Goal: Contribute content: Contribute content

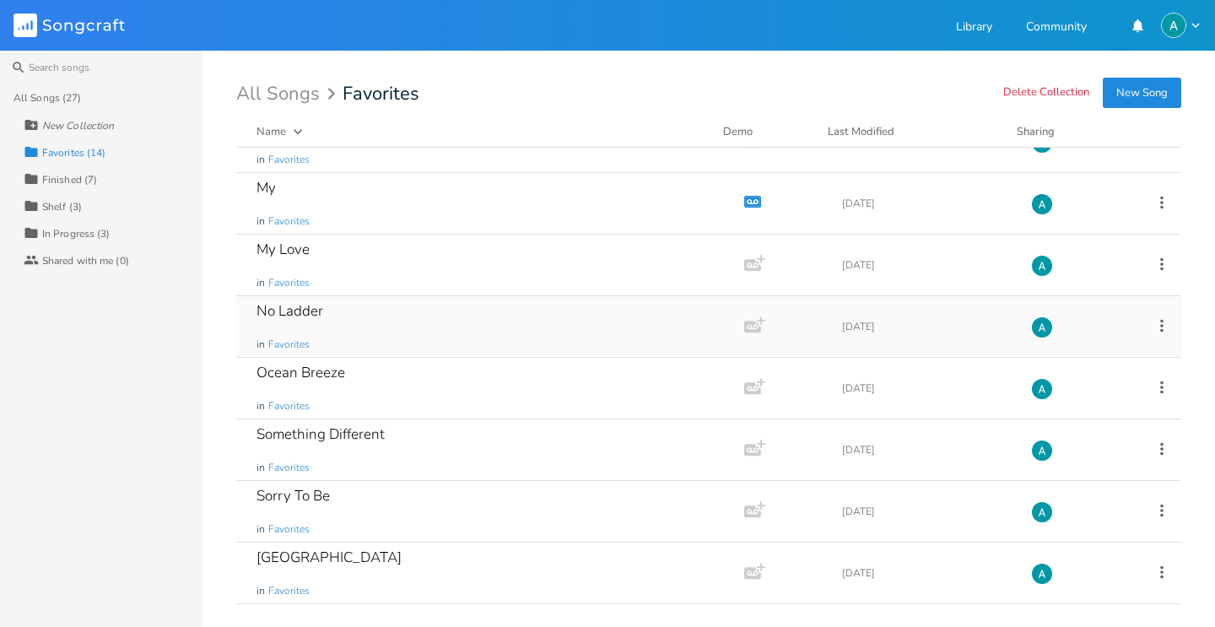
scroll to position [397, 0]
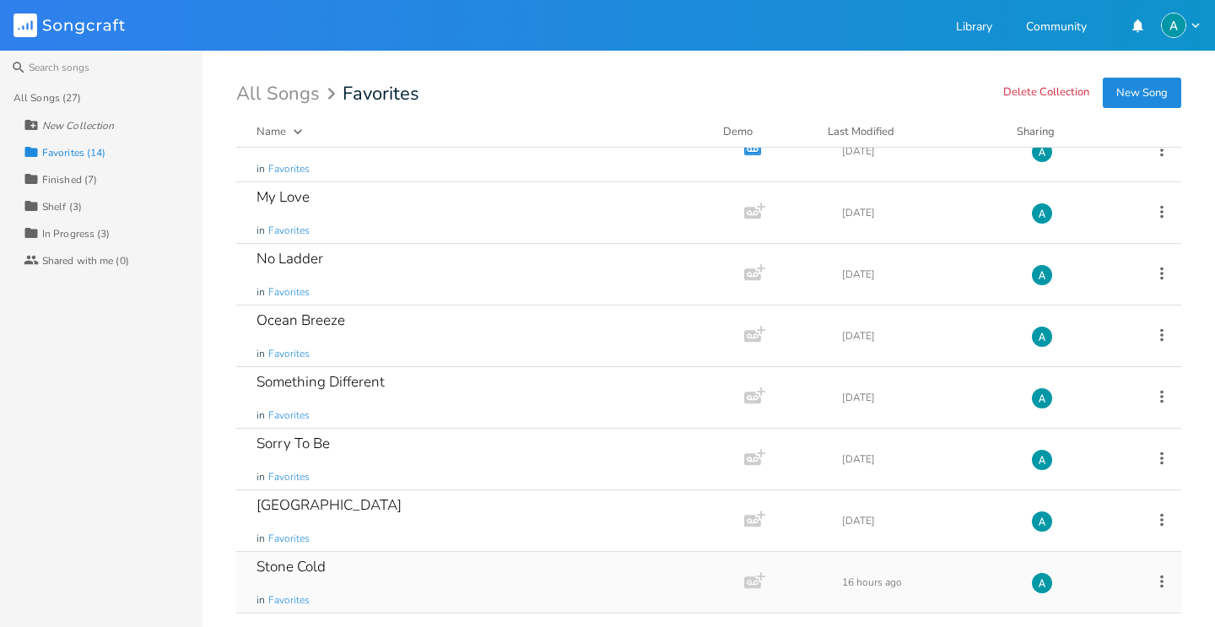
click at [534, 585] on div "Stone Cold in Favorites" at bounding box center [487, 582] width 461 height 61
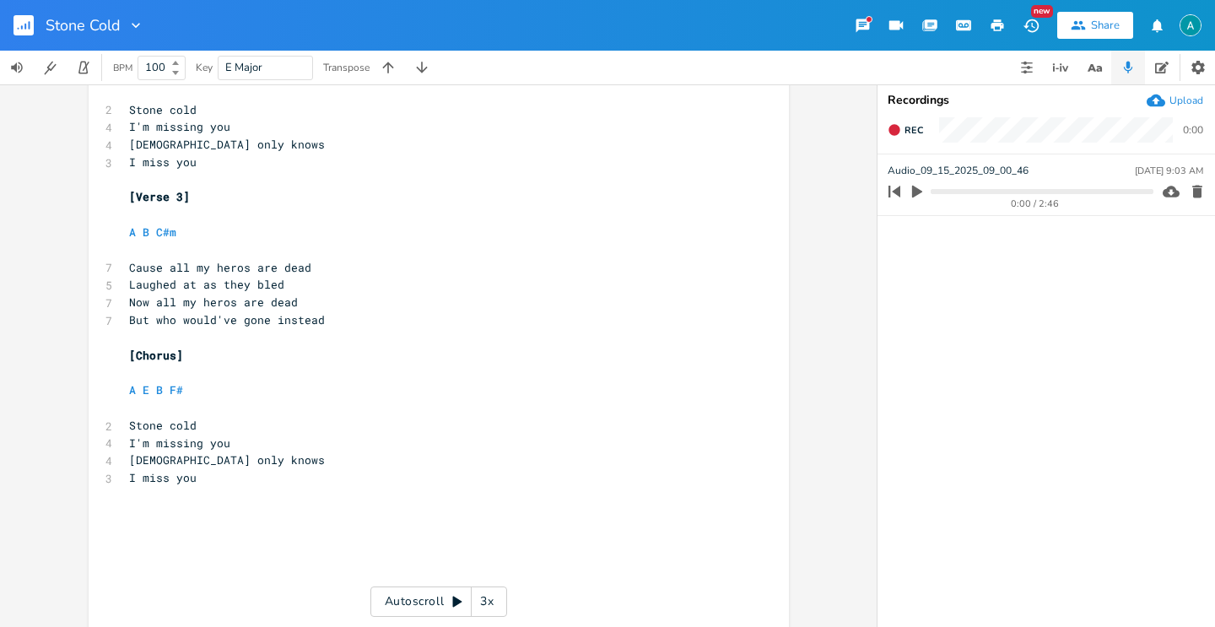
scroll to position [594, 0]
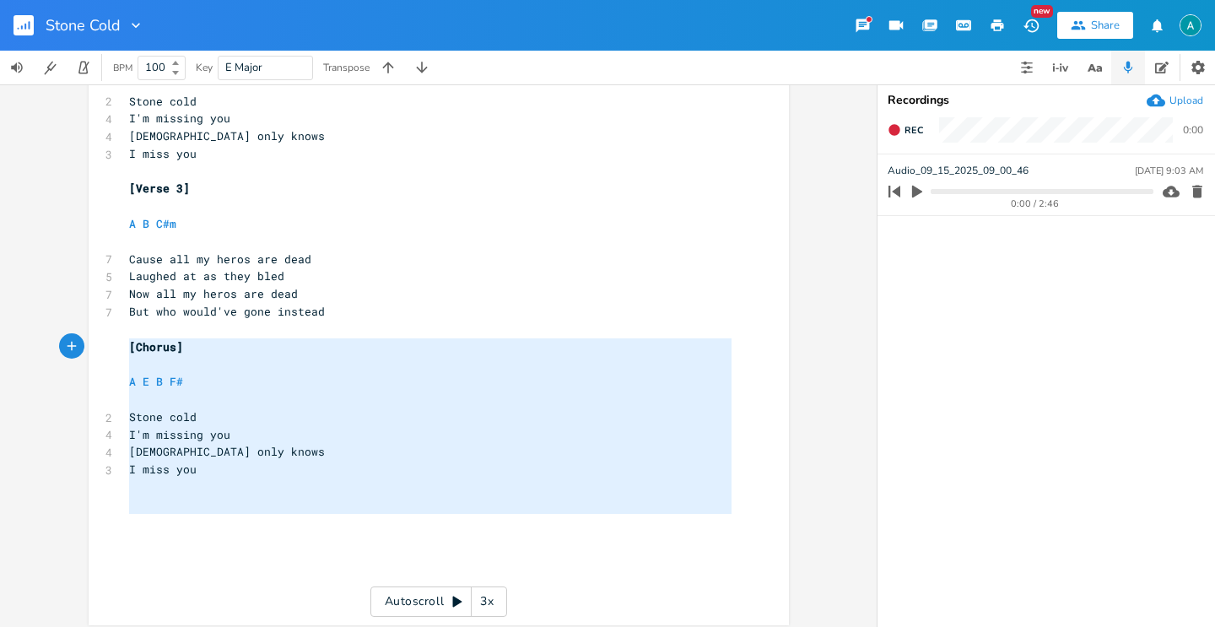
type textarea "[Chorus] A E B F# Stone cold I'm missing you [DEMOGRAPHIC_DATA] only knows I mi…"
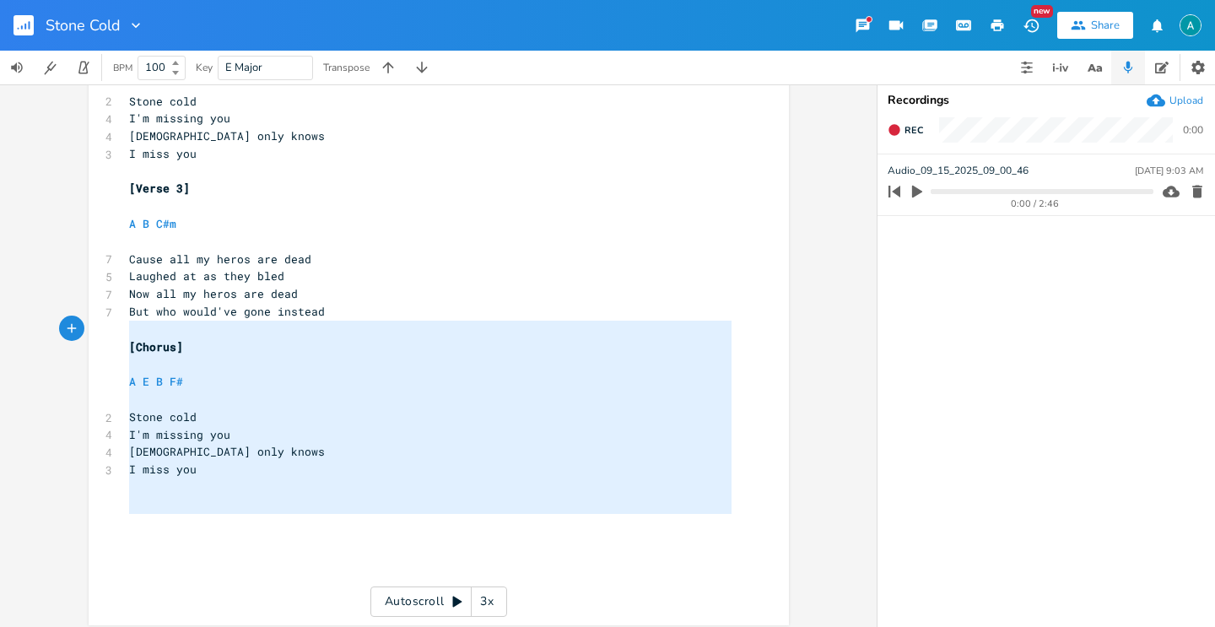
drag, startPoint x: 374, startPoint y: 516, endPoint x: 89, endPoint y: 328, distance: 341.7
click at [89, 329] on div "[Chorus] A E B F# Stone cold I'm missing you [DEMOGRAPHIC_DATA] only knows I mi…" at bounding box center [439, 62] width 700 height 1125
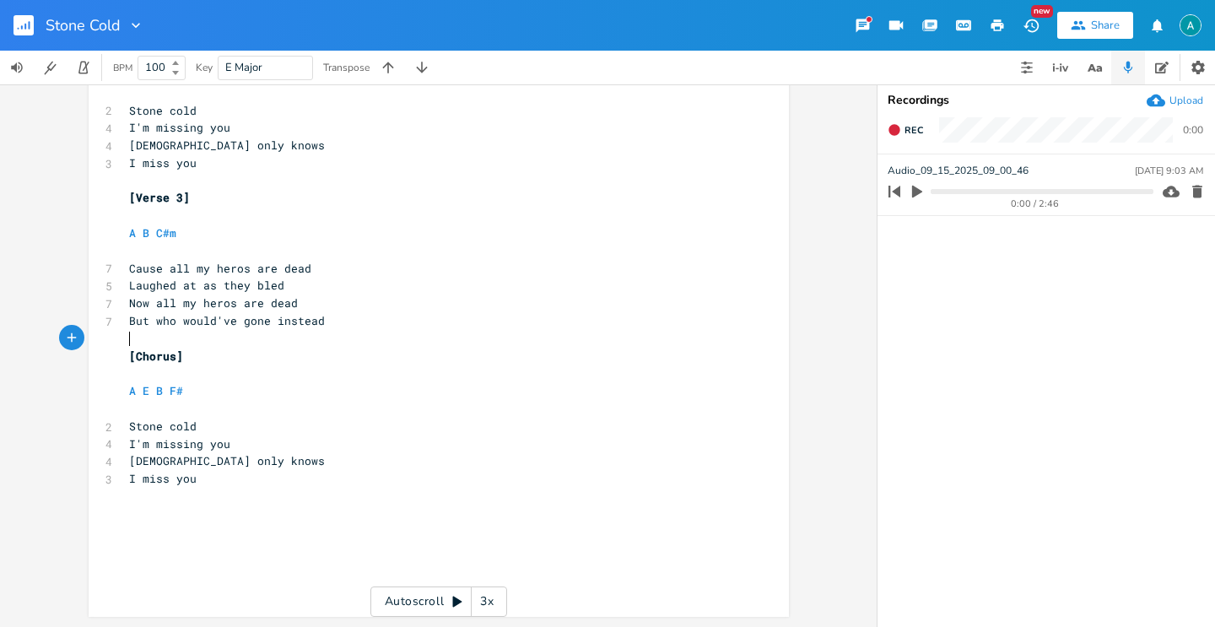
scroll to position [585, 0]
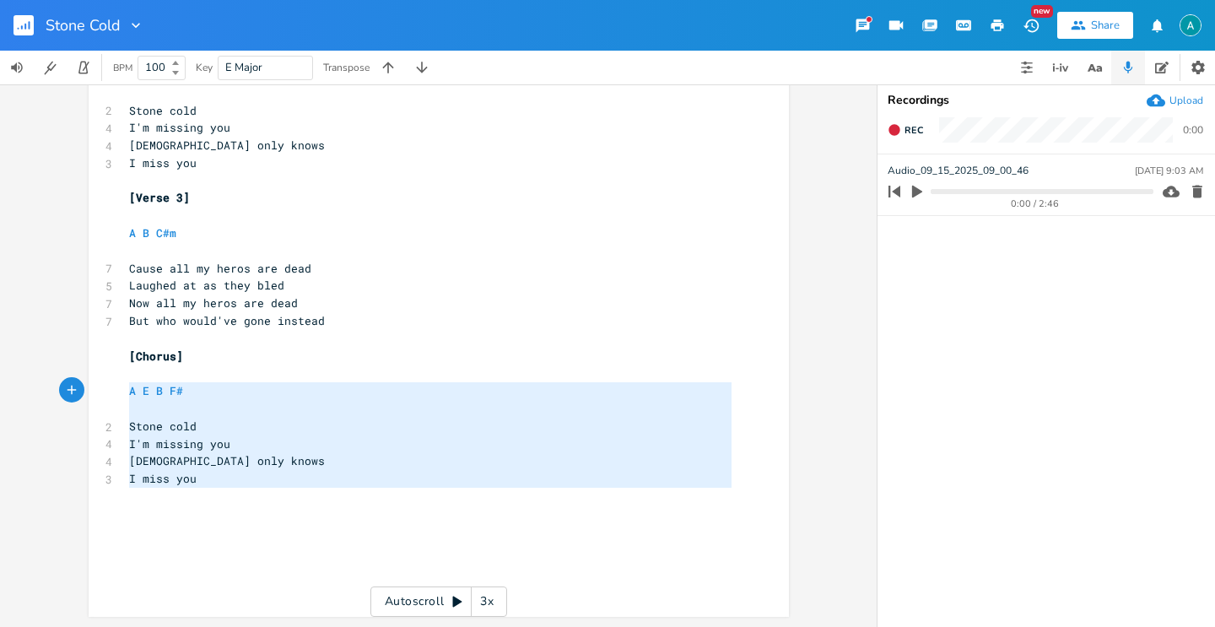
type textarea "[Chorus] A E B F# Stone cold I'm missing you [DEMOGRAPHIC_DATA] only knows I mi…"
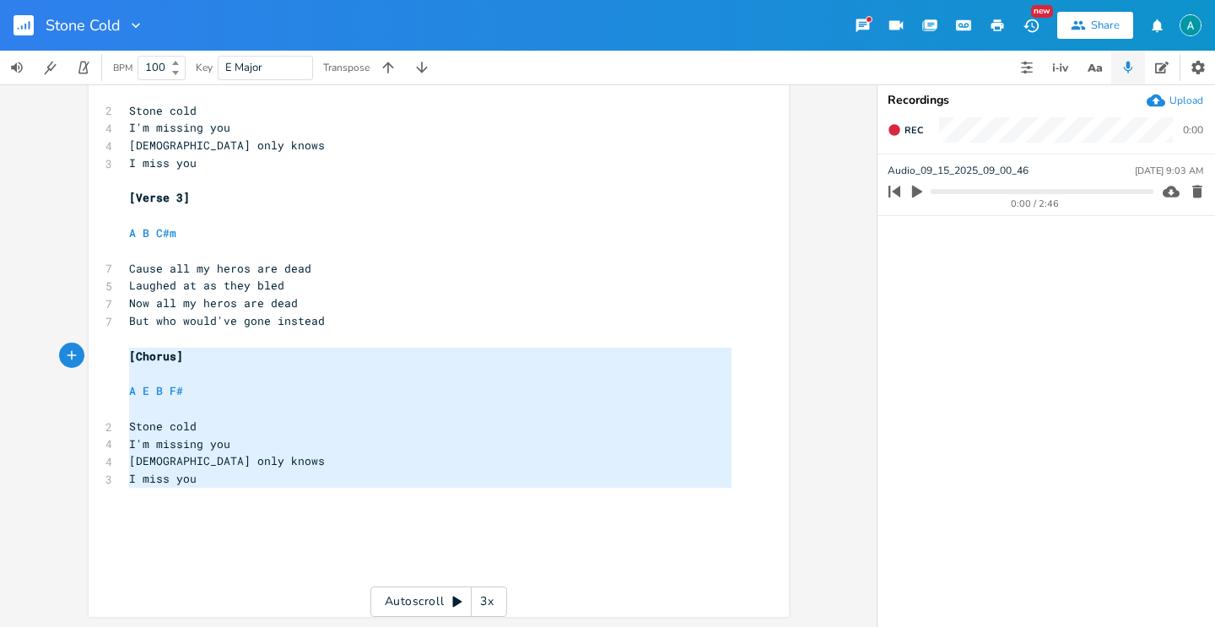
drag, startPoint x: 210, startPoint y: 490, endPoint x: 106, endPoint y: 362, distance: 165.0
click at [106, 362] on div "[Chorus] A E B F# Stone cold I'm missing you [DEMOGRAPHIC_DATA] only knows I mi…" at bounding box center [439, 63] width 700 height 1107
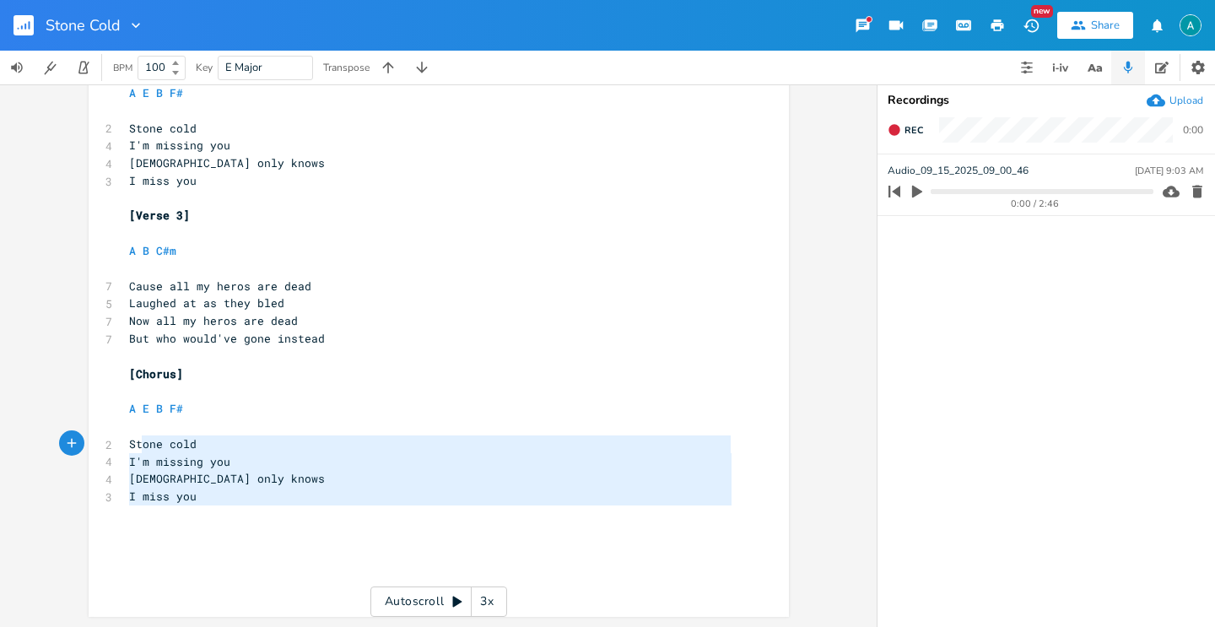
type textarea "[Chorus] A E B F# Stone cold I'm missing you [DEMOGRAPHIC_DATA] only knows I mi…"
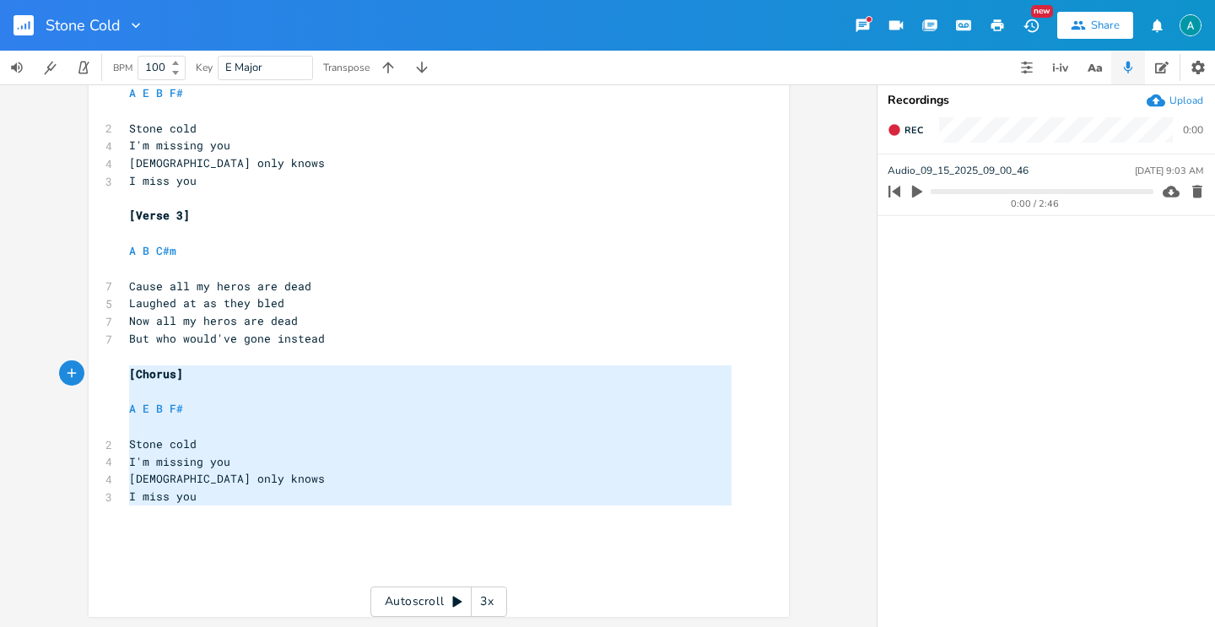
drag, startPoint x: 209, startPoint y: 509, endPoint x: 80, endPoint y: 379, distance: 183.2
click at [77, 373] on div "[Chorus] A E B F# Stone cold I'm missing you [DEMOGRAPHIC_DATA] only knows I mi…" at bounding box center [438, 355] width 877 height 543
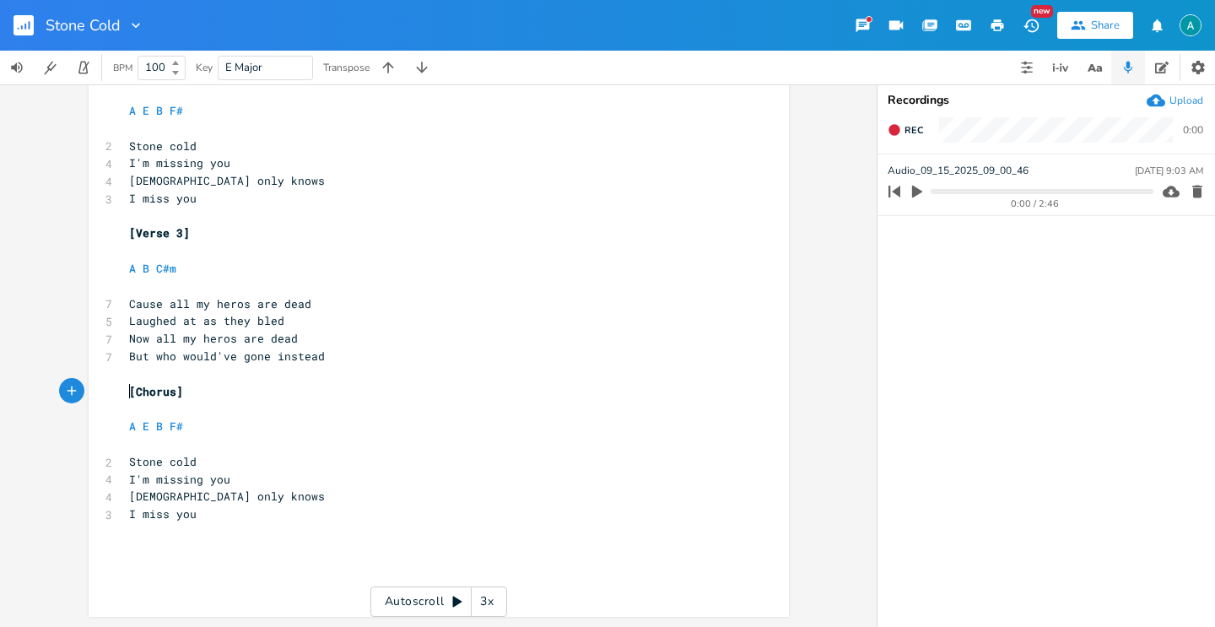
scroll to position [549, 0]
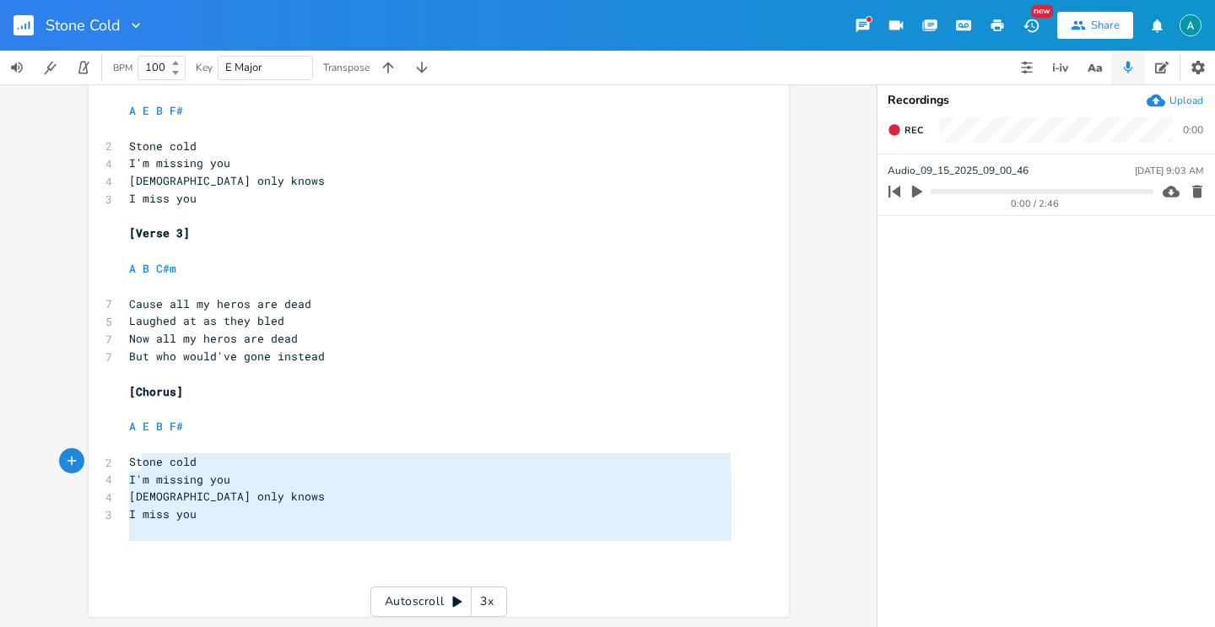
type textarea "A E B F# Stone cold I'm missing you [DEMOGRAPHIC_DATA] only knows I miss you"
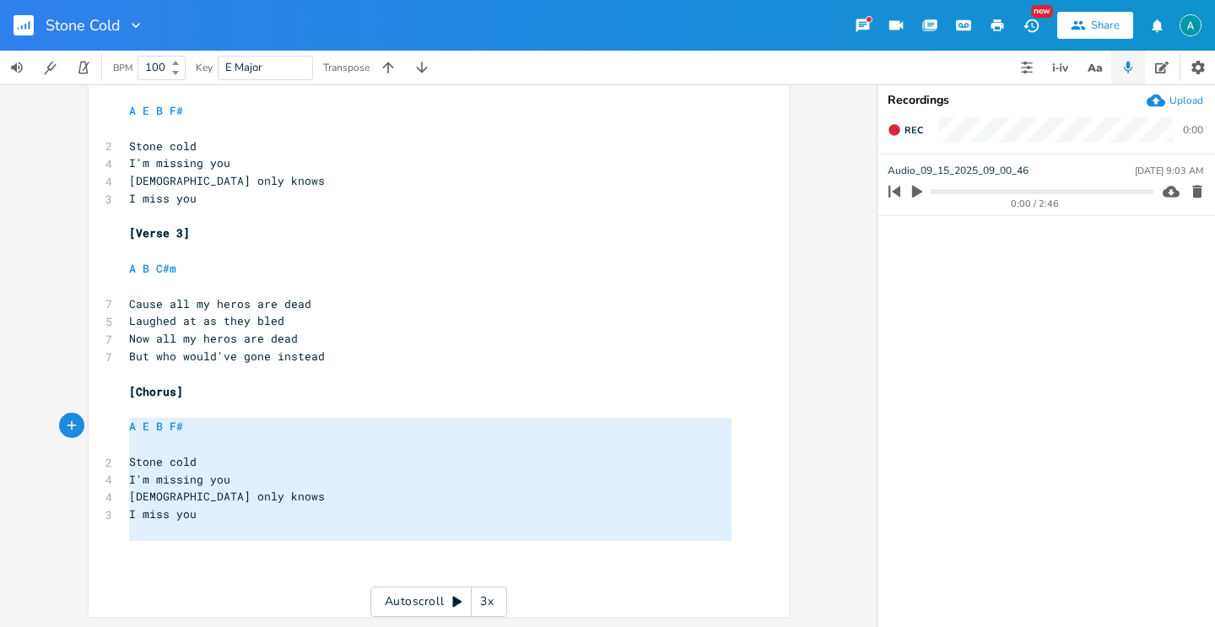
drag, startPoint x: 285, startPoint y: 553, endPoint x: 104, endPoint y: 433, distance: 217.4
click at [104, 433] on div "A E B F# Stone cold I'm missing you [DEMOGRAPHIC_DATA] only knows I miss you x …" at bounding box center [439, 81] width 700 height 1072
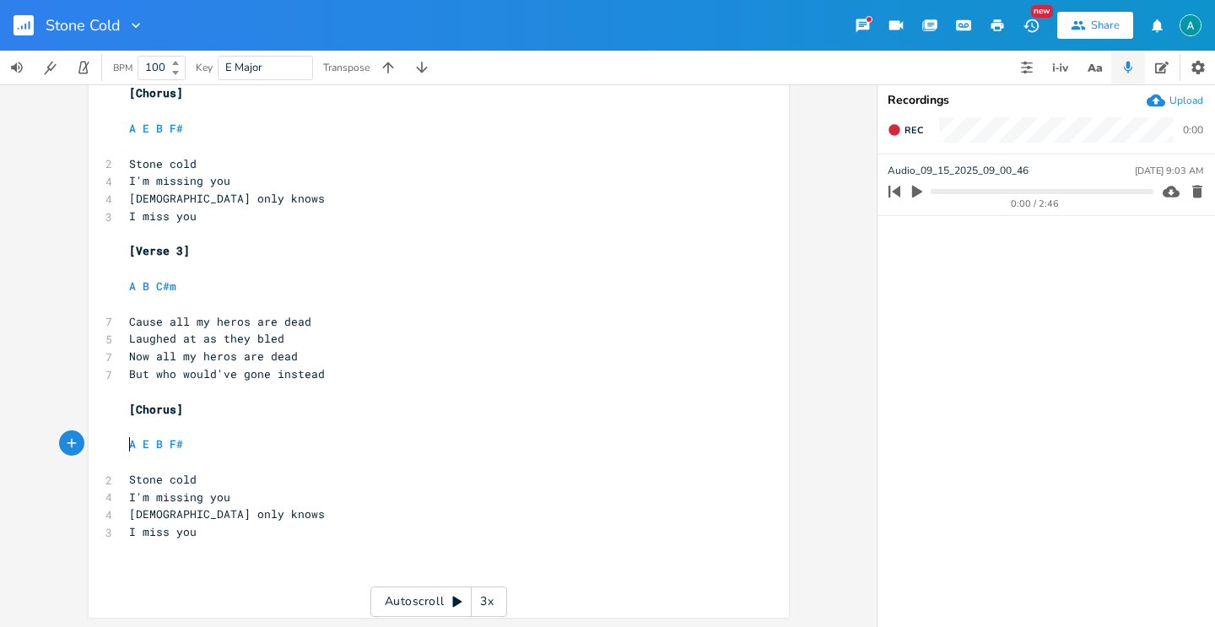
scroll to position [514, 0]
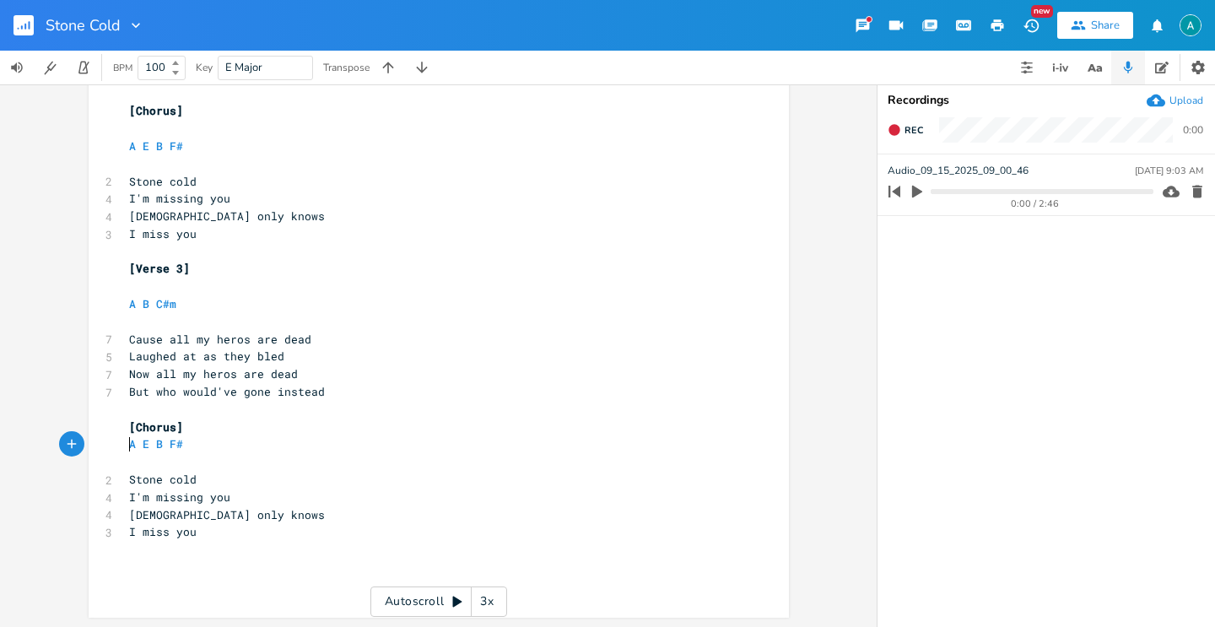
click at [141, 524] on span "I miss you" at bounding box center [163, 531] width 68 height 15
type textarea "I miss you"
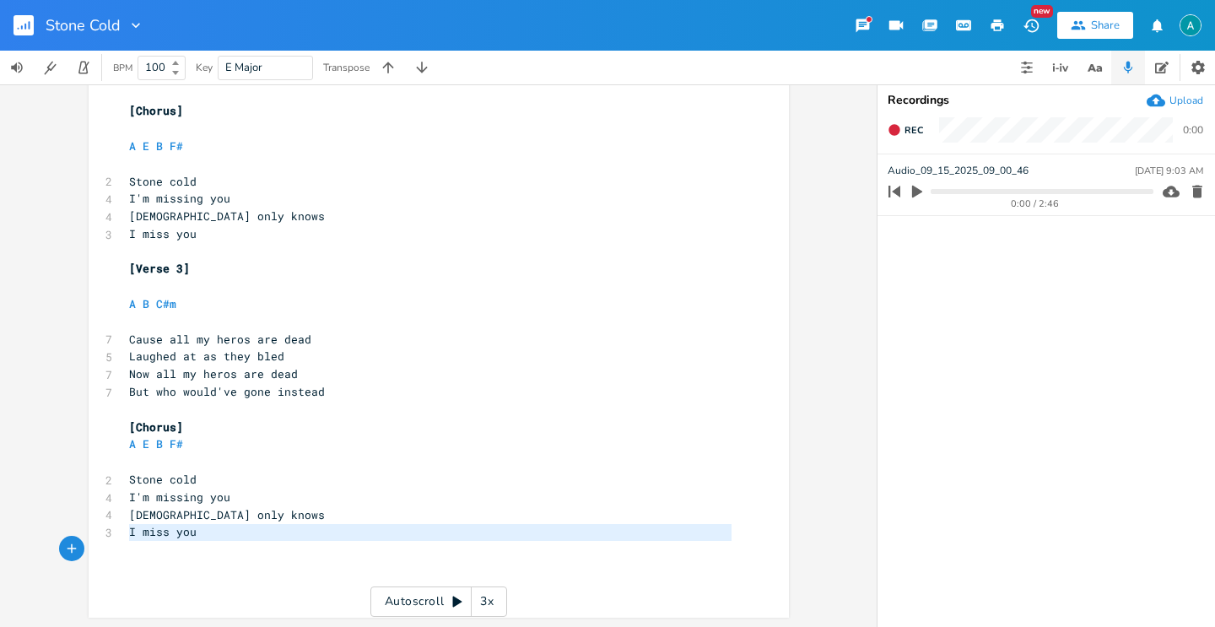
click at [141, 524] on span "I miss you" at bounding box center [163, 531] width 68 height 15
click at [398, 538] on pre "I miss you" at bounding box center [430, 532] width 609 height 18
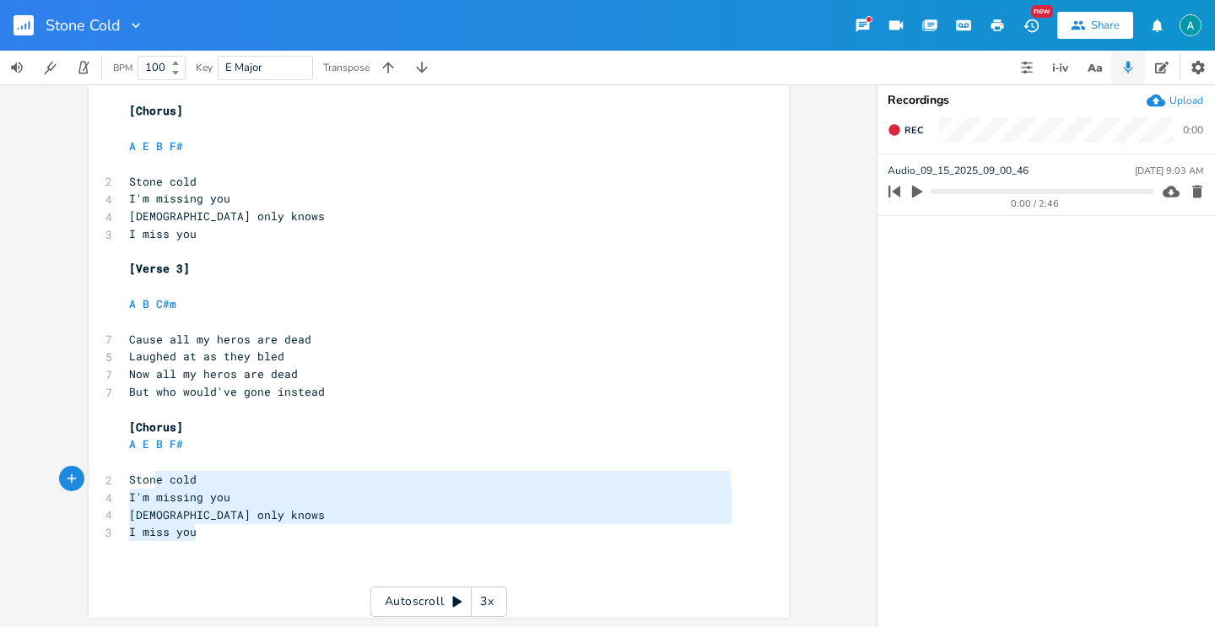
type textarea "I'm missing you [DEMOGRAPHIC_DATA] only knows I miss you"
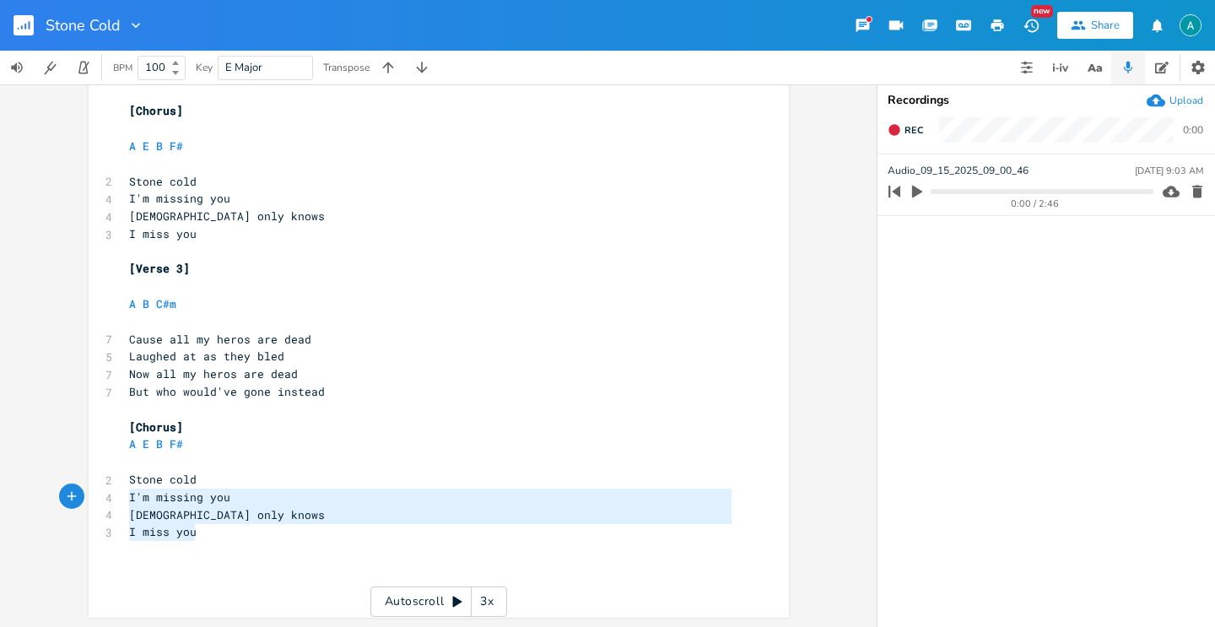
drag, startPoint x: 398, startPoint y: 537, endPoint x: 73, endPoint y: 491, distance: 328.9
click at [89, 492] on div "I'm missing you [DEMOGRAPHIC_DATA] only knows I miss you x 4 Capo 5th fret ​ ​ …" at bounding box center [439, 99] width 700 height 1037
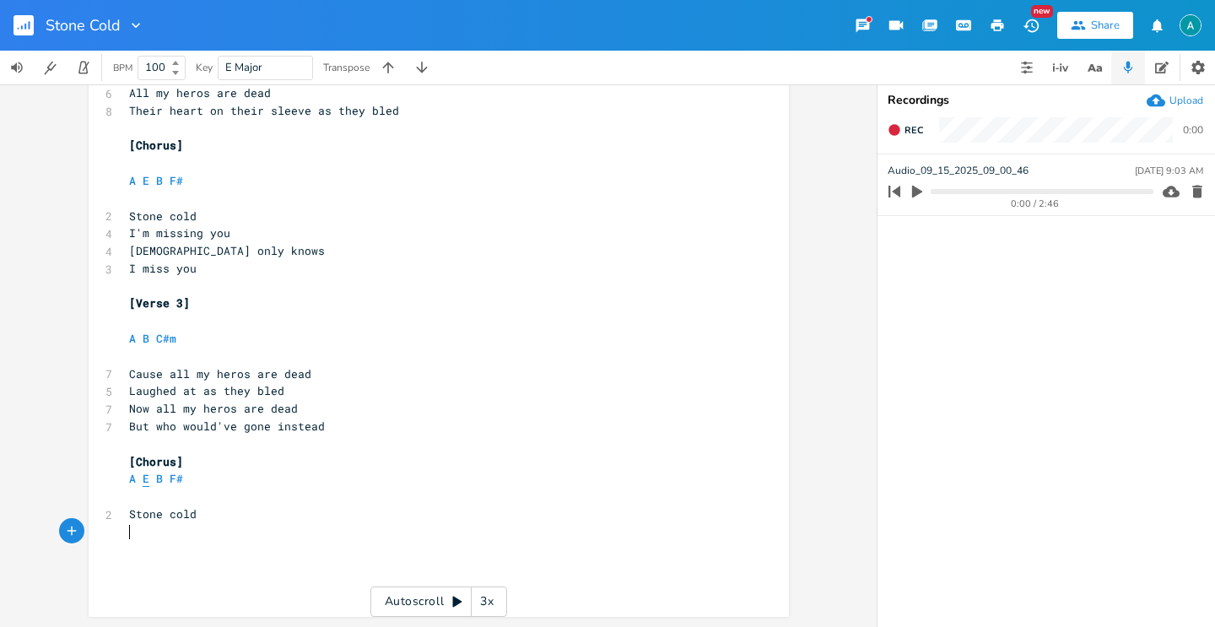
scroll to position [462, 0]
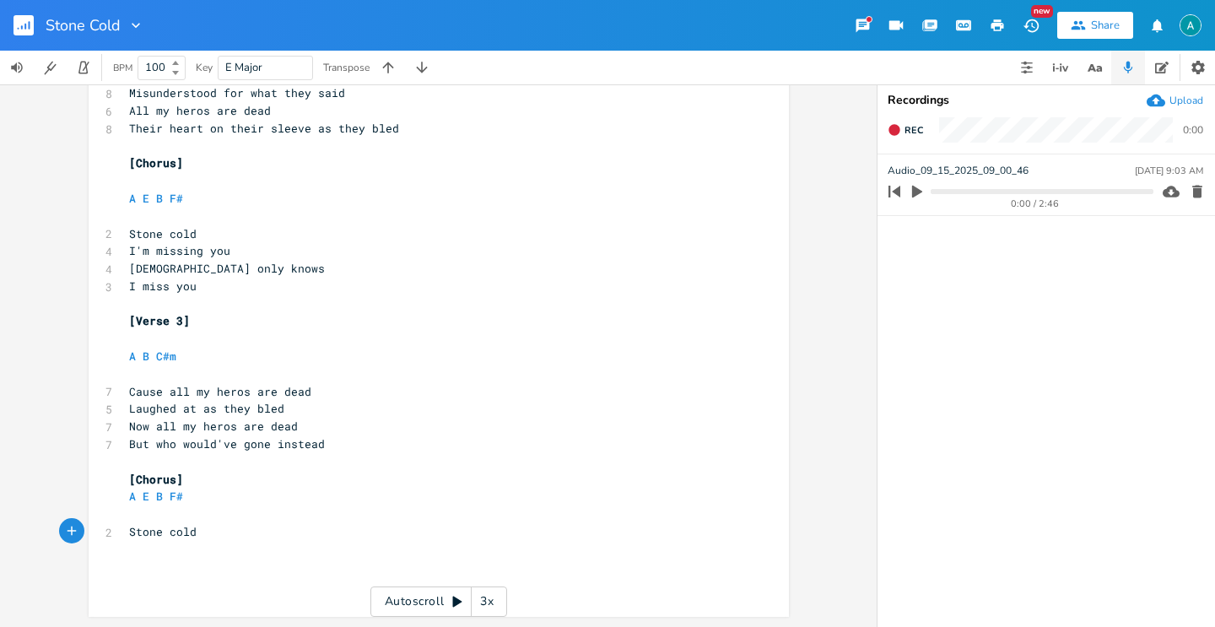
click at [160, 537] on span "Stone cold" at bounding box center [163, 531] width 68 height 15
type textarea "Stone cold"
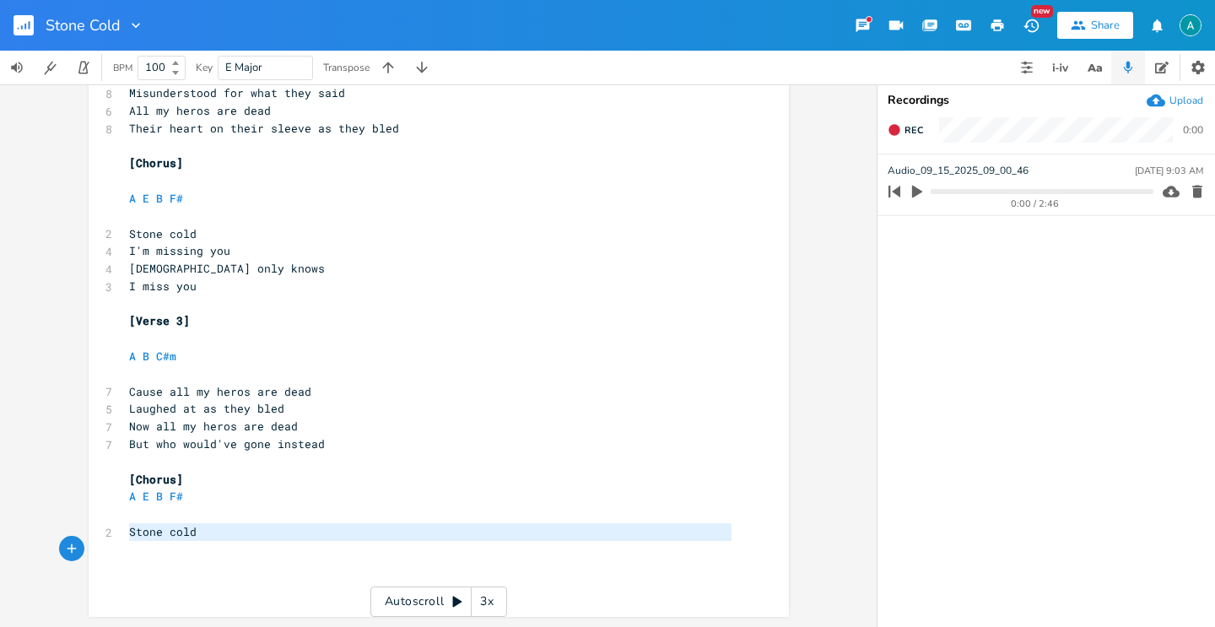
click at [160, 537] on span "Stone cold" at bounding box center [163, 531] width 68 height 15
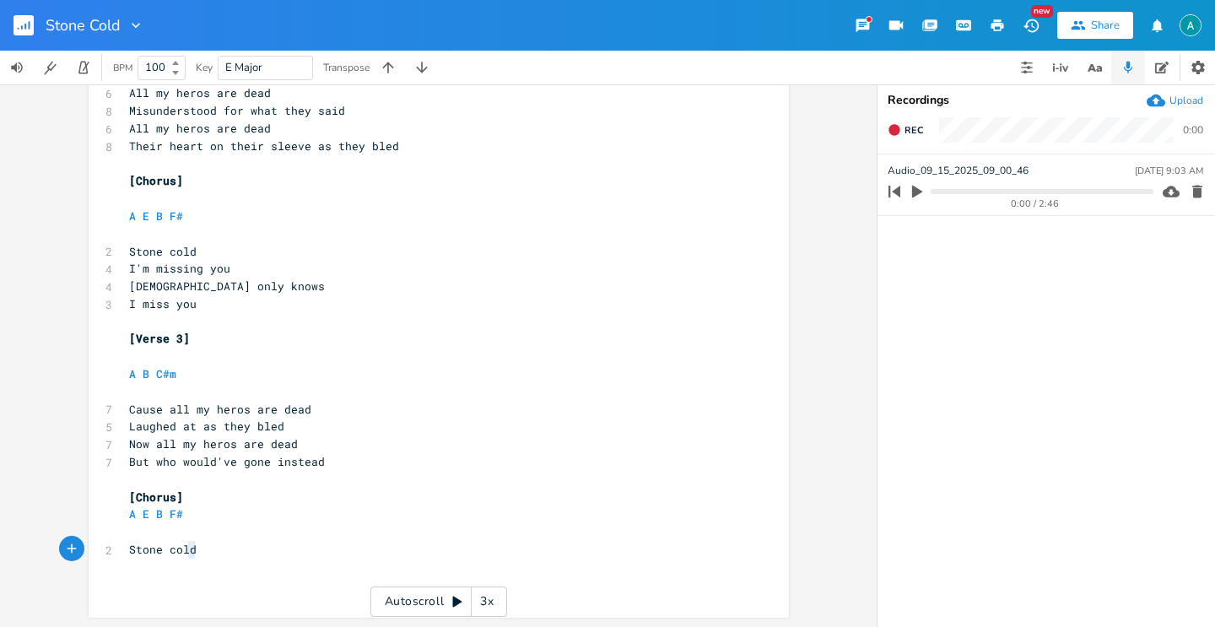
type textarea "cold"
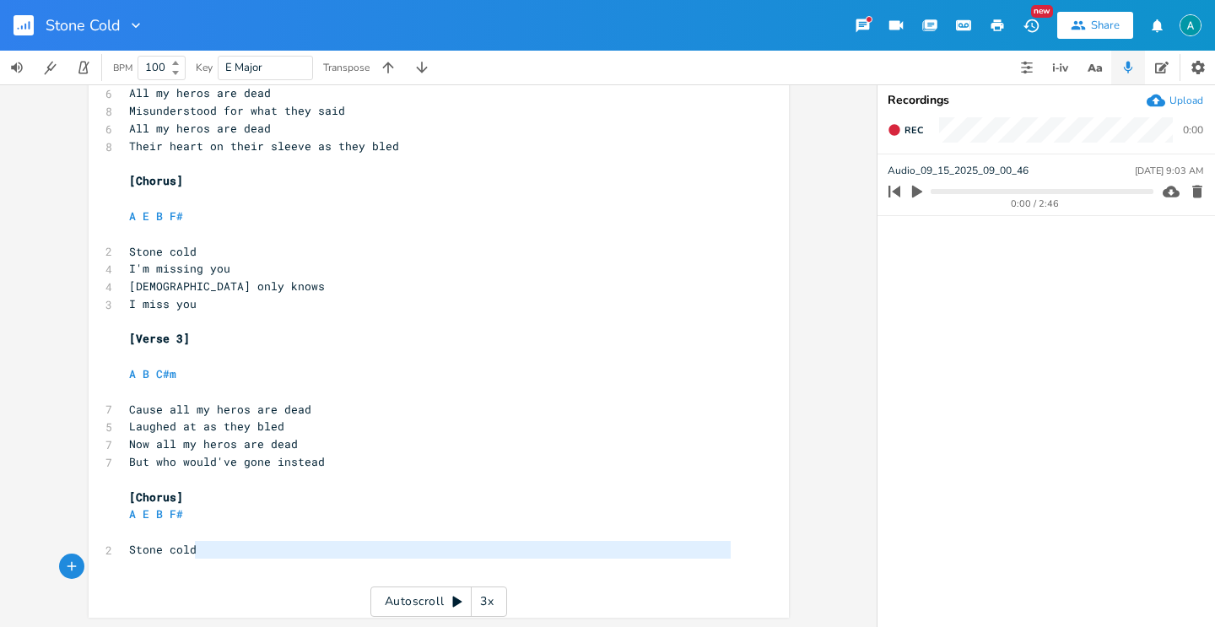
drag, startPoint x: 198, startPoint y: 550, endPoint x: 110, endPoint y: 559, distance: 89.0
click at [108, 559] on div "x 4 Capo 5th fret ​ ​ A B C#m ​ 6 All my heros are dead 6 Cast out for what the…" at bounding box center [439, 134] width 700 height 967
drag, startPoint x: 110, startPoint y: 559, endPoint x: 146, endPoint y: 542, distance: 40.0
click at [114, 557] on div "x 4 Capo 5th fret ​ ​ A B C#m ​ 6 All my heros are dead 6 Cast out for what the…" at bounding box center [439, 134] width 700 height 967
click at [157, 537] on pre "​" at bounding box center [430, 532] width 609 height 18
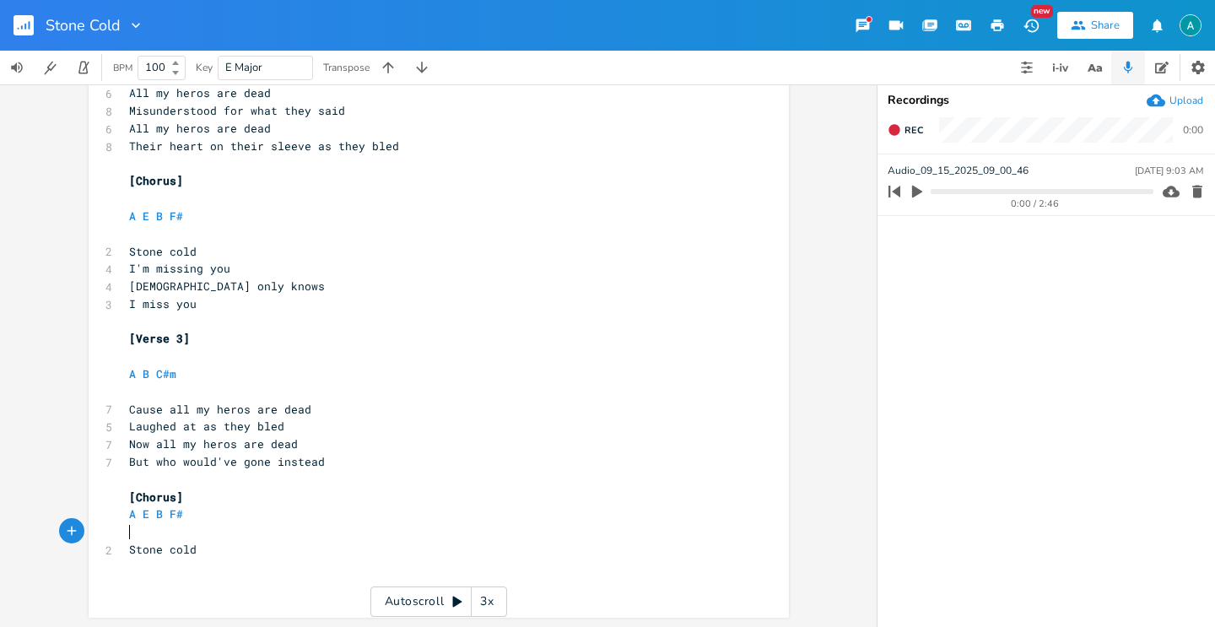
click at [154, 550] on span "Stone cold" at bounding box center [163, 549] width 68 height 15
type textarea "Stone cold"
click at [154, 550] on span "Stone cold" at bounding box center [163, 549] width 68 height 15
type textarea "[Chorus] A E B F#"
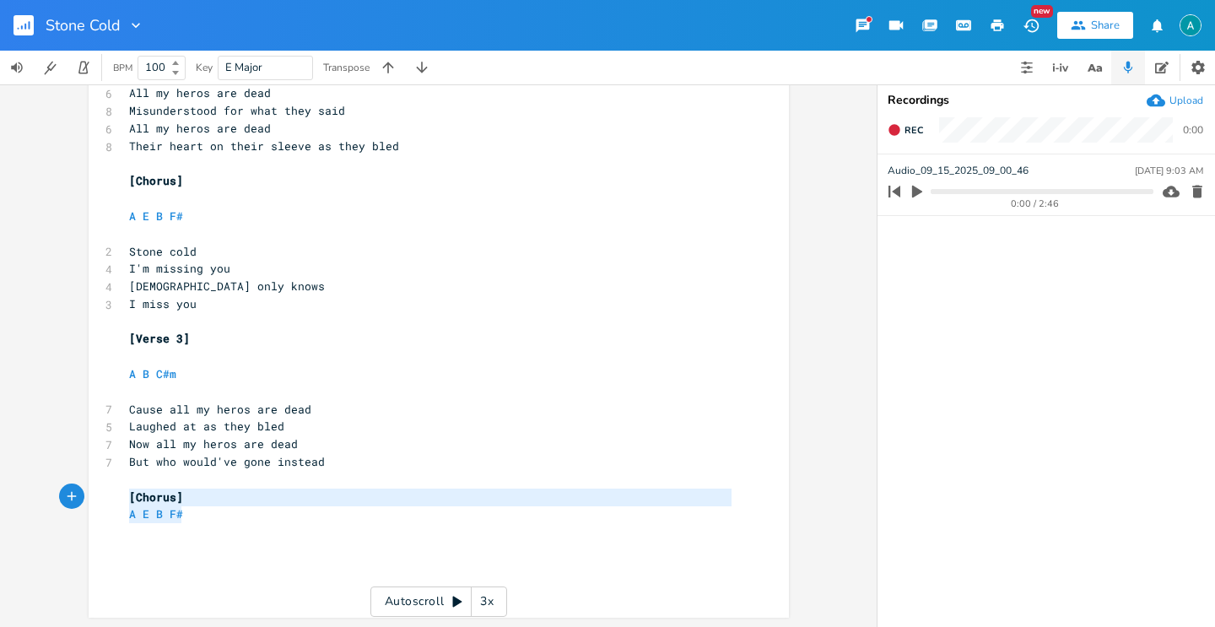
drag, startPoint x: 206, startPoint y: 514, endPoint x: 105, endPoint y: 501, distance: 101.2
click at [105, 501] on div "[Chorus] A E B F# x 4 Capo 5th fret ​ ​ A B C#m ​ 6 All my heros are dead 6 Cas…" at bounding box center [439, 134] width 700 height 967
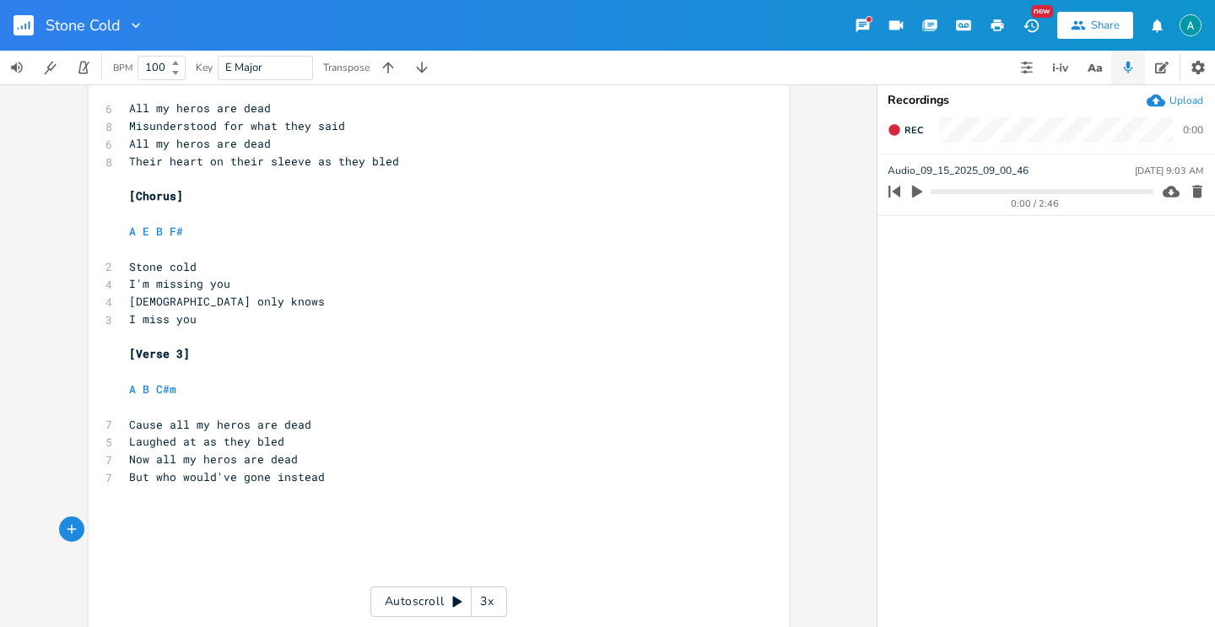
scroll to position [409, 0]
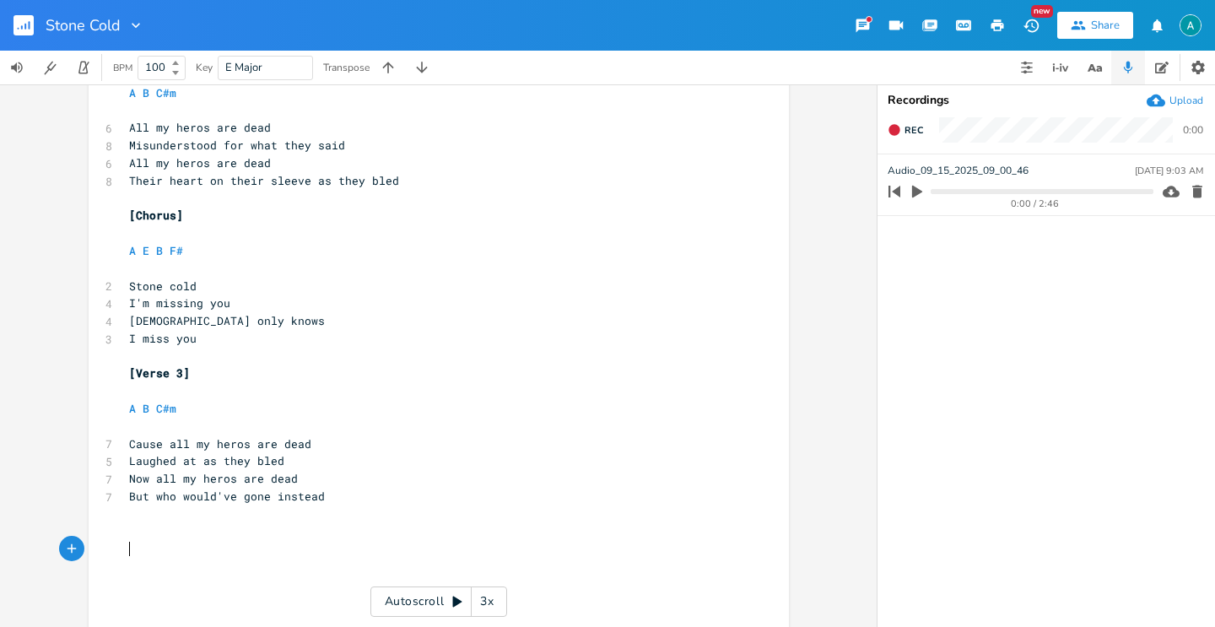
click at [15, 35] on button "button" at bounding box center [31, 25] width 34 height 41
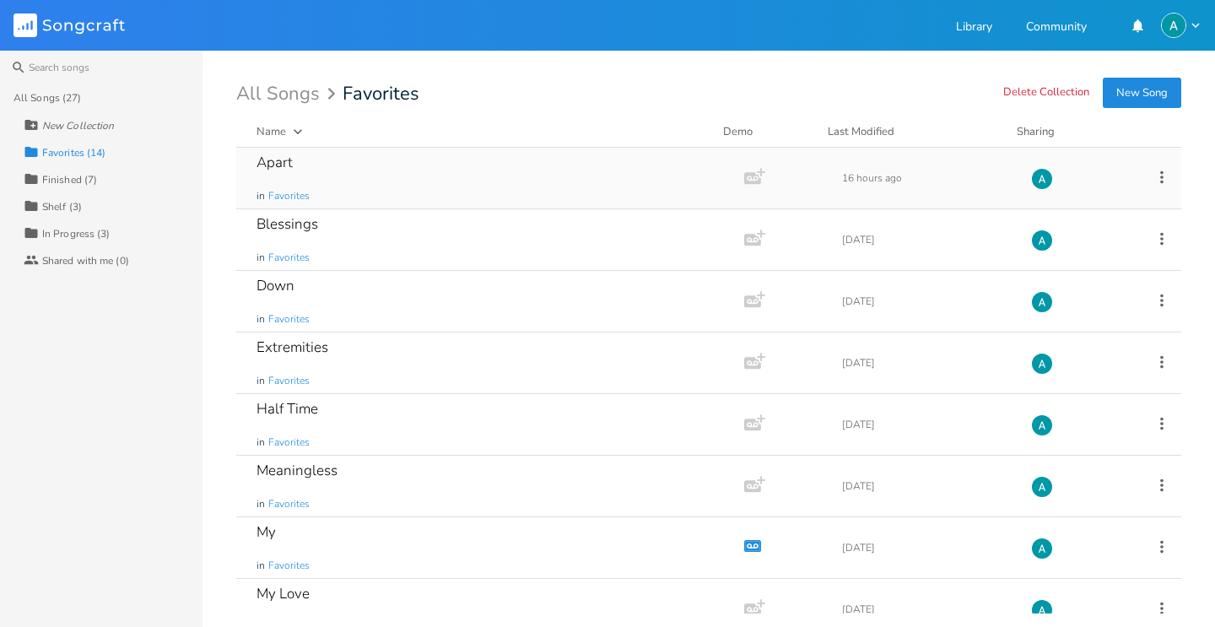
click at [289, 167] on div "Apart" at bounding box center [275, 162] width 36 height 14
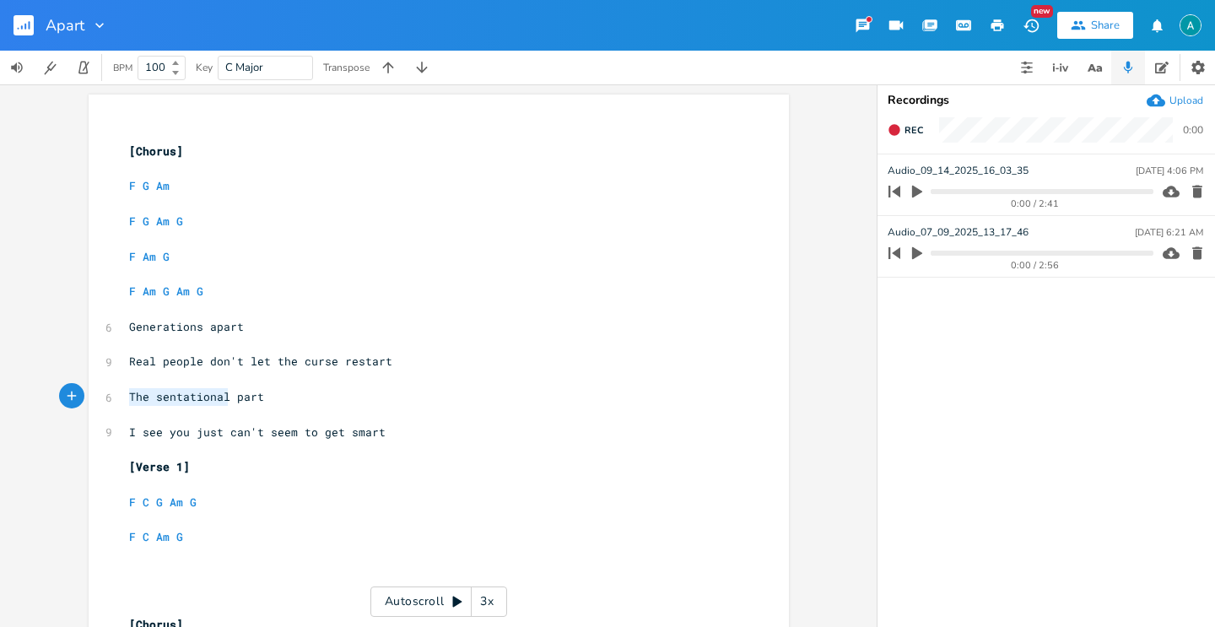
drag, startPoint x: 224, startPoint y: 402, endPoint x: 118, endPoint y: 403, distance: 106.3
type textarea "Generations"
type textarea "a"
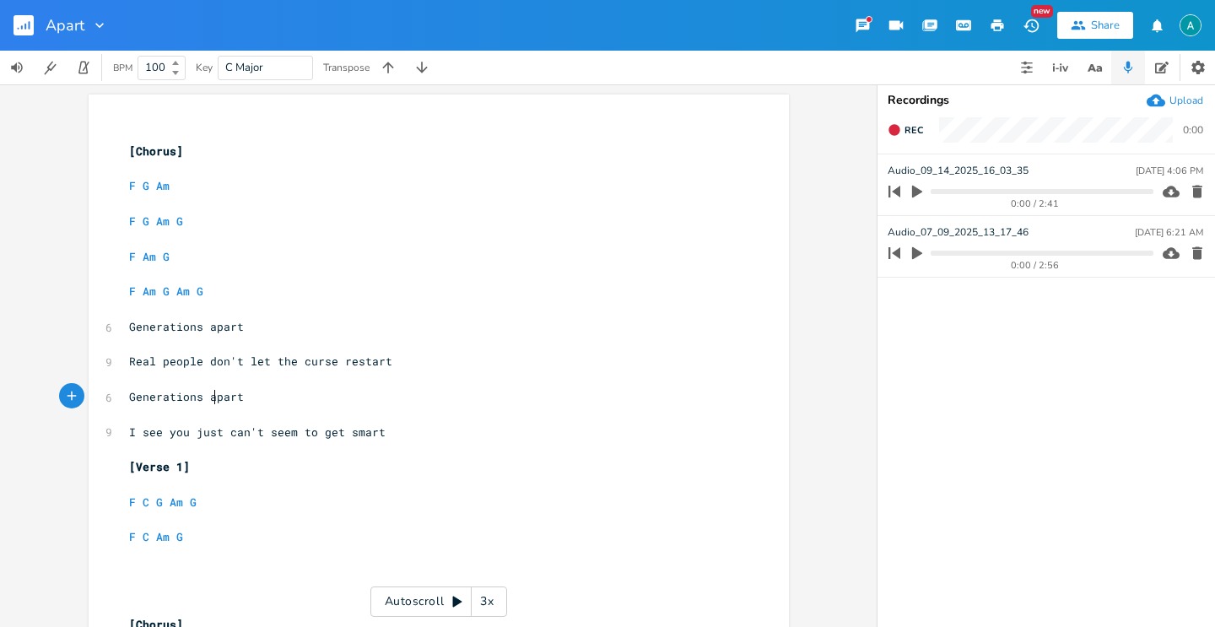
click at [151, 435] on span "I see you just can't seem to get smart" at bounding box center [257, 431] width 257 height 15
click at [151, 434] on span "I see you just can't seem to get smart" at bounding box center [257, 431] width 257 height 15
type textarea "can at"
type textarea "tell"
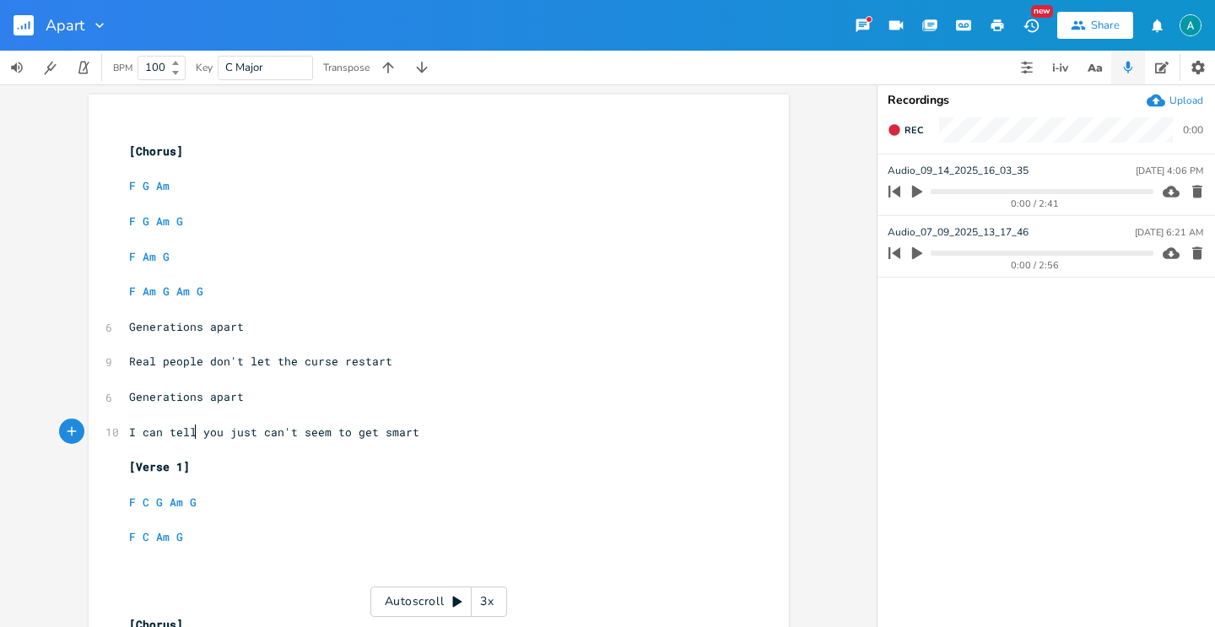
scroll to position [3, 0]
click at [129, 392] on span "Generations apart" at bounding box center [186, 393] width 115 height 15
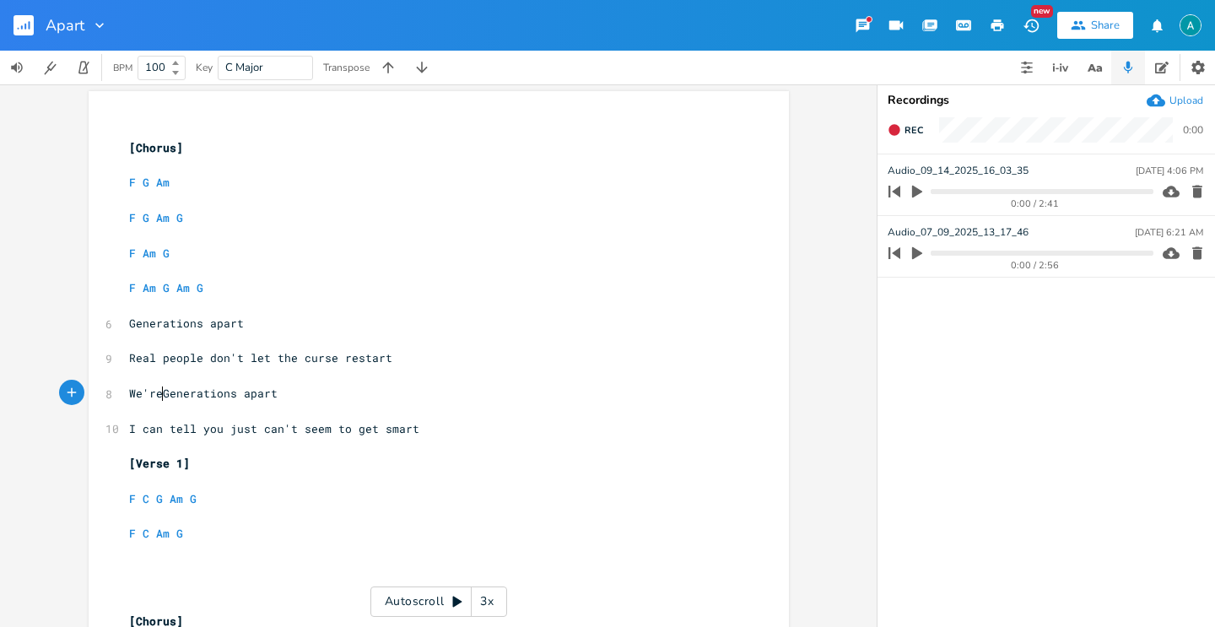
type textarea "We're"
type textarea "g"
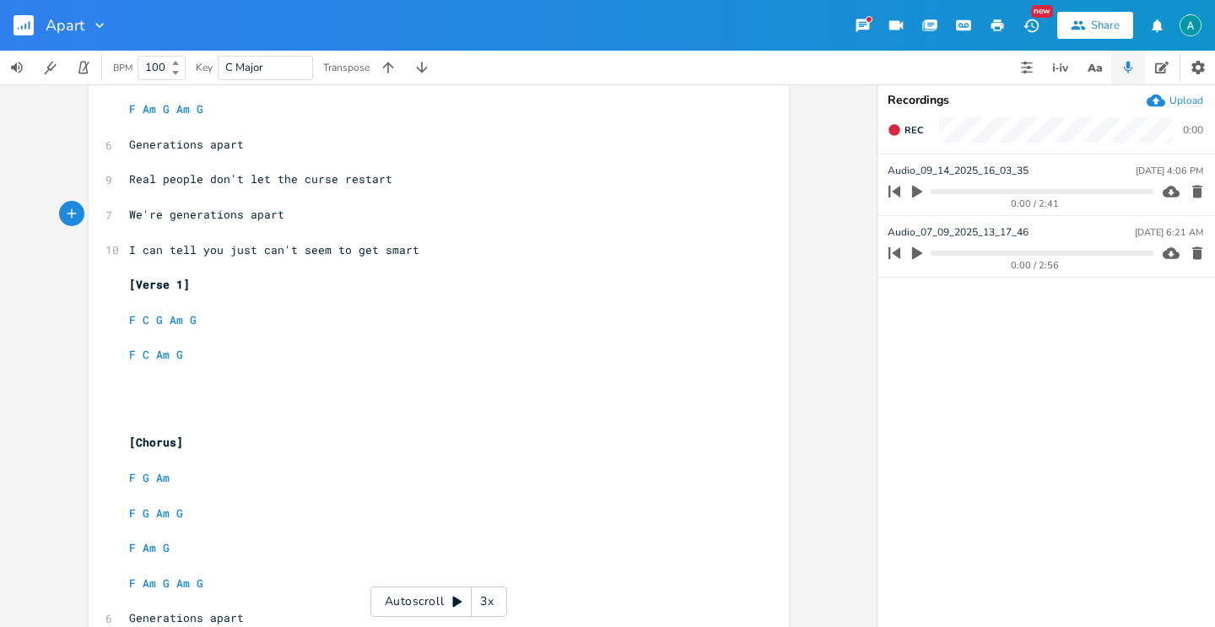
scroll to position [266, 0]
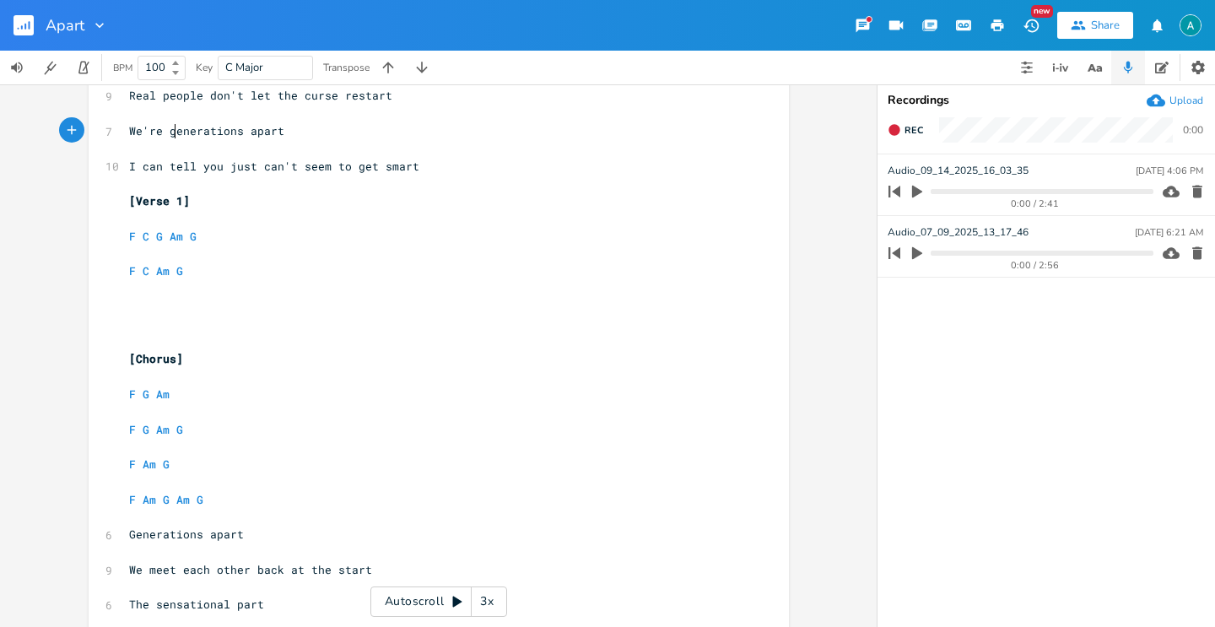
click at [254, 316] on pre "​" at bounding box center [430, 325] width 609 height 18
click at [915, 183] on button "button" at bounding box center [917, 191] width 22 height 27
click at [163, 316] on pre "​" at bounding box center [430, 325] width 609 height 18
type textarea "So it's just a feeling with you"
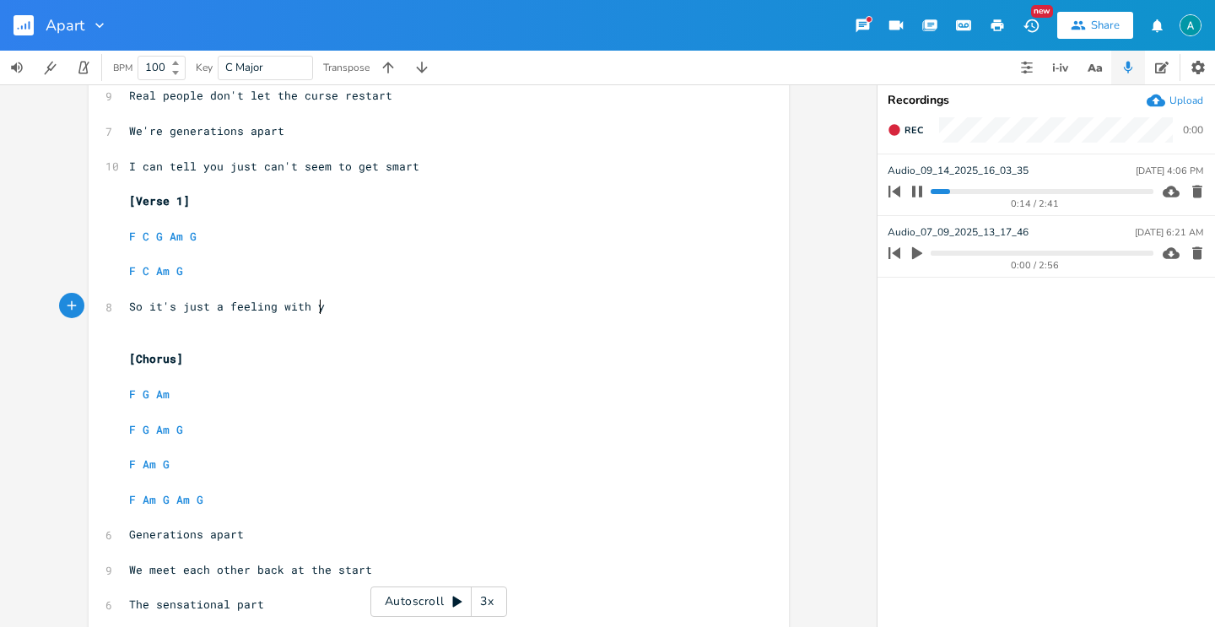
scroll to position [0, 143]
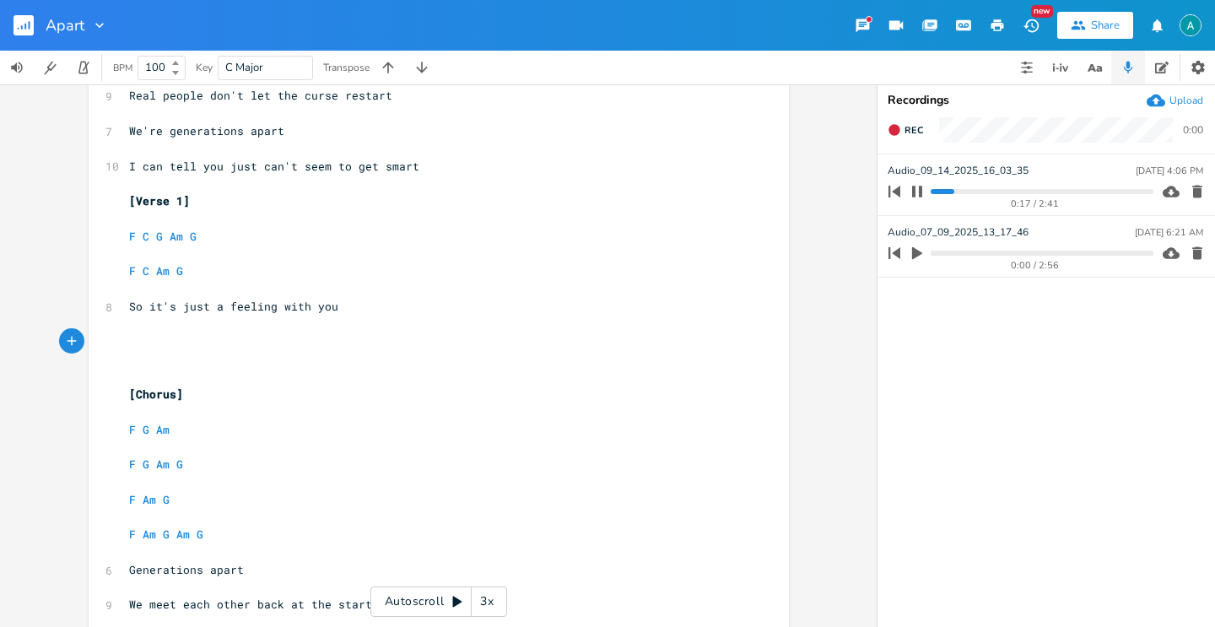
click at [911, 192] on button "button" at bounding box center [917, 191] width 22 height 27
click at [206, 359] on pre "​" at bounding box center [430, 359] width 609 height 18
click at [203, 347] on pre "​" at bounding box center [430, 342] width 609 height 18
type textarea "Some things take [PERSON_NAME]"
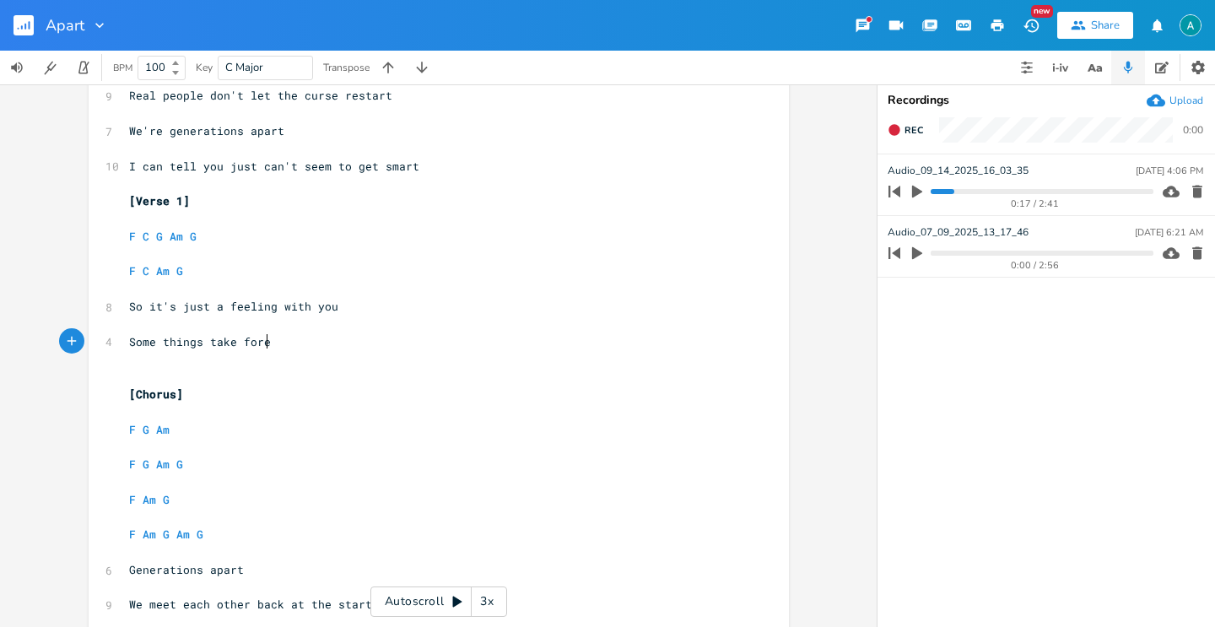
scroll to position [0, 115]
type textarea "can't come on to soon"
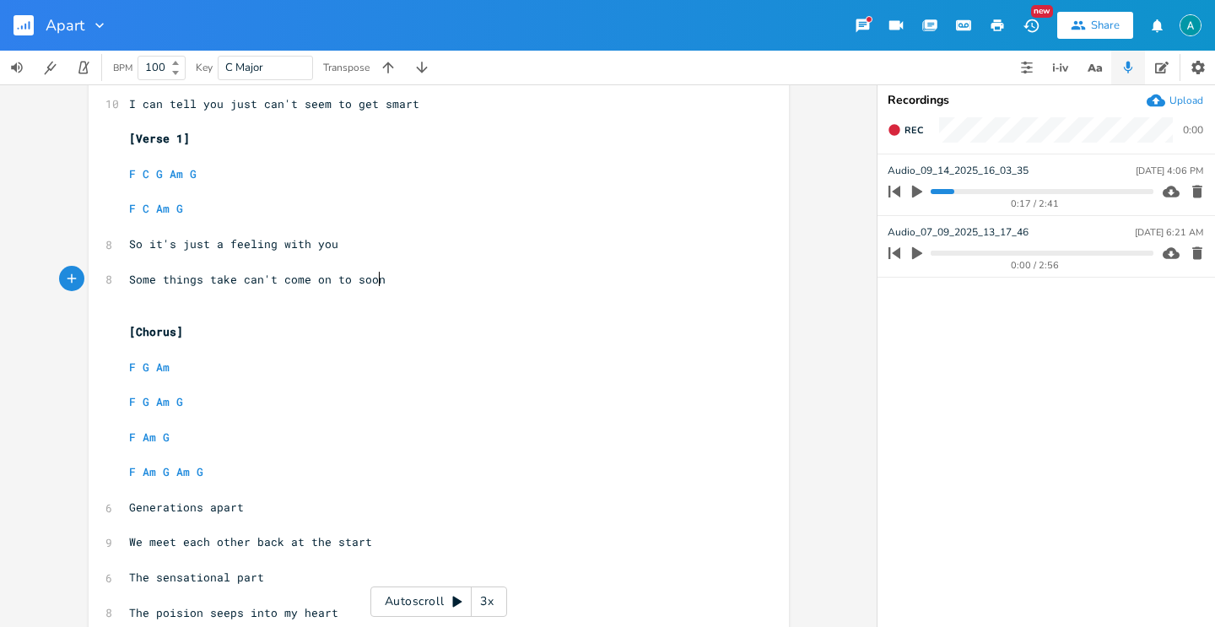
scroll to position [354, 0]
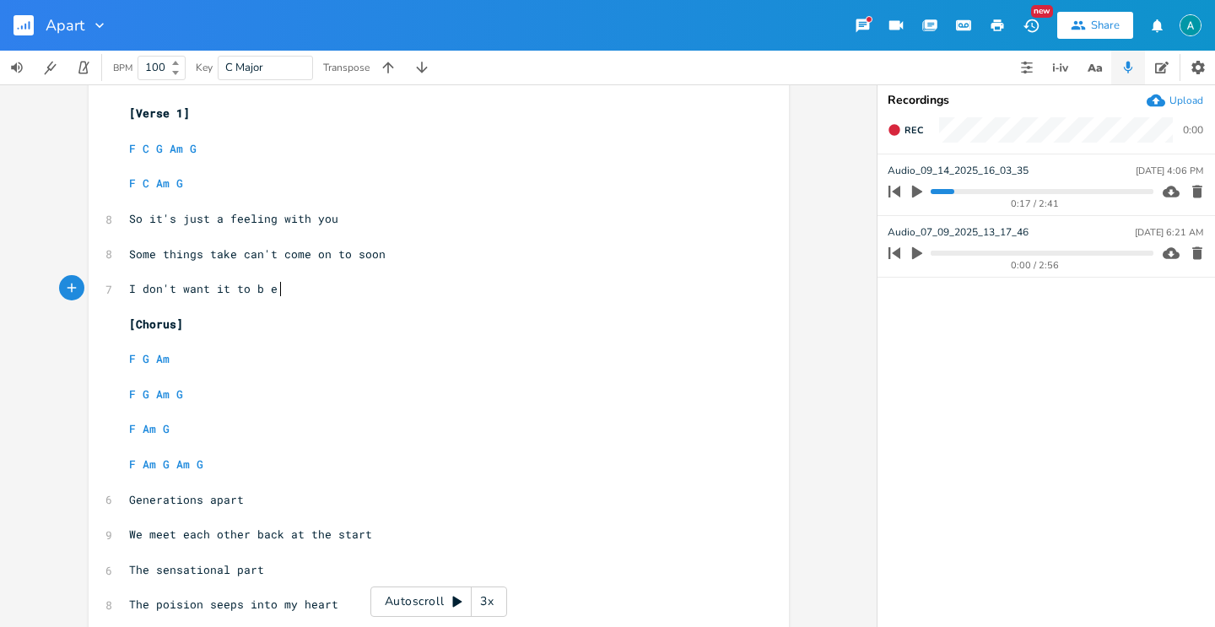
type textarea "I don't want it to b e th"
type textarea "e this way"
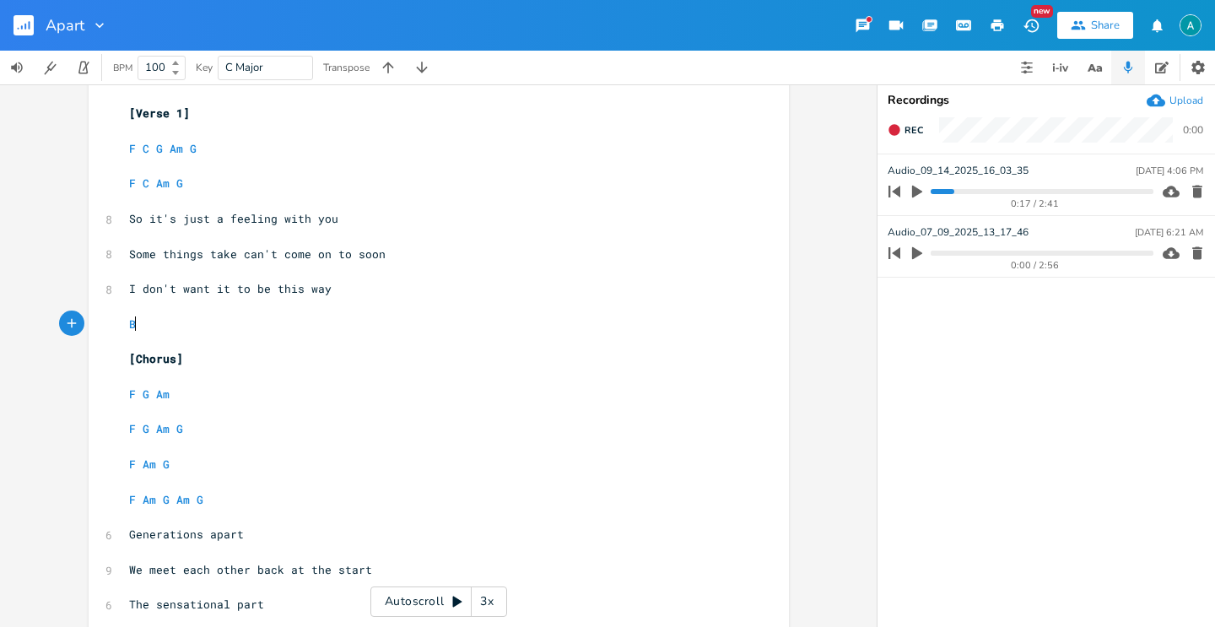
type textarea "Bu"
type textarea "I won't apologeize for what I say"
click at [214, 214] on span "So it's just a feeling with you" at bounding box center [233, 218] width 209 height 15
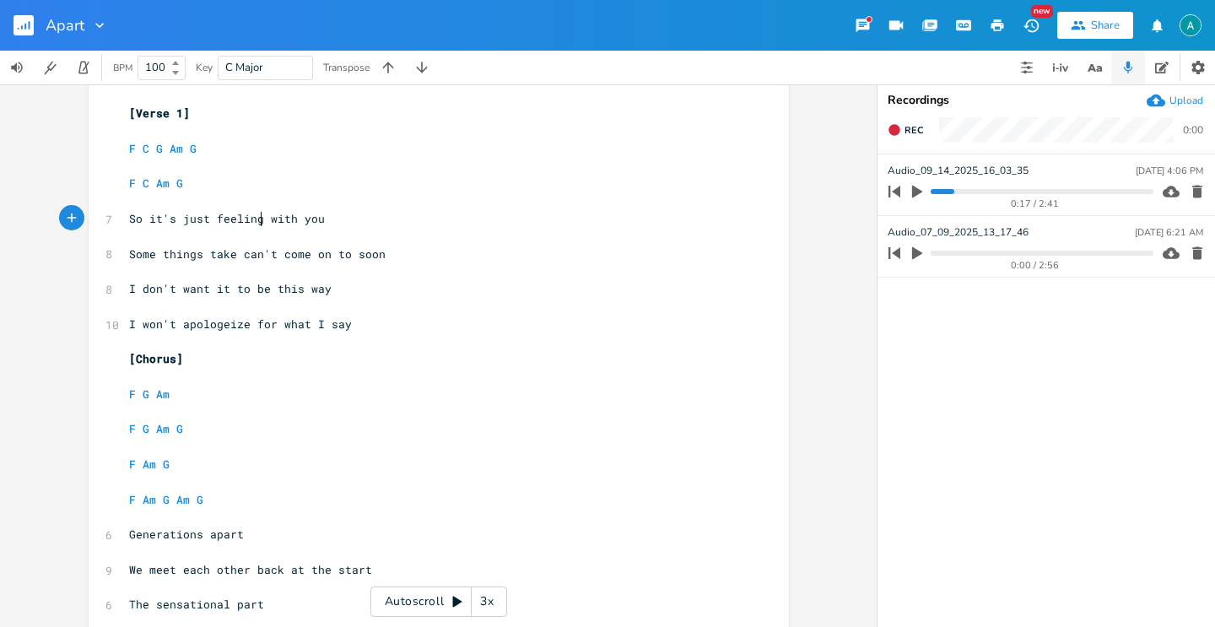
type textarea "s"
click at [142, 284] on span "I don't want it to be this way" at bounding box center [230, 288] width 203 height 15
type textarea "D"
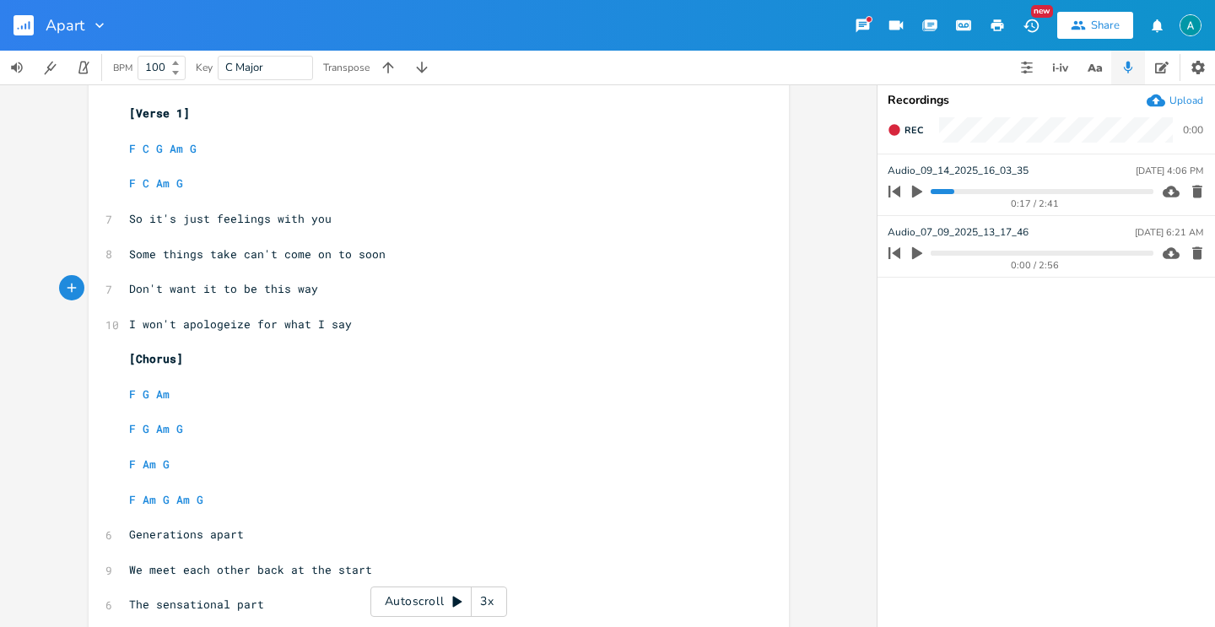
click at [394, 326] on pre "I won't apologeize for what I say" at bounding box center [430, 325] width 609 height 18
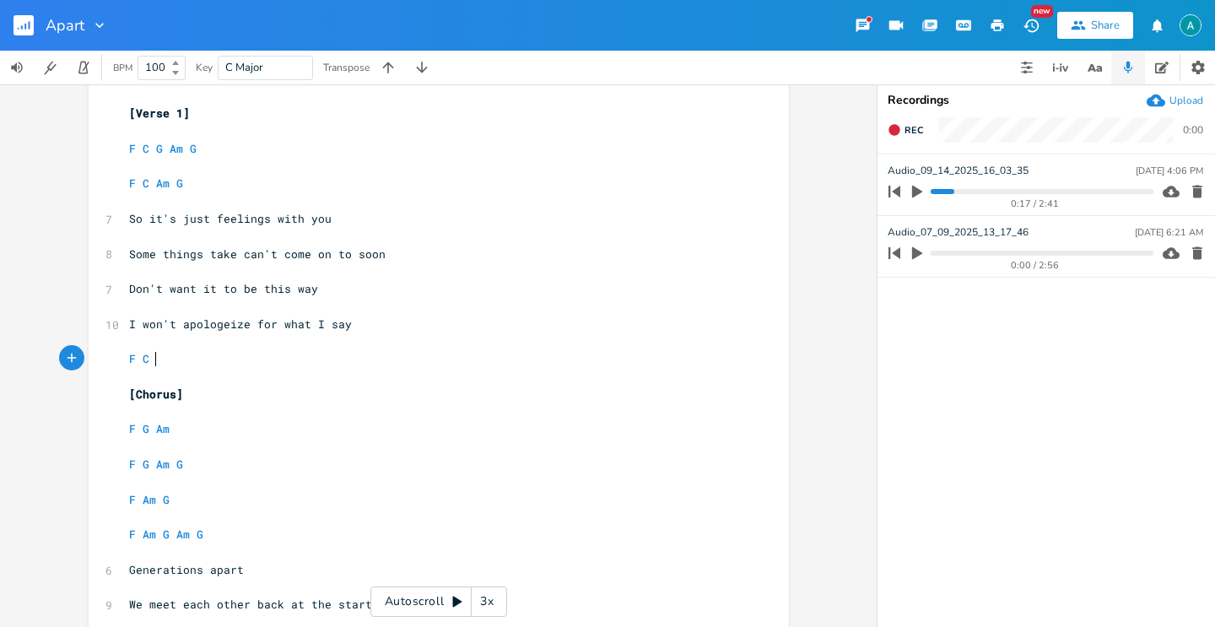
type textarea "F C G"
type textarea "G7"
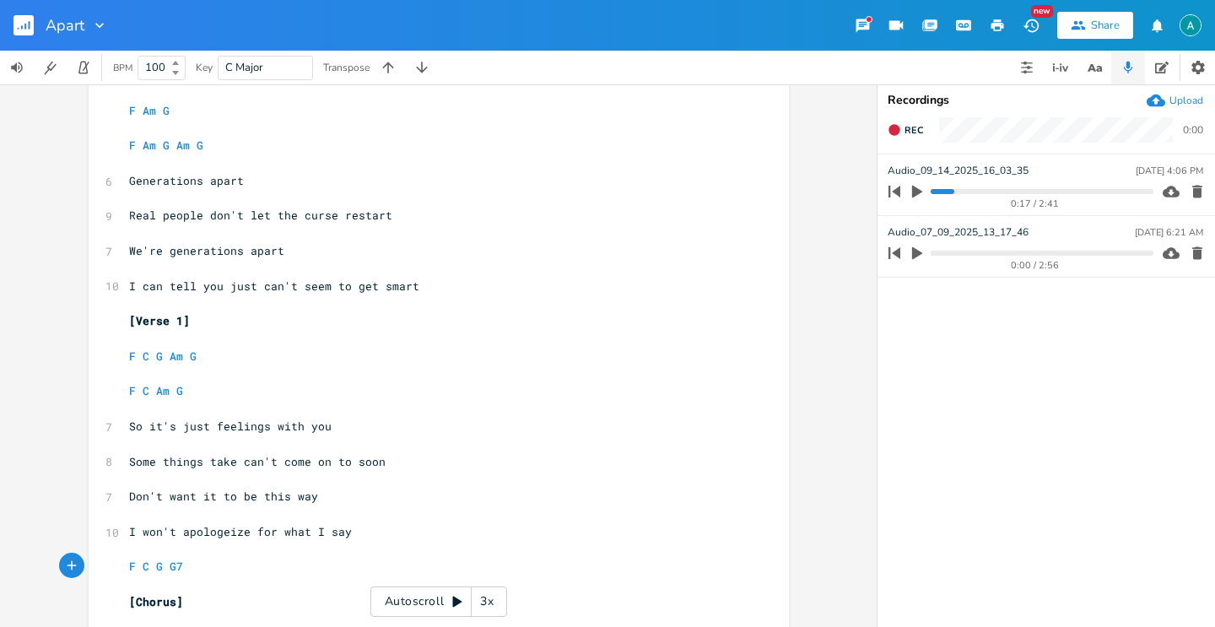
scroll to position [0, 0]
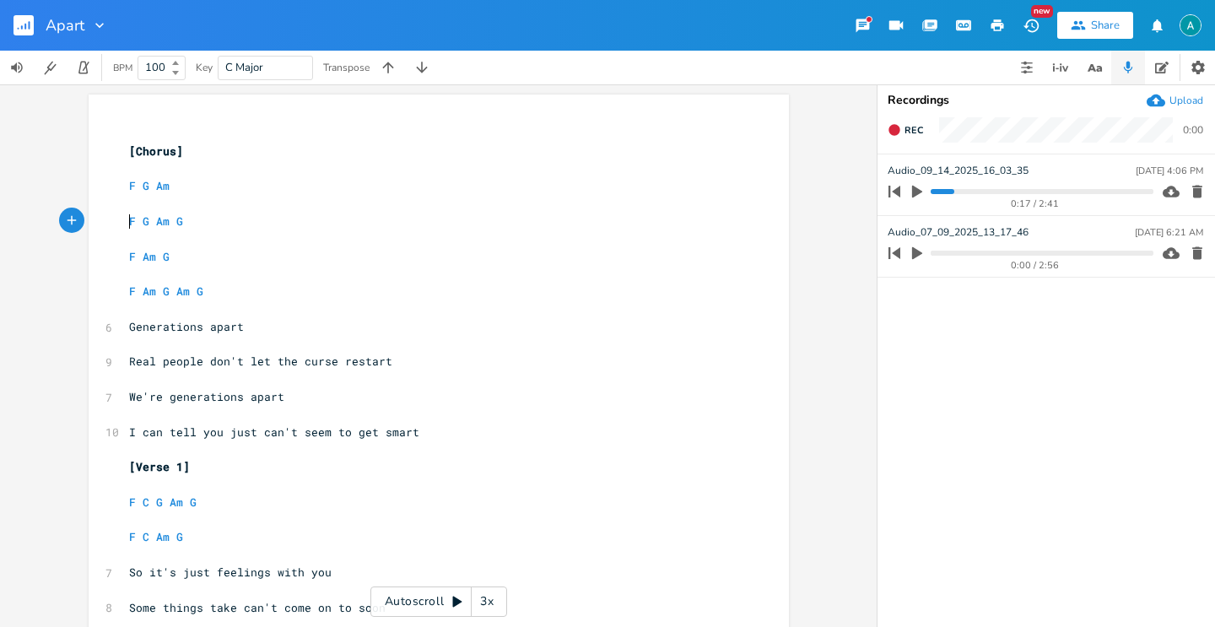
click at [126, 222] on pre "F G Am G" at bounding box center [430, 222] width 609 height 18
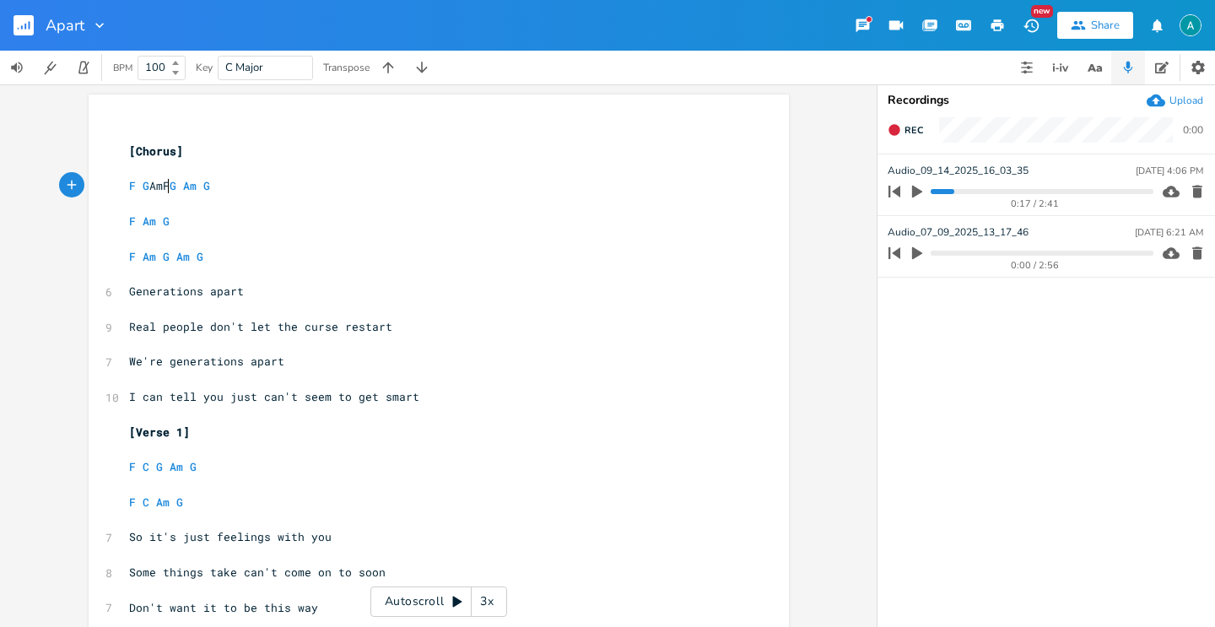
type textarea "v"
click at [126, 256] on pre "F Am G Am G" at bounding box center [430, 257] width 609 height 18
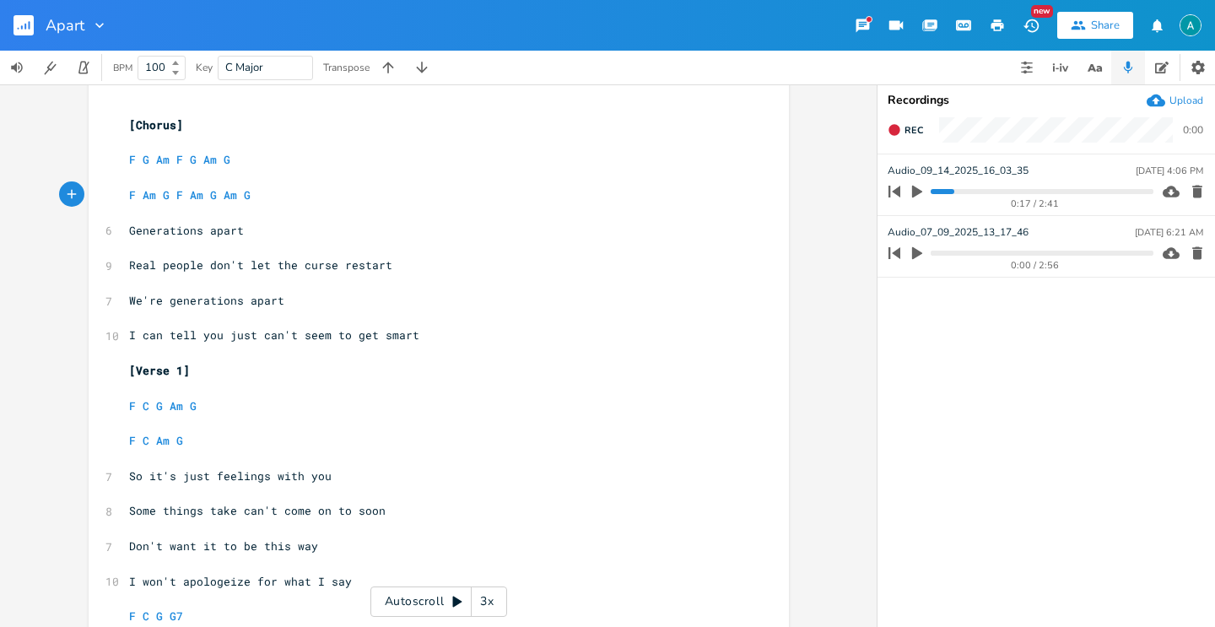
scroll to position [40, 0]
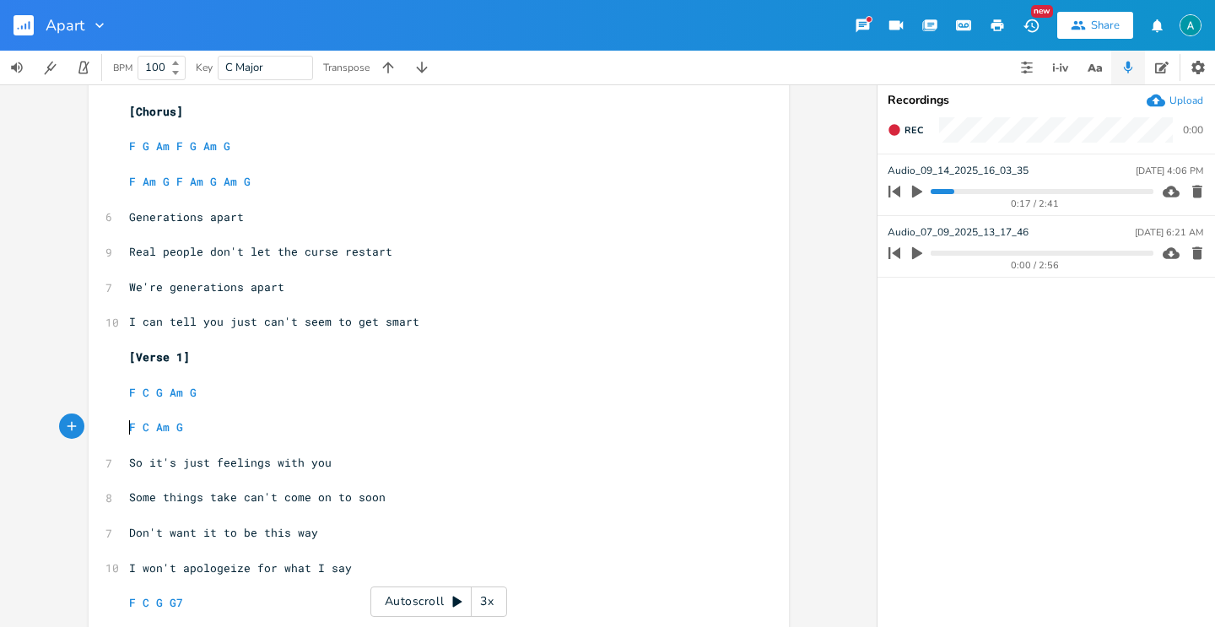
click at [126, 426] on pre "F C Am G" at bounding box center [430, 428] width 609 height 18
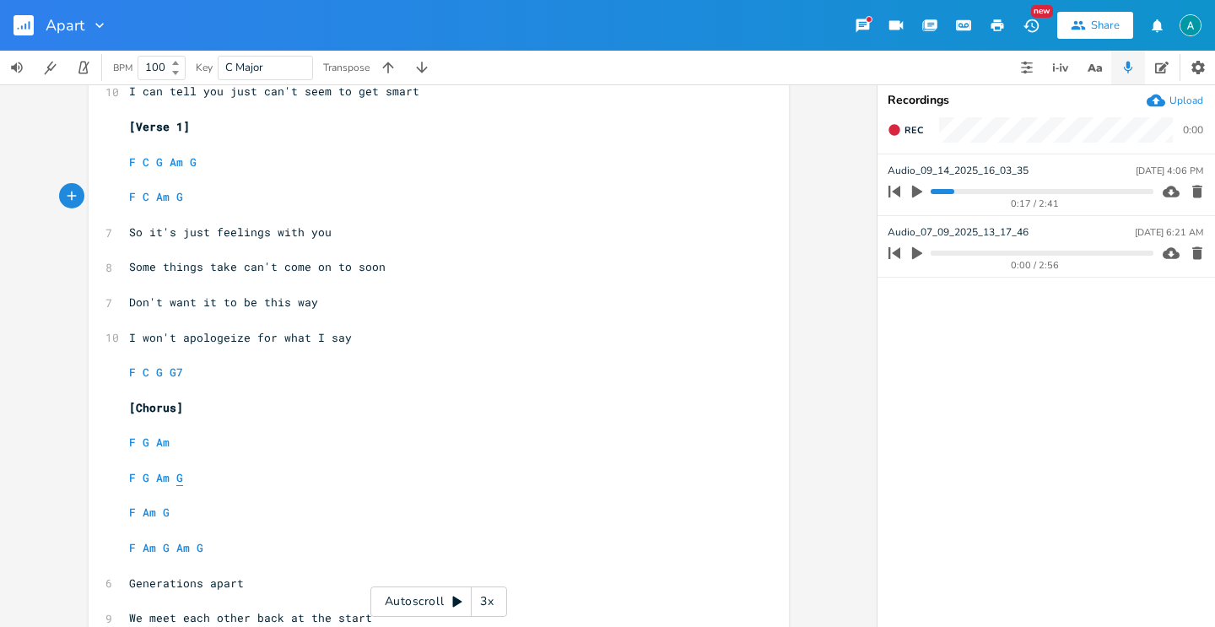
scroll to position [304, 0]
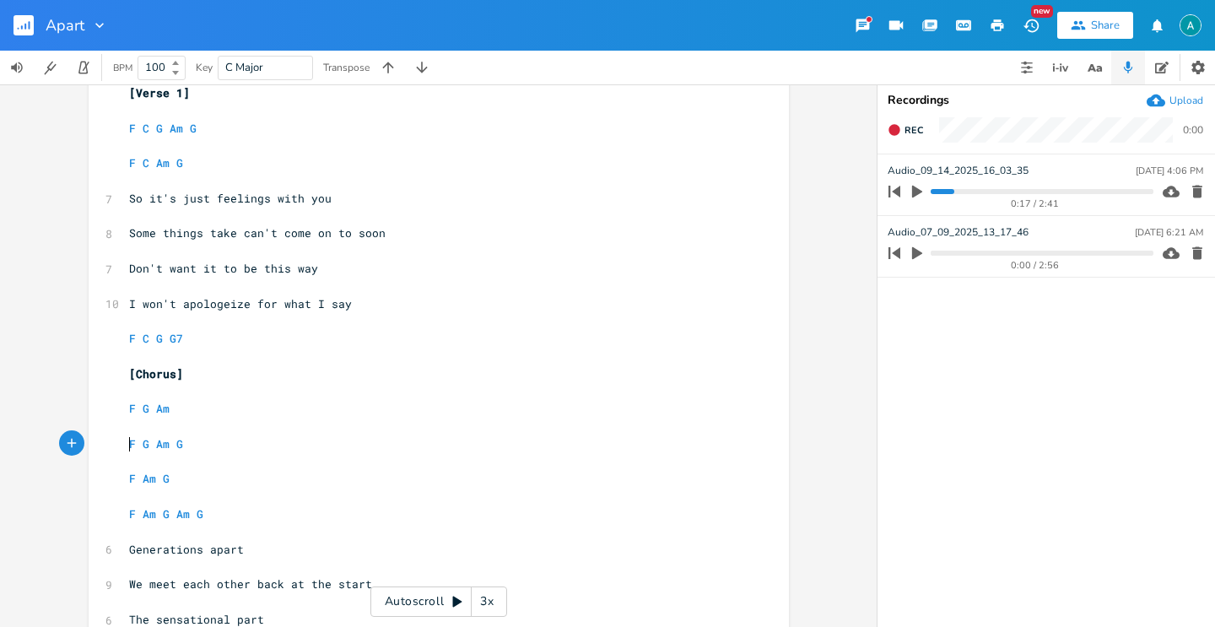
click at [126, 442] on pre "F G Am G" at bounding box center [430, 444] width 609 height 18
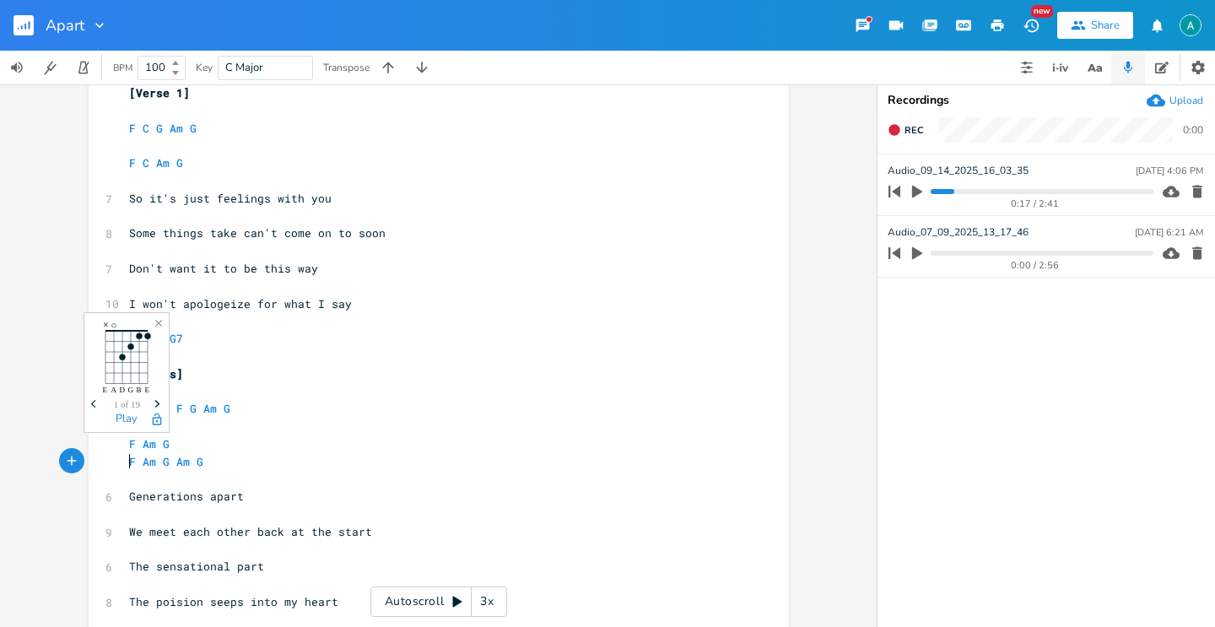
scroll to position [0, 3]
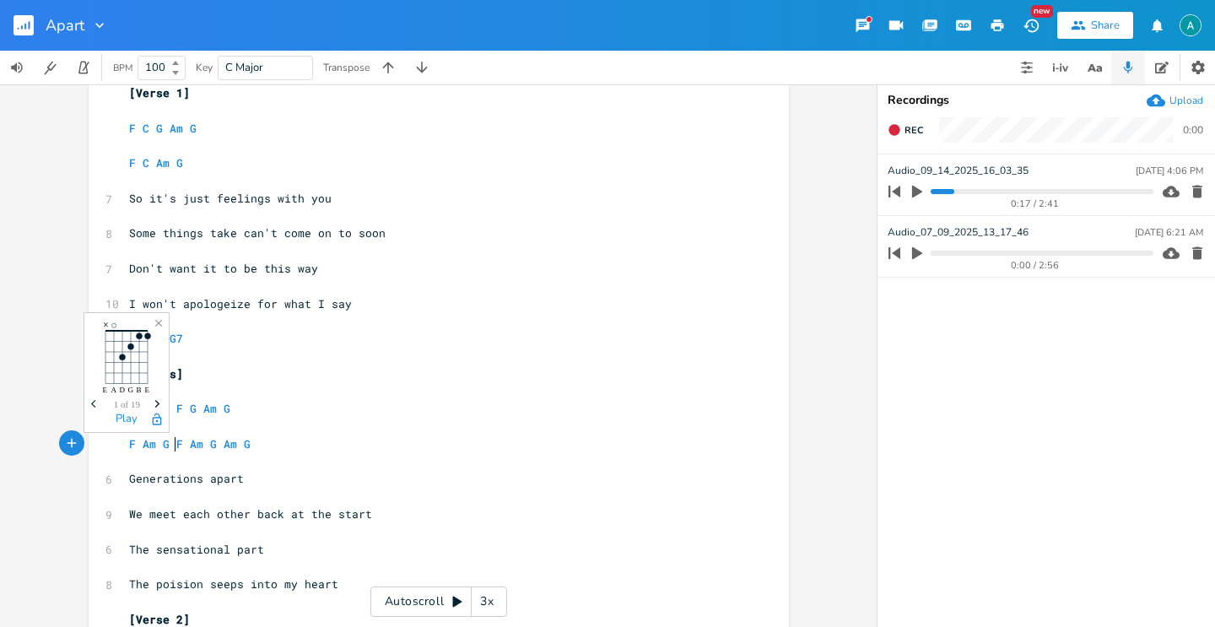
click at [418, 428] on pre "​" at bounding box center [430, 427] width 609 height 18
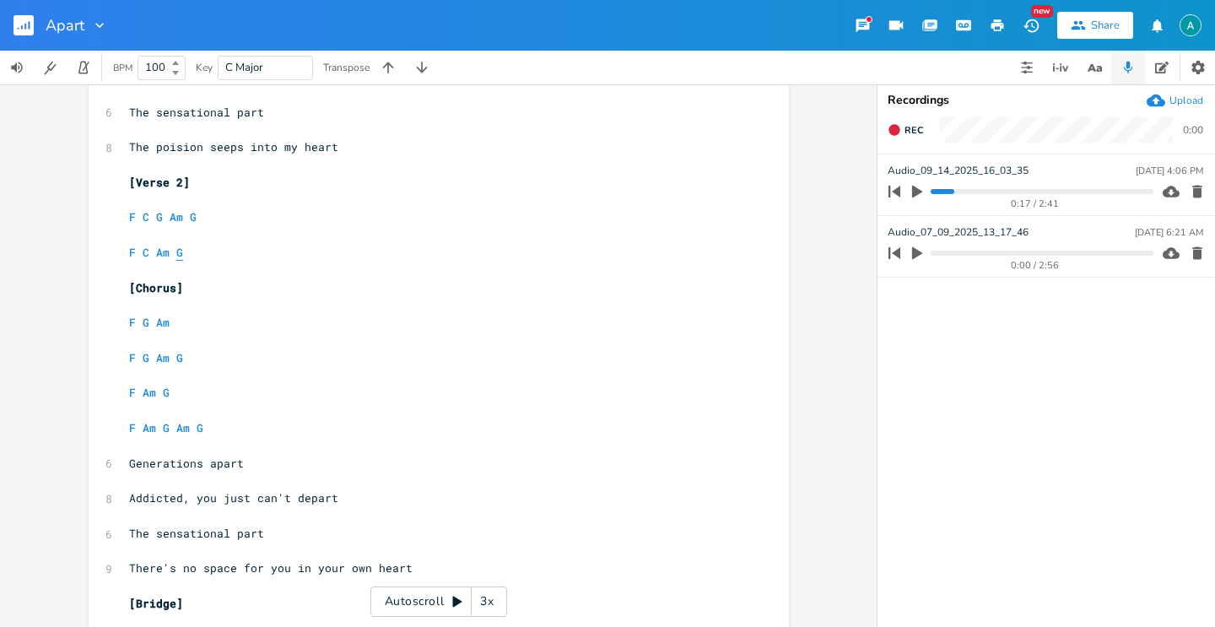
scroll to position [700, 0]
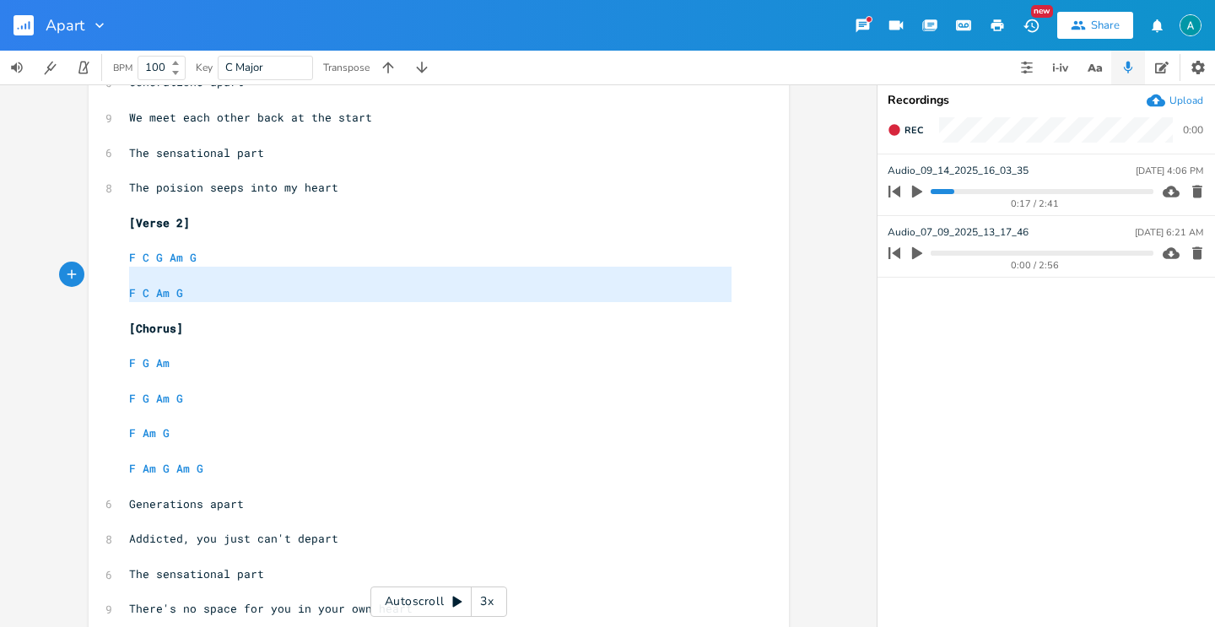
type textarea "F C G Am G F C Am G"
drag, startPoint x: 213, startPoint y: 316, endPoint x: 100, endPoint y: 257, distance: 127.2
click at [100, 257] on div "F C G Am G F C Am G x ​ [Chorus] ​ F G Am F G Am G ​ F Am G F Am G Am G ​ 6 Gen…" at bounding box center [439, 316] width 700 height 1845
click at [312, 424] on pre "​" at bounding box center [430, 417] width 609 height 18
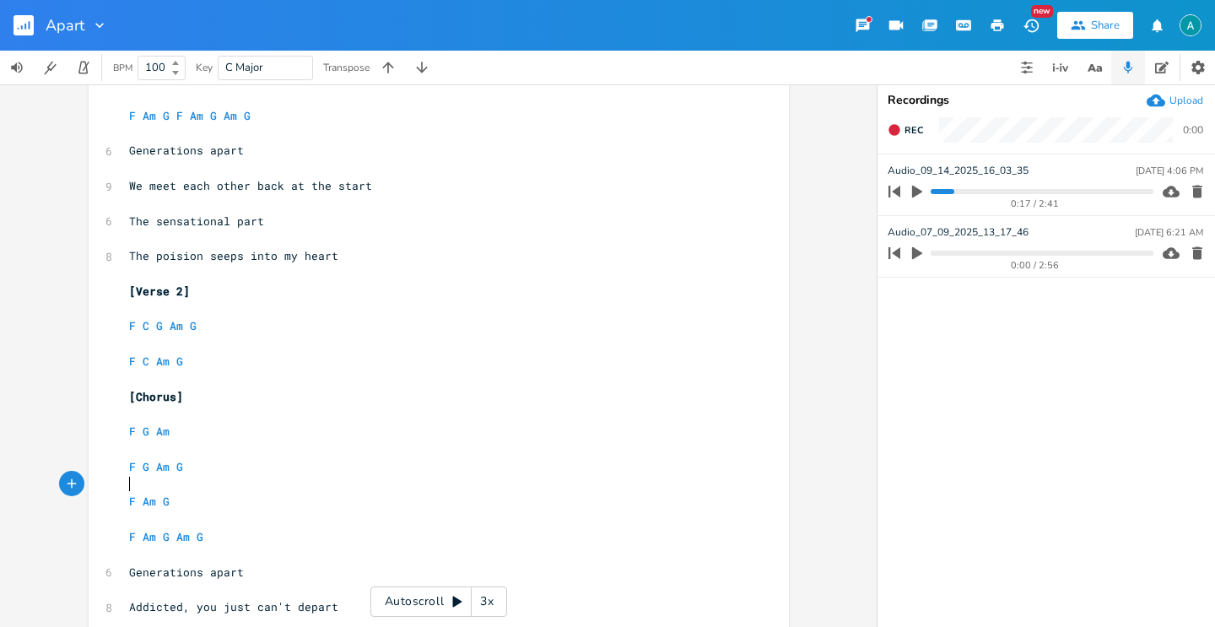
scroll to position [732, 0]
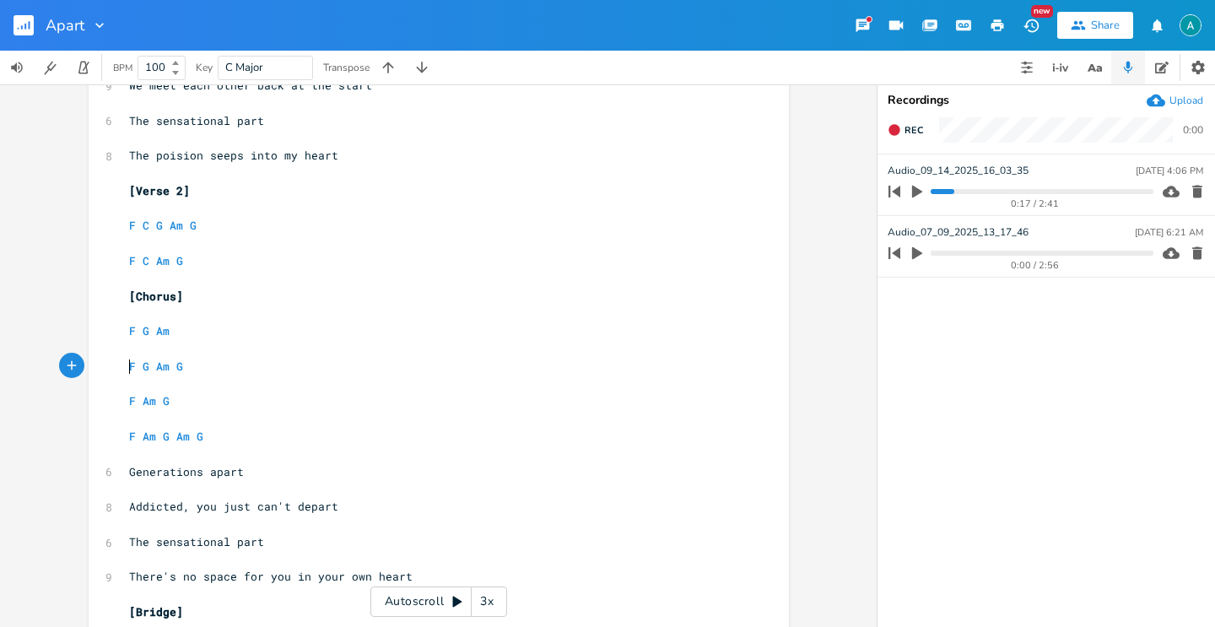
click at [126, 362] on pre "F G Am G" at bounding box center [430, 367] width 609 height 18
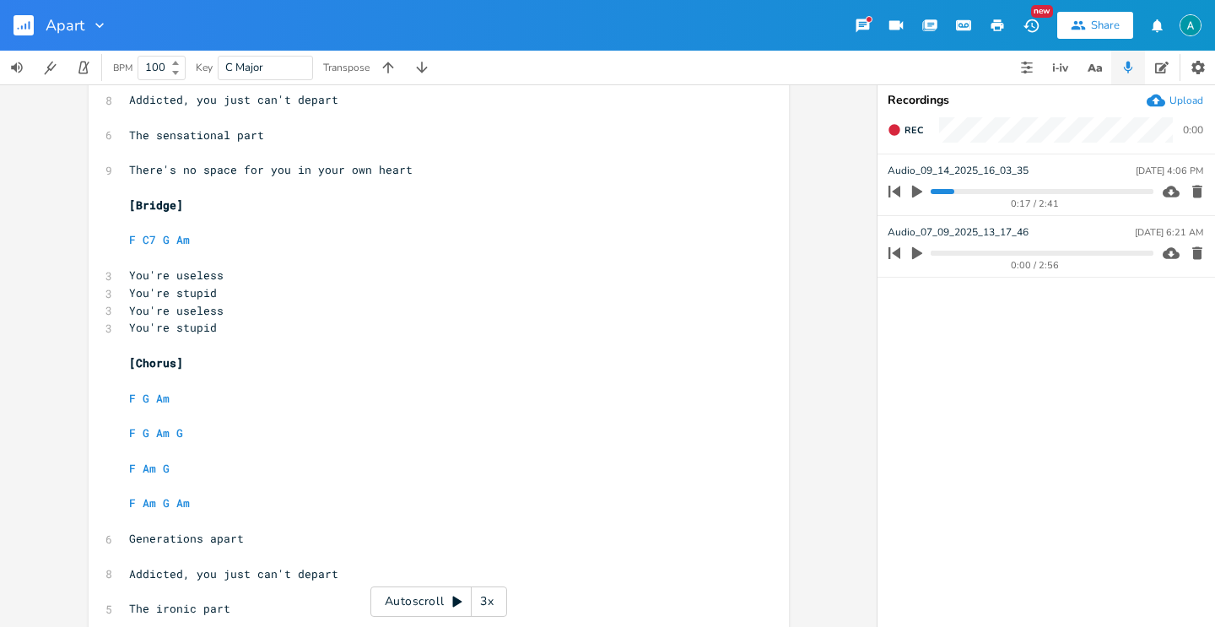
scroll to position [1113, 0]
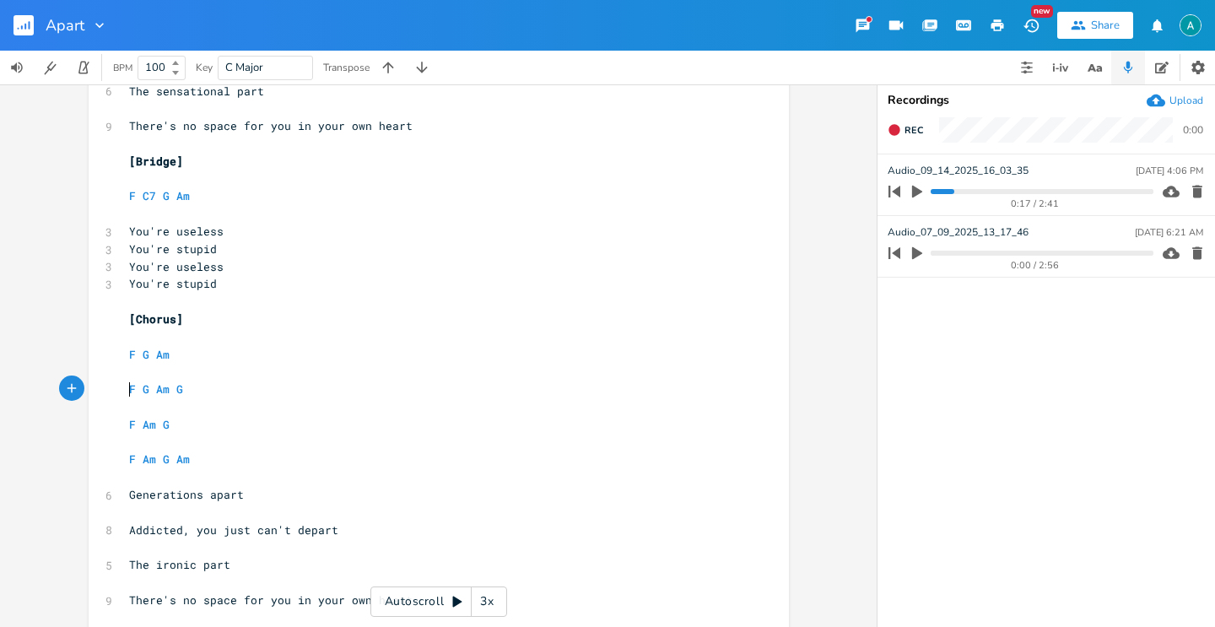
click at [126, 391] on pre "F G Am G" at bounding box center [430, 390] width 609 height 18
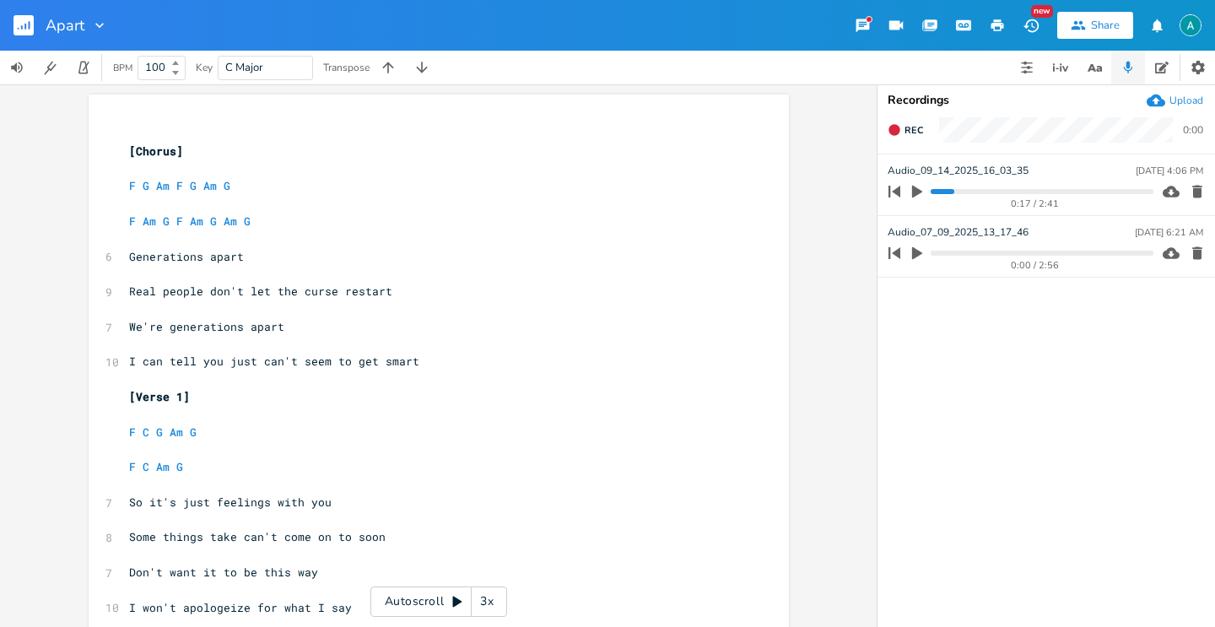
scroll to position [442, 0]
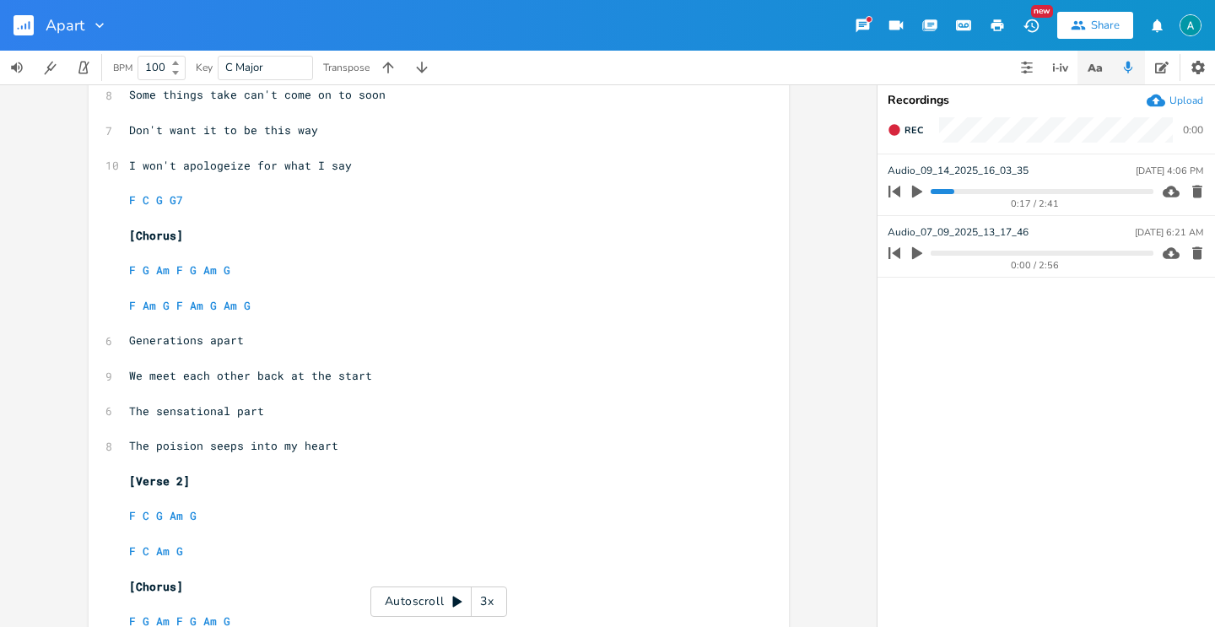
click at [1088, 67] on icon "button" at bounding box center [1094, 67] width 21 height 21
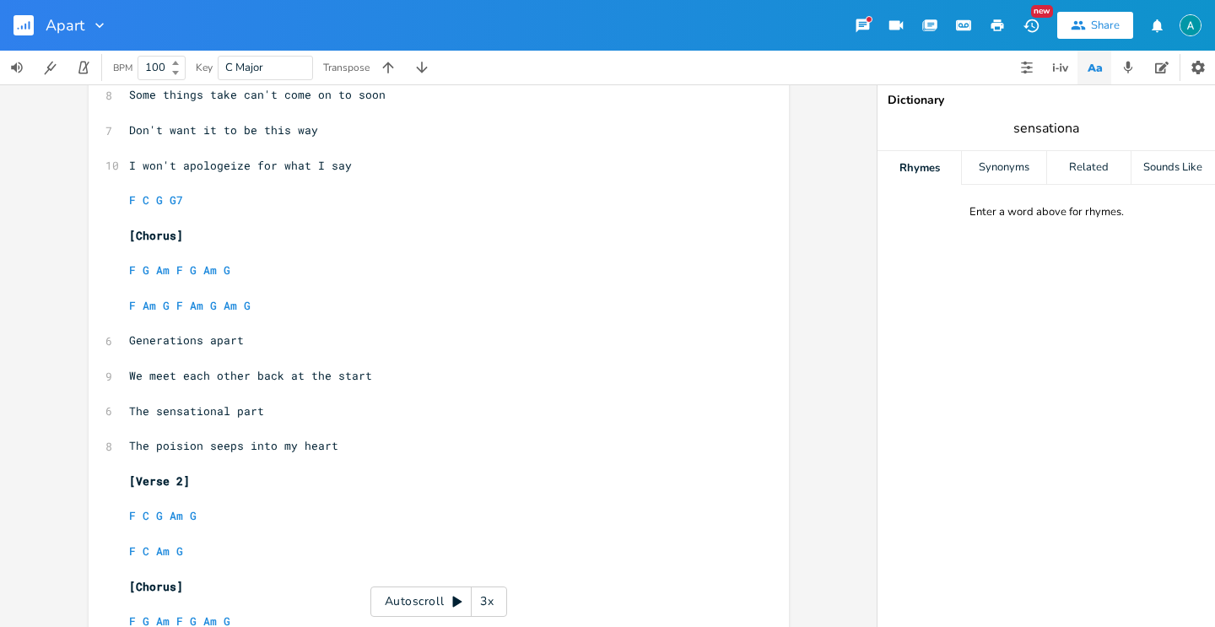
type input "sensational"
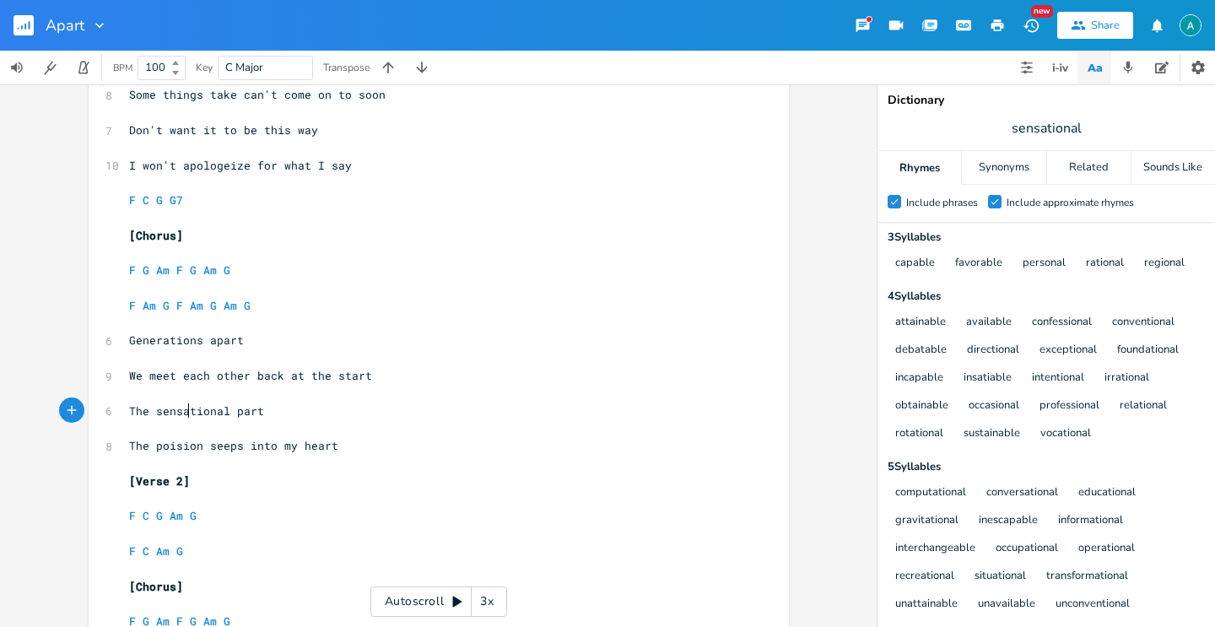
click at [186, 415] on span "The sensational part" at bounding box center [196, 410] width 135 height 15
type textarea "peronsla"
type textarea "al"
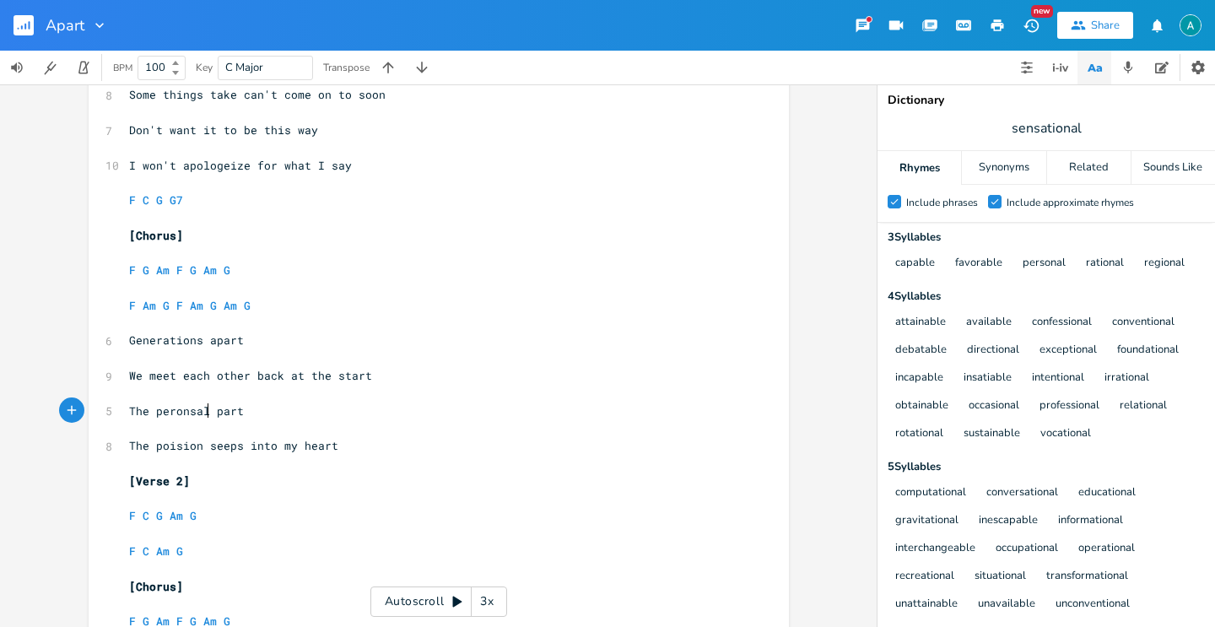
scroll to position [0, 11]
click at [1092, 67] on icon "button" at bounding box center [1094, 67] width 21 height 21
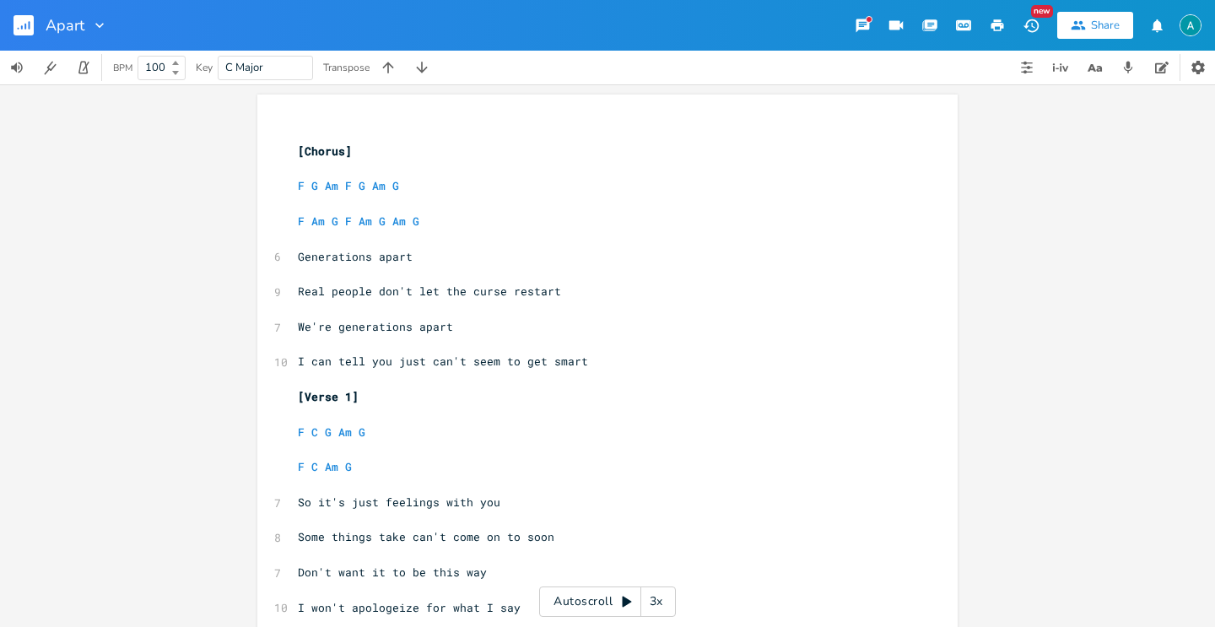
scroll to position [0, 0]
click at [328, 133] on pre "​" at bounding box center [599, 134] width 609 height 18
click at [359, 327] on span "We're generations apart" at bounding box center [375, 326] width 155 height 15
type textarea "generations"
click at [359, 327] on span "We're generations apart" at bounding box center [375, 326] width 155 height 15
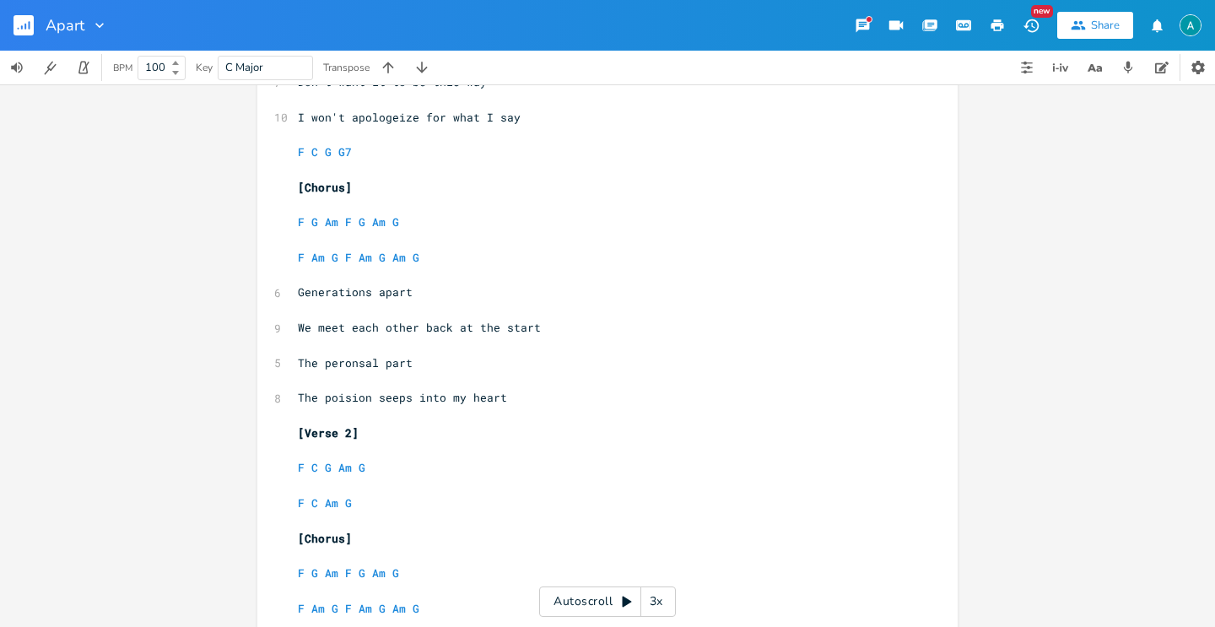
scroll to position [713, 0]
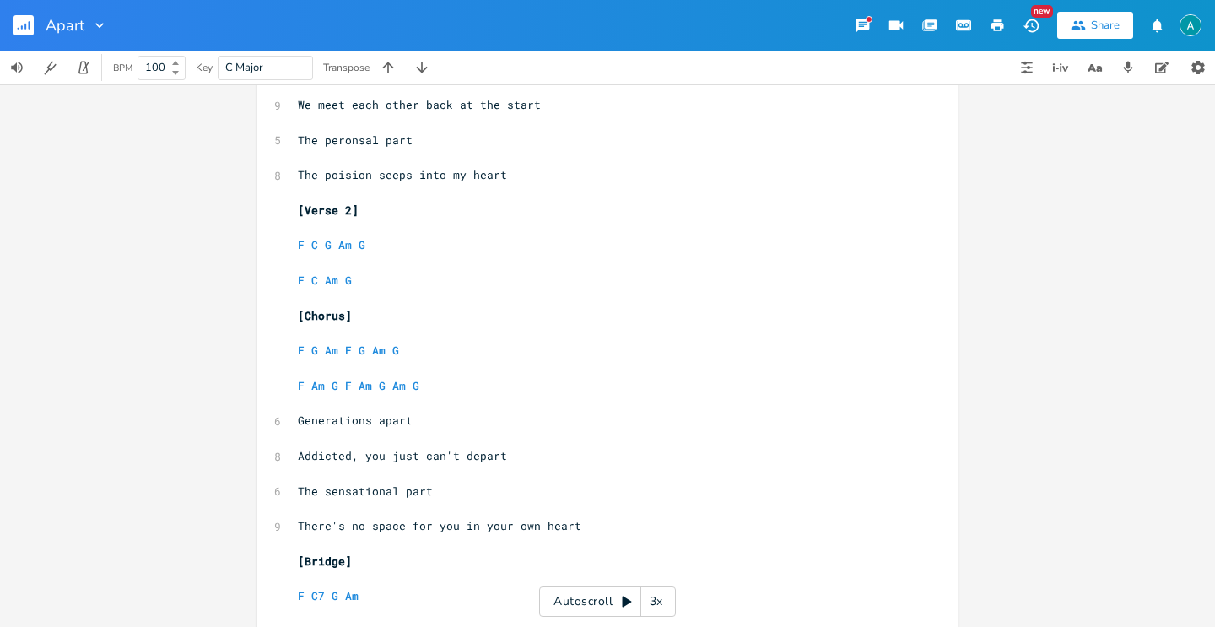
click at [358, 495] on span "The sensational part" at bounding box center [365, 491] width 135 height 15
click at [357, 495] on span "The sensational part" at bounding box center [365, 491] width 135 height 15
type textarea "The sensational part"
click at [357, 495] on span "The sensational part" at bounding box center [365, 491] width 135 height 15
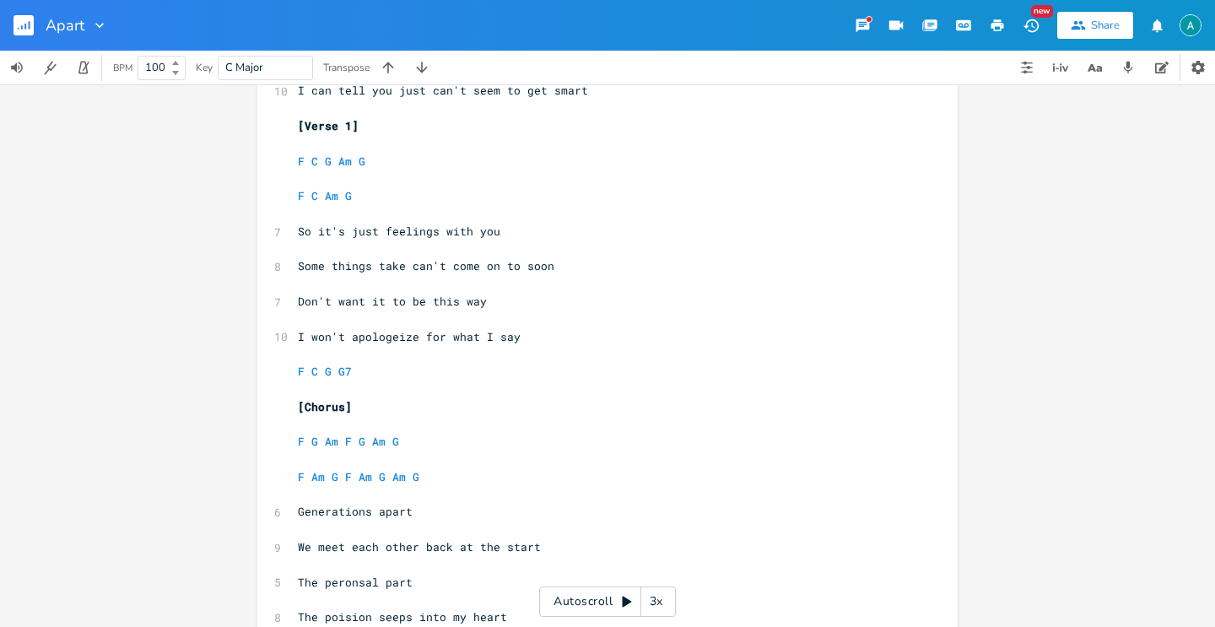
scroll to position [0, 0]
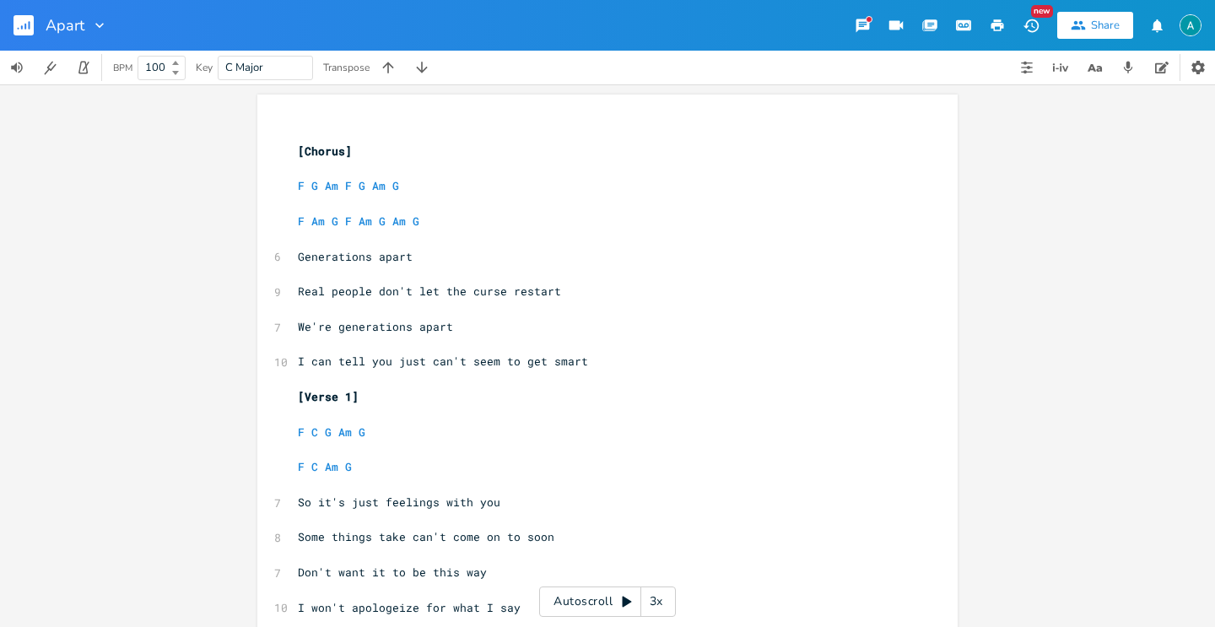
click at [364, 327] on span "We're generations apart" at bounding box center [375, 326] width 155 height 15
type textarea "We're generations apart"
click at [364, 327] on span "We're generations apart" at bounding box center [375, 326] width 155 height 15
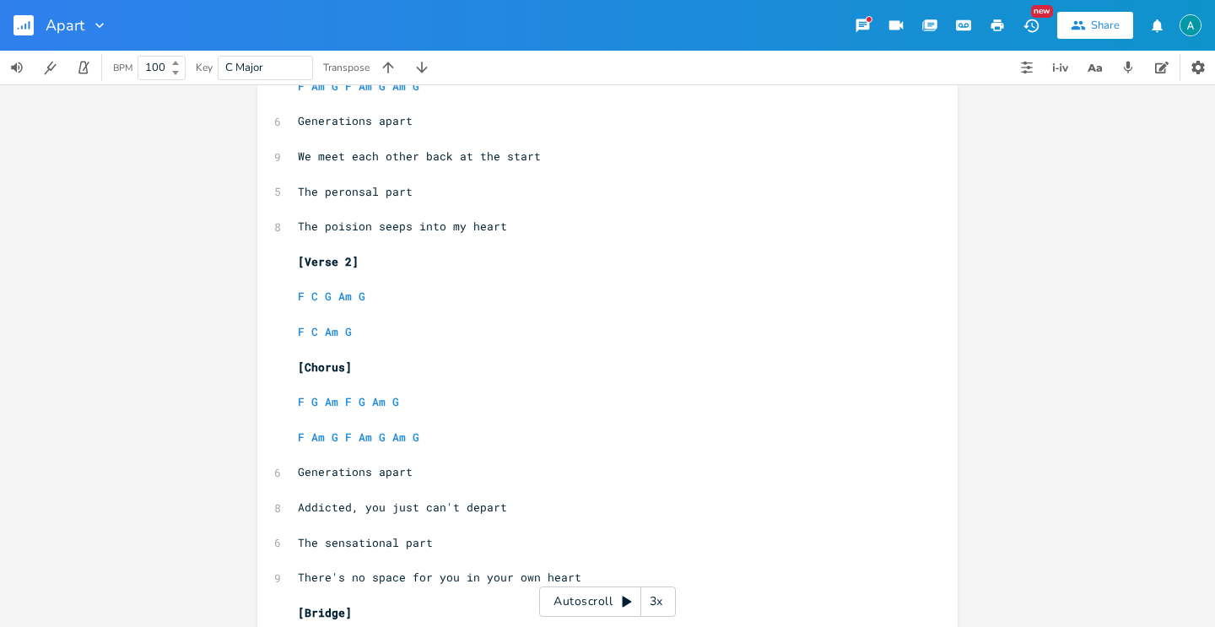
scroll to position [817, 0]
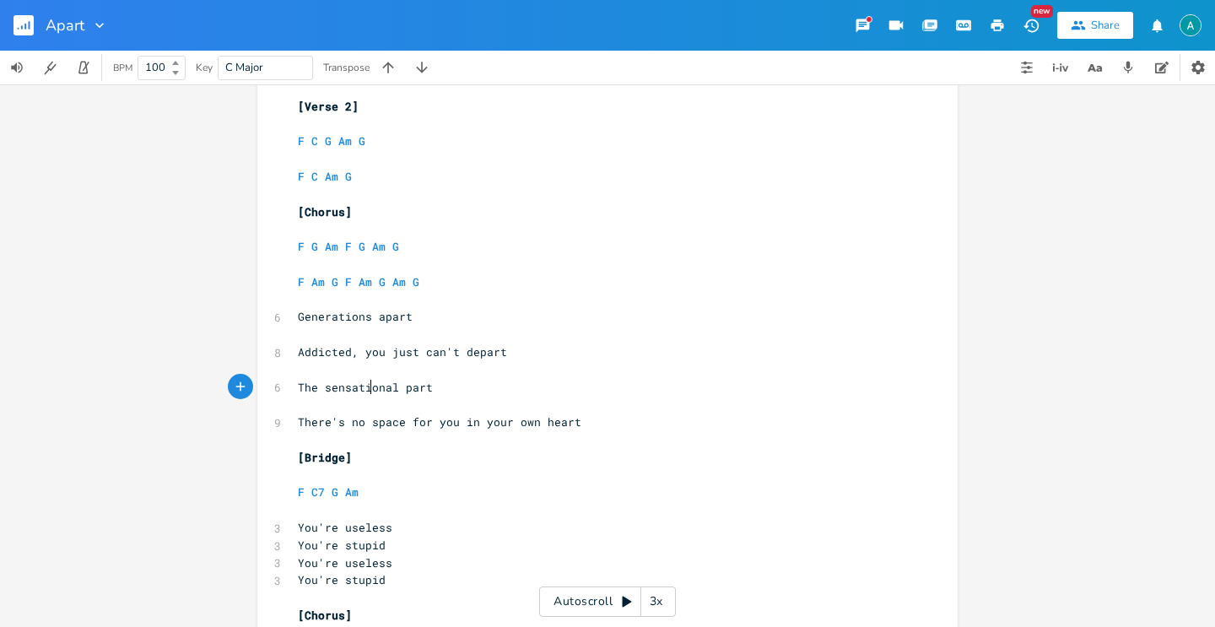
click at [363, 386] on span "The sensational part" at bounding box center [365, 387] width 135 height 15
type textarea "hilariousn"
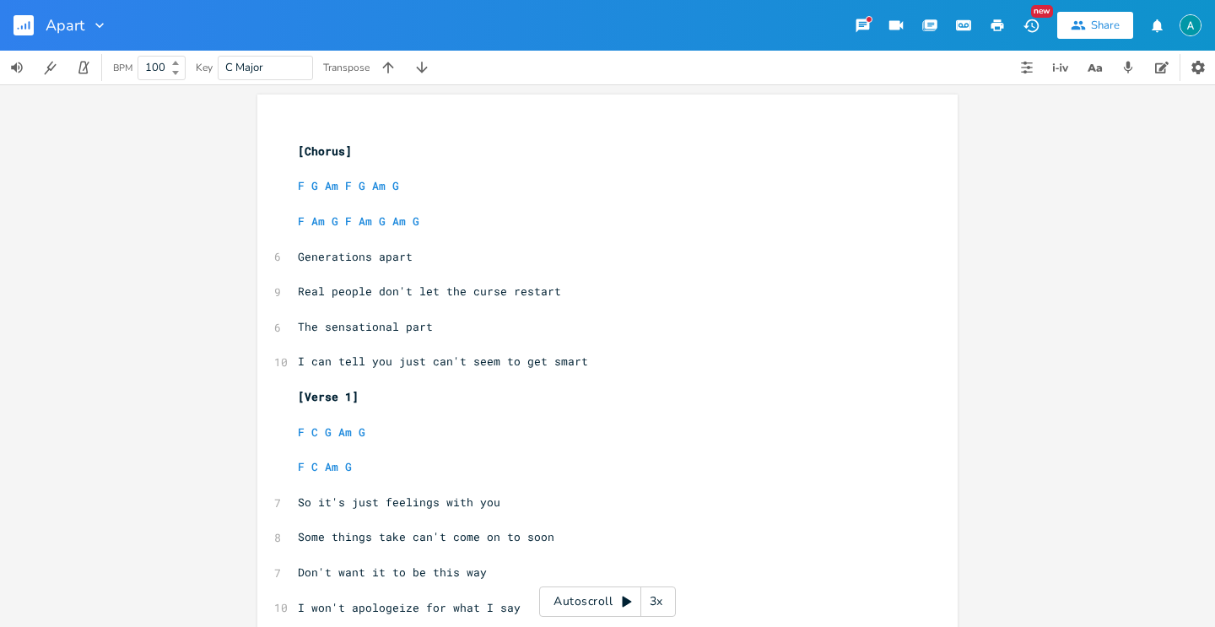
scroll to position [0, 0]
drag, startPoint x: 370, startPoint y: 359, endPoint x: 281, endPoint y: 360, distance: 89.5
click at [295, 360] on div "10 I can tell you just can't seem to get smart" at bounding box center [599, 362] width 609 height 18
type textarea "Y"
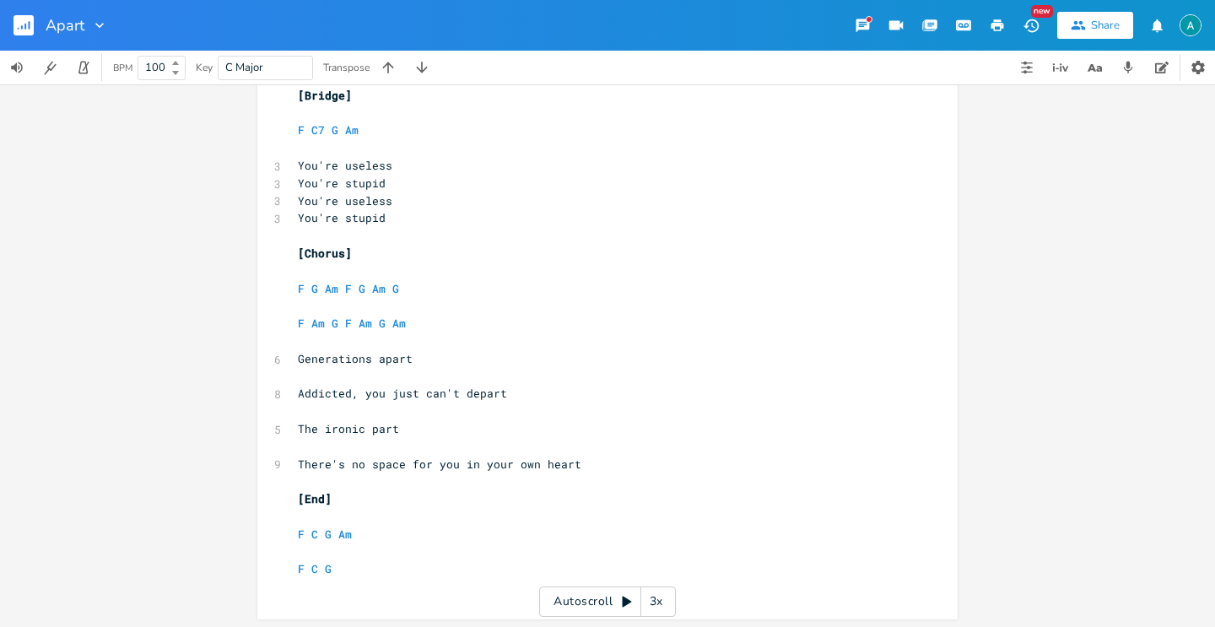
scroll to position [1181, 0]
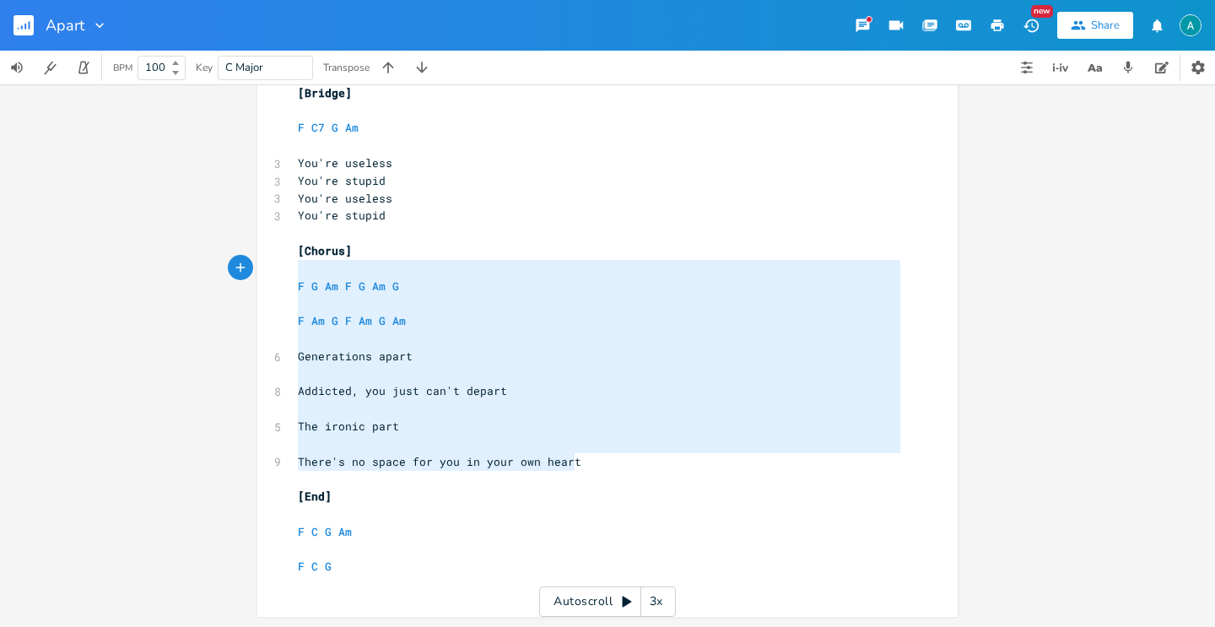
type textarea "[Chorus] F G Am F G Am G F Am G F Am G Am Generations apart Addicted, you just …"
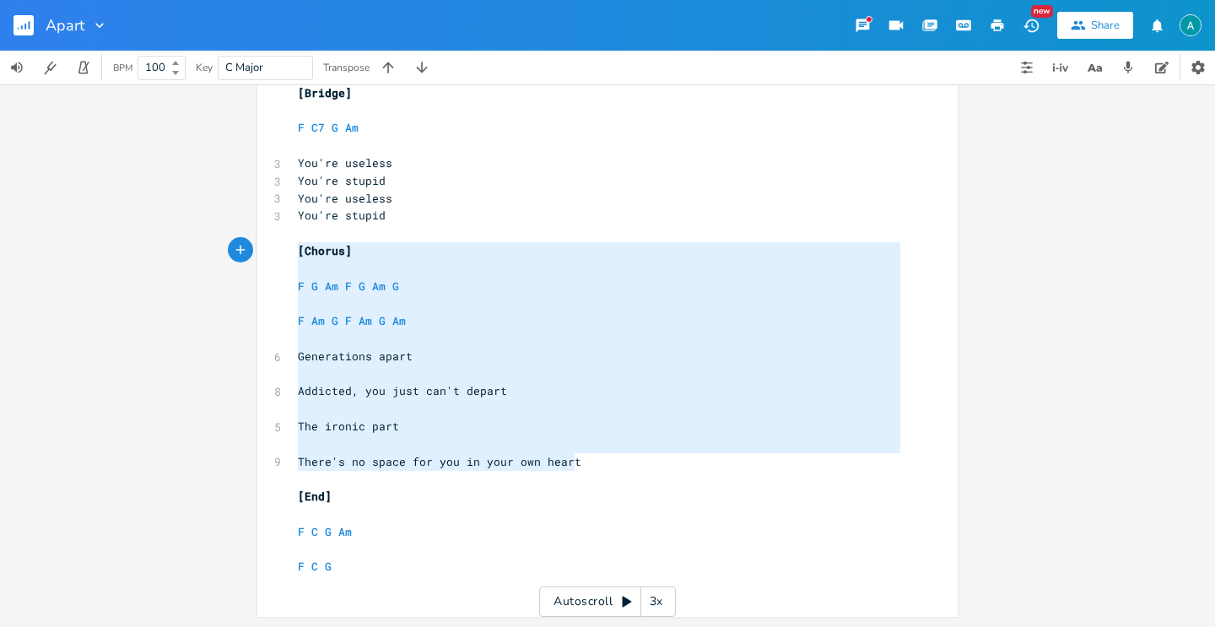
drag, startPoint x: 560, startPoint y: 464, endPoint x: 268, endPoint y: 252, distance: 361.4
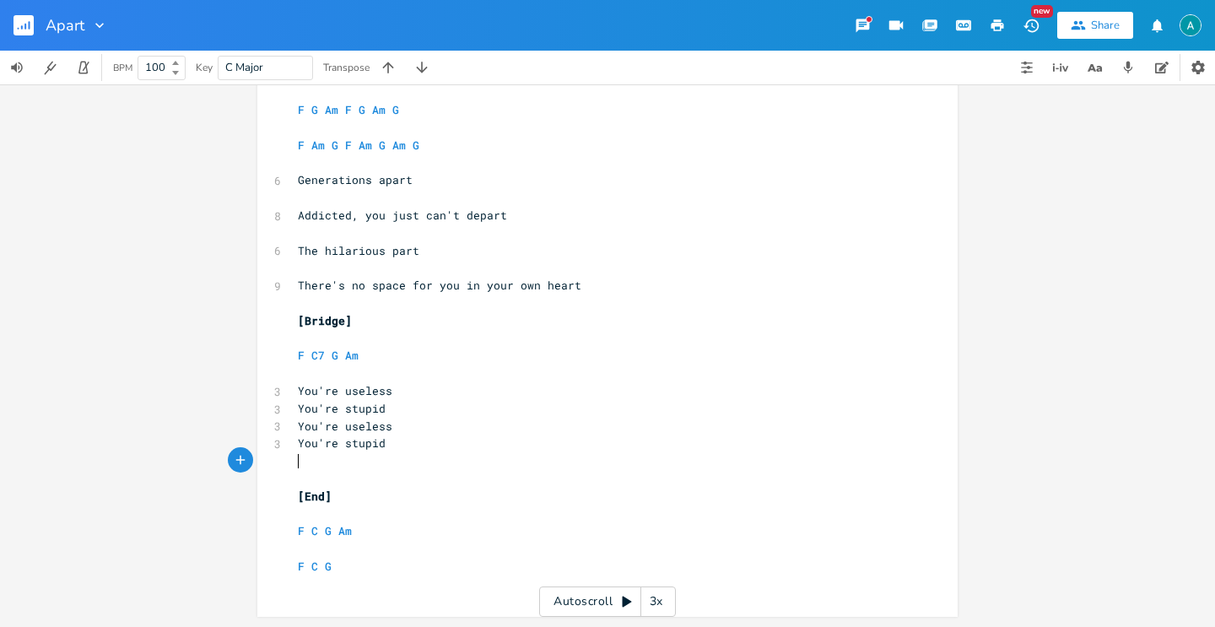
scroll to position [953, 0]
click at [370, 249] on span "The hilarious part" at bounding box center [359, 251] width 122 height 15
type textarea "[Chorus] F G Am F G Am G F Am G F Am G Am Generations apart Addicted, you just …"
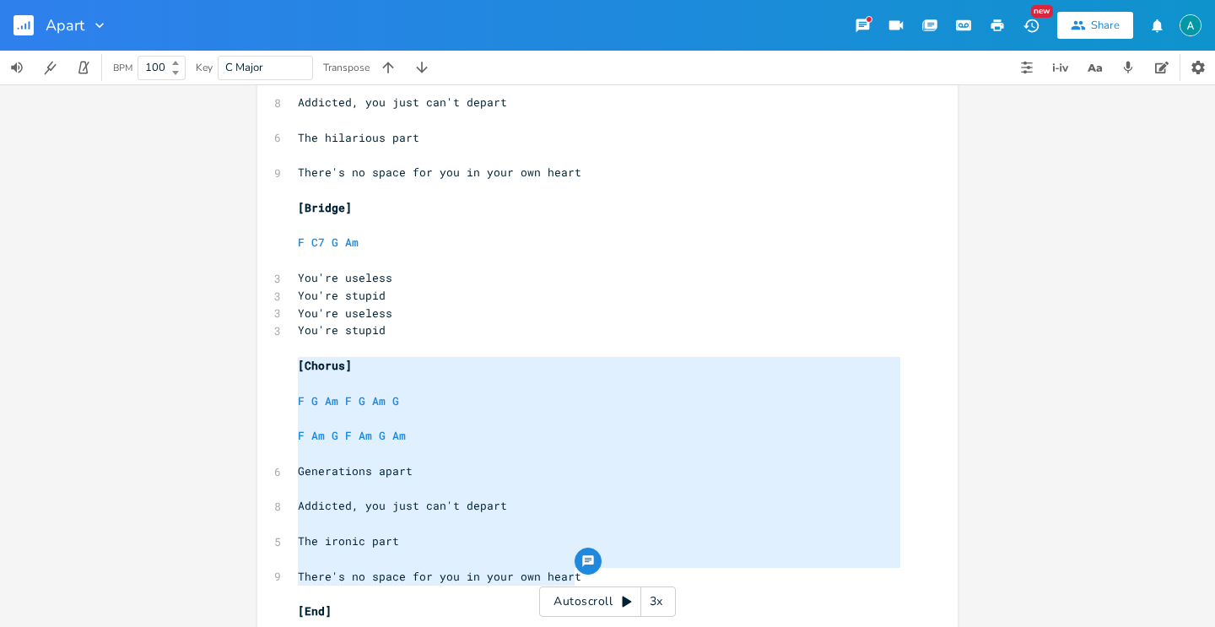
scroll to position [971, 0]
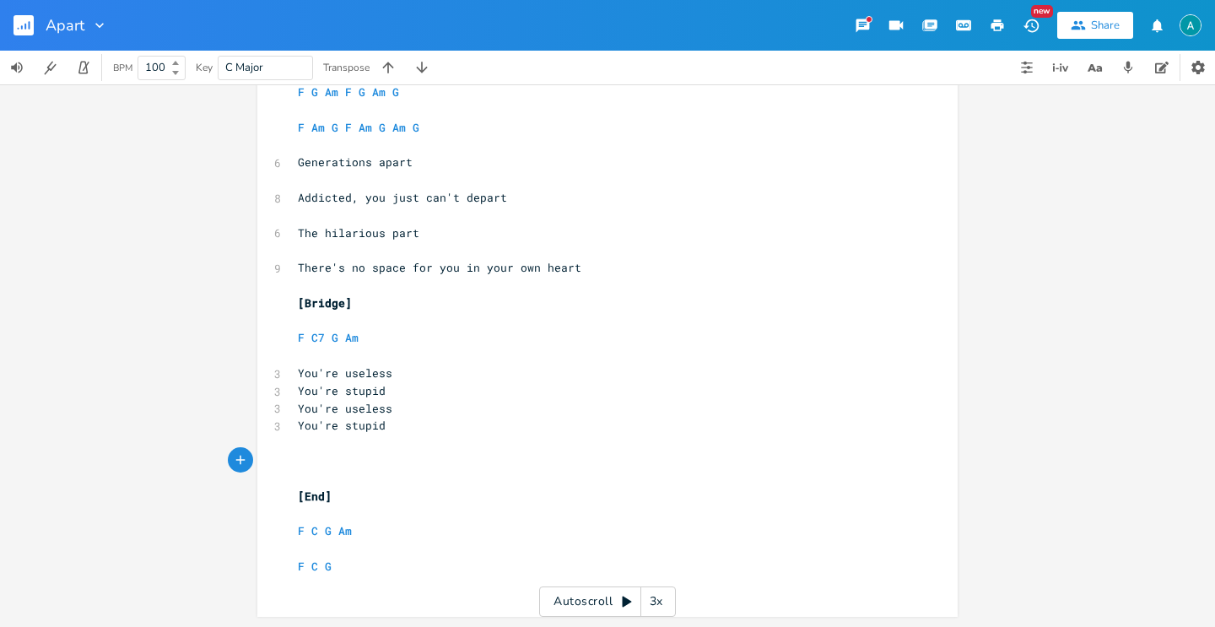
click at [340, 241] on pre "​" at bounding box center [599, 250] width 609 height 18
type textarea "arious part"
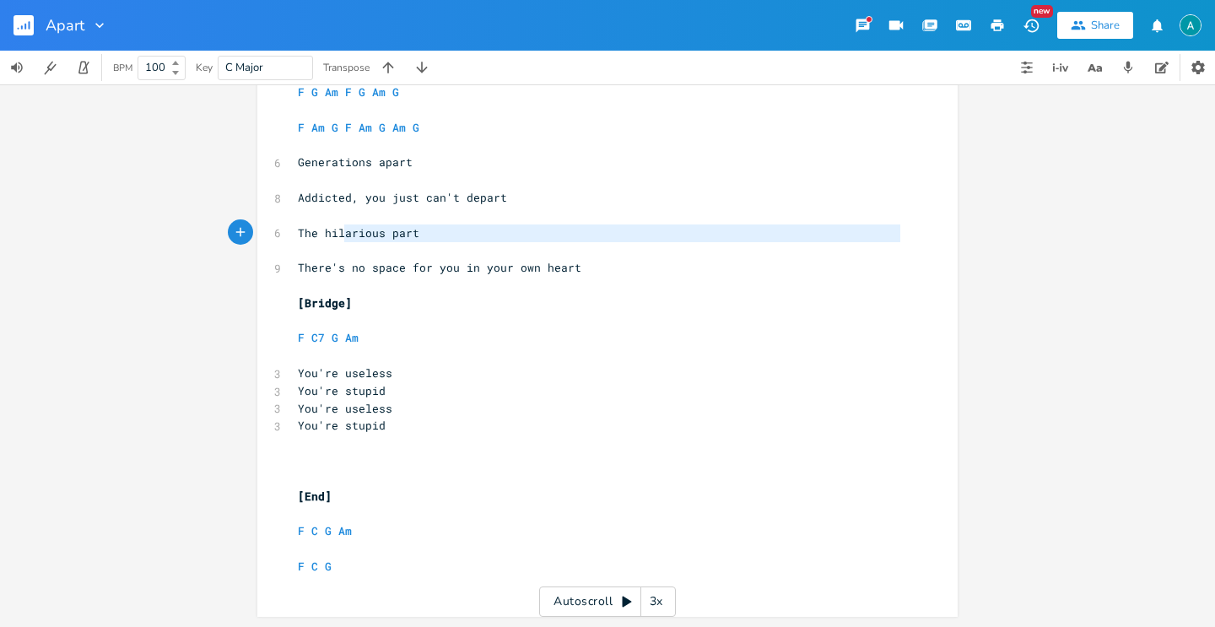
click at [340, 241] on pre "​" at bounding box center [599, 250] width 609 height 18
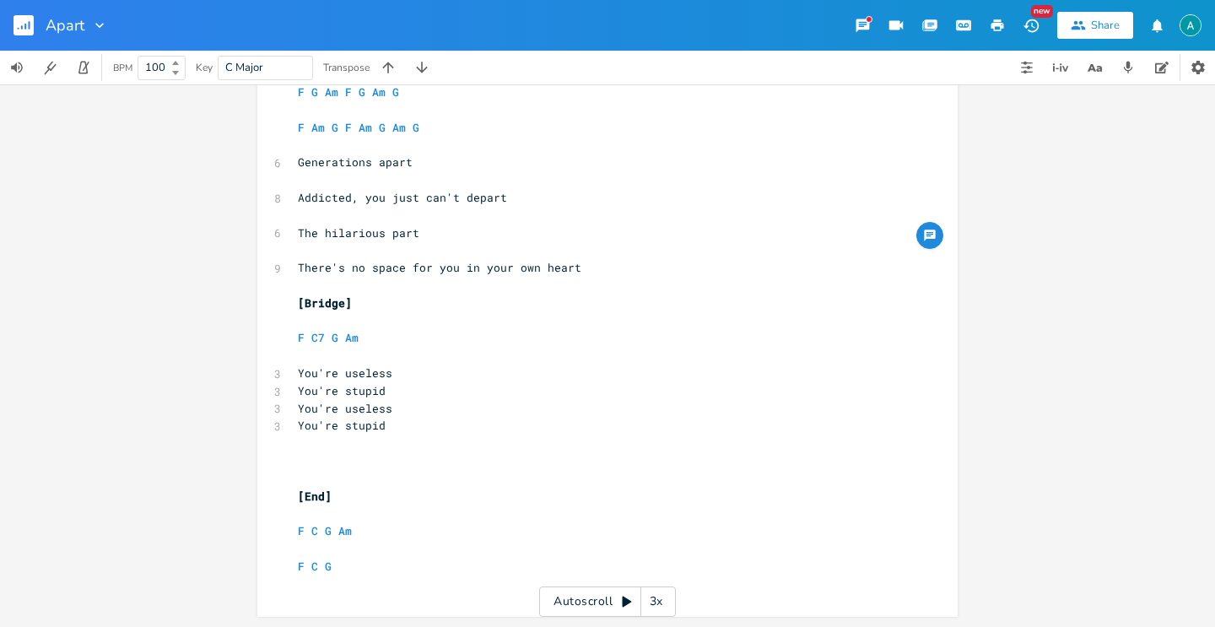
click at [338, 241] on pre "The hilarious part" at bounding box center [599, 233] width 609 height 18
type textarea "ironic"
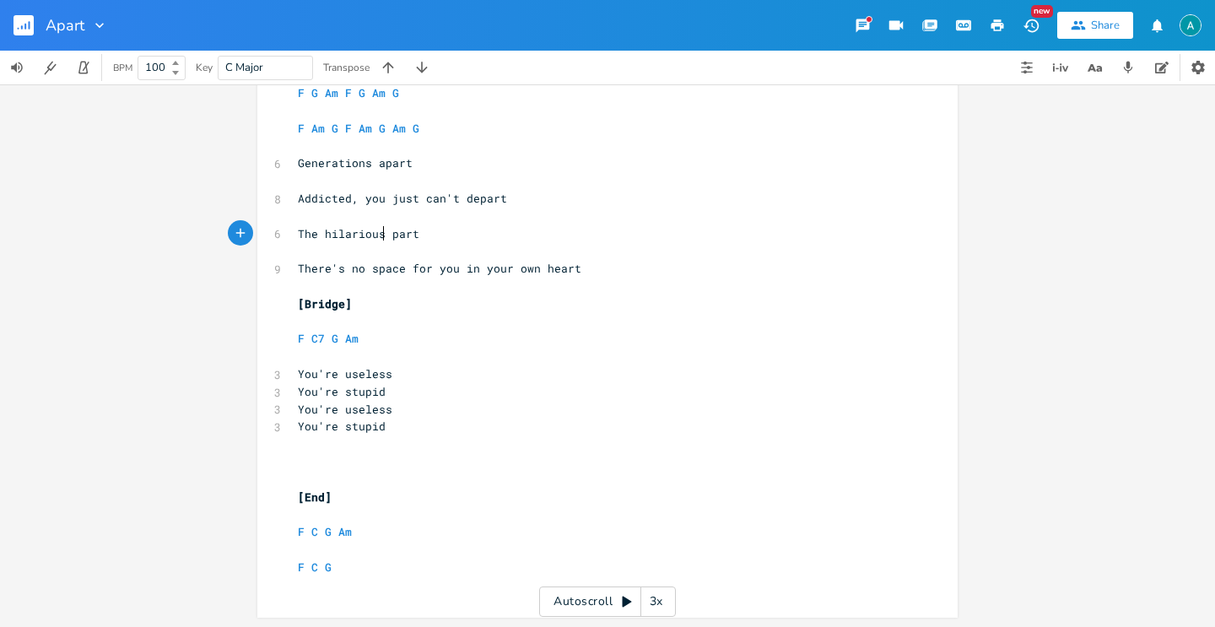
type textarea "hilarious"
click at [336, 461] on pre "​" at bounding box center [599, 462] width 609 height 18
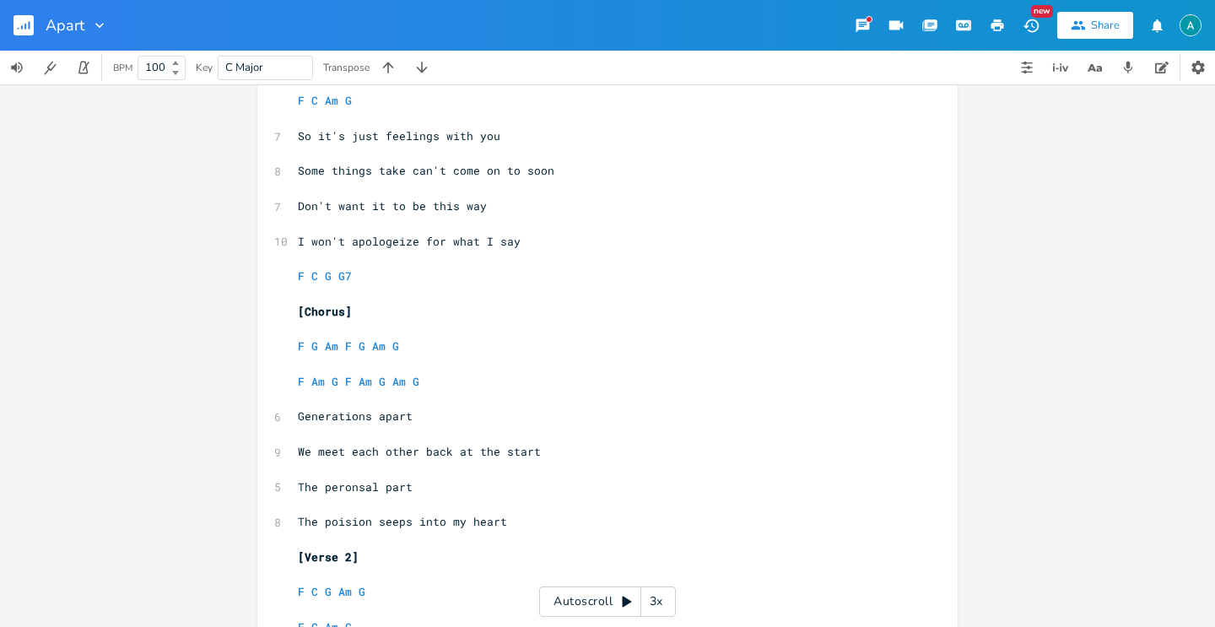
scroll to position [382, 0]
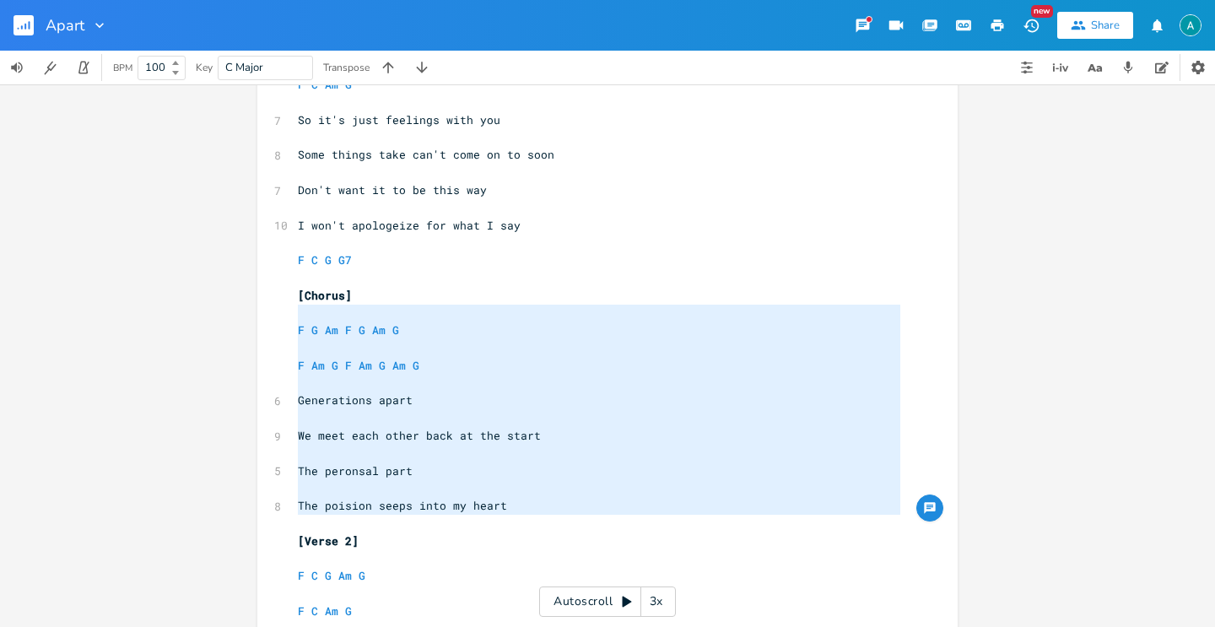
type textarea "[Chorus] F G Am F G Am G F Am G F Am G Am G Generations apart We meet each othe…"
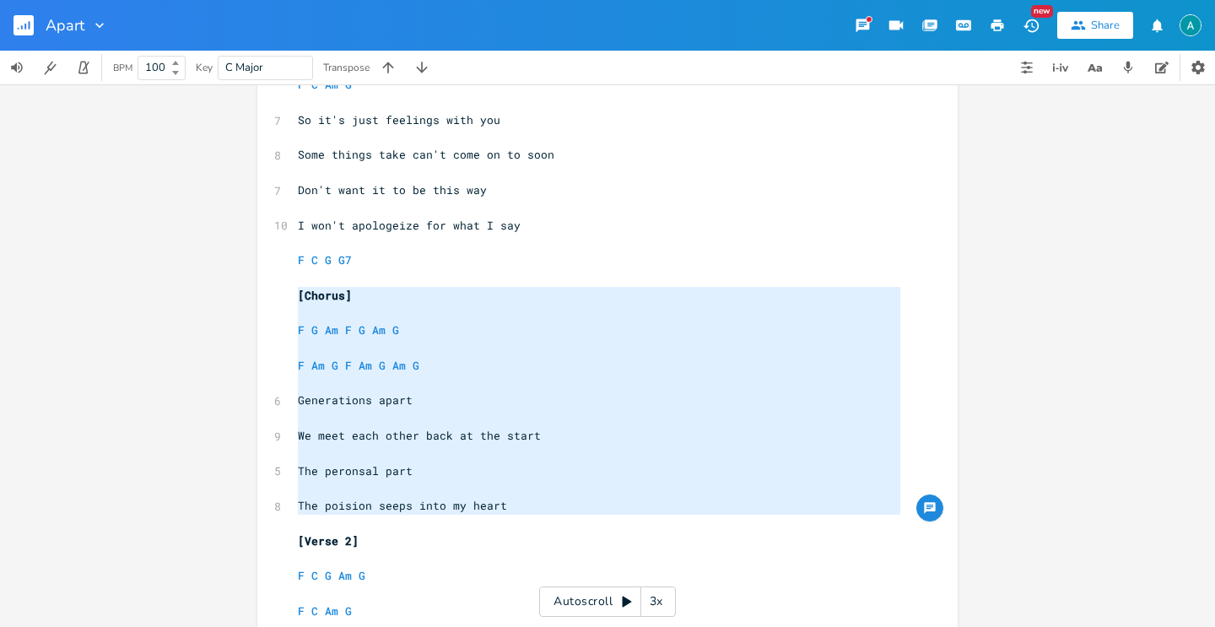
drag, startPoint x: 545, startPoint y: 523, endPoint x: 266, endPoint y: 295, distance: 360.5
click at [266, 295] on div "[Chorus] F G Am F G Am G F Am G F Am G Am G Generations apart We meet each othe…" at bounding box center [607, 450] width 700 height 1476
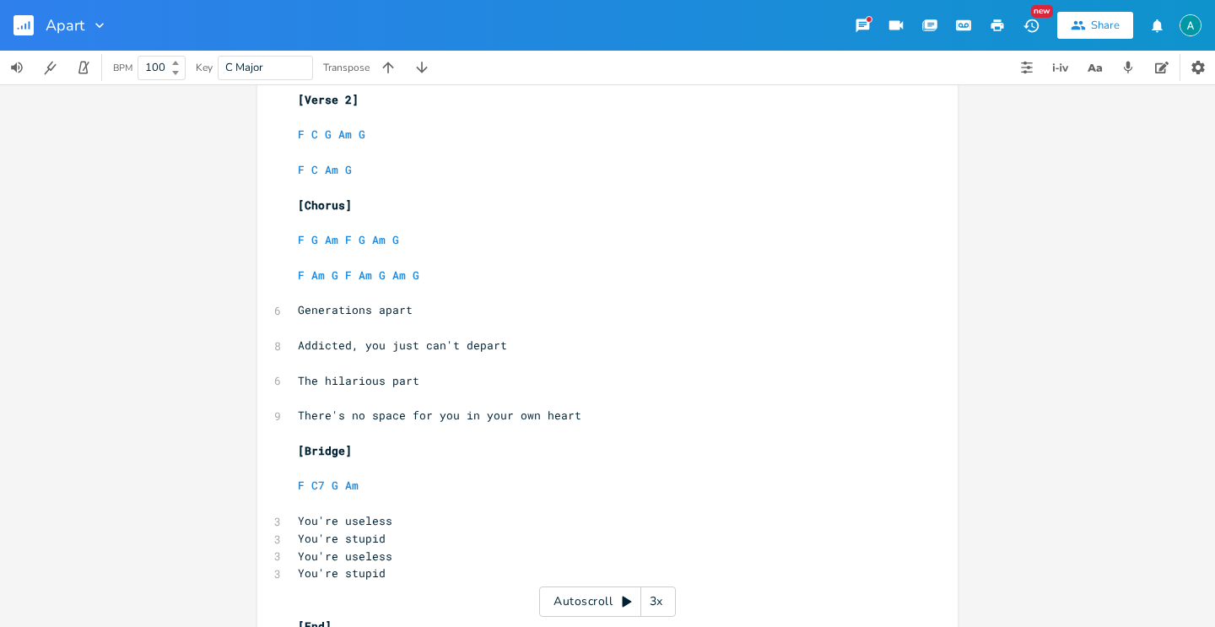
scroll to position [748, 0]
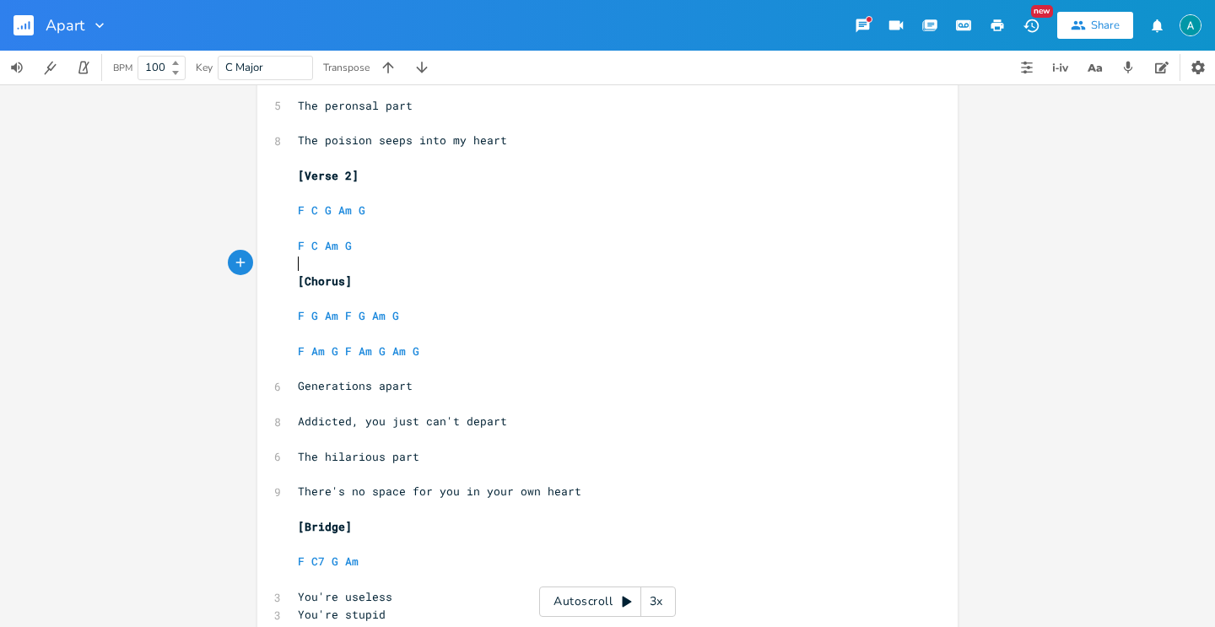
click at [409, 265] on pre "​" at bounding box center [599, 264] width 609 height 18
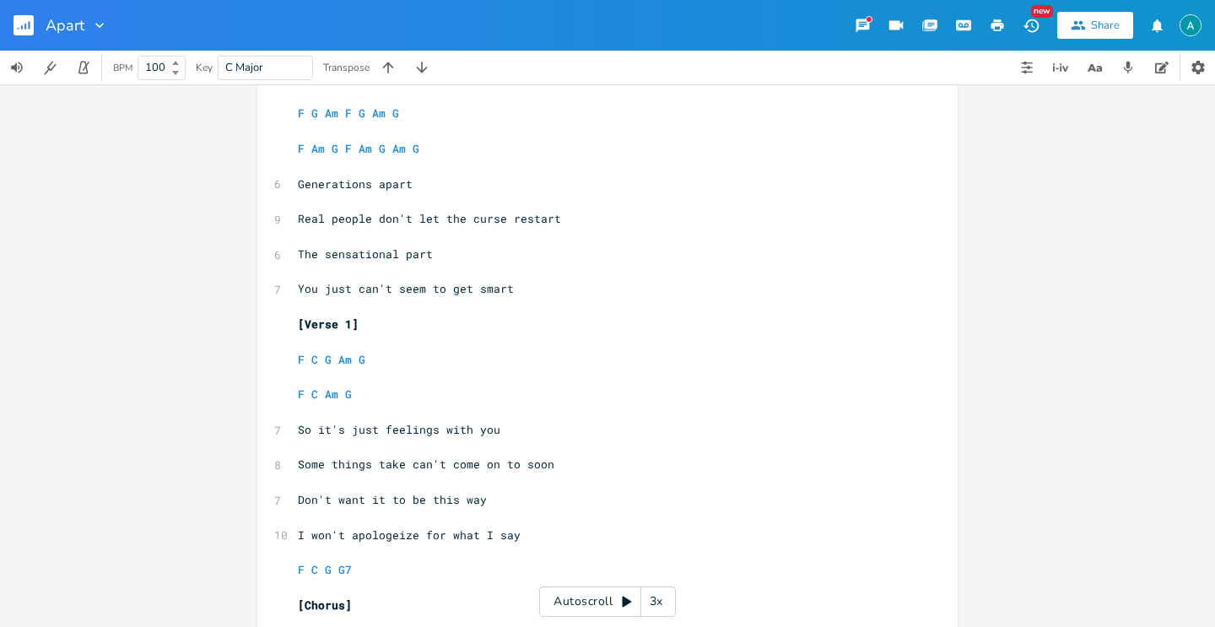
scroll to position [0, 0]
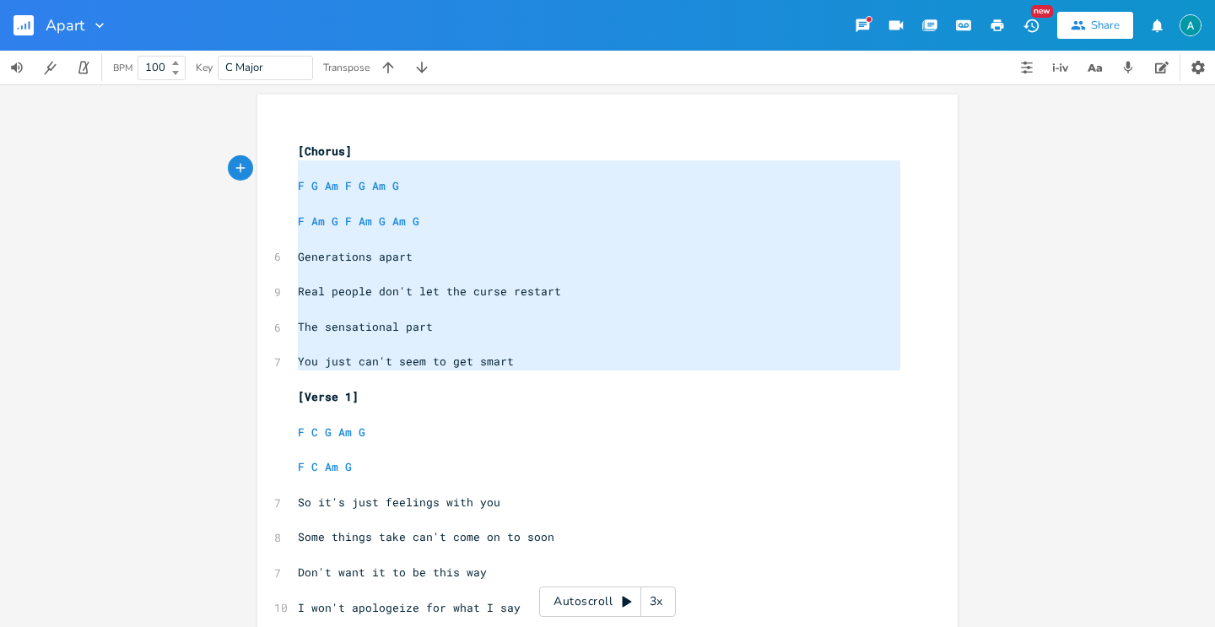
type textarea "[Chorus] F G Am F G Am G F Am G F Am G Am G Generations apart Real people don't…"
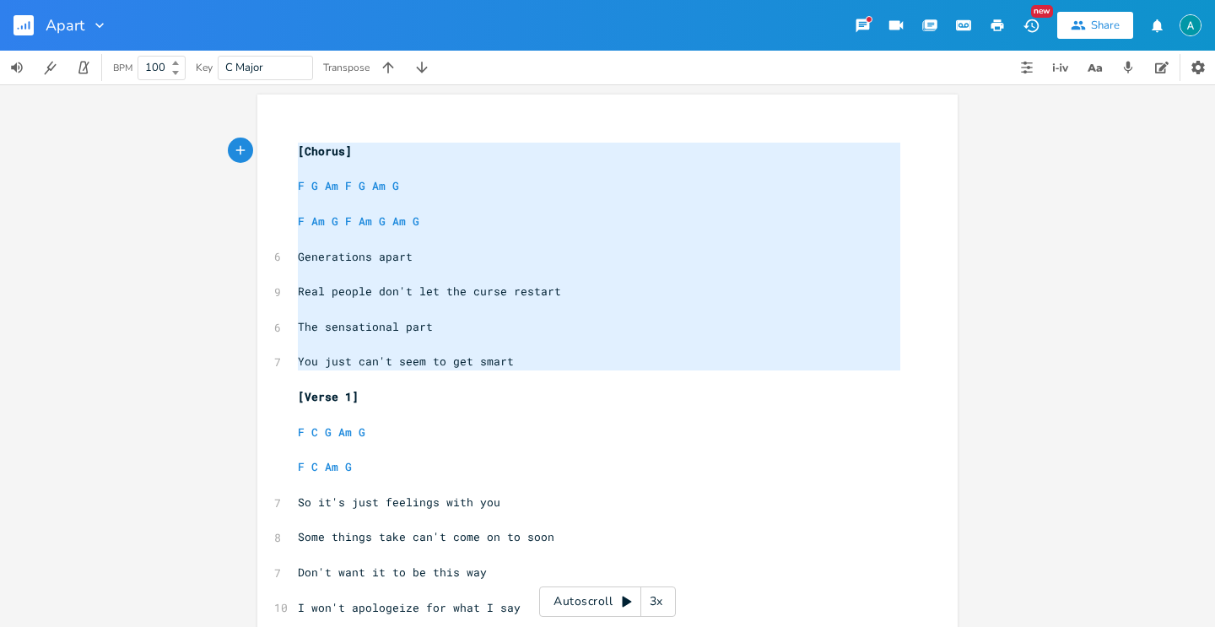
drag, startPoint x: 505, startPoint y: 359, endPoint x: 267, endPoint y: 150, distance: 316.9
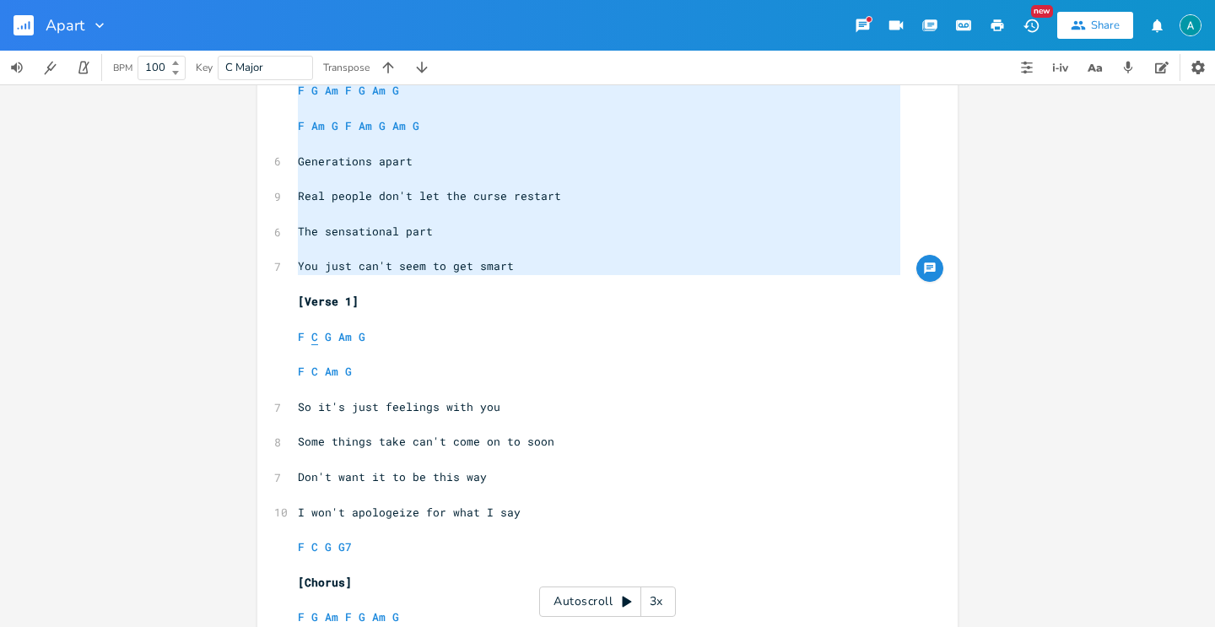
scroll to position [389, 0]
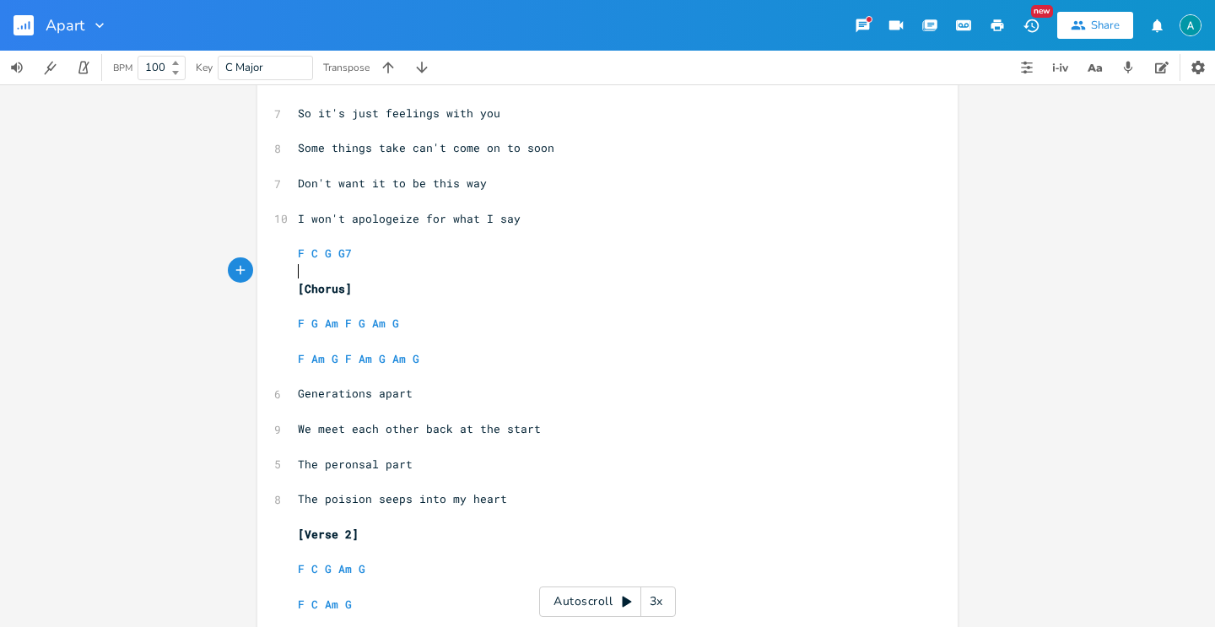
click at [461, 274] on pre "​" at bounding box center [599, 271] width 609 height 18
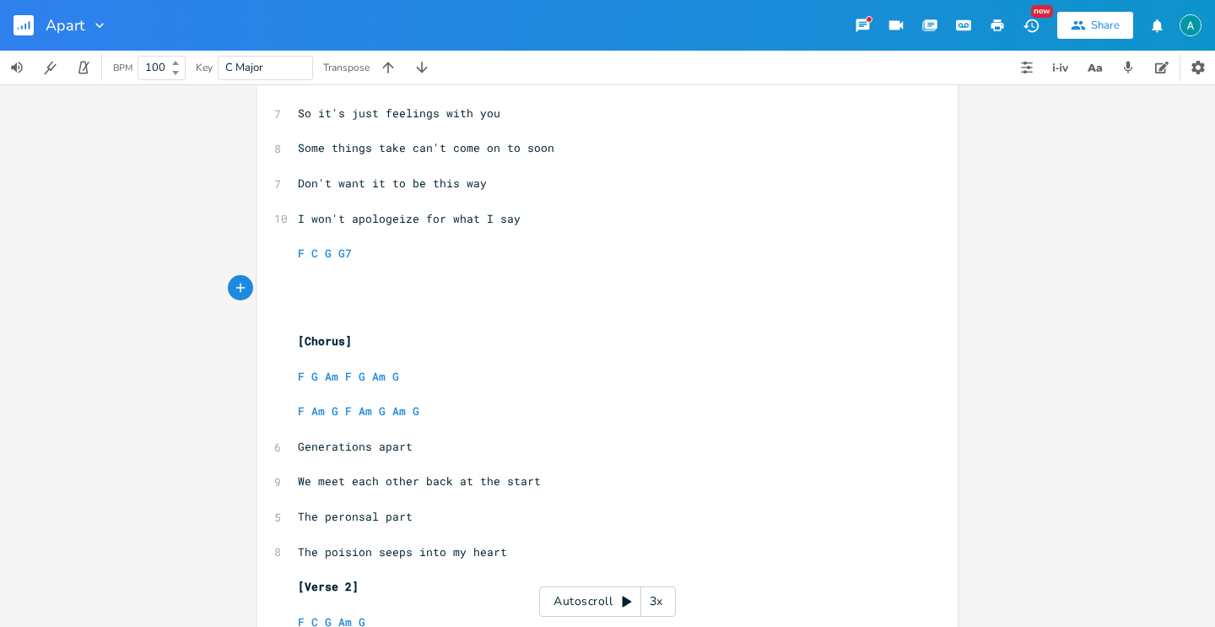
paste textarea "[Verse 2]"
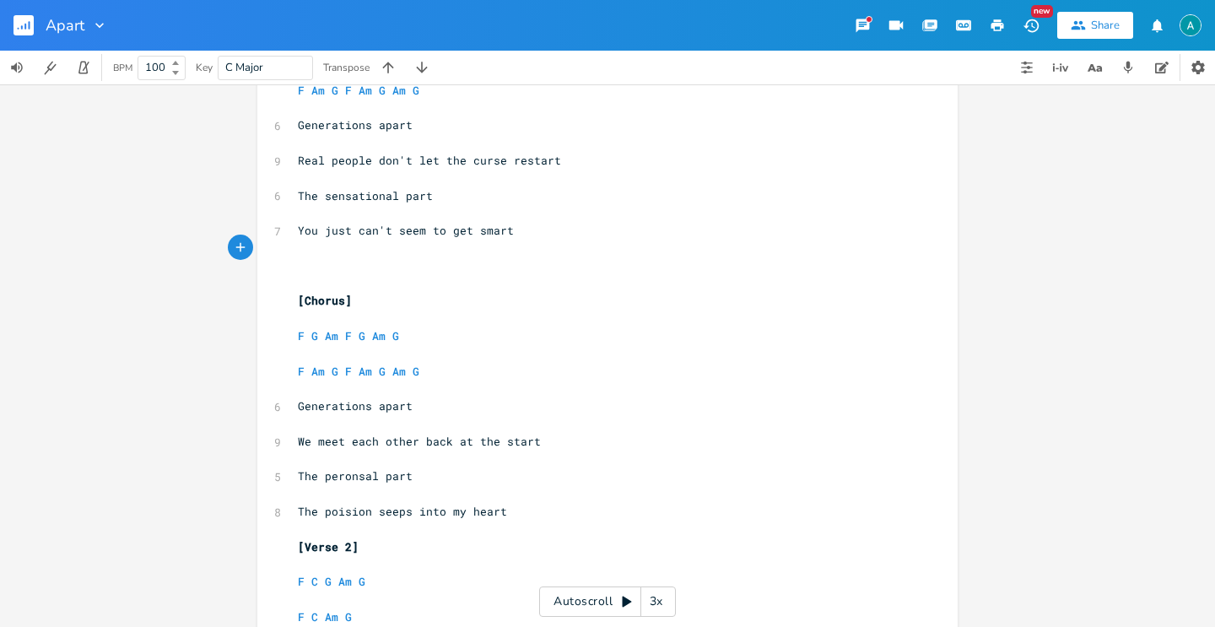
scroll to position [763, 0]
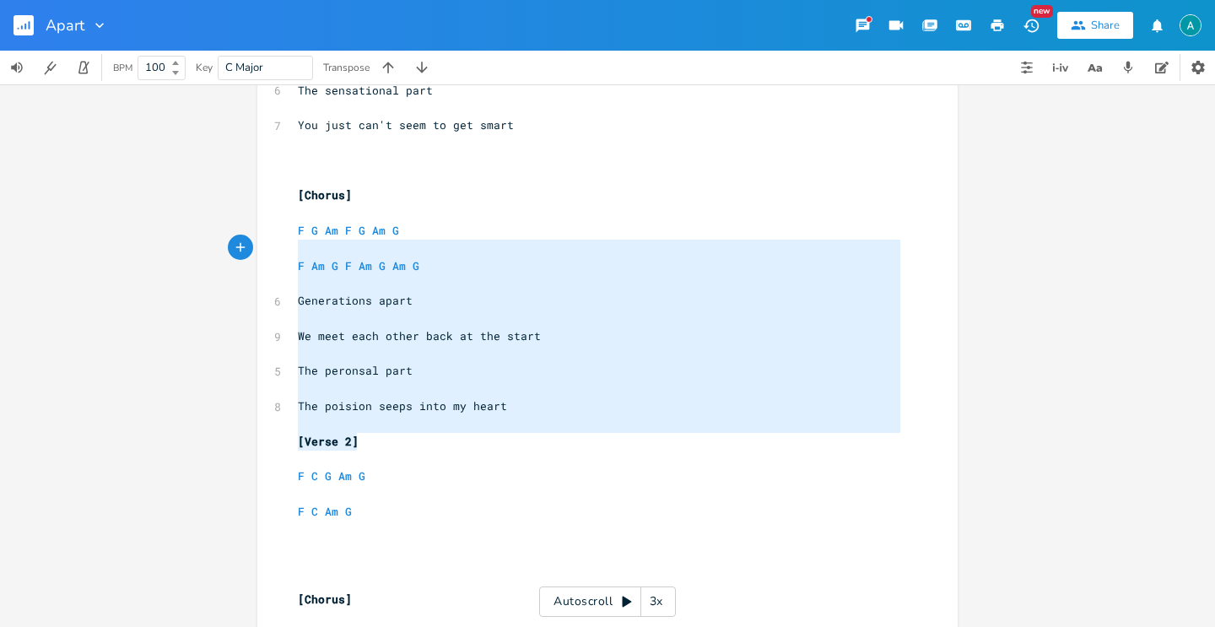
drag, startPoint x: 514, startPoint y: 435, endPoint x: 277, endPoint y: 223, distance: 318.0
click at [277, 223] on div "F G Am F G Am G F Am G F Am G Am G Generations apart We meet each other back at…" at bounding box center [607, 236] width 700 height 1809
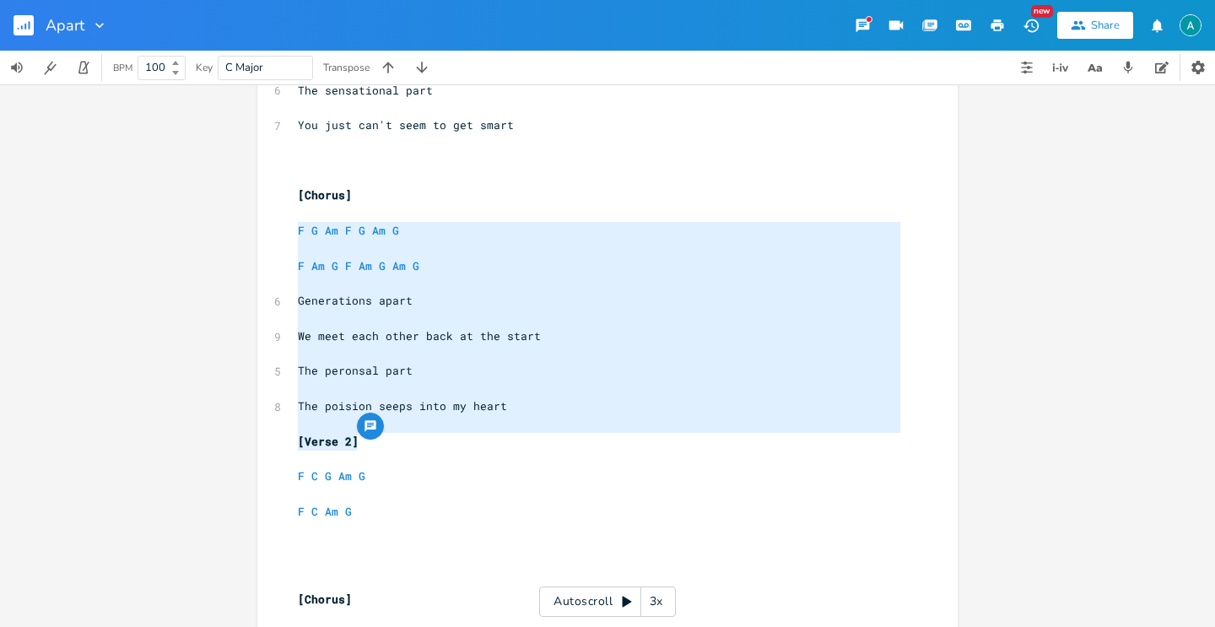
type textarea "F G Am F G Am G F Am G F Am G Am G Generations apart We meet each other back at…"
click at [461, 364] on pre "The peronsal part" at bounding box center [599, 371] width 609 height 18
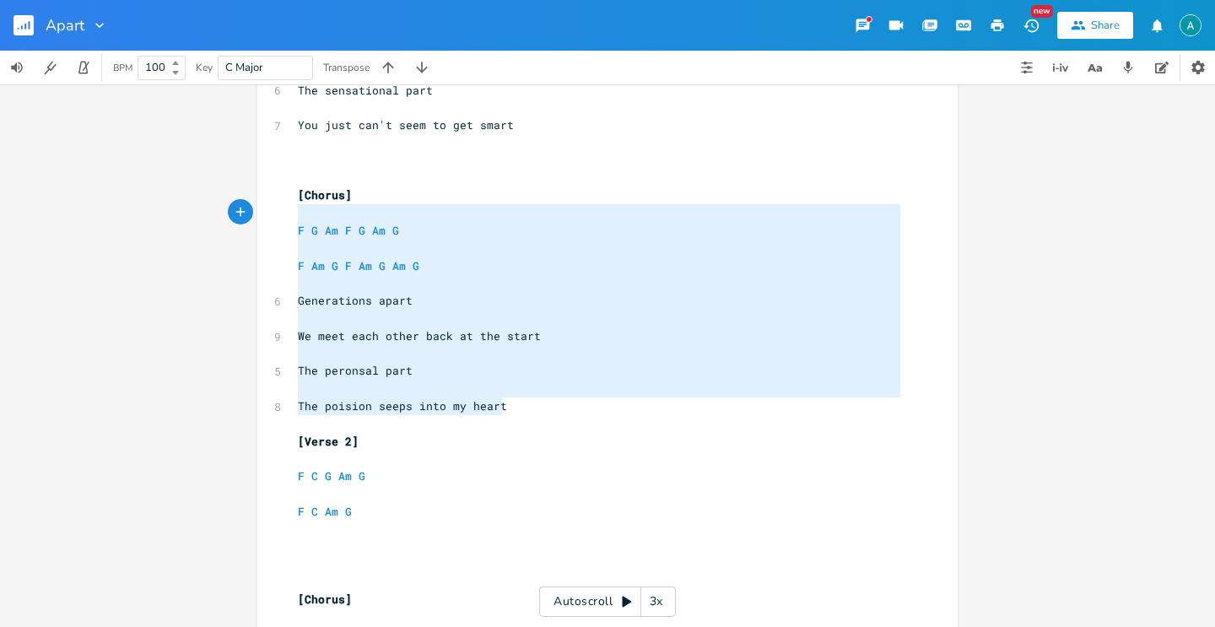
type textarea "[Chorus] F G Am F G Am G F Am G F Am G Am G Generations apart We meet each othe…"
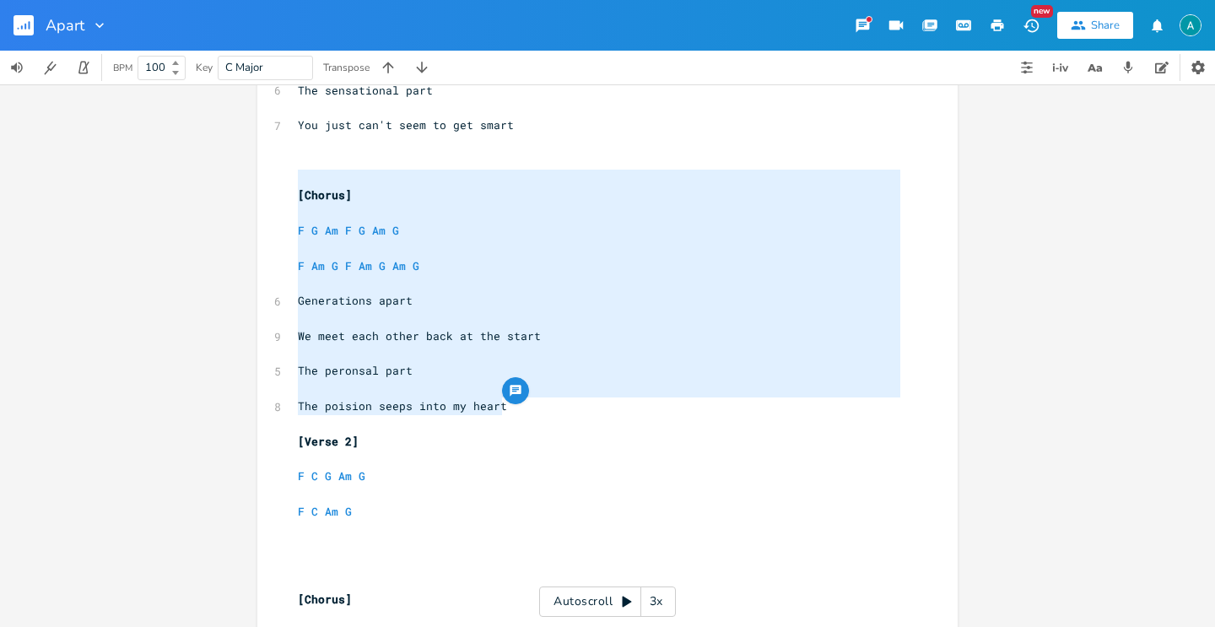
drag, startPoint x: 516, startPoint y: 387, endPoint x: 263, endPoint y: 181, distance: 326.9
click at [263, 181] on div "[Chorus] F G Am F G Am G F Am G F Am G Am G Generations apart We meet each othe…" at bounding box center [607, 236] width 700 height 1809
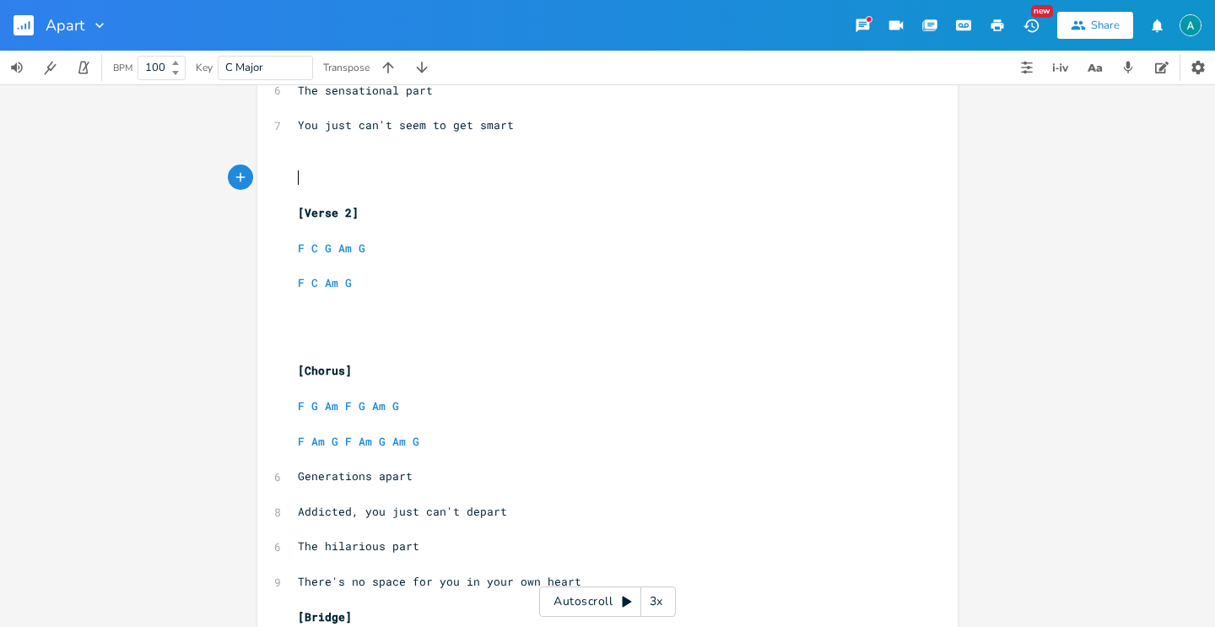
click at [365, 317] on pre "​" at bounding box center [599, 319] width 609 height 18
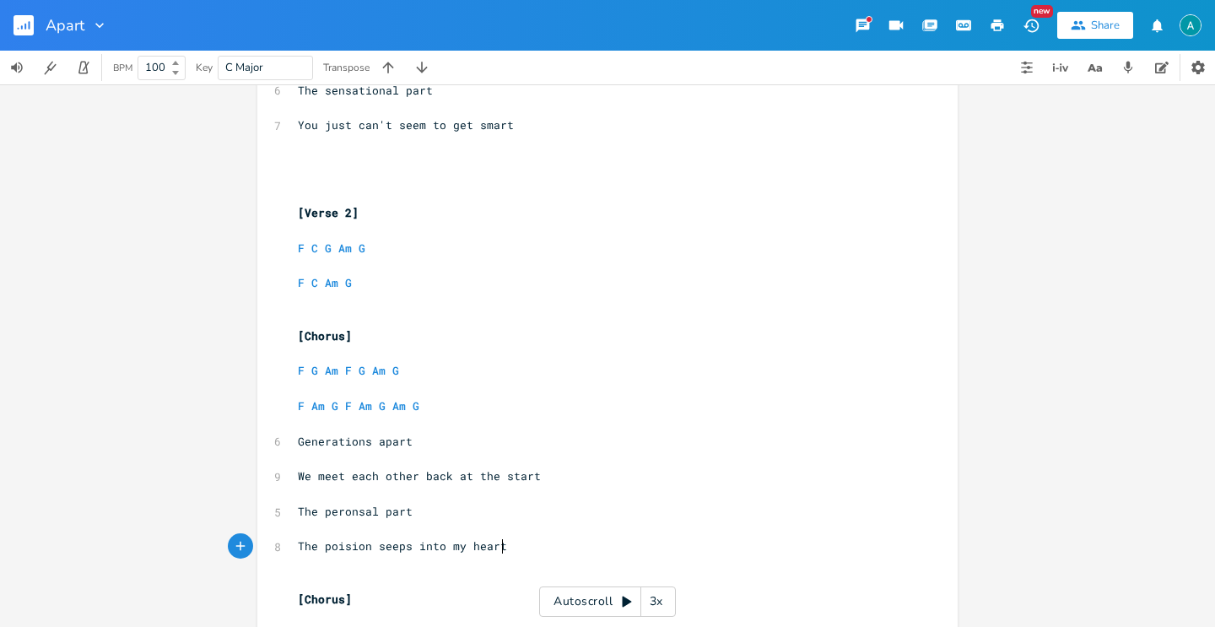
click at [345, 181] on pre "​" at bounding box center [599, 179] width 609 height 18
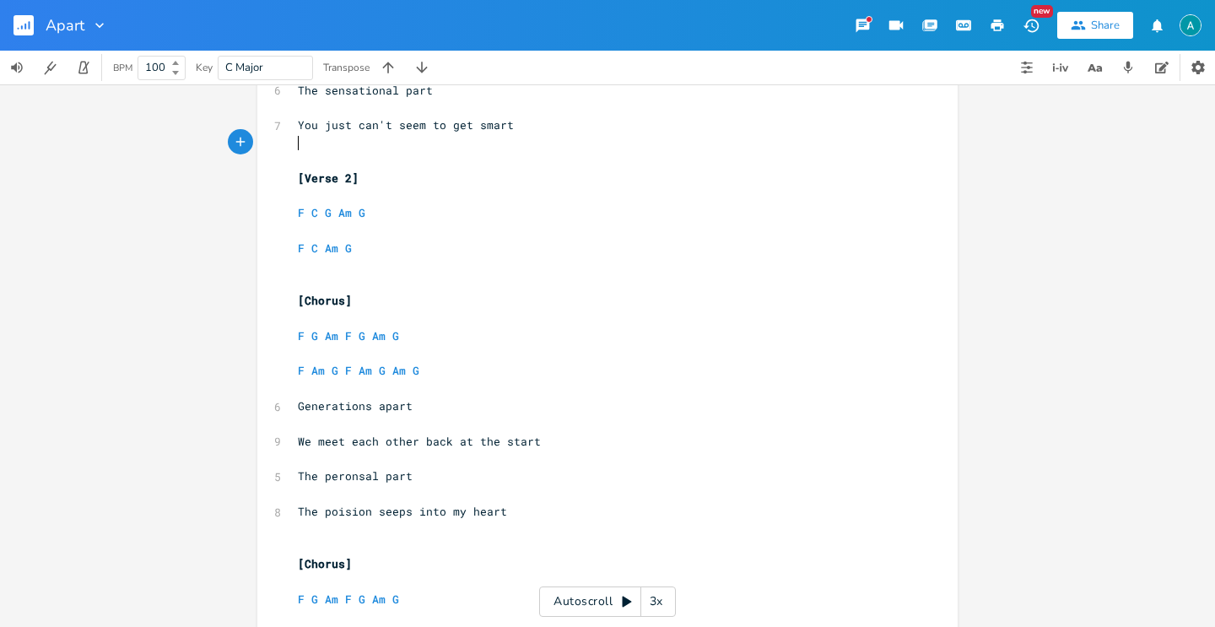
click at [327, 542] on pre "​" at bounding box center [599, 547] width 609 height 18
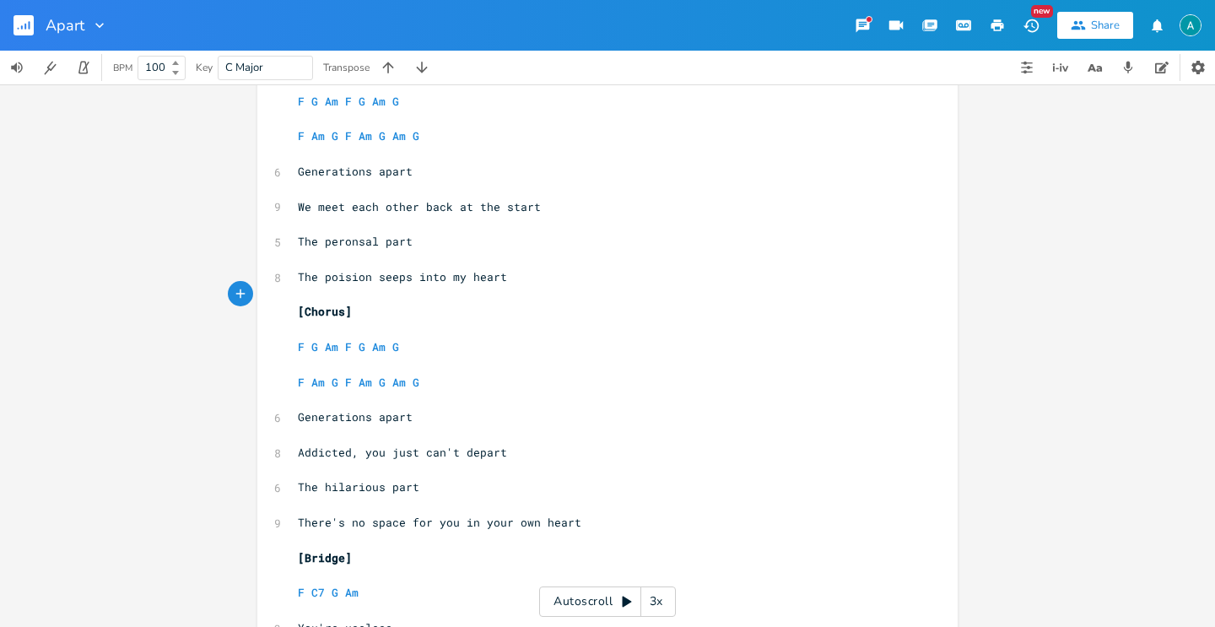
scroll to position [1019, 0]
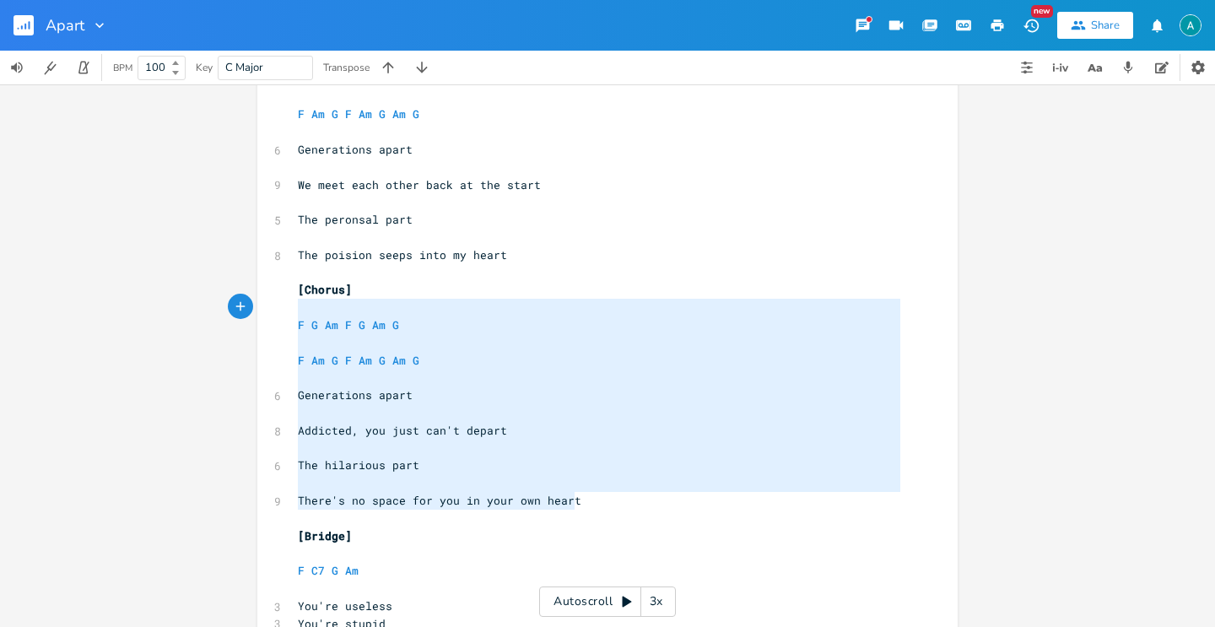
type textarea "[Chorus] F G Am F G Am G F Am G F Am G Am G Generations apart Addicted, you jus…"
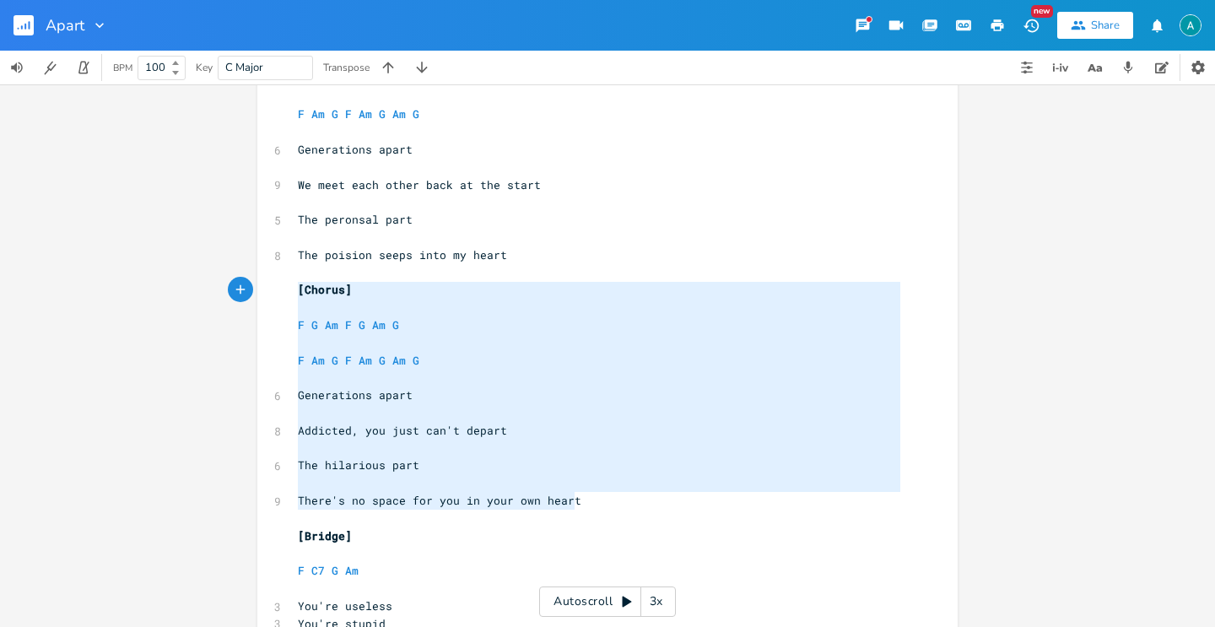
drag, startPoint x: 590, startPoint y: 501, endPoint x: 277, endPoint y: 294, distance: 375.7
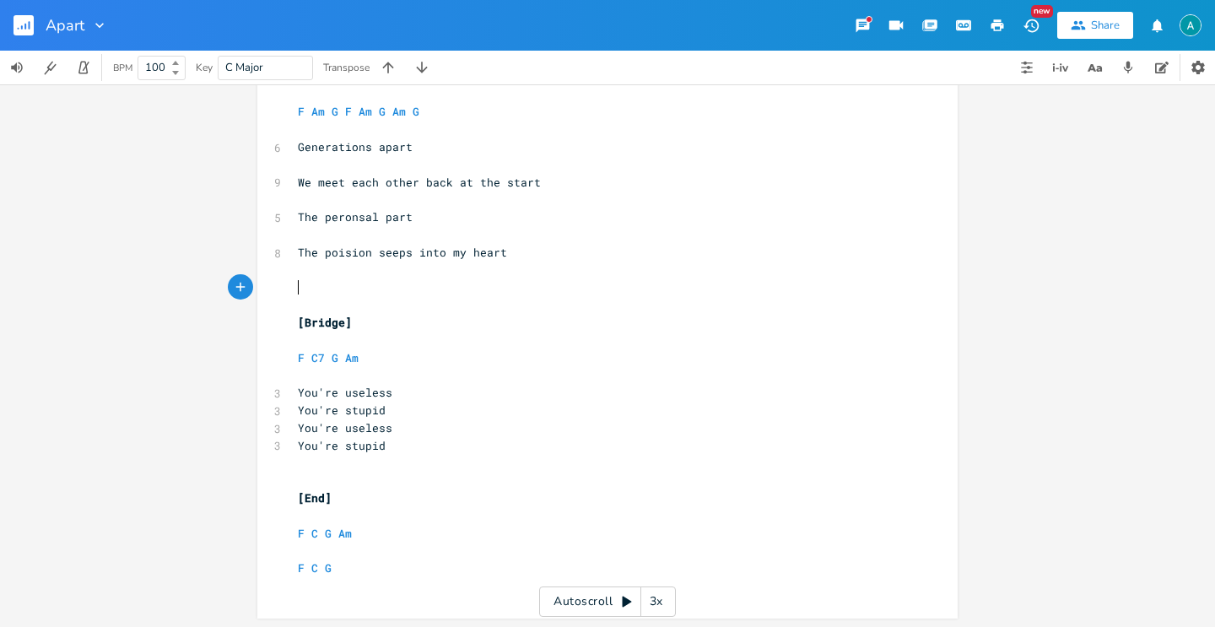
scroll to position [1024, 0]
click at [369, 462] on pre "​" at bounding box center [599, 461] width 609 height 18
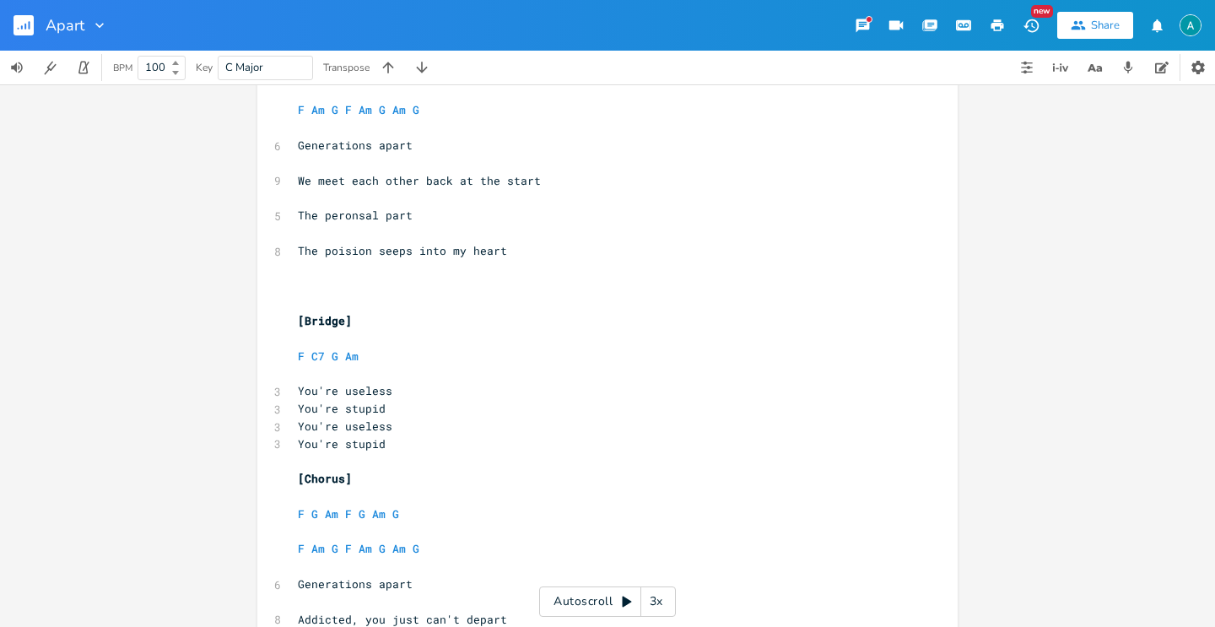
scroll to position [1138, 0]
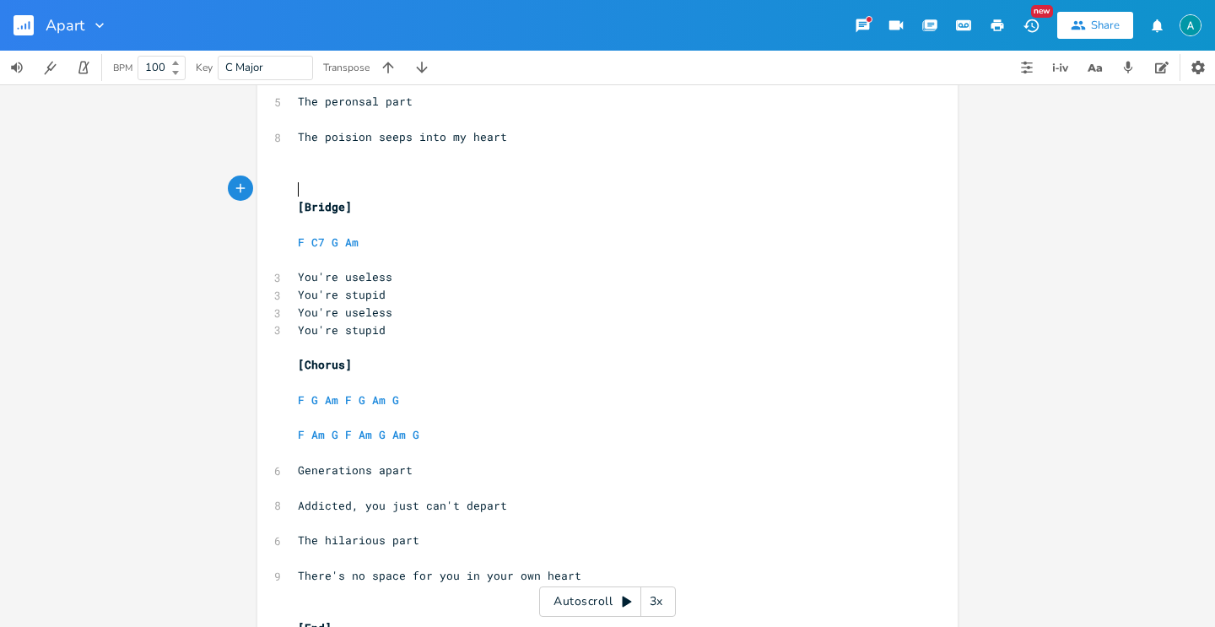
click at [370, 186] on pre "​" at bounding box center [599, 190] width 609 height 18
click at [364, 176] on pre "​" at bounding box center [599, 172] width 609 height 18
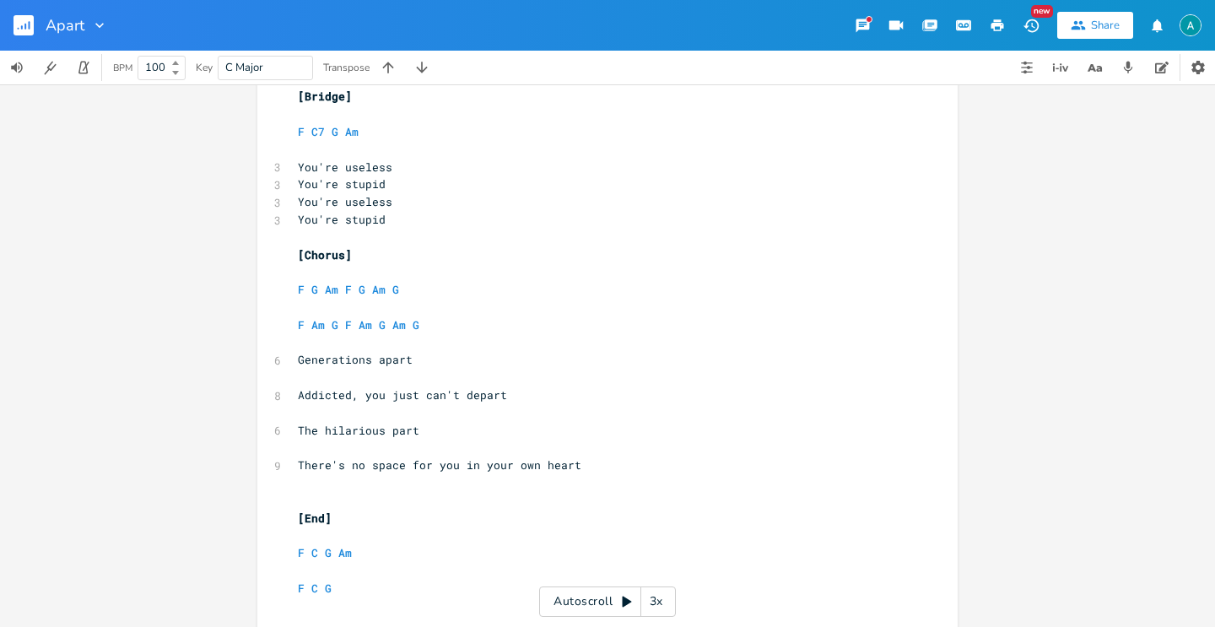
scroll to position [1235, 0]
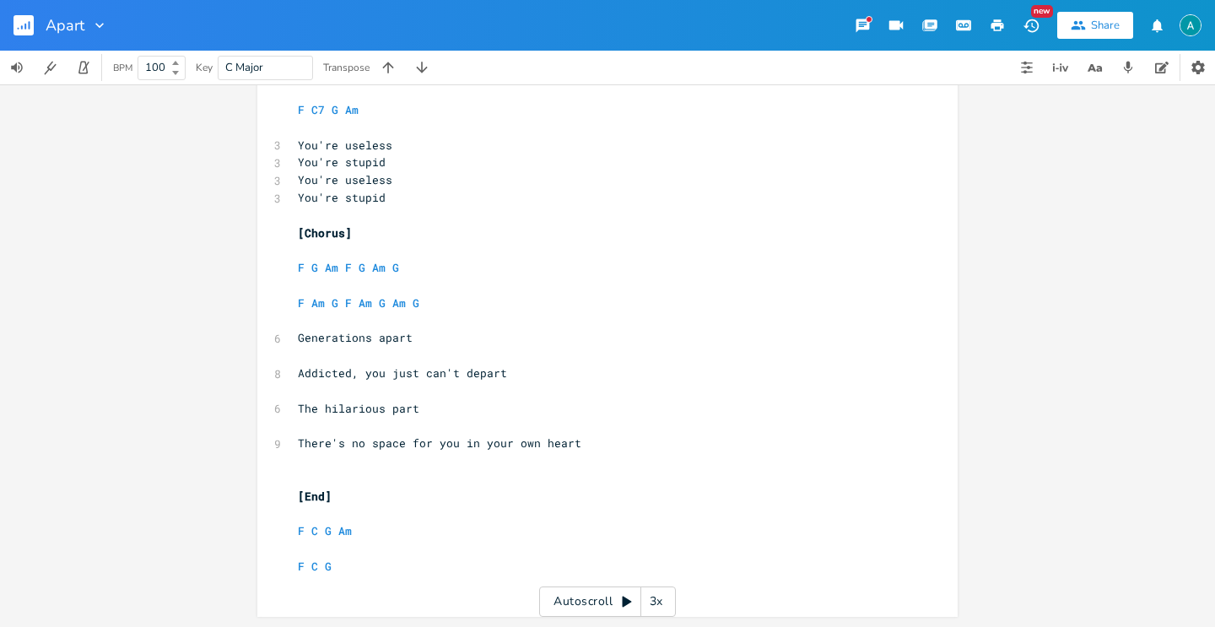
click at [316, 472] on pre "​" at bounding box center [599, 479] width 609 height 18
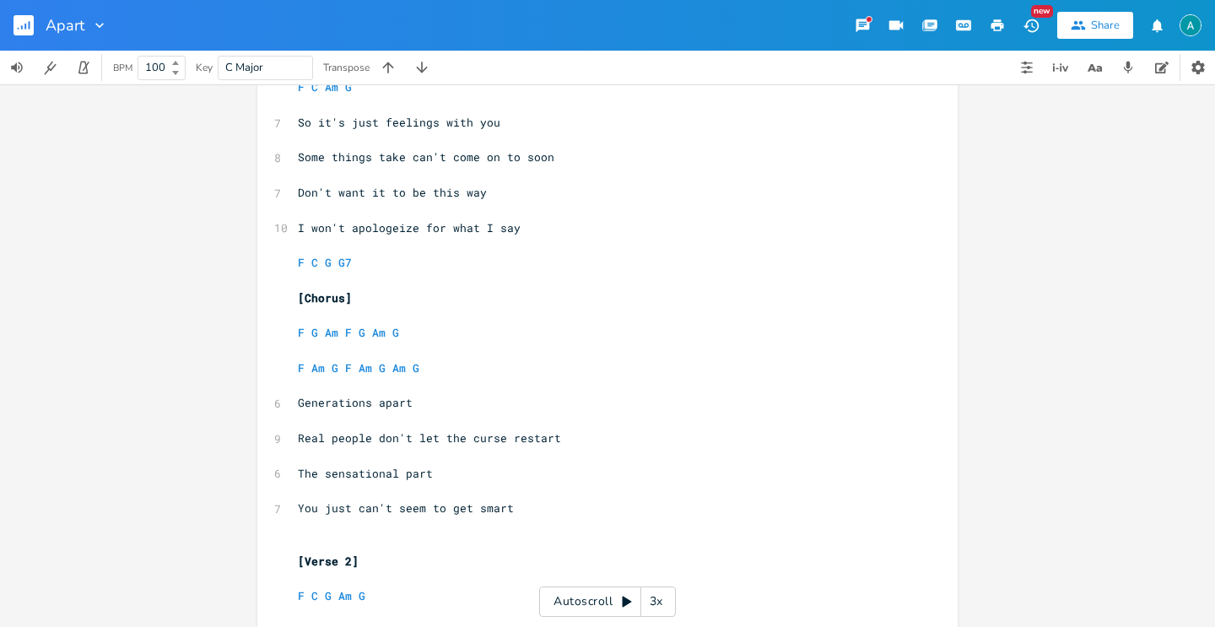
scroll to position [505, 0]
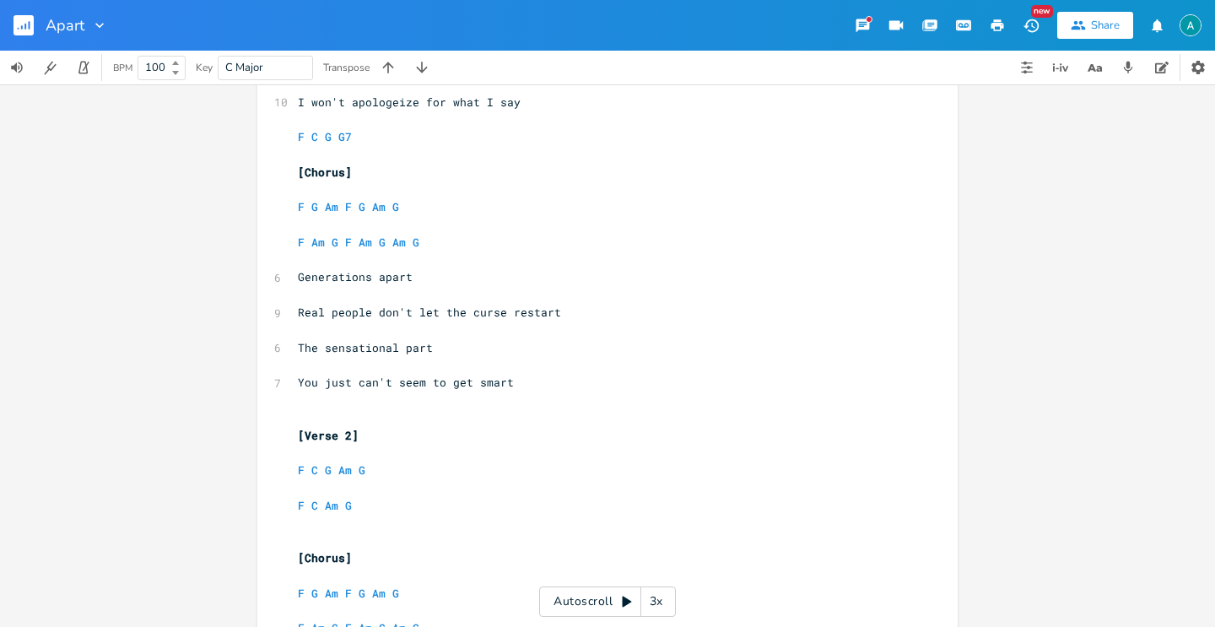
click at [307, 524] on pre "​" at bounding box center [599, 524] width 609 height 18
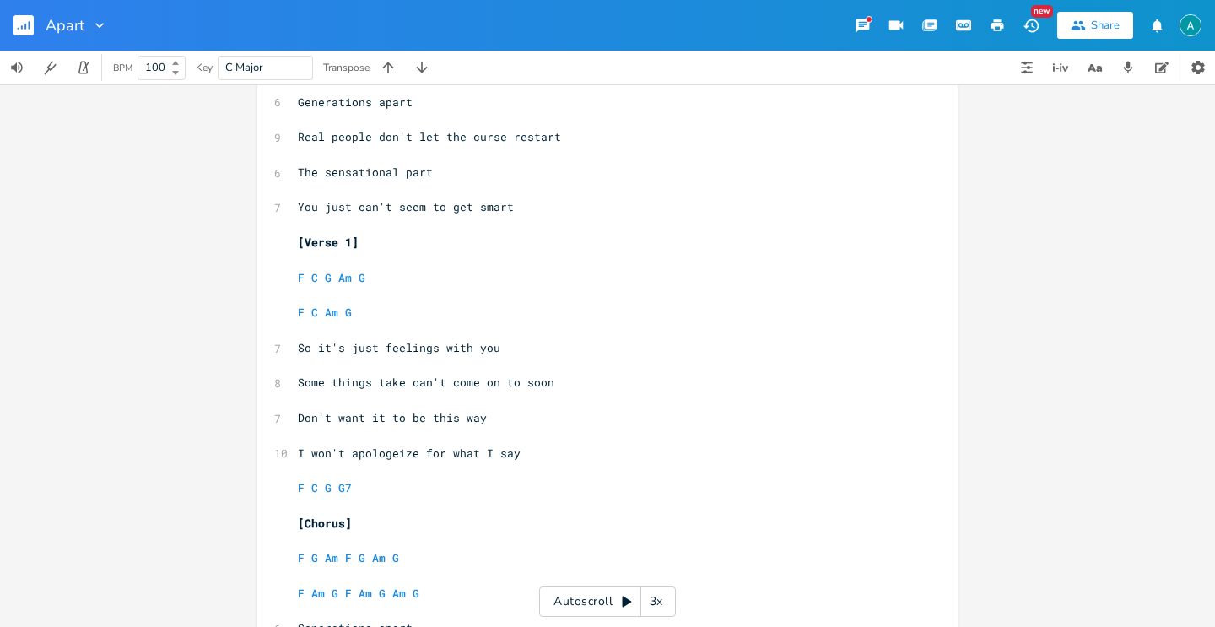
scroll to position [0, 0]
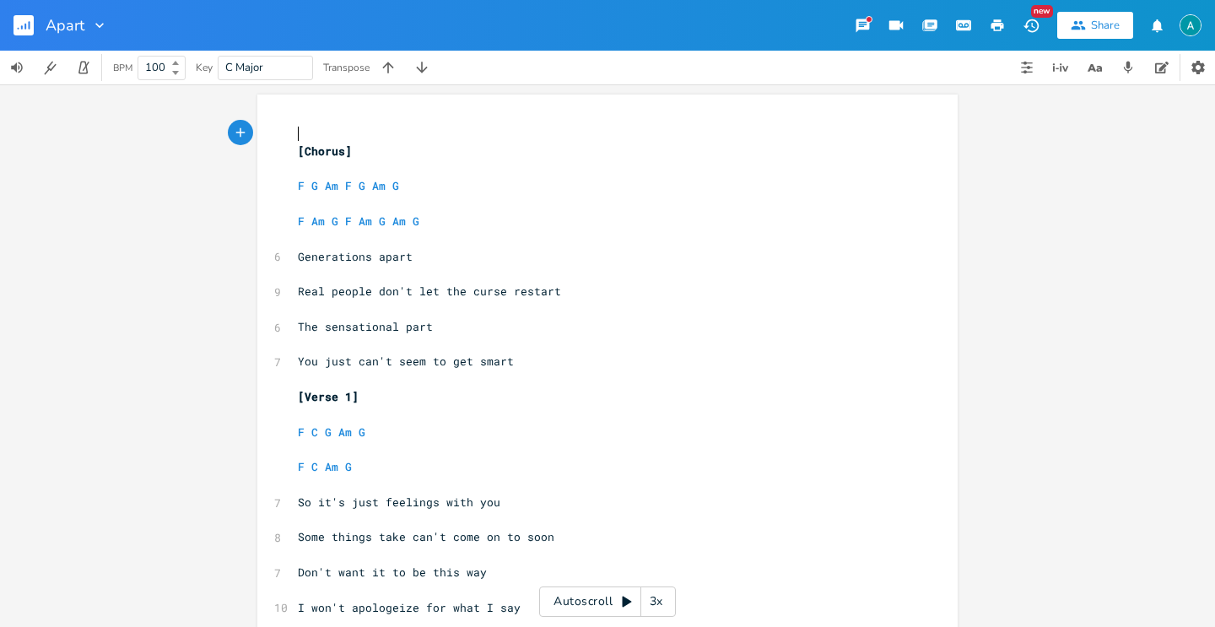
click at [349, 131] on pre "​" at bounding box center [599, 134] width 609 height 18
type textarea "no ca"
type textarea "172"
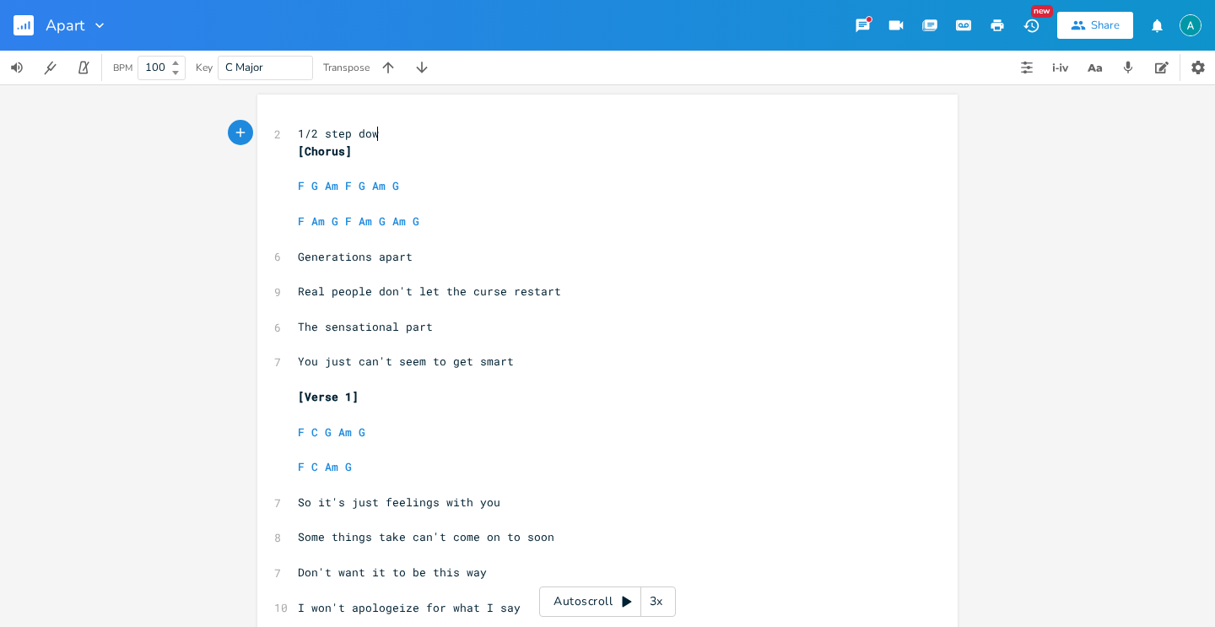
type textarea "/2 step down"
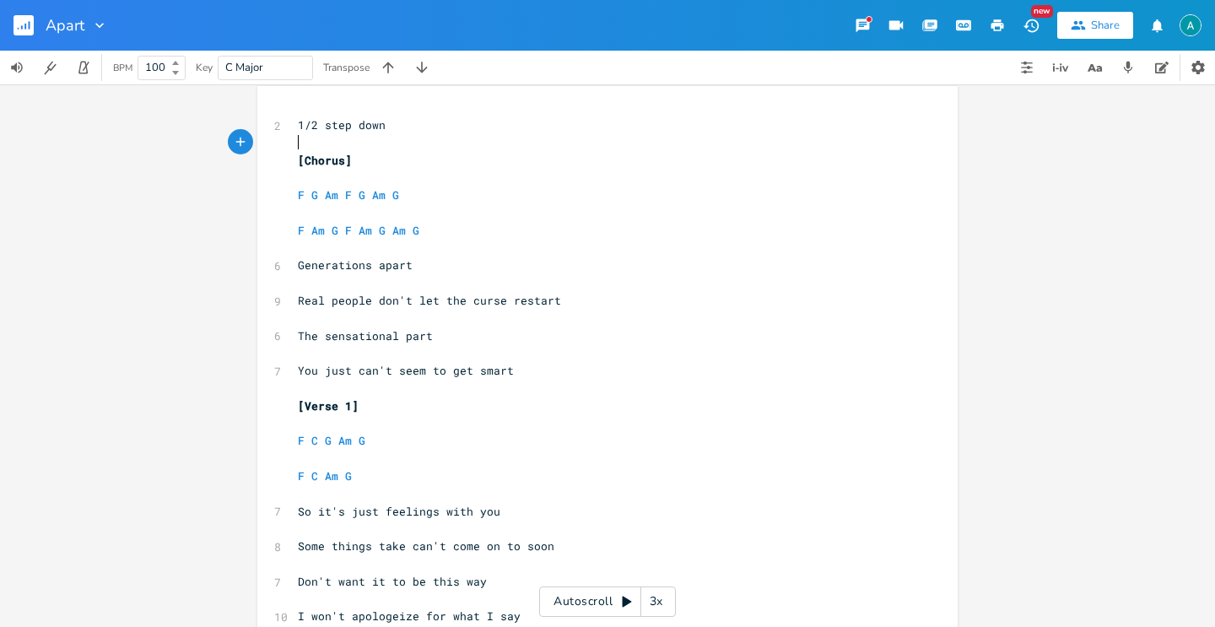
scroll to position [10, 0]
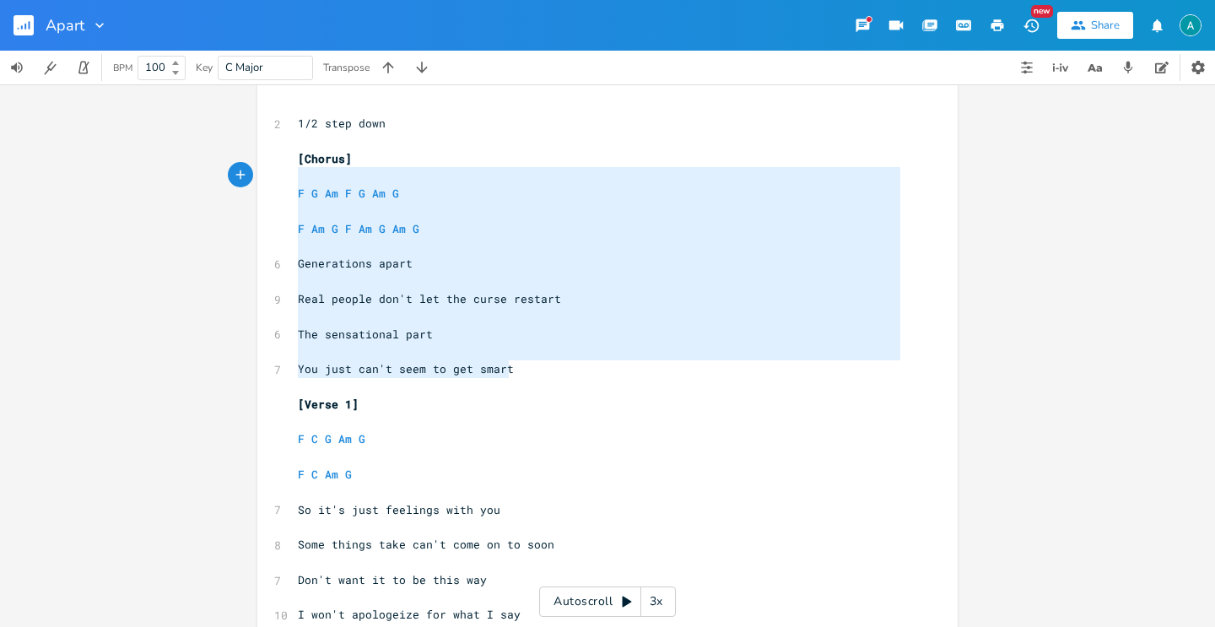
type textarea "Chorus] F G Am F G Am G F Am G F Am G Am G Generations apart Real people don't …"
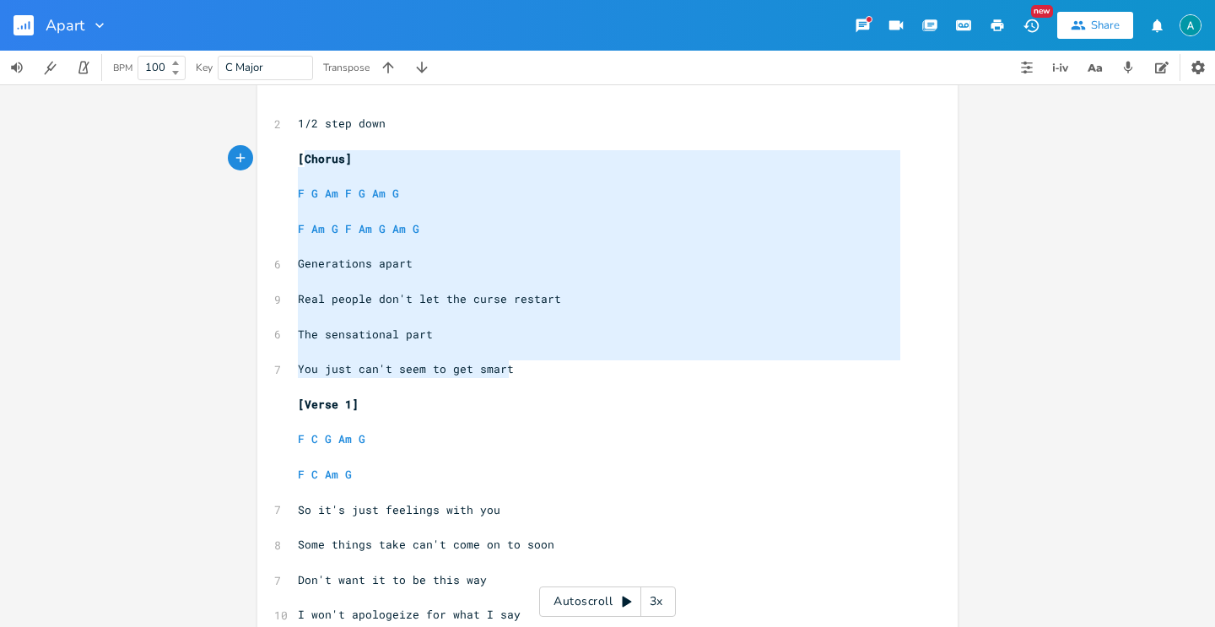
drag, startPoint x: 556, startPoint y: 371, endPoint x: 298, endPoint y: 155, distance: 336.7
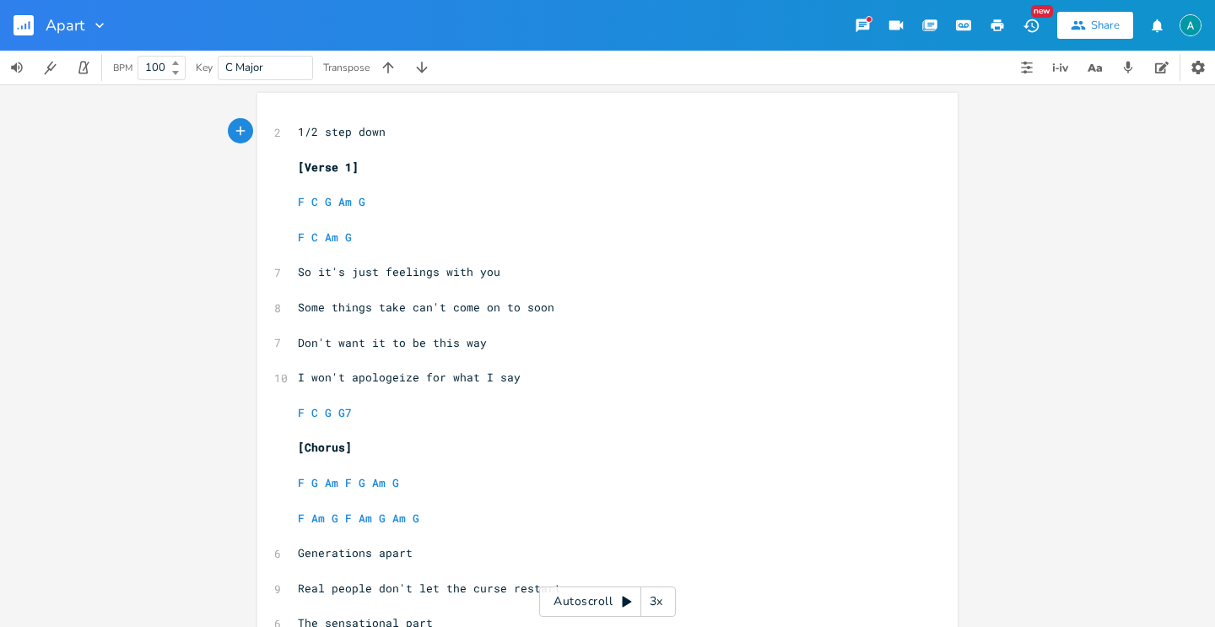
scroll to position [0, 0]
click at [295, 381] on pre "I won't apologeize for what I say" at bounding box center [599, 379] width 609 height 18
type textarea "But"
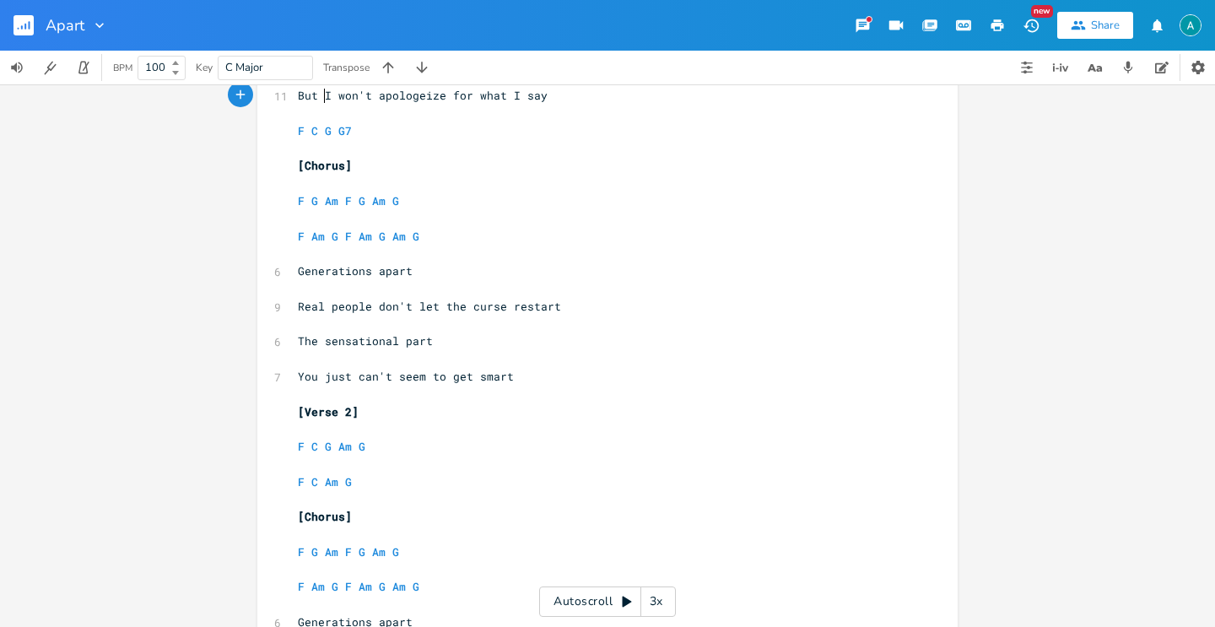
scroll to position [284, 0]
click at [645, 315] on pre "​" at bounding box center [599, 324] width 609 height 18
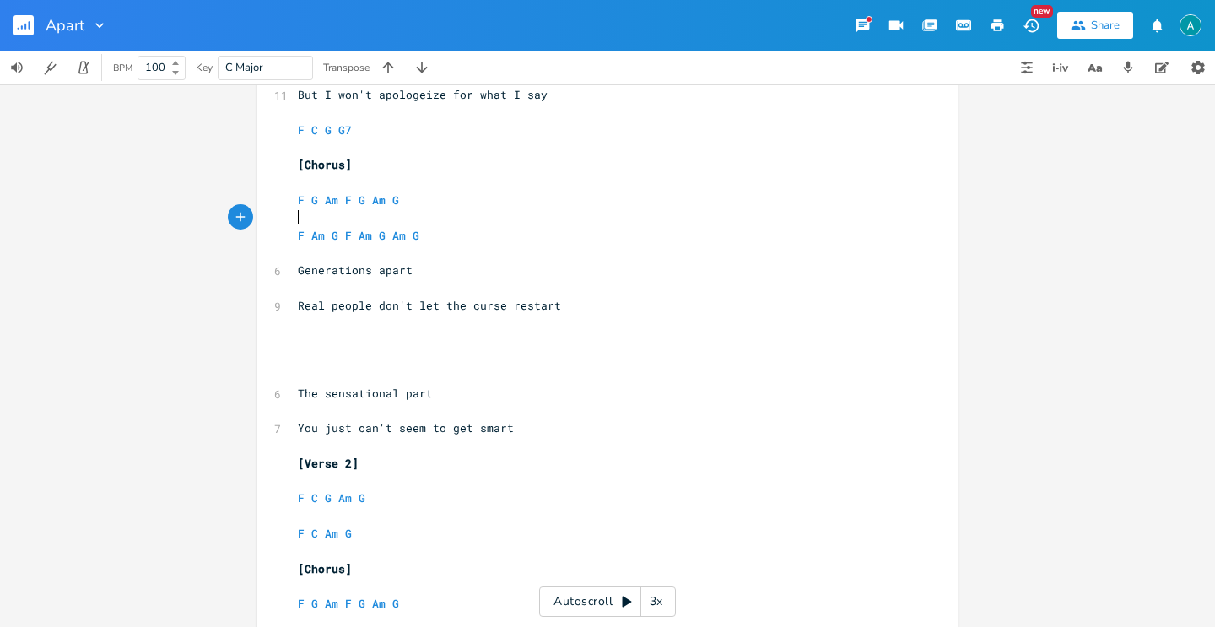
type textarea "F Am G F Am G Am G"
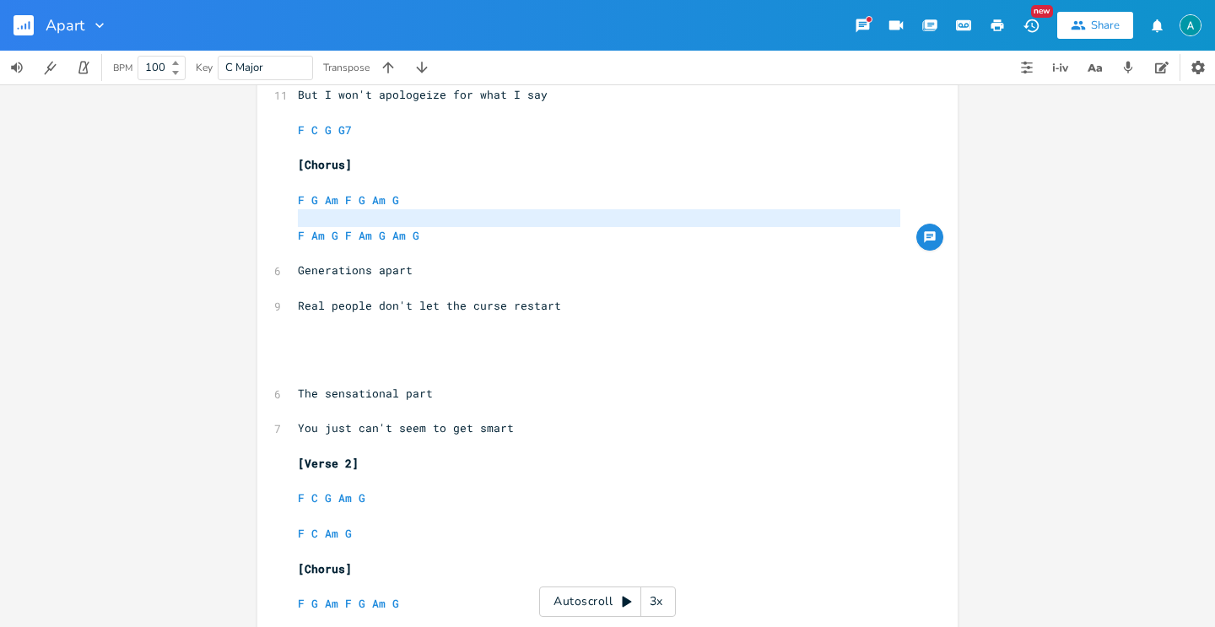
drag, startPoint x: 488, startPoint y: 225, endPoint x: 270, endPoint y: 235, distance: 217.9
click at [270, 235] on div "x 2 1/2 step down ​ [Verse 1] ​ F C G Am G ​ F C Am G ​ 7 So it's just feelings…" at bounding box center [607, 574] width 700 height 1528
click at [469, 242] on pre "F Am G F Am G Am G" at bounding box center [599, 236] width 609 height 18
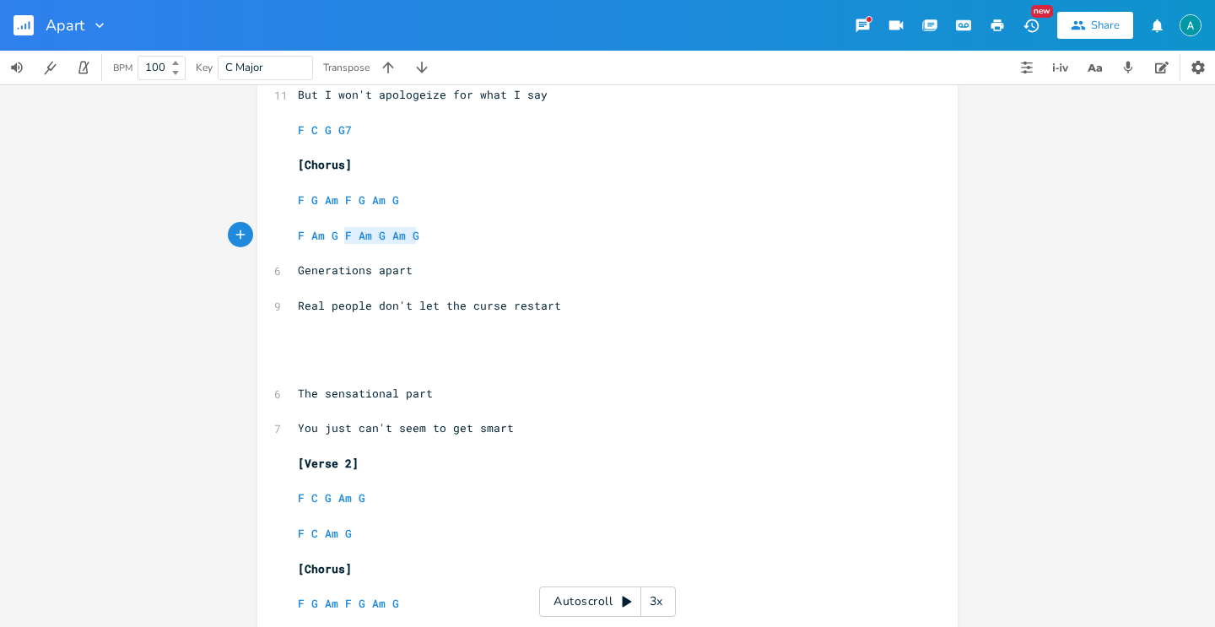
type textarea "F Am G F Am G Am G"
drag, startPoint x: 472, startPoint y: 227, endPoint x: 273, endPoint y: 241, distance: 199.7
click at [273, 241] on div "F Am G F Am G Am G x 2 1/2 step down ​ [Verse 1] ​ F C G Am G ​ F C Am G ​ 7 So…" at bounding box center [607, 574] width 700 height 1528
click at [323, 362] on pre "​" at bounding box center [599, 358] width 609 height 18
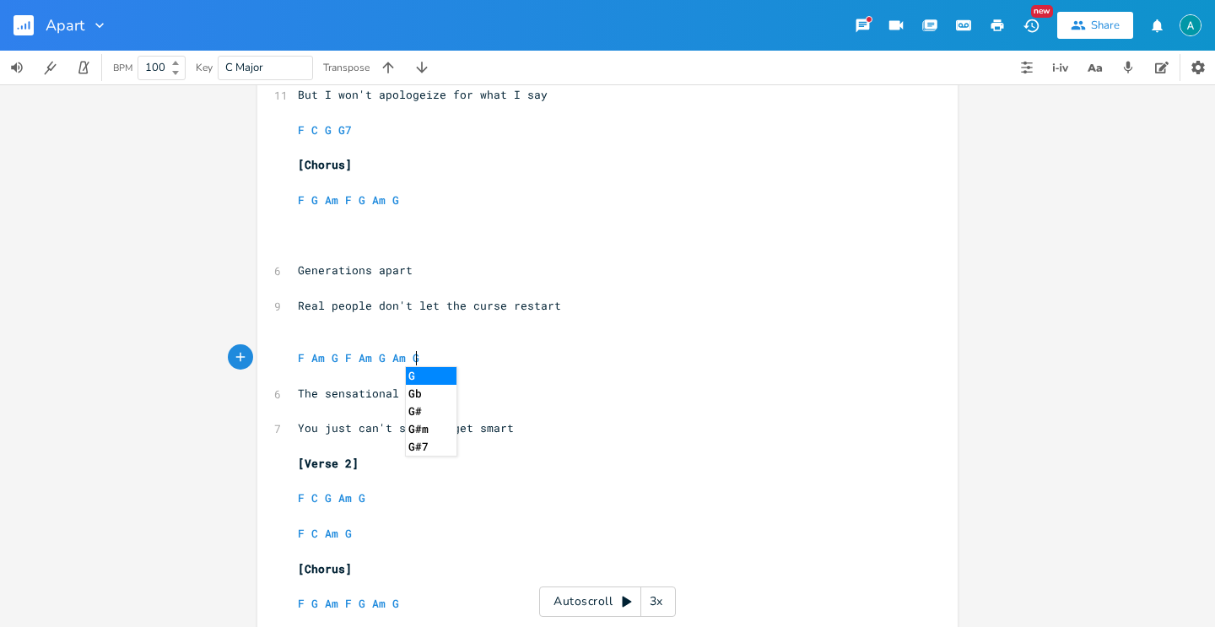
click at [736, 289] on pre "​" at bounding box center [599, 288] width 609 height 18
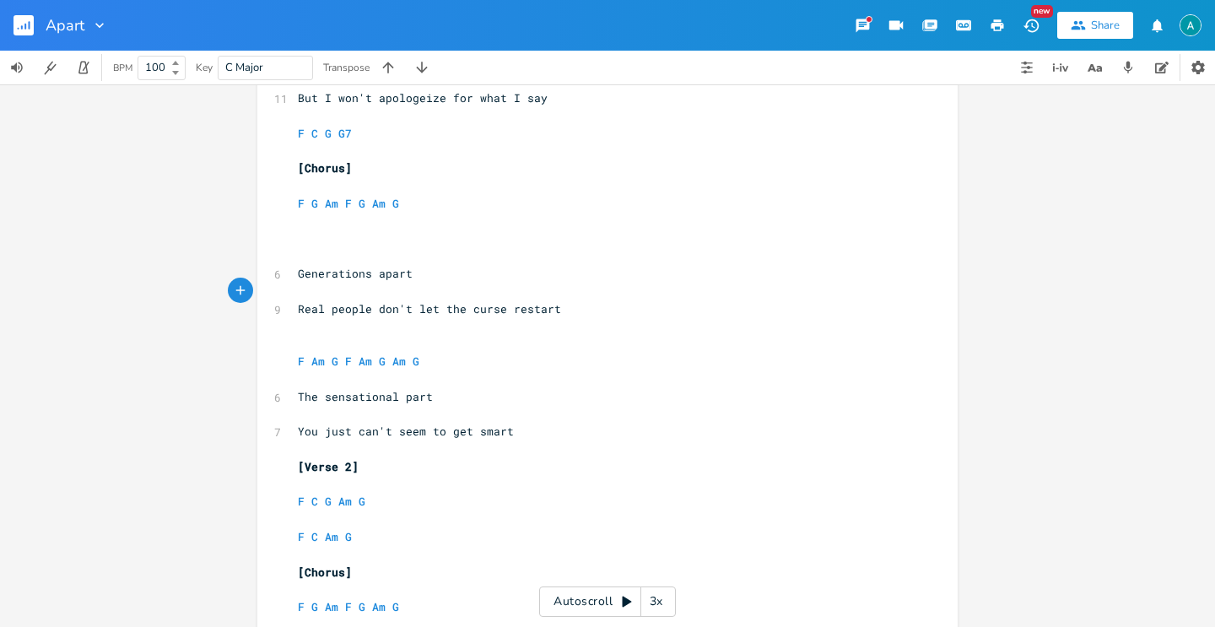
scroll to position [280, 0]
click at [414, 241] on pre "​" at bounding box center [599, 240] width 609 height 18
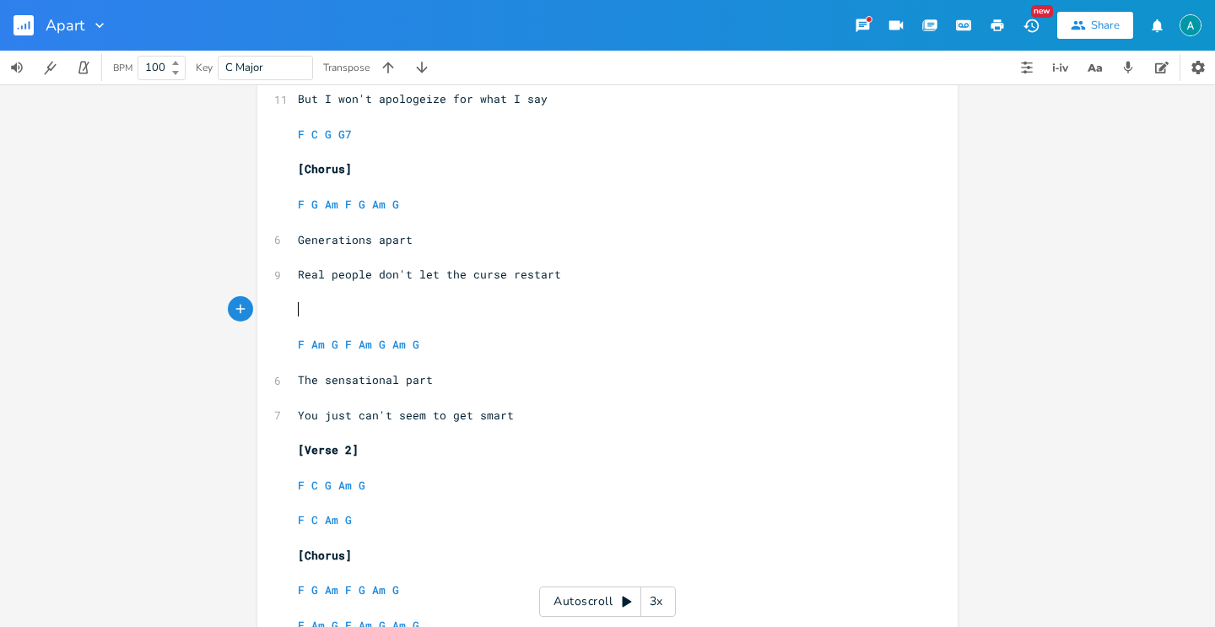
type textarea "-"
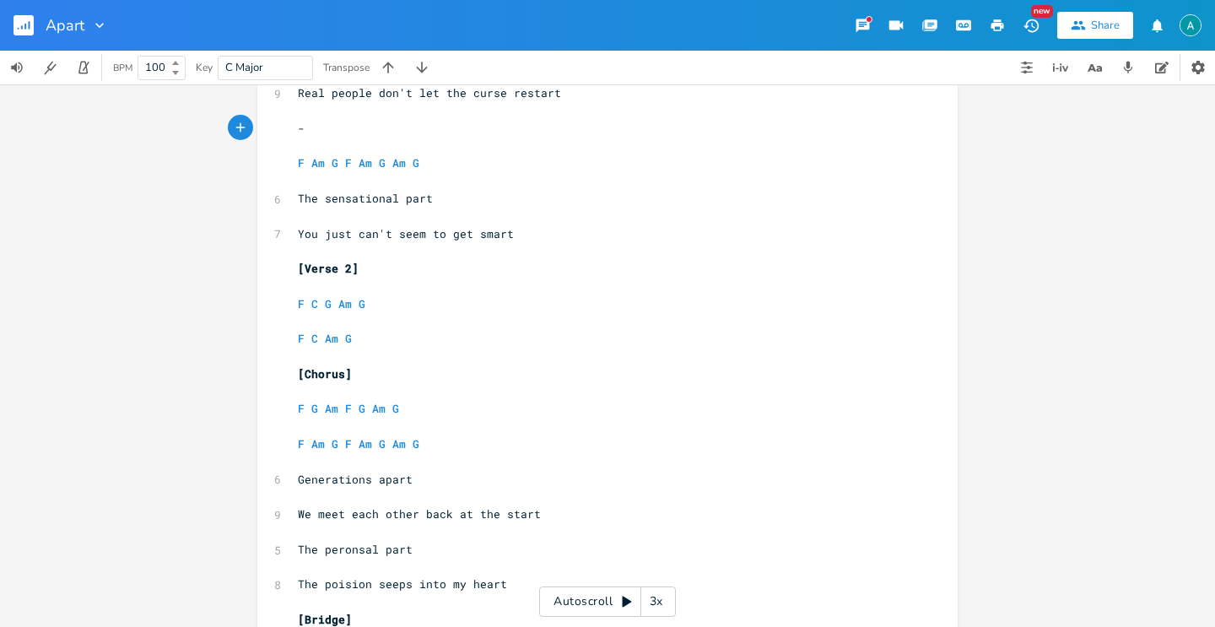
scroll to position [463, 0]
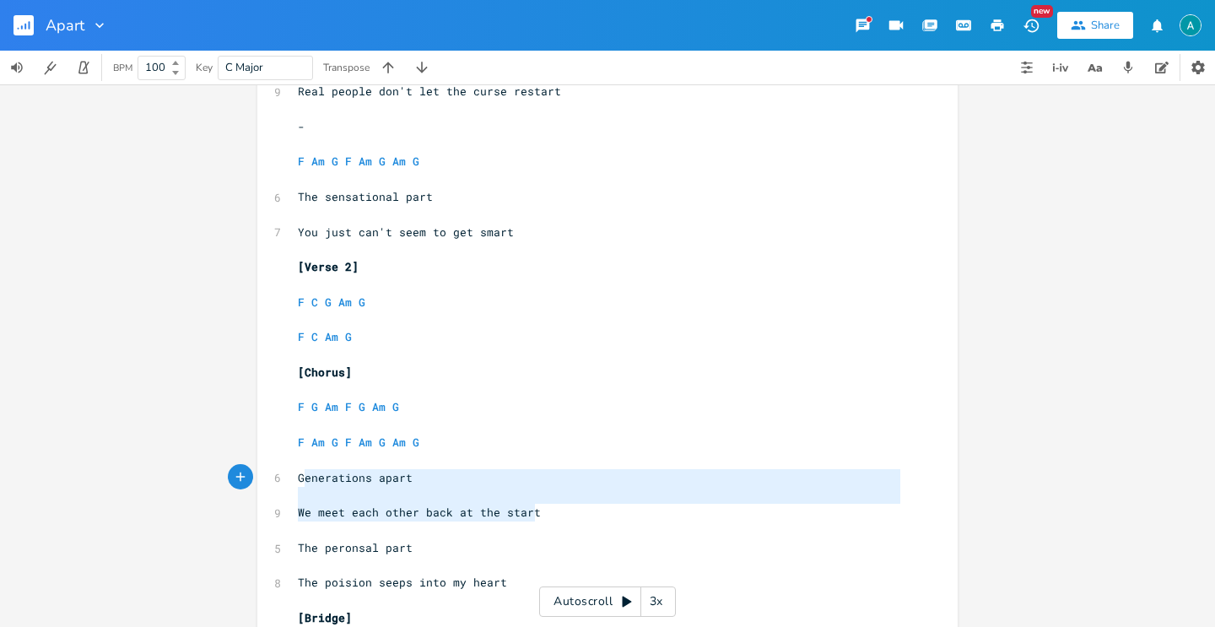
type textarea "Generations apart We meet each other back at the start"
drag, startPoint x: 553, startPoint y: 515, endPoint x: 287, endPoint y: 480, distance: 268.1
click at [287, 480] on div "Generations apart We meet each other back at the start x 2 1/2 step down ​ [Ver…" at bounding box center [607, 386] width 700 height 1511
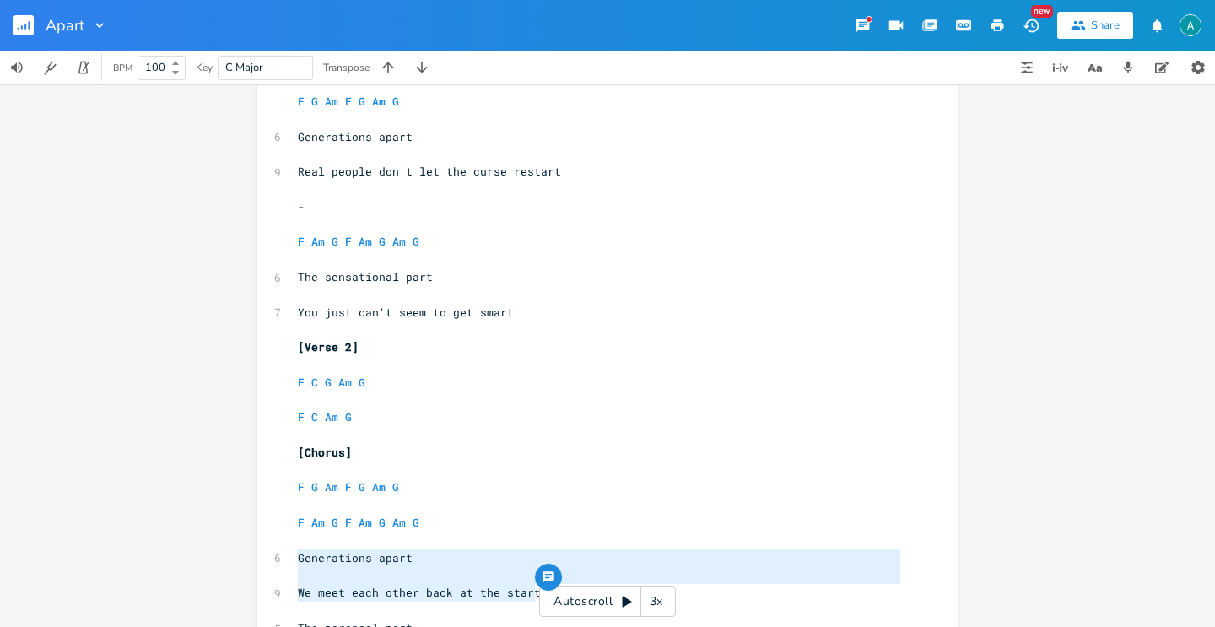
scroll to position [280, 0]
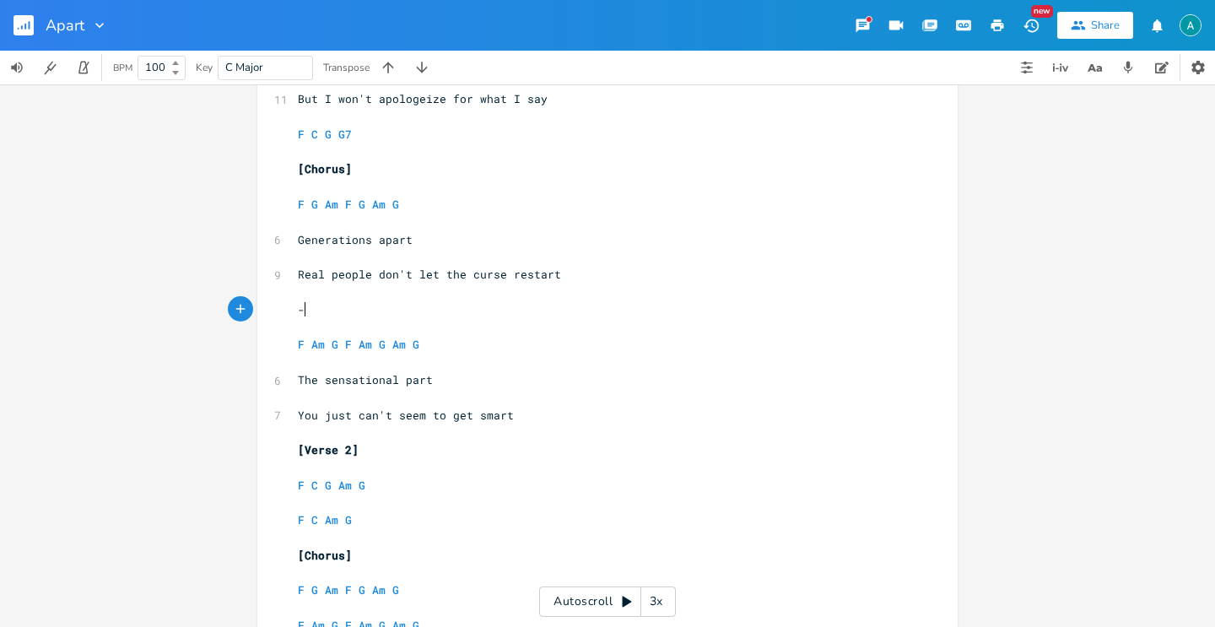
type textarea "-"
drag, startPoint x: 323, startPoint y: 305, endPoint x: 259, endPoint y: 304, distance: 64.1
click at [259, 304] on div "- x 2 1/2 step down ​ [Verse 1] ​ F C G Am G ​ F C Am G ​ 7 So it's just feelin…" at bounding box center [607, 569] width 700 height 1511
paste textarea
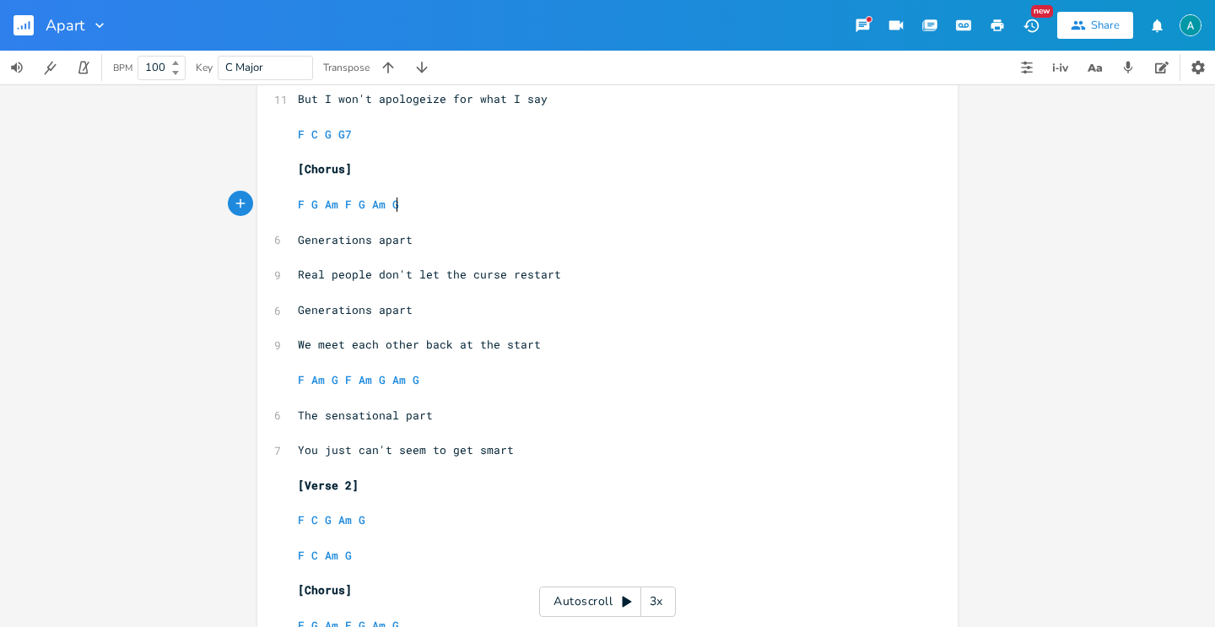
type textarea "F G Am F G Am G"
drag, startPoint x: 445, startPoint y: 202, endPoint x: 188, endPoint y: 206, distance: 256.6
click at [188, 206] on div "F G Am F G Am G x 2 1/2 step down ​ [Verse 1] ​ F C G Am G ​ F C Am G ​ 7 So it…" at bounding box center [607, 355] width 1215 height 543
click at [585, 275] on pre "Real people don't let the curse restart" at bounding box center [599, 275] width 609 height 18
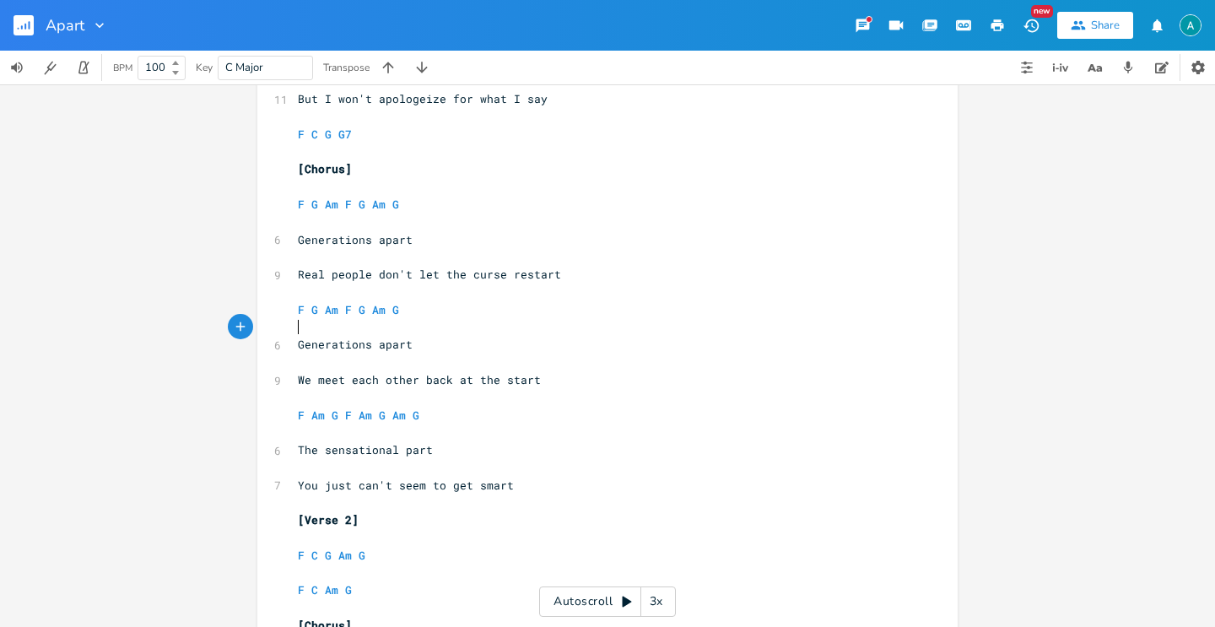
click at [819, 321] on pre "​" at bounding box center [599, 328] width 609 height 18
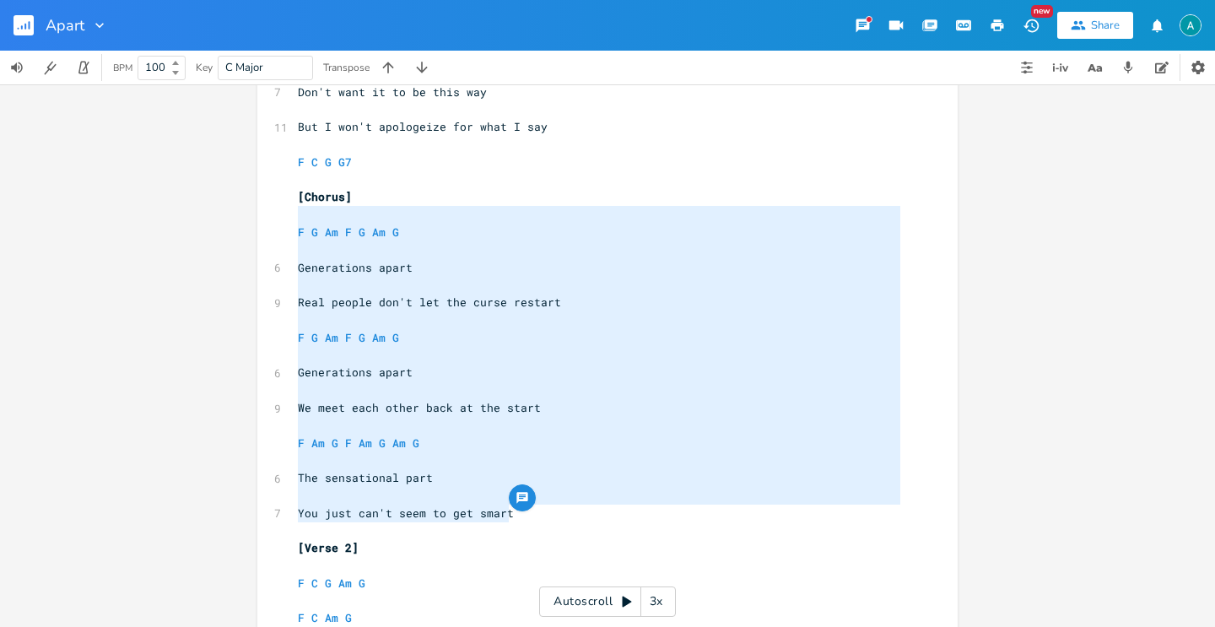
scroll to position [251, 0]
type textarea "[Chorus] F G Am F G Am G Generations apart Real people don't let the curse rest…"
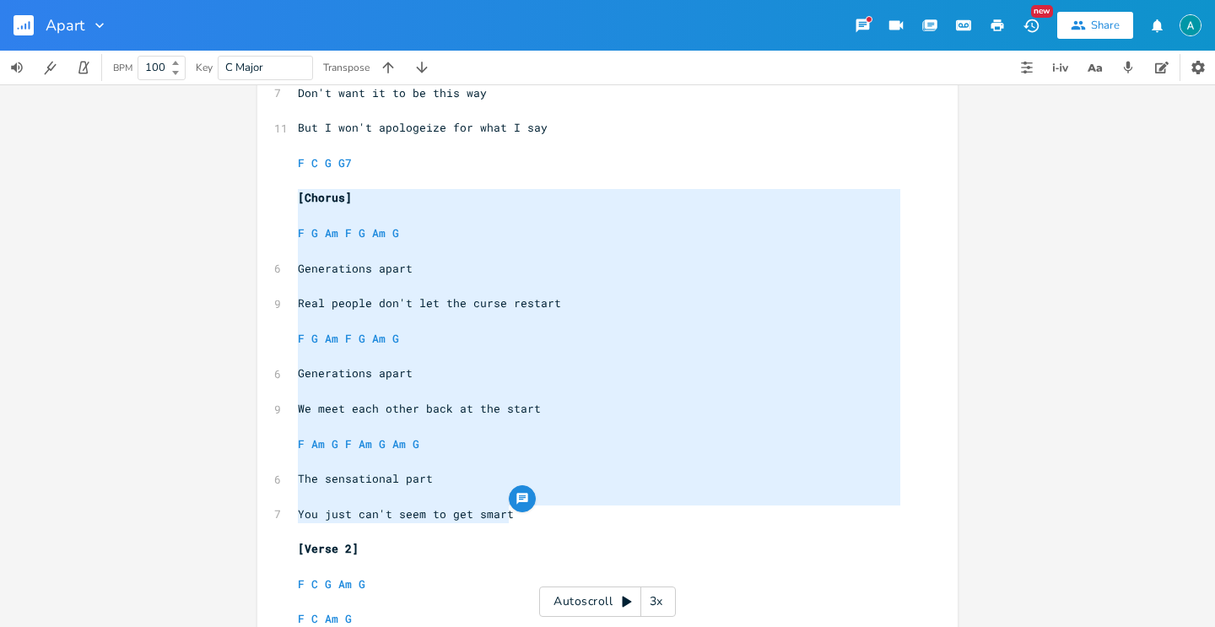
drag, startPoint x: 533, startPoint y: 390, endPoint x: 273, endPoint y: 197, distance: 323.4
click at [273, 197] on div "[Chorus] F G Am F G Am G Generations apart Real people don't let the curse rest…" at bounding box center [607, 633] width 700 height 1581
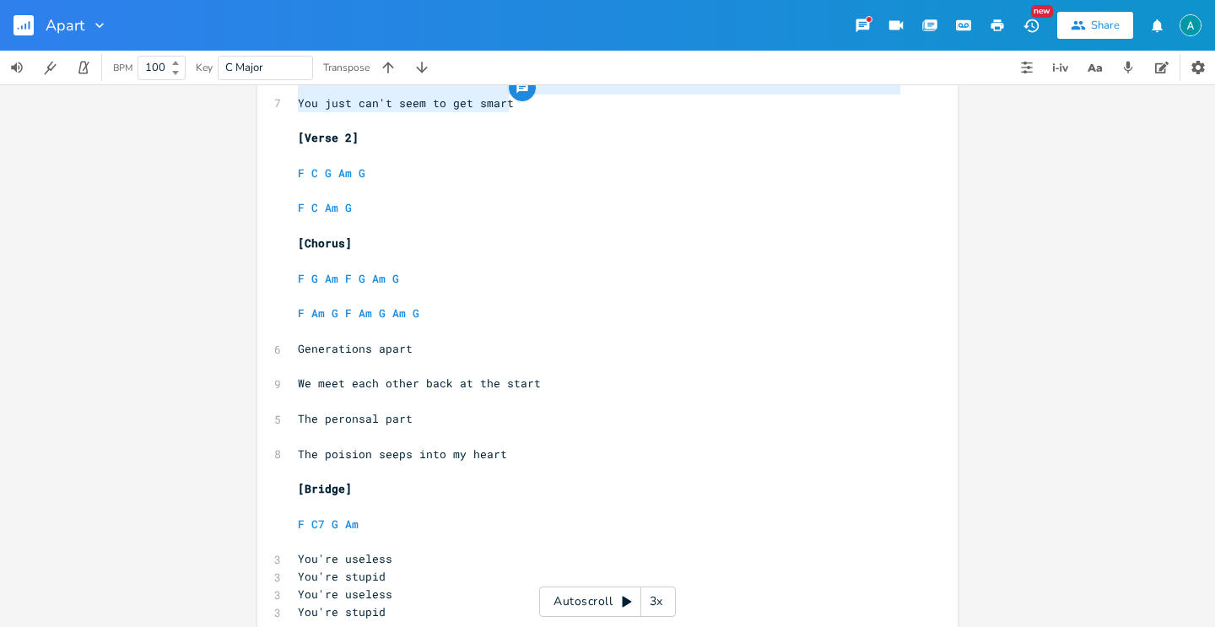
scroll to position [571, 0]
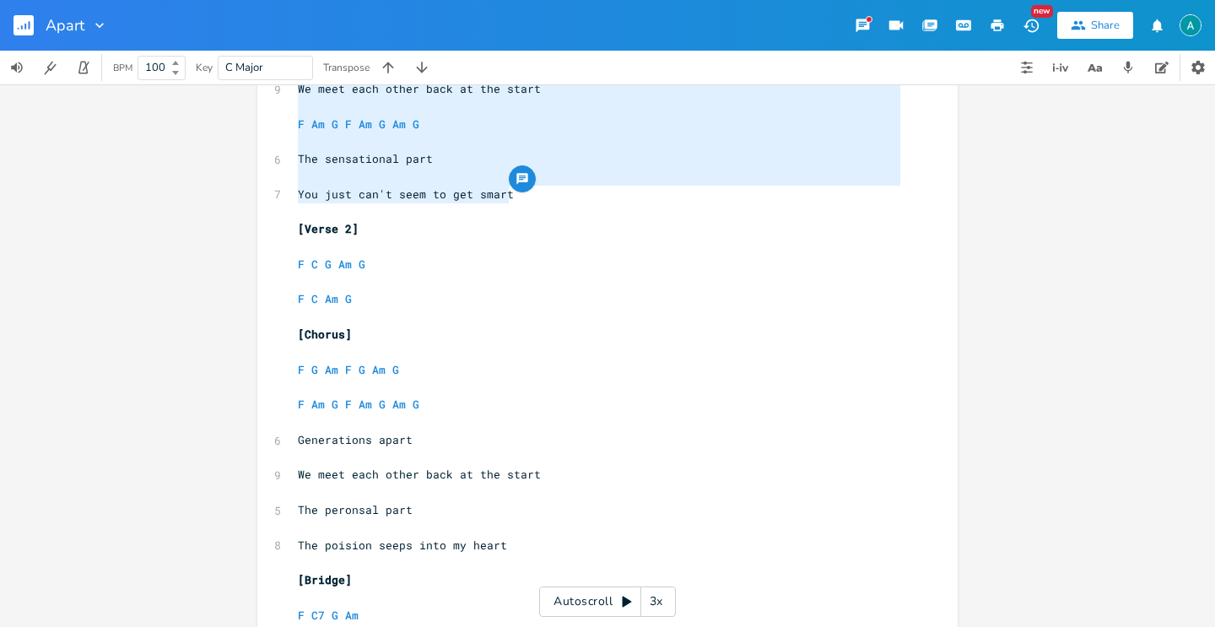
click at [368, 315] on pre "​" at bounding box center [599, 317] width 609 height 18
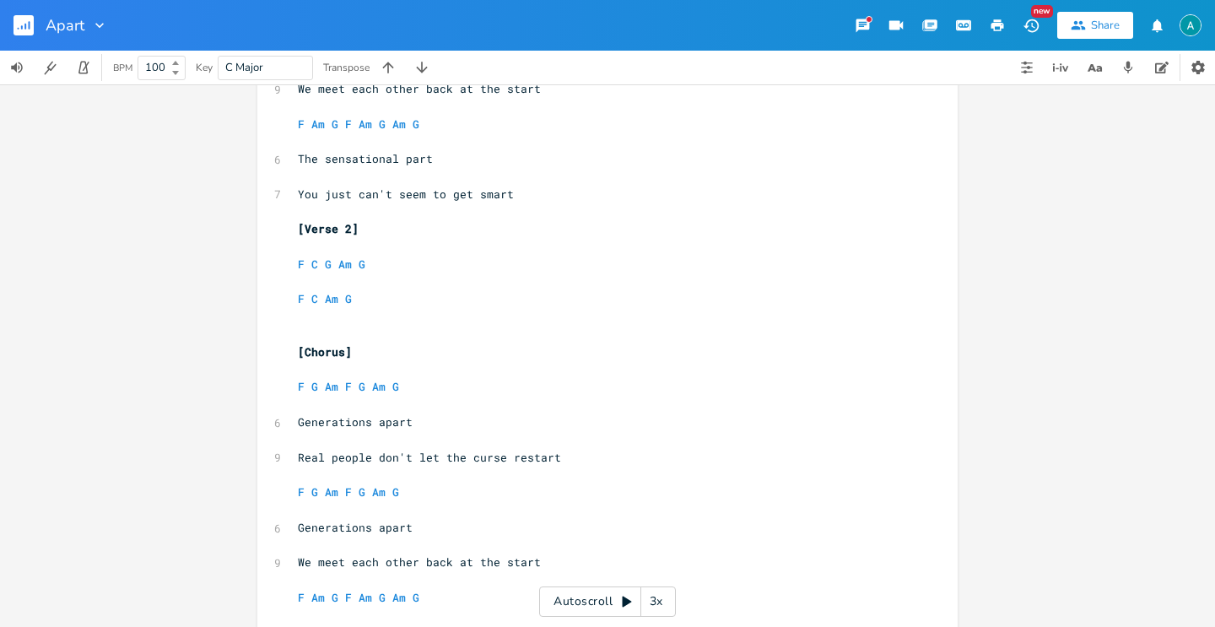
scroll to position [663, 0]
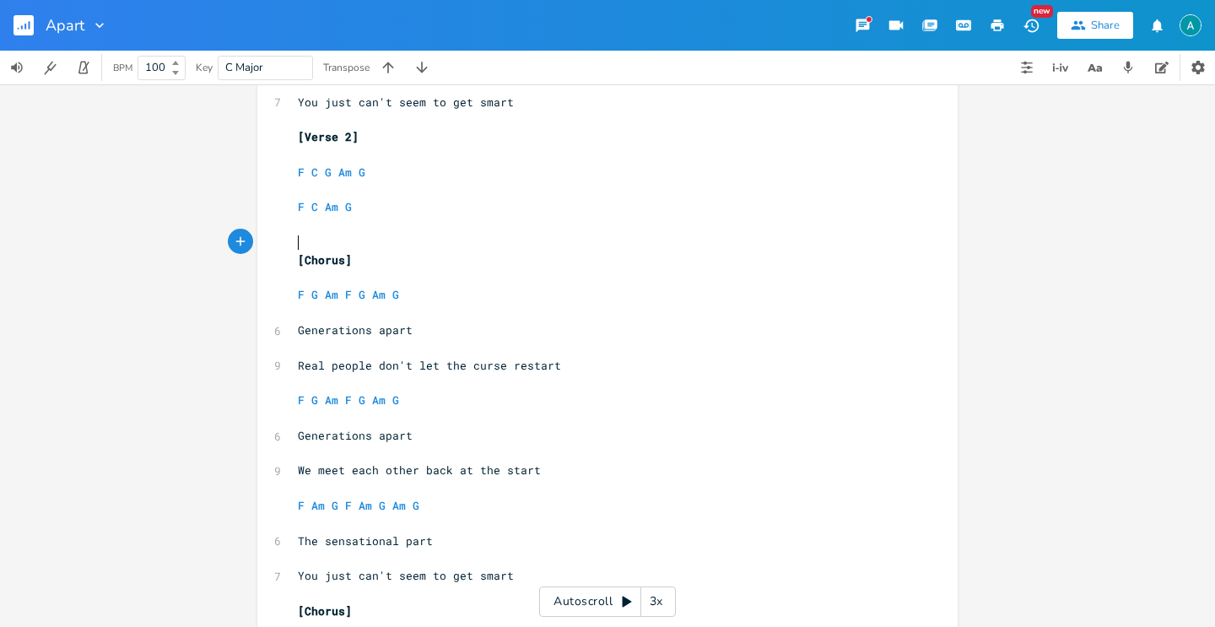
click at [351, 236] on pre "​" at bounding box center [599, 243] width 609 height 18
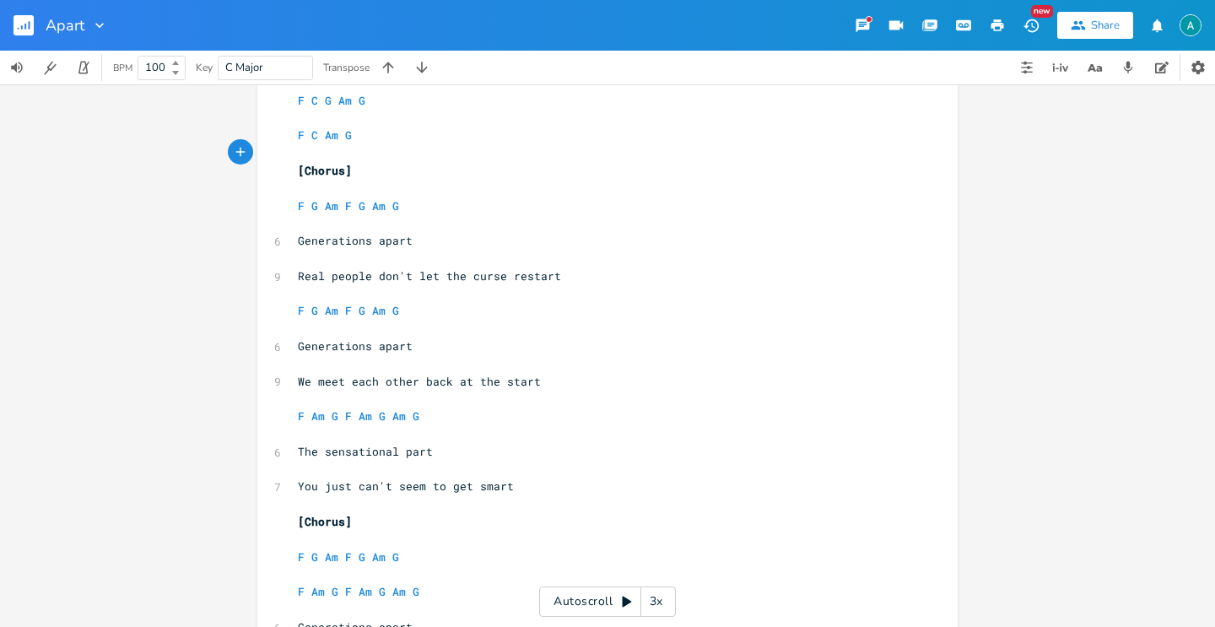
scroll to position [961, 0]
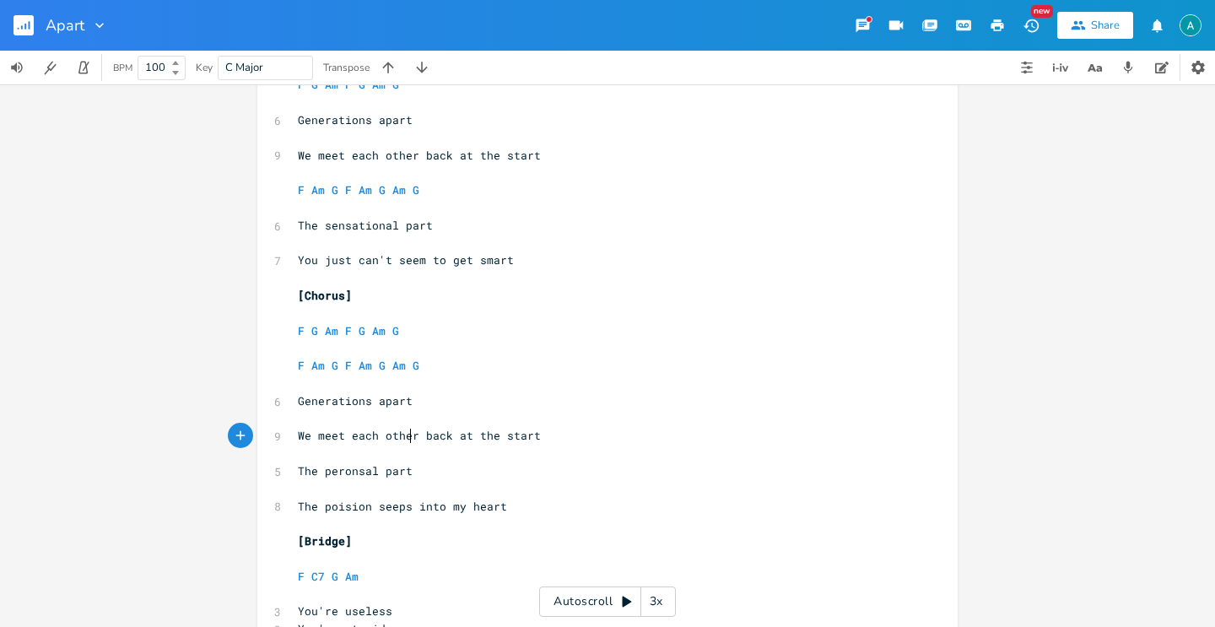
click at [402, 439] on span "We meet each other back at the start" at bounding box center [419, 435] width 243 height 15
type textarea "We meet each other back at the start"
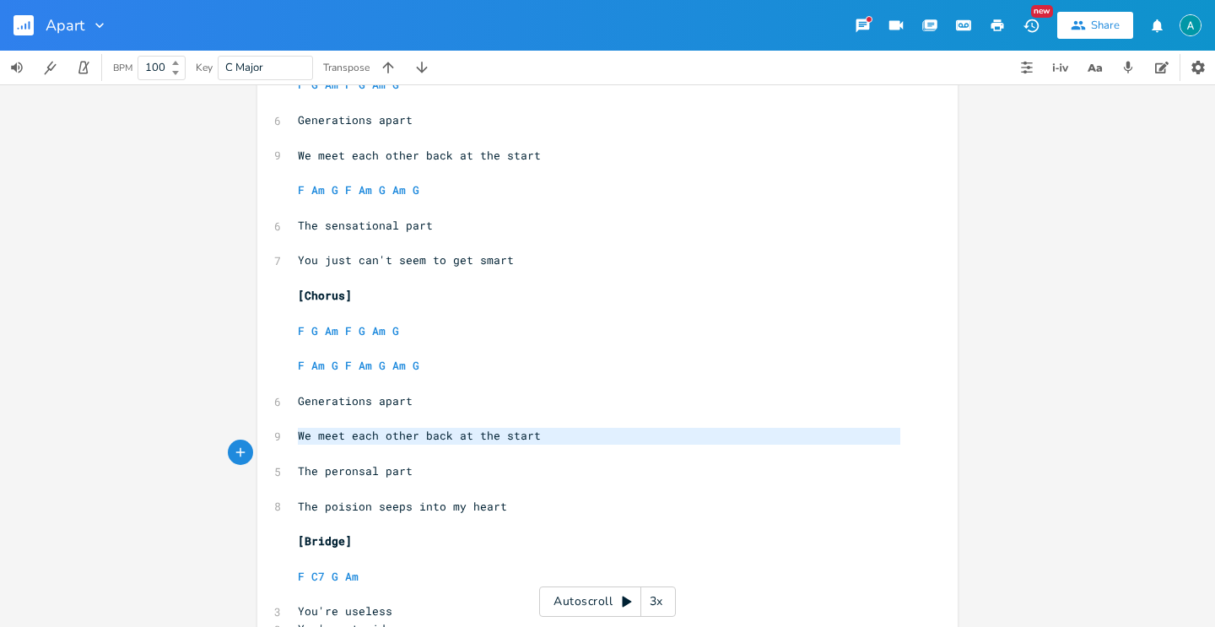
click at [402, 439] on span "We meet each other back at the start" at bounding box center [419, 435] width 243 height 15
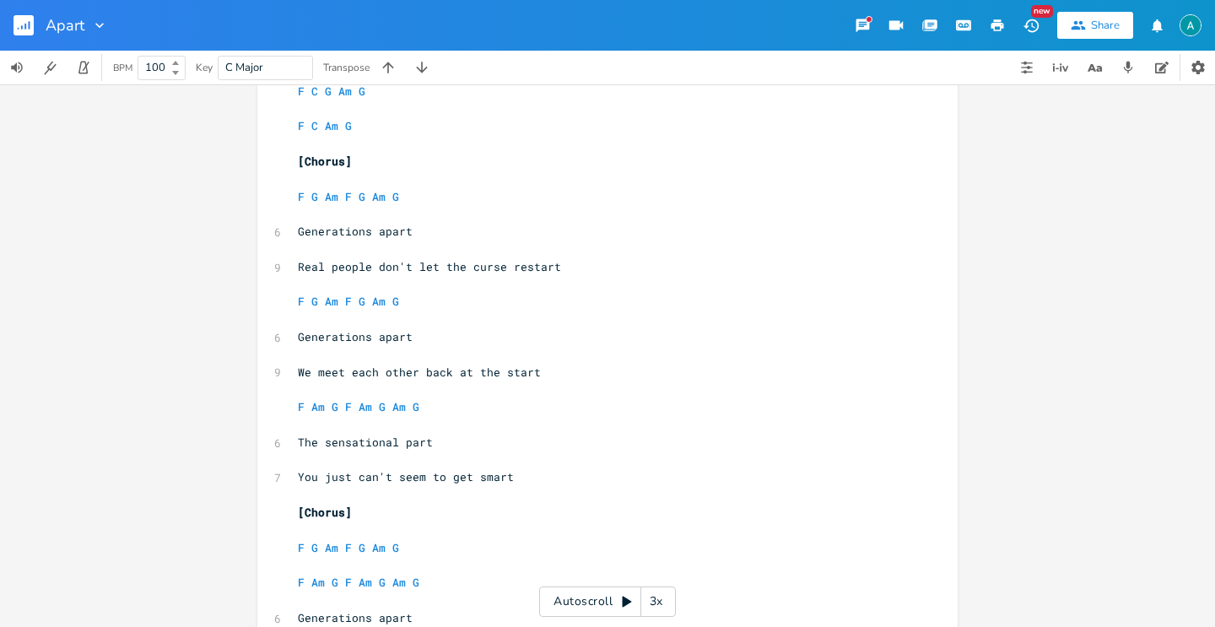
scroll to position [744, 0]
click at [383, 268] on span "Real people don't let the curse restart" at bounding box center [429, 266] width 263 height 15
type textarea "Real people don't let the curse restart"
click at [383, 268] on span "Real people don't let the curse restart" at bounding box center [429, 266] width 263 height 15
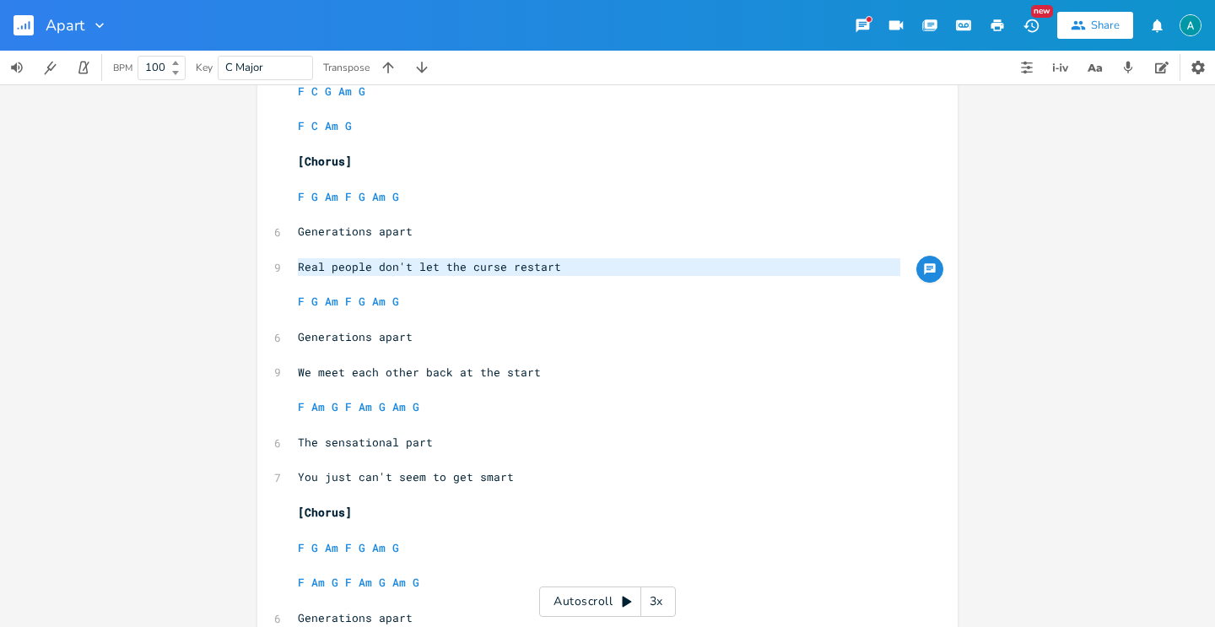
click at [478, 328] on pre "Generations apart" at bounding box center [599, 337] width 609 height 18
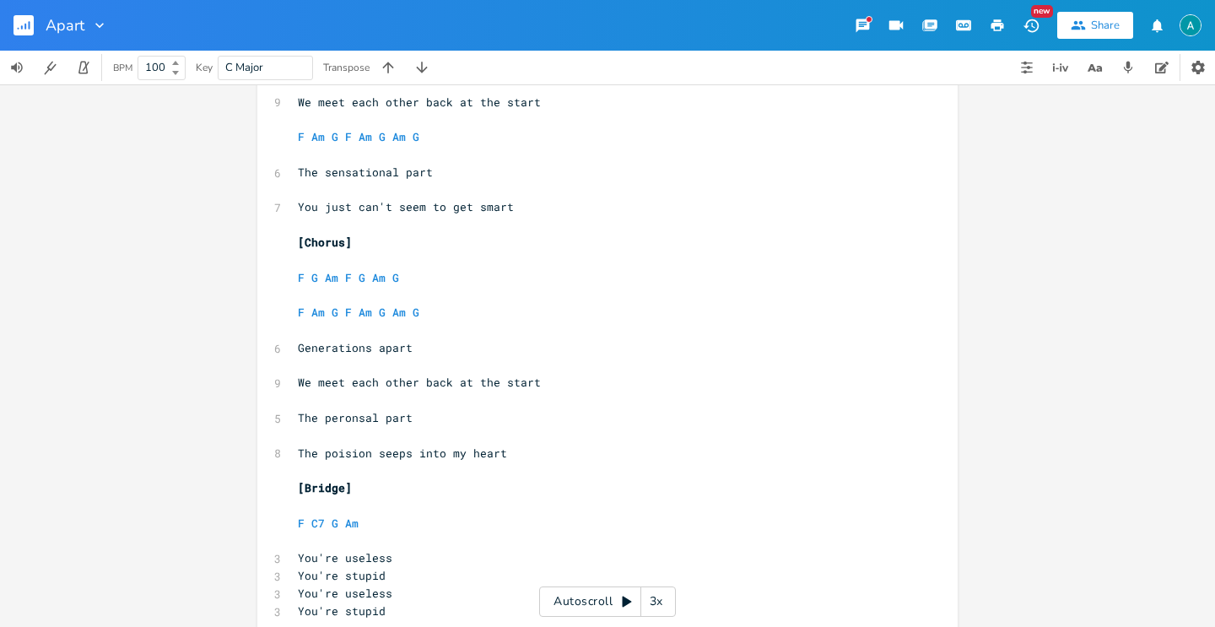
scroll to position [1077, 0]
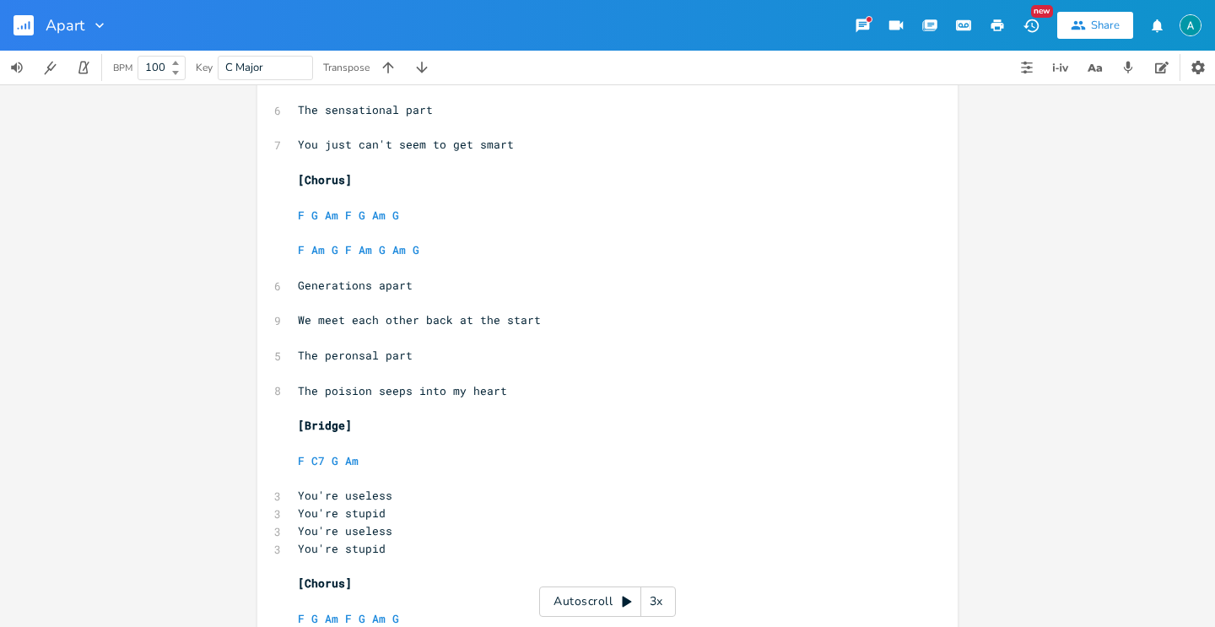
click at [429, 386] on span "The poision seeps into my heart" at bounding box center [402, 390] width 209 height 15
type textarea "The poision seeps into my heart"
click at [429, 386] on span "The poision seeps into my heart" at bounding box center [402, 390] width 209 height 15
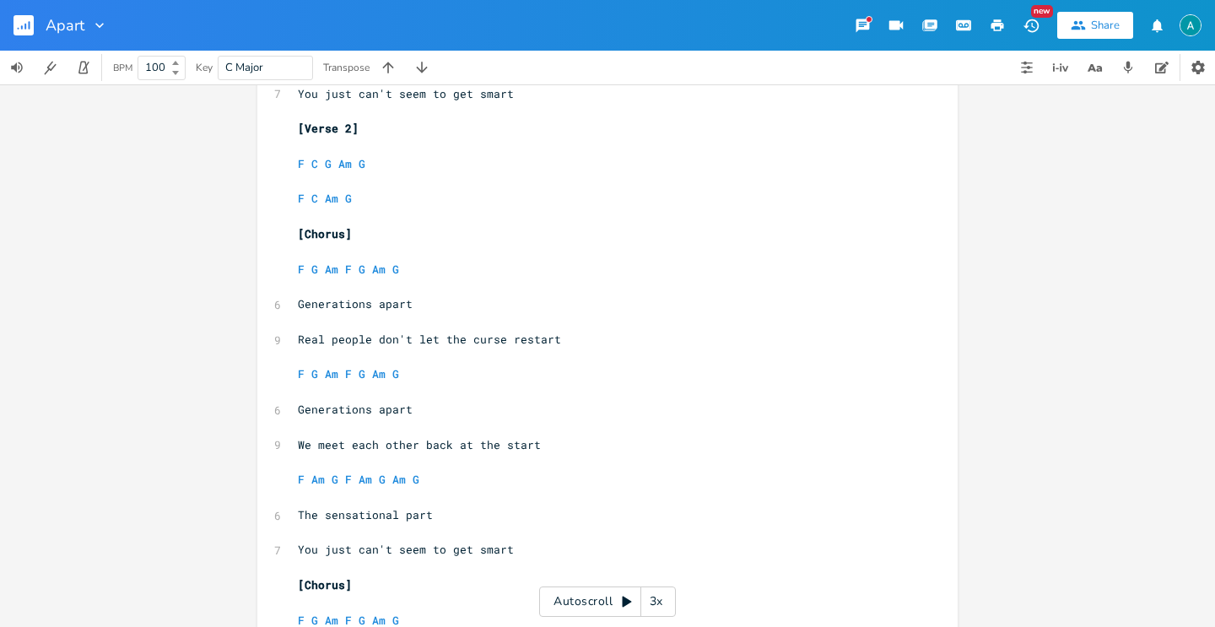
scroll to position [671, 0]
click at [417, 450] on span "We meet each other back at the start" at bounding box center [419, 445] width 243 height 15
type textarea "We meet each other back at the start"
click at [417, 450] on span "We meet each other back at the start" at bounding box center [419, 445] width 243 height 15
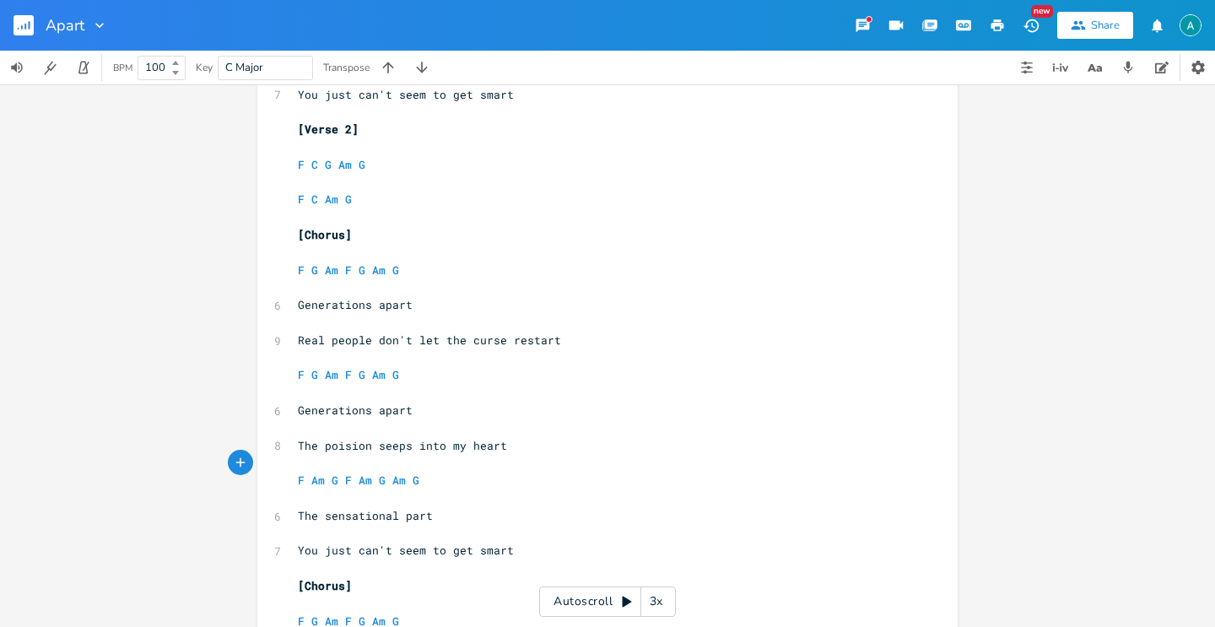
click at [350, 519] on span "The sensational part" at bounding box center [365, 515] width 135 height 15
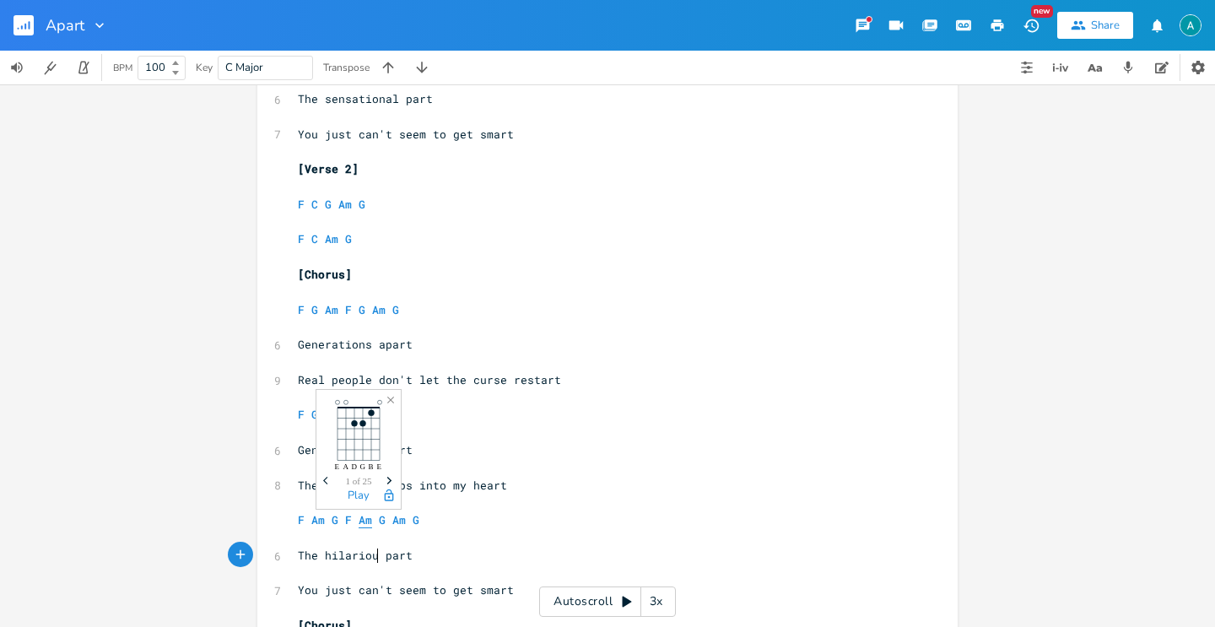
scroll to position [0, 45]
type textarea "hilarious"
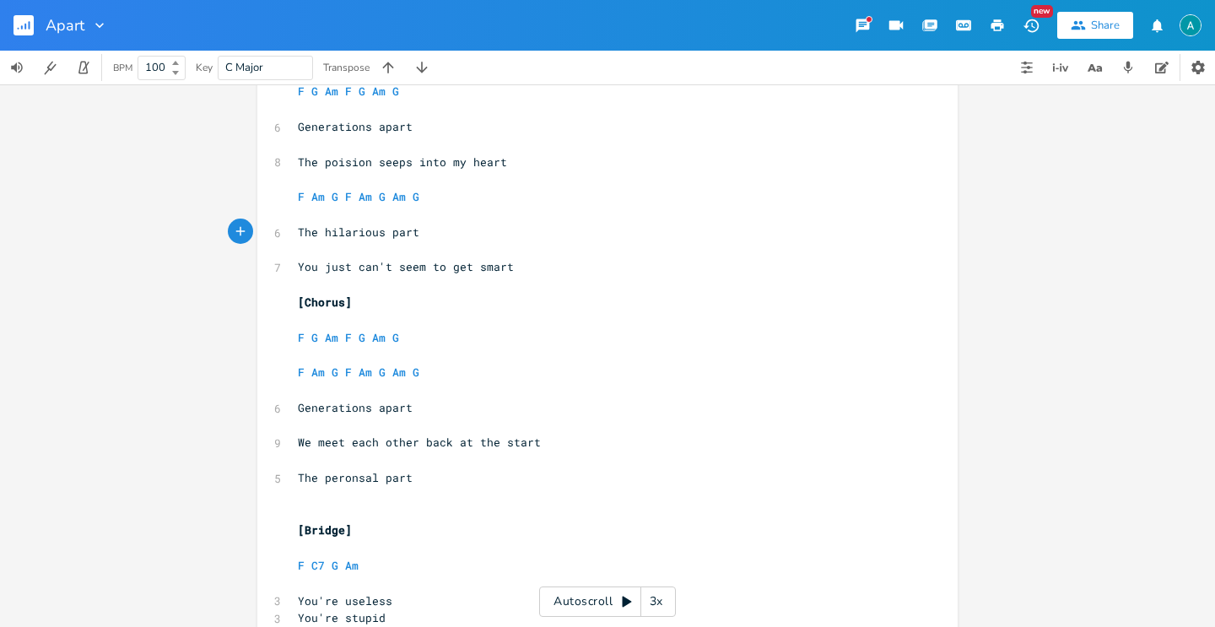
scroll to position [954, 0]
click at [355, 238] on span "The hilarious part" at bounding box center [359, 232] width 122 height 15
type textarea "personal"
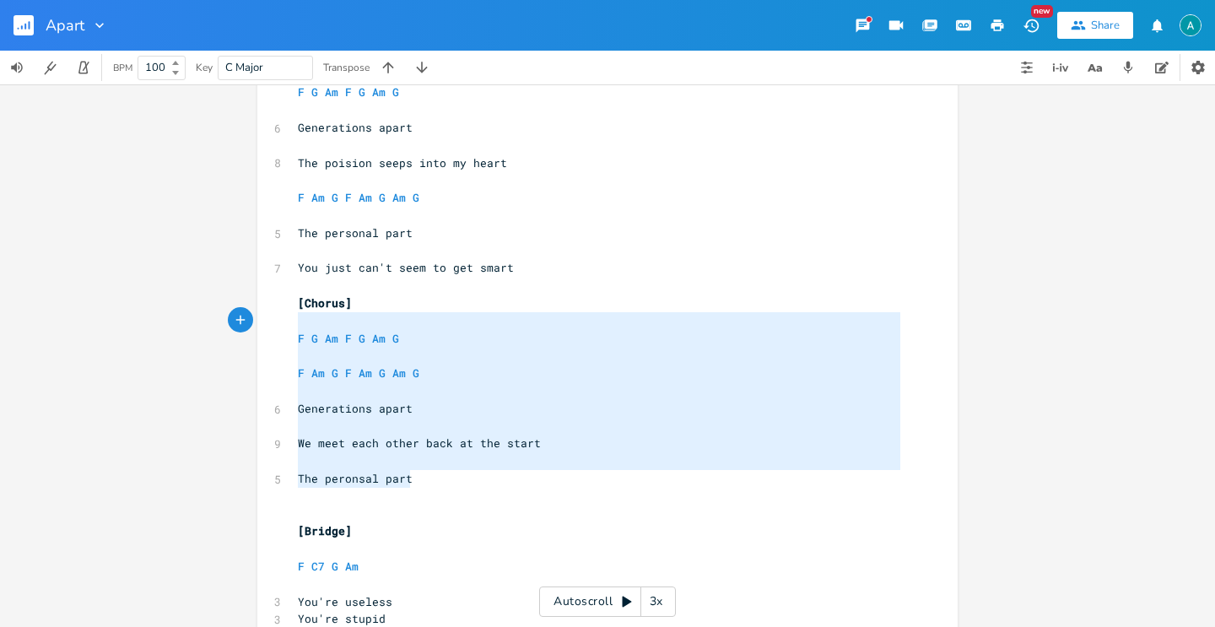
type textarea "[Chorus] F G Am F G Am G F Am G F Am G Am G Generations apart We meet each othe…"
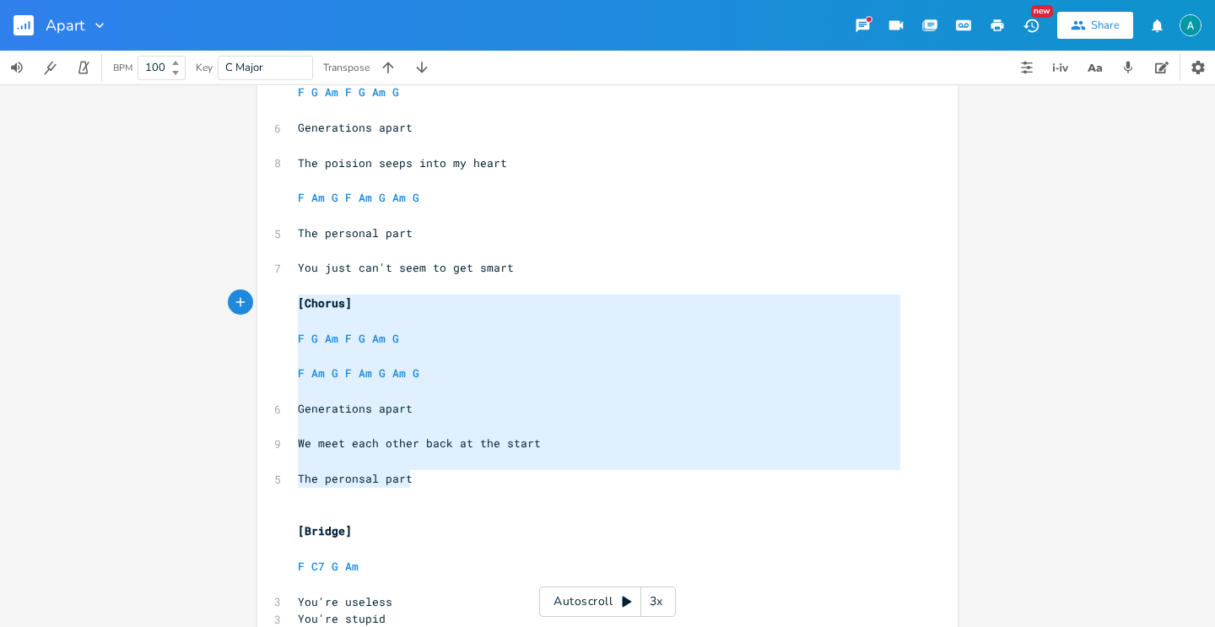
drag, startPoint x: 414, startPoint y: 487, endPoint x: 268, endPoint y: 297, distance: 239.0
click at [268, 297] on div "[Chorus] F G Am F G Am G F Am G F Am G Am G Generations apart We meet each othe…" at bounding box center [607, 98] width 700 height 1915
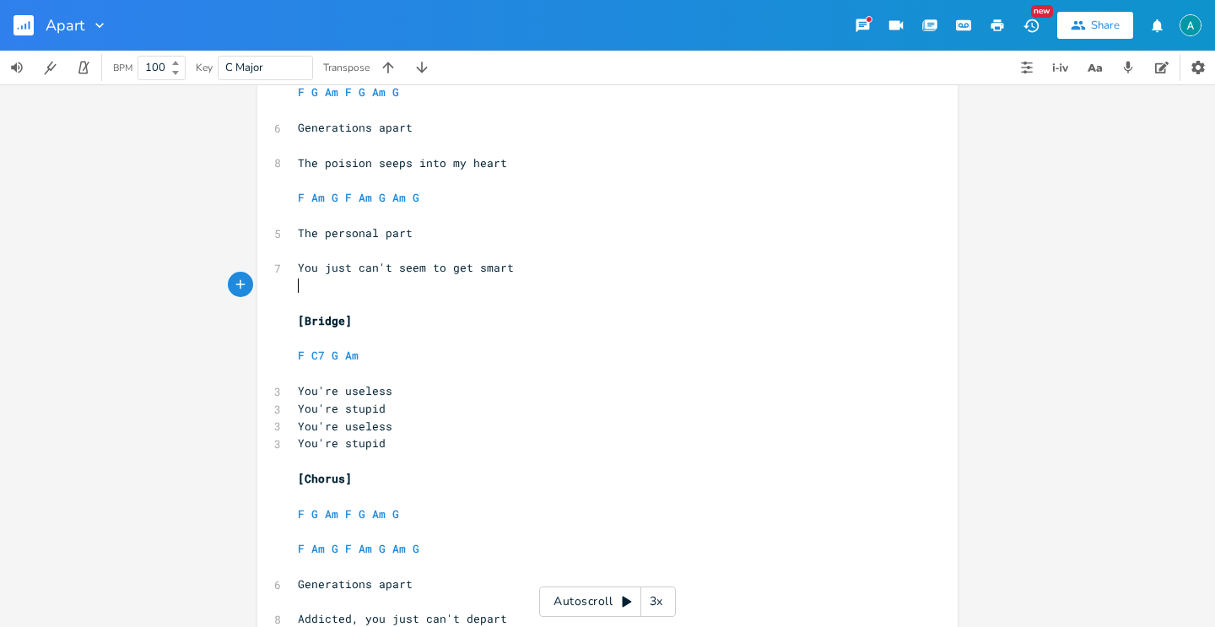
click at [302, 284] on pre "​" at bounding box center [599, 286] width 609 height 18
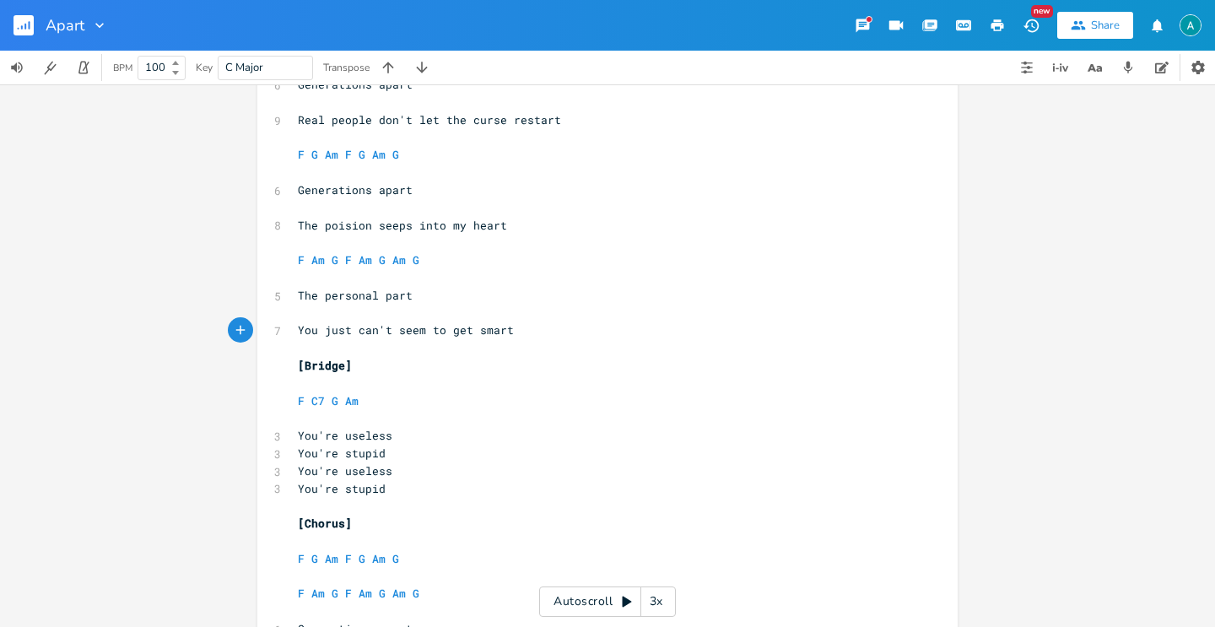
scroll to position [852, 0]
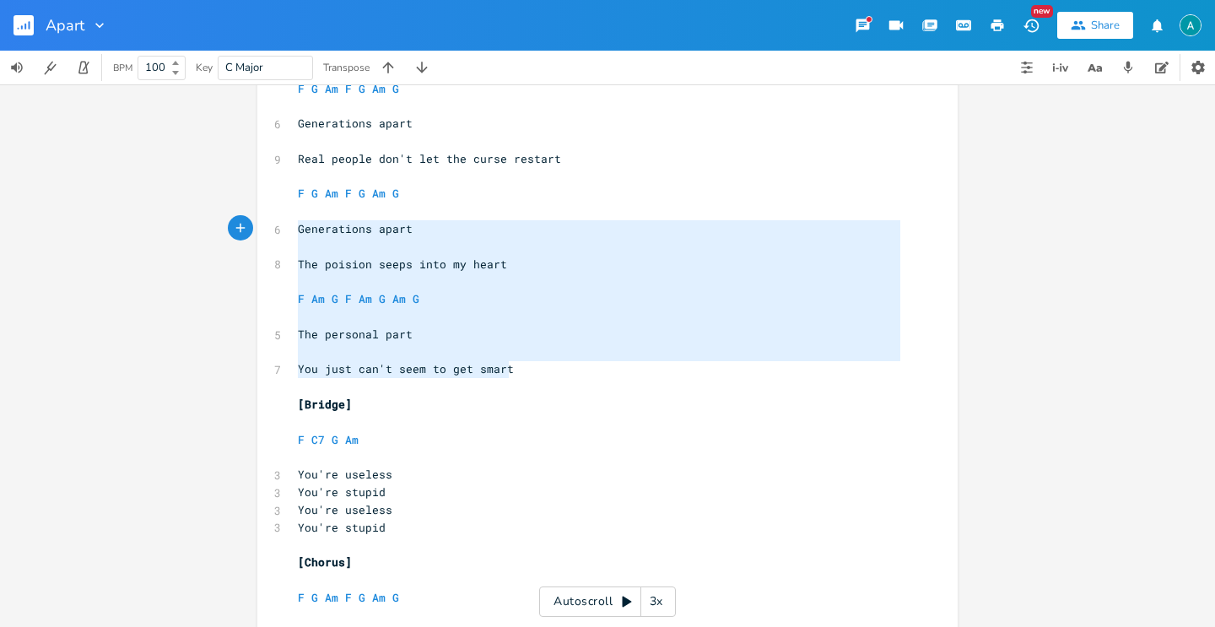
drag, startPoint x: 523, startPoint y: 372, endPoint x: 295, endPoint y: 223, distance: 272.4
click at [295, 223] on div "2 1/2 step down ​ [Verse 1] ​ F C G Am G ​ F C Am G ​ 7 So it's just feelings w…" at bounding box center [599, 89] width 609 height 1632
type textarea "Generations apart The poision seeps into my heart F Am G F Am G Am G The person…"
click at [322, 306] on pre "F Am G F Am G Am G" at bounding box center [599, 299] width 609 height 18
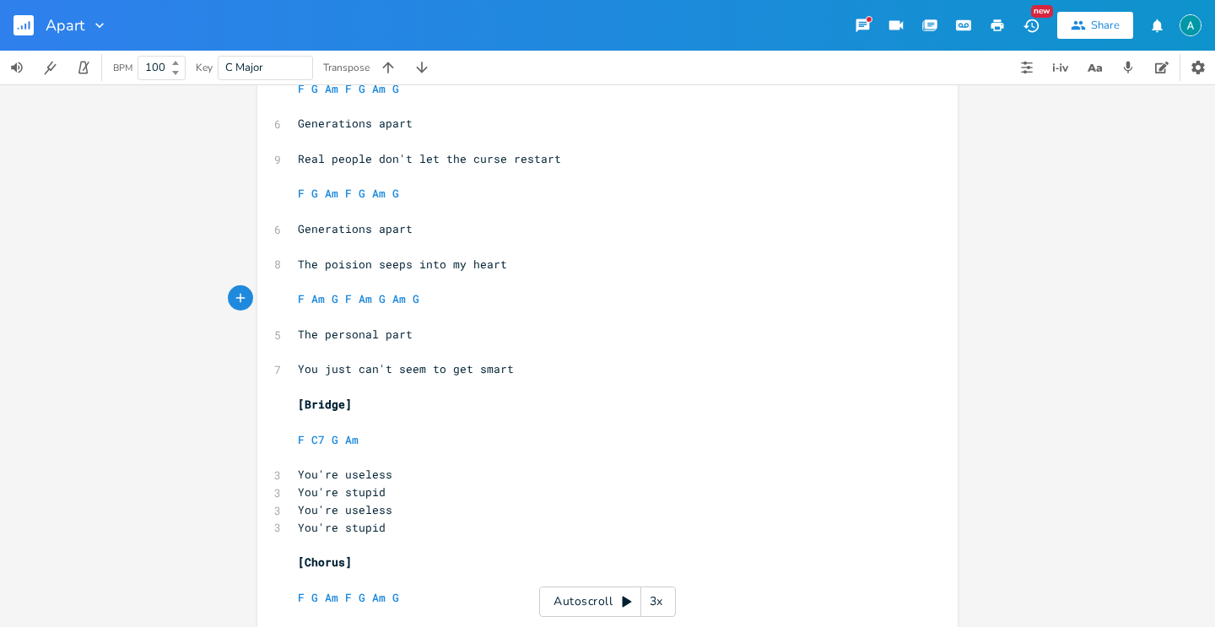
click at [498, 366] on span "You just can't seem to get smart" at bounding box center [406, 368] width 216 height 15
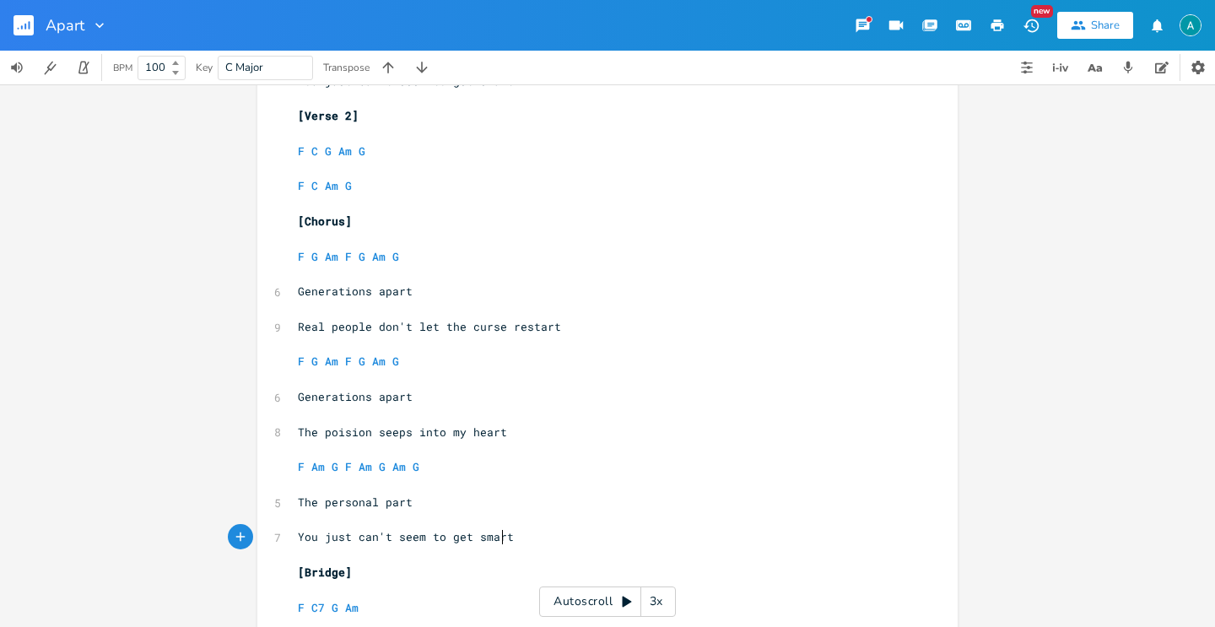
scroll to position [707, 0]
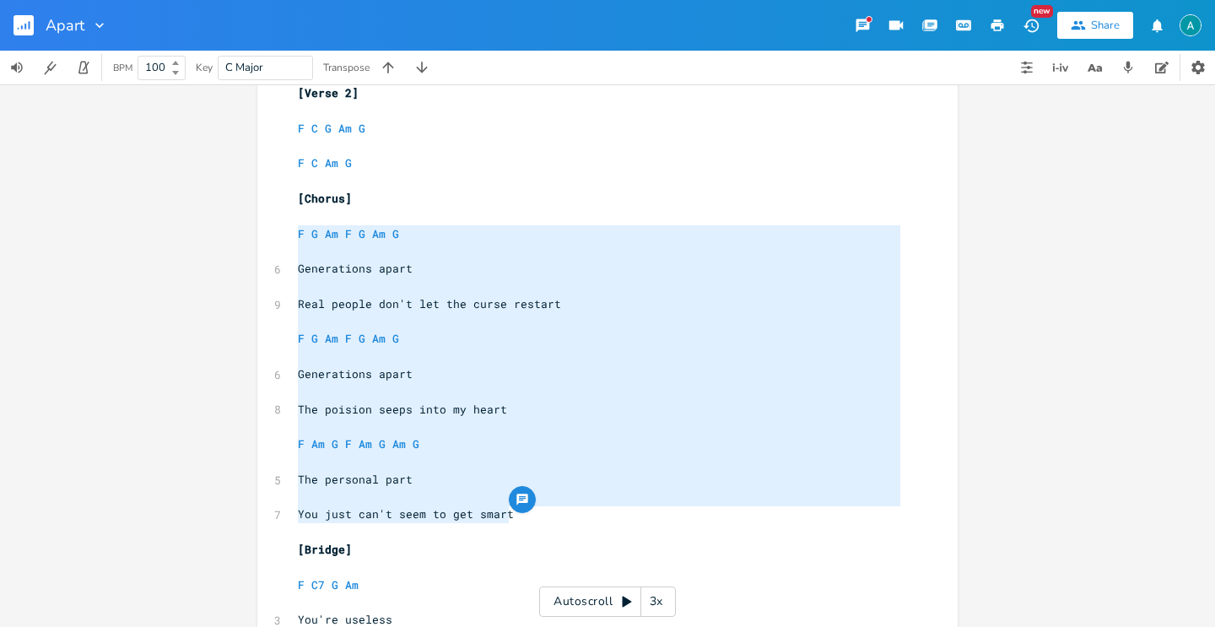
type textarea "[Chorus] F G Am F G Am G Generations apart Real people don't let the curse rest…"
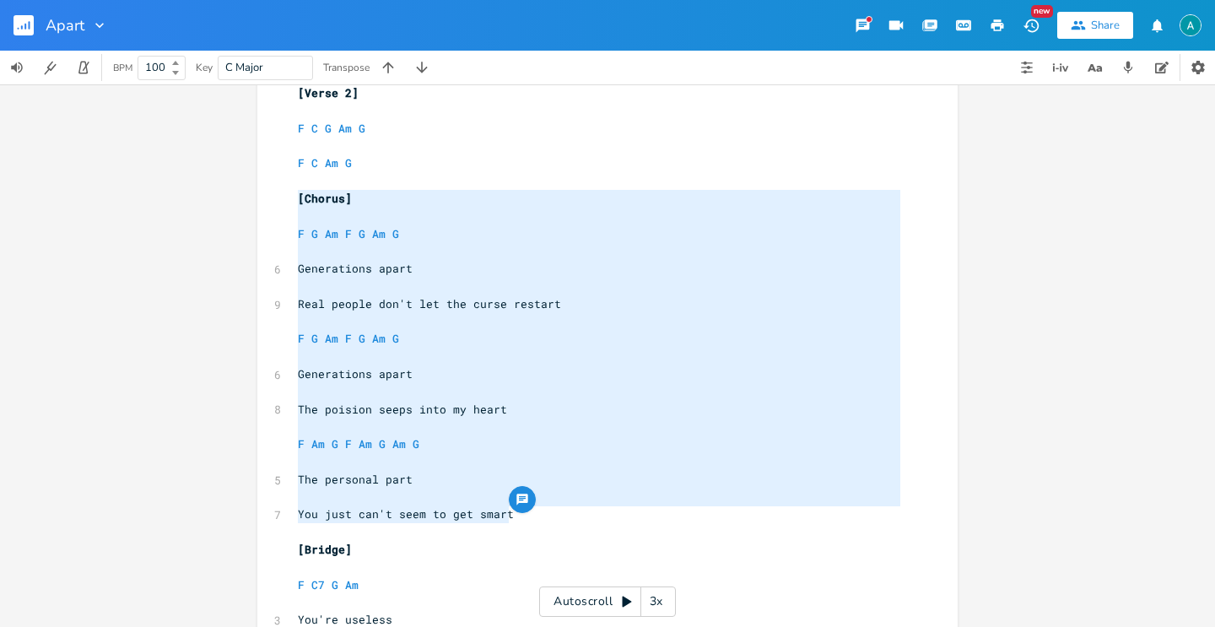
drag, startPoint x: 516, startPoint y: 516, endPoint x: 251, endPoint y: 199, distance: 412.7
click at [257, 199] on div "[Chorus] F G Am F G Am G Generations apart Real people don't let the curse rest…" at bounding box center [607, 230] width 700 height 1686
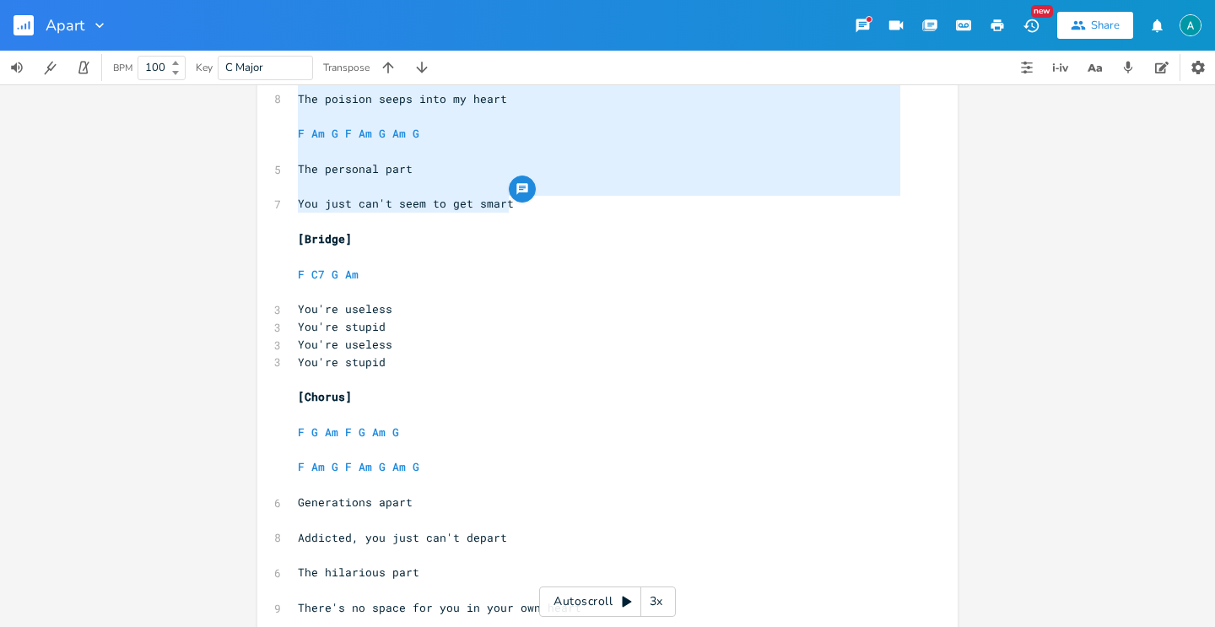
scroll to position [1021, 0]
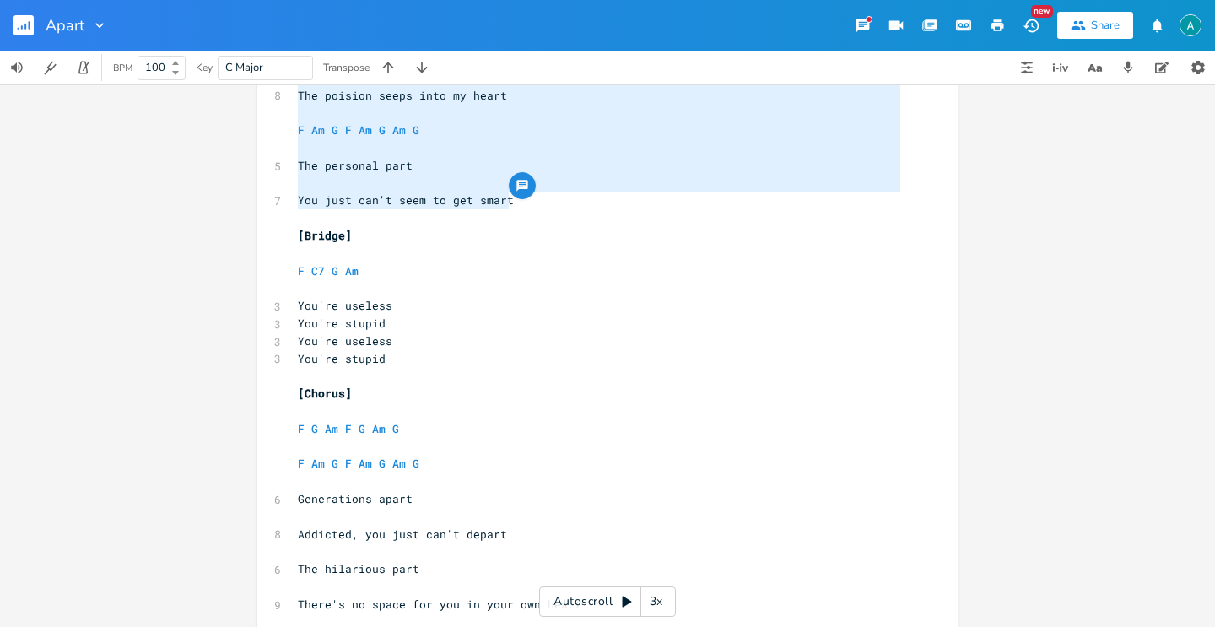
click at [360, 375] on pre "​" at bounding box center [599, 376] width 609 height 18
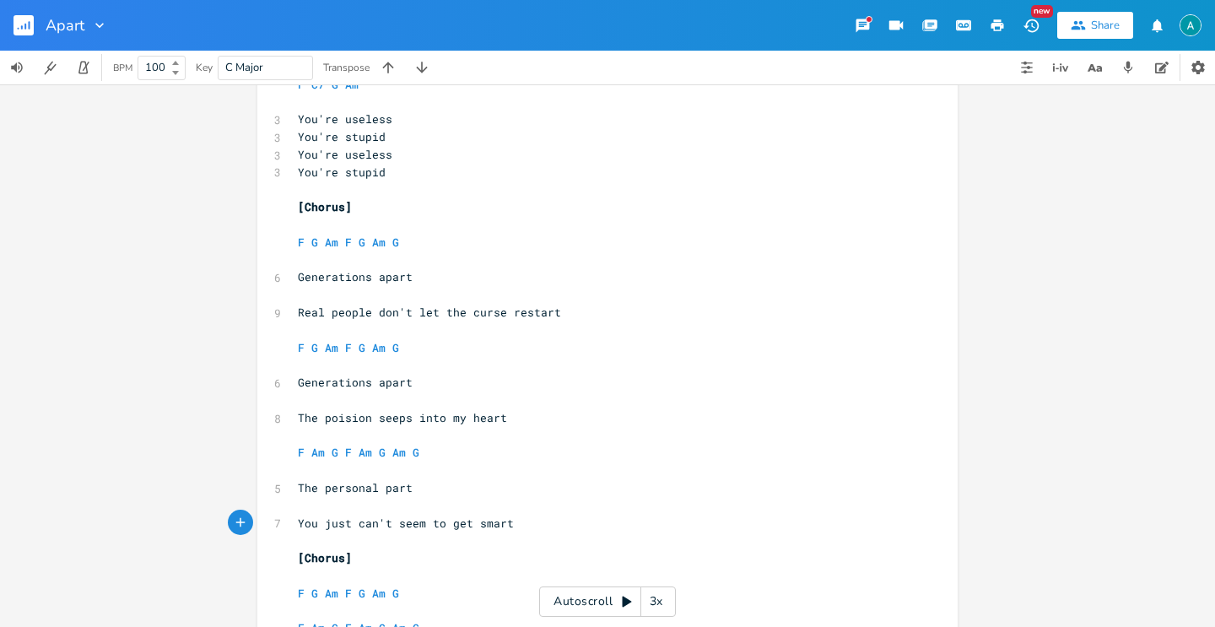
scroll to position [1469, 0]
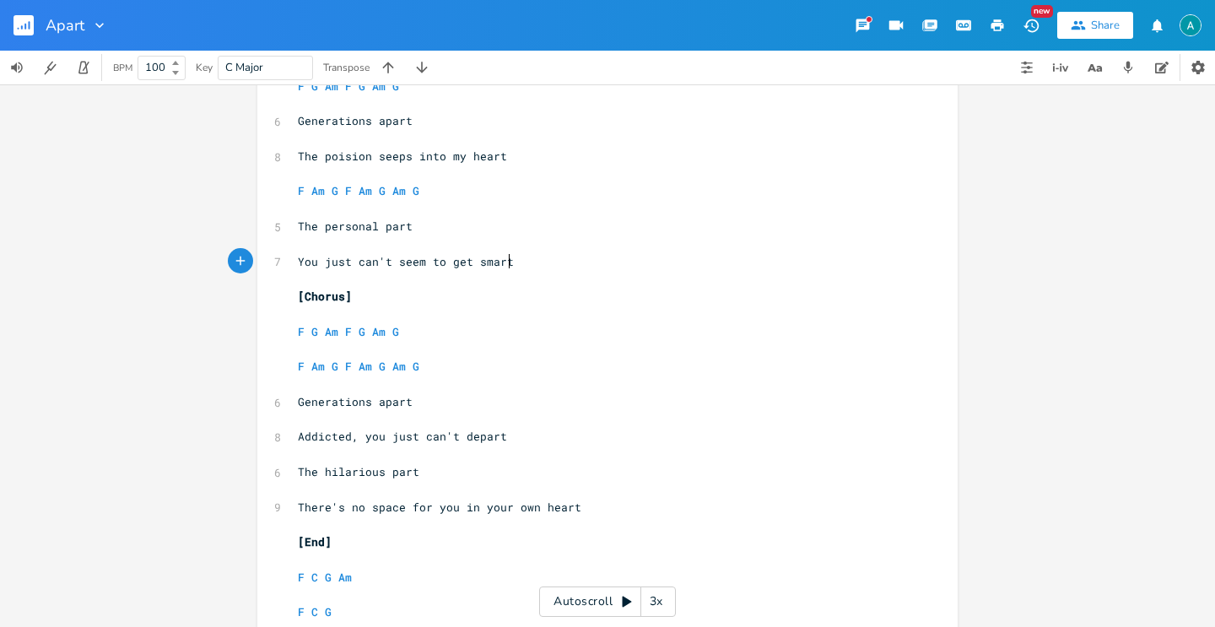
click at [358, 465] on span "The hilarious part" at bounding box center [359, 471] width 122 height 15
type textarea "The hilarious part"
click at [358, 465] on span "The hilarious part" at bounding box center [359, 471] width 122 height 15
click at [366, 508] on span "There's no space for you in your own heart" at bounding box center [440, 507] width 284 height 15
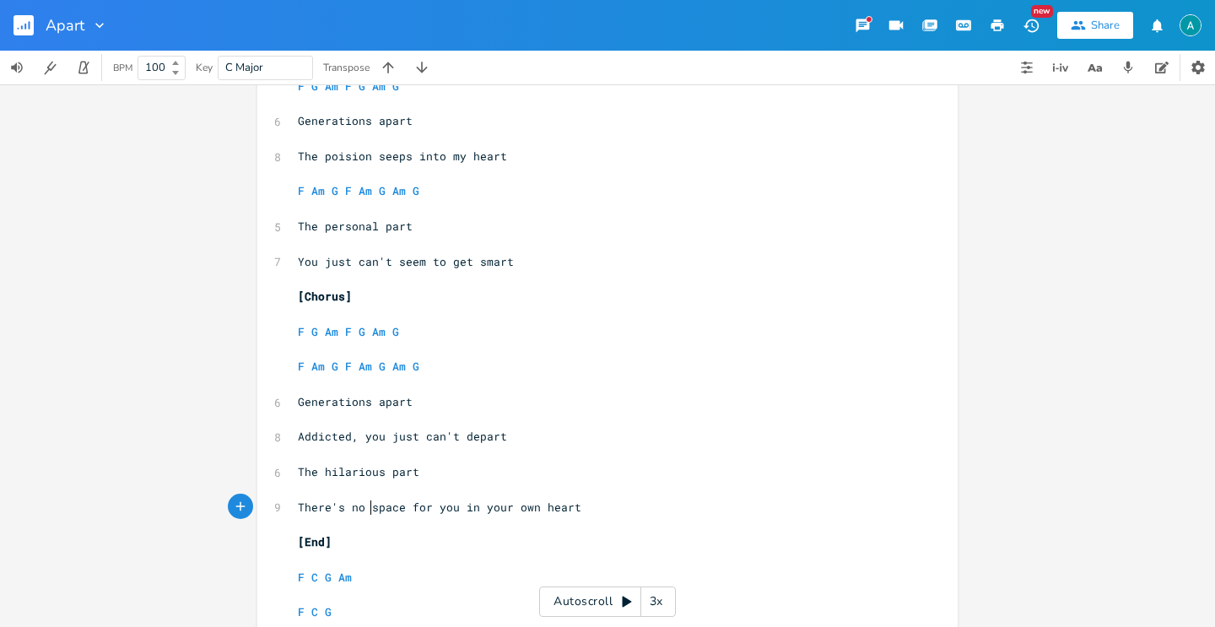
click at [366, 508] on span "There's no space for you in your own heart" at bounding box center [440, 507] width 284 height 15
type textarea "There's no space for you in your own heart"
click at [366, 508] on span "There's no space for you in your own heart" at bounding box center [440, 507] width 284 height 15
click at [427, 262] on span "You just can't seem to get smart" at bounding box center [406, 261] width 216 height 15
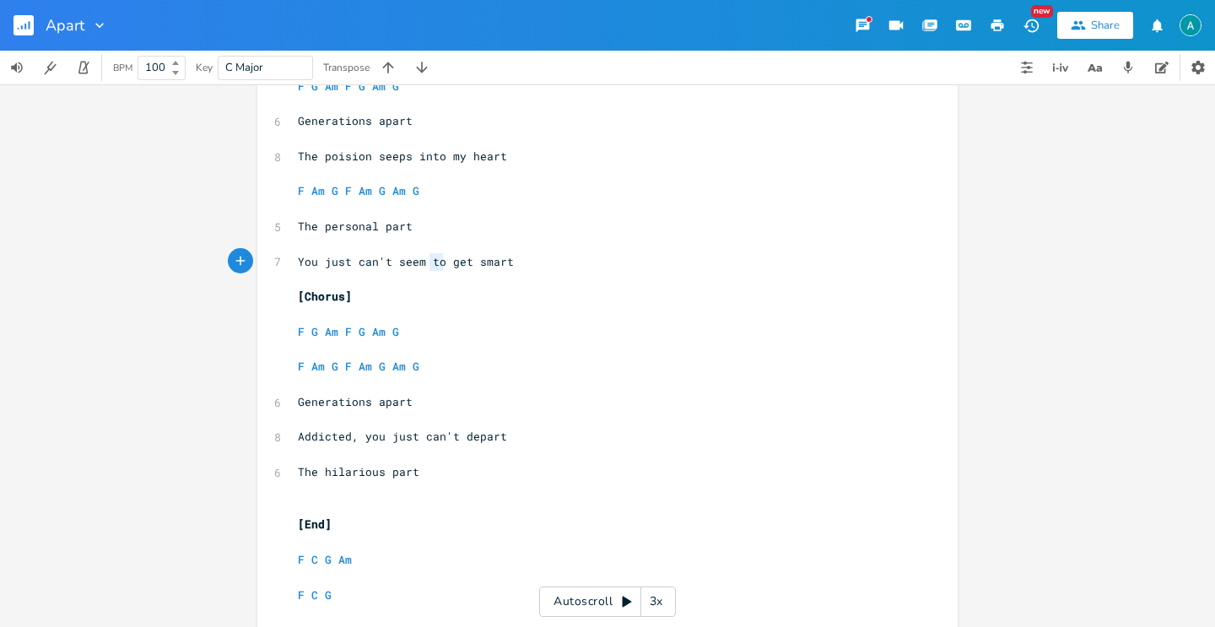
type textarea "You just can't seem to get smart"
click at [427, 262] on span "You just can't seem to get smart" at bounding box center [406, 261] width 216 height 15
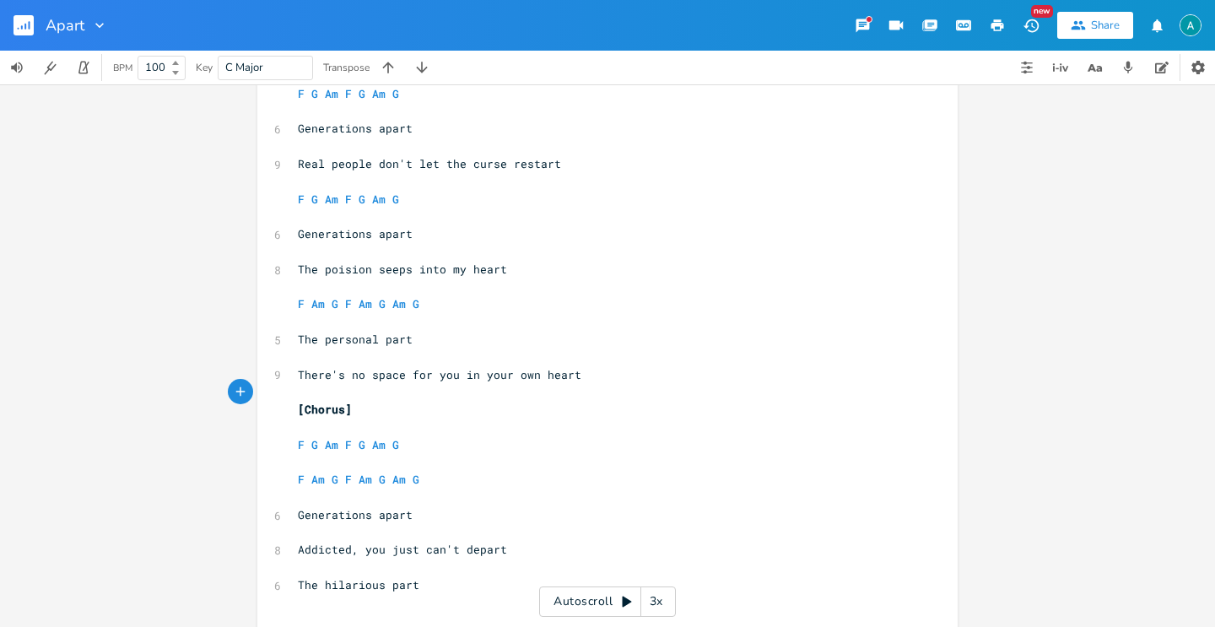
scroll to position [1355, 0]
click at [366, 552] on span "Addicted, you just can't depart" at bounding box center [402, 550] width 209 height 15
type textarea "Addicted, you just can't depart"
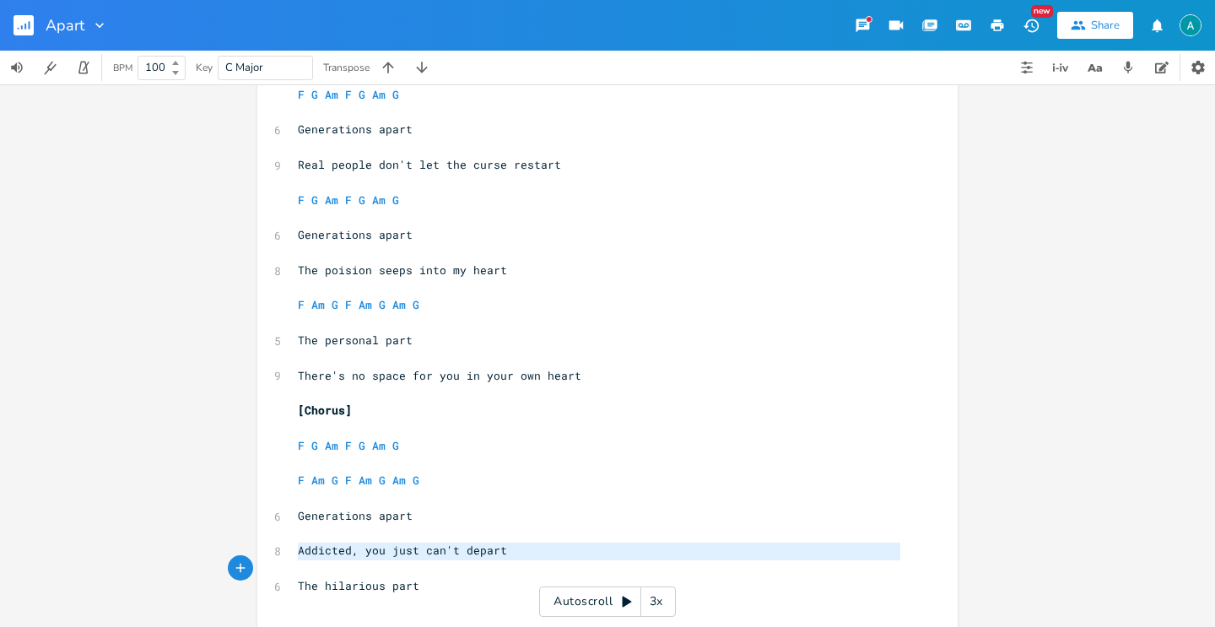
click at [366, 552] on span "Addicted, you just can't depart" at bounding box center [402, 550] width 209 height 15
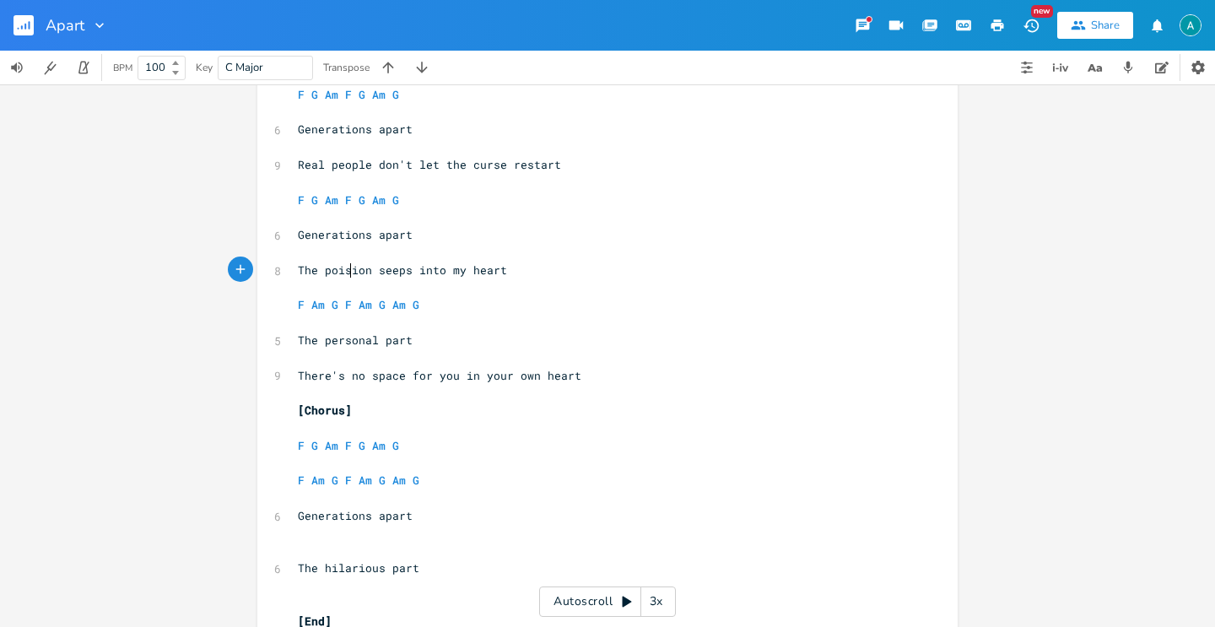
click at [345, 273] on span "The poision seeps into my heart" at bounding box center [402, 269] width 209 height 15
type textarea "poision"
click at [345, 273] on span "The poision seeps into my heart" at bounding box center [402, 269] width 209 height 15
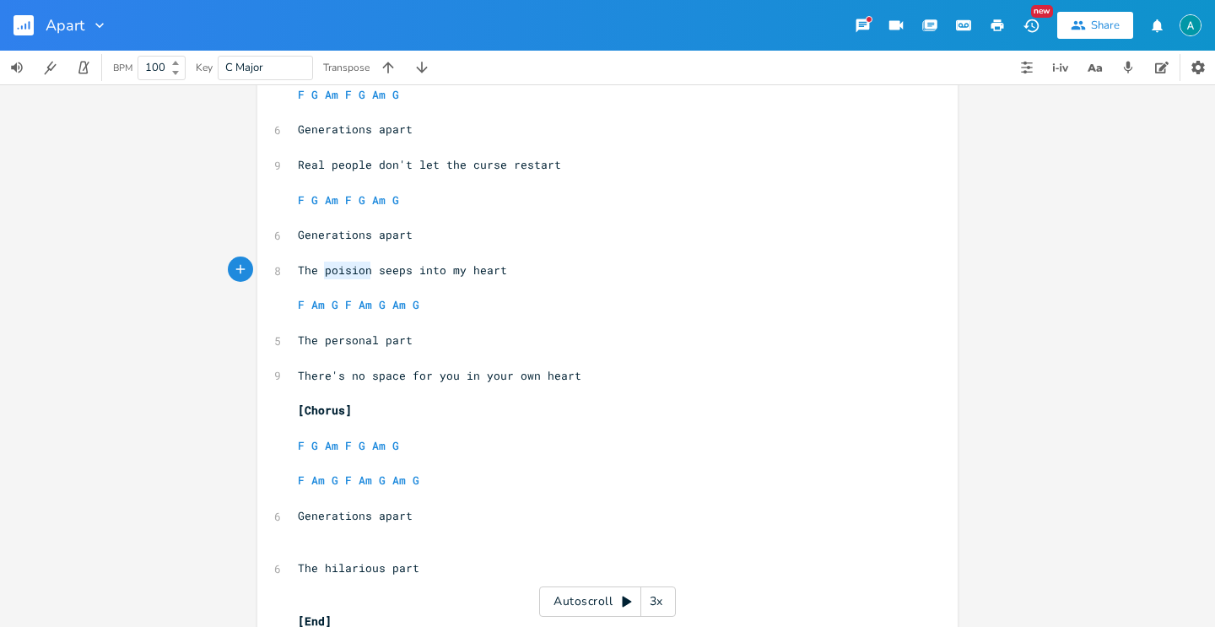
type textarea "The poision seeps into my heart"
click at [345, 273] on span "The poision seeps into my heart" at bounding box center [402, 269] width 209 height 15
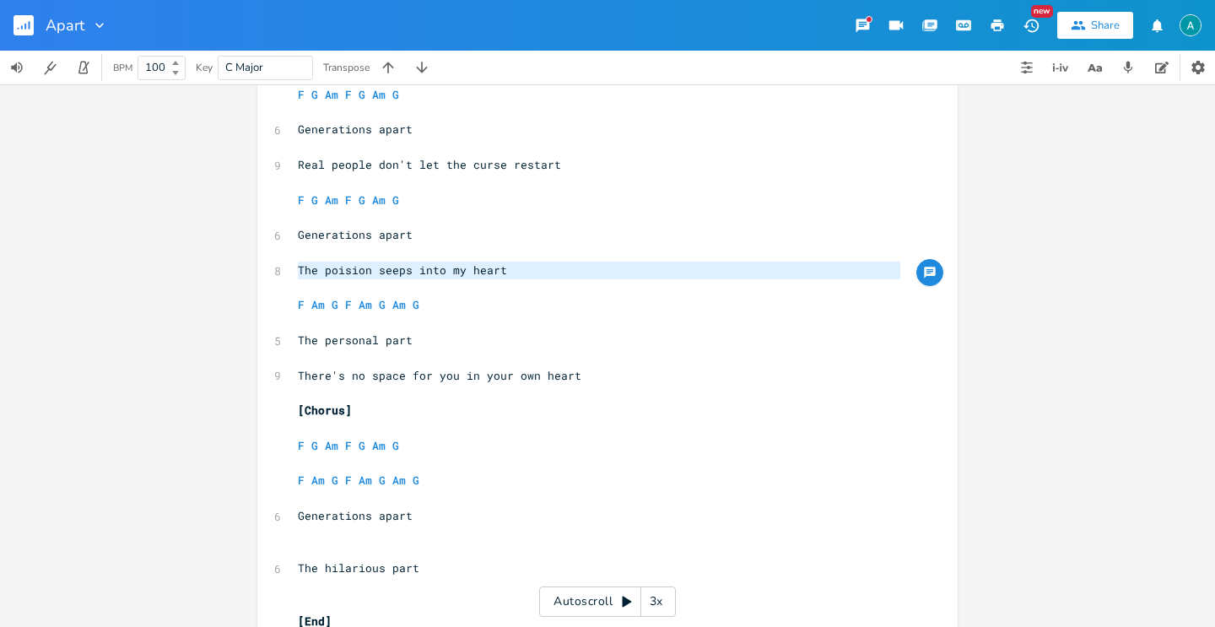
paste textarea
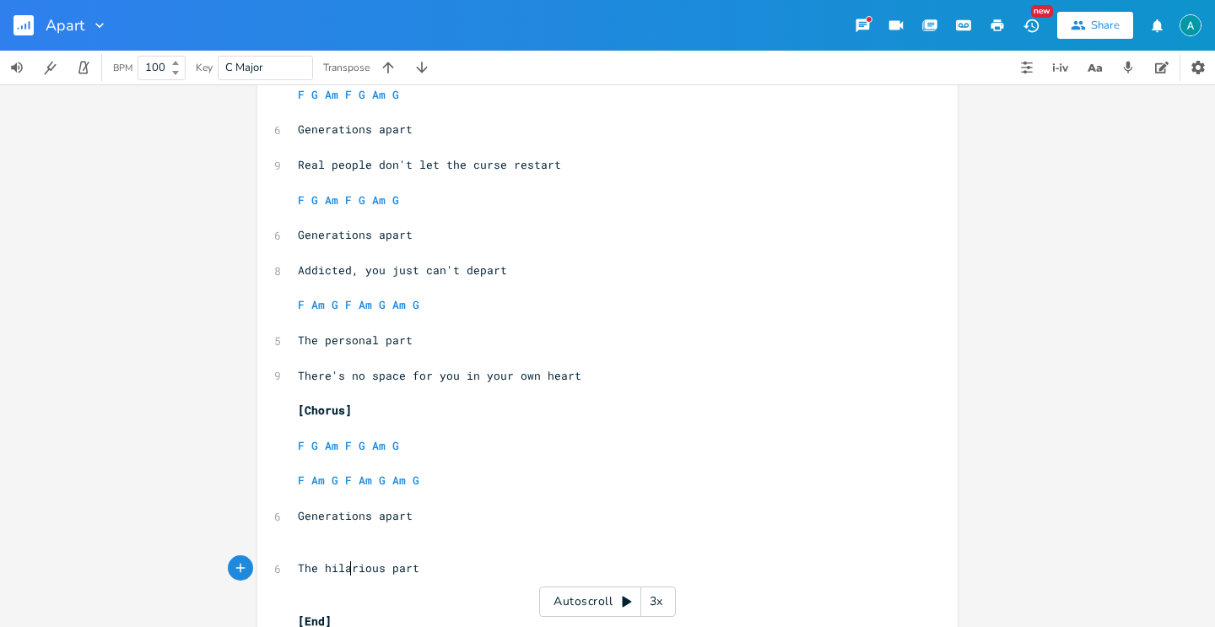
click at [349, 572] on span "The hilarious part" at bounding box center [359, 567] width 122 height 15
click at [349, 571] on span "The hilarious part" at bounding box center [359, 567] width 122 height 15
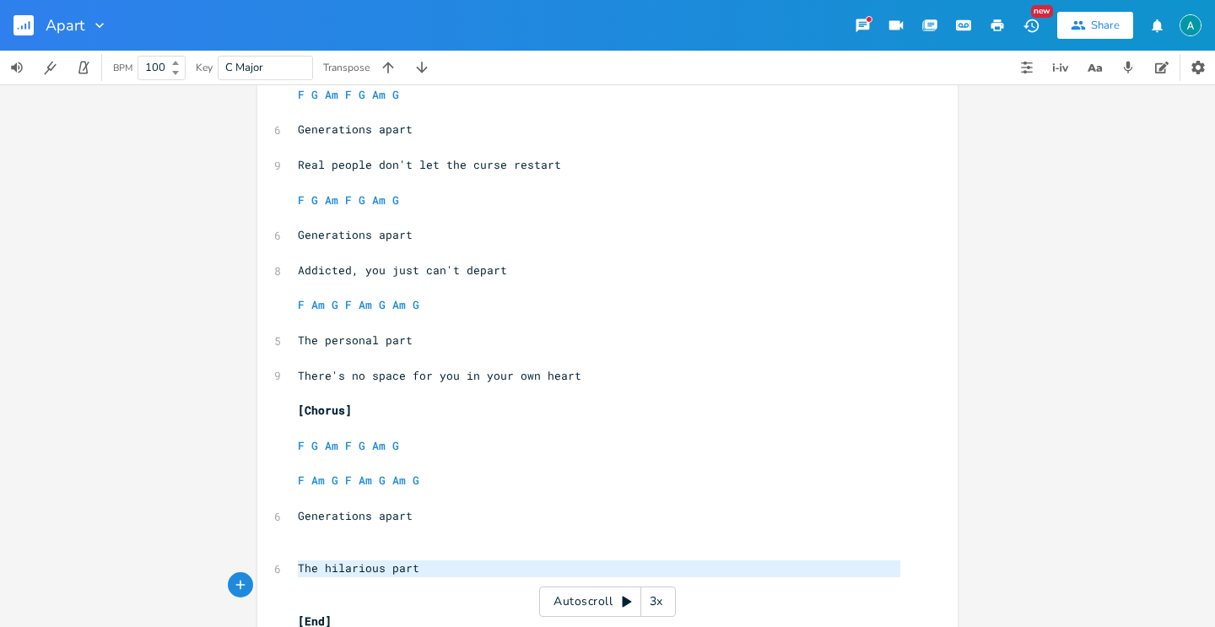
click at [349, 571] on span "The hilarious part" at bounding box center [359, 567] width 122 height 15
type textarea "x"
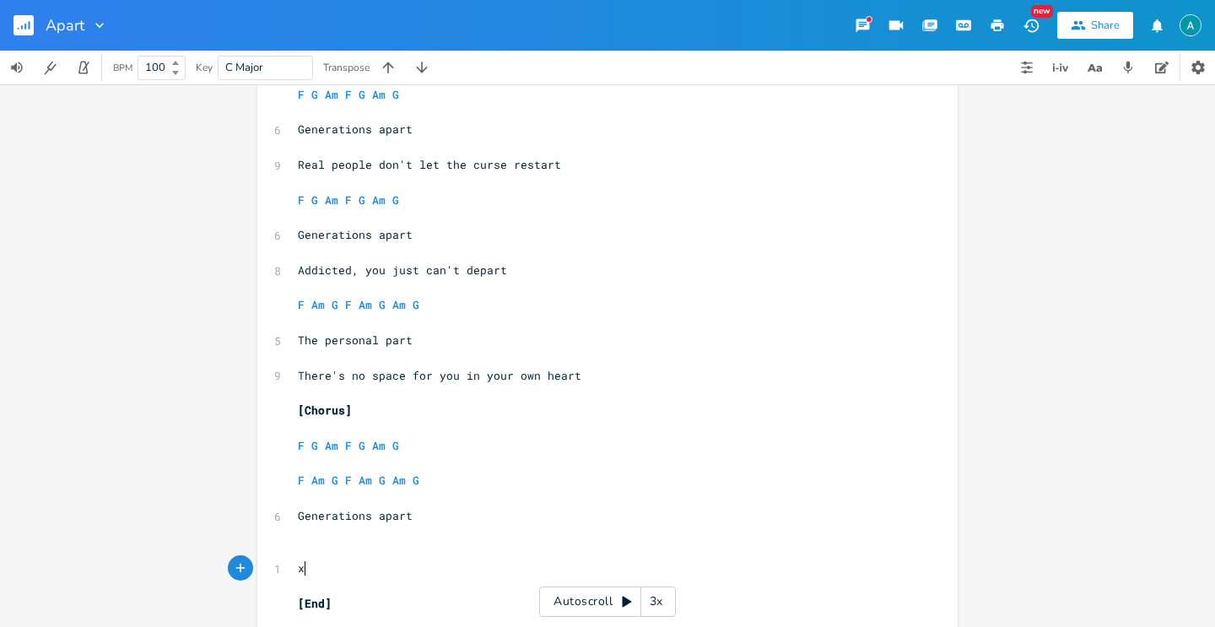
scroll to position [0, 6]
click at [319, 338] on span "The personal part" at bounding box center [355, 339] width 115 height 15
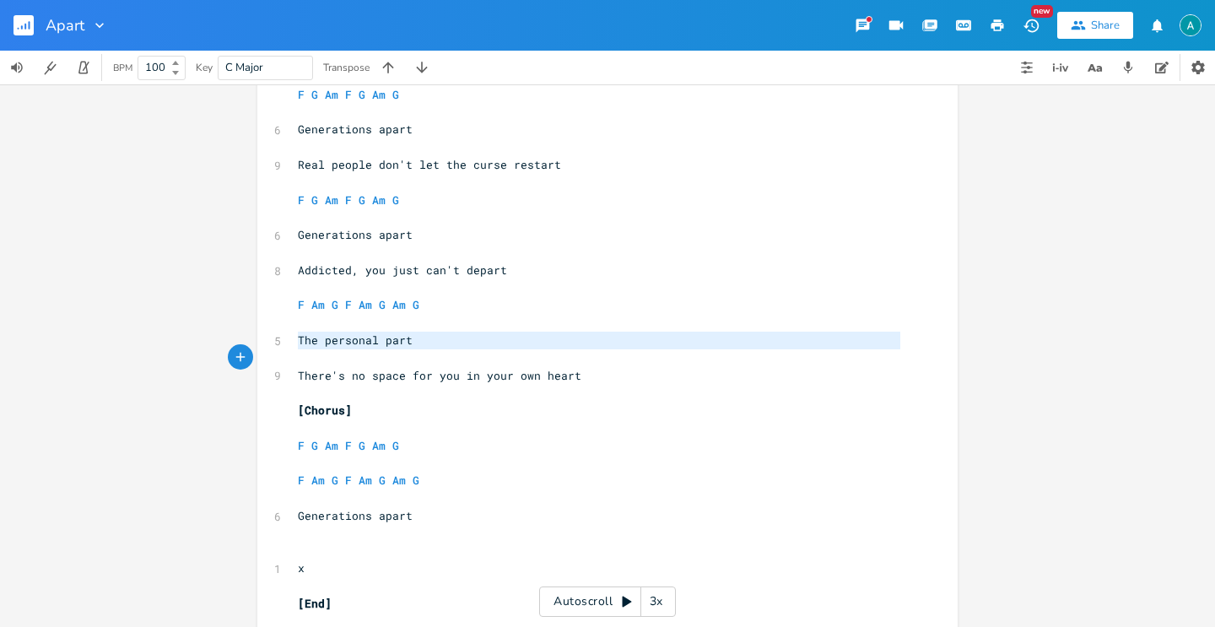
click at [319, 338] on span "The personal part" at bounding box center [355, 339] width 115 height 15
paste textarea "hilarious"
type textarea "The hilarious part"
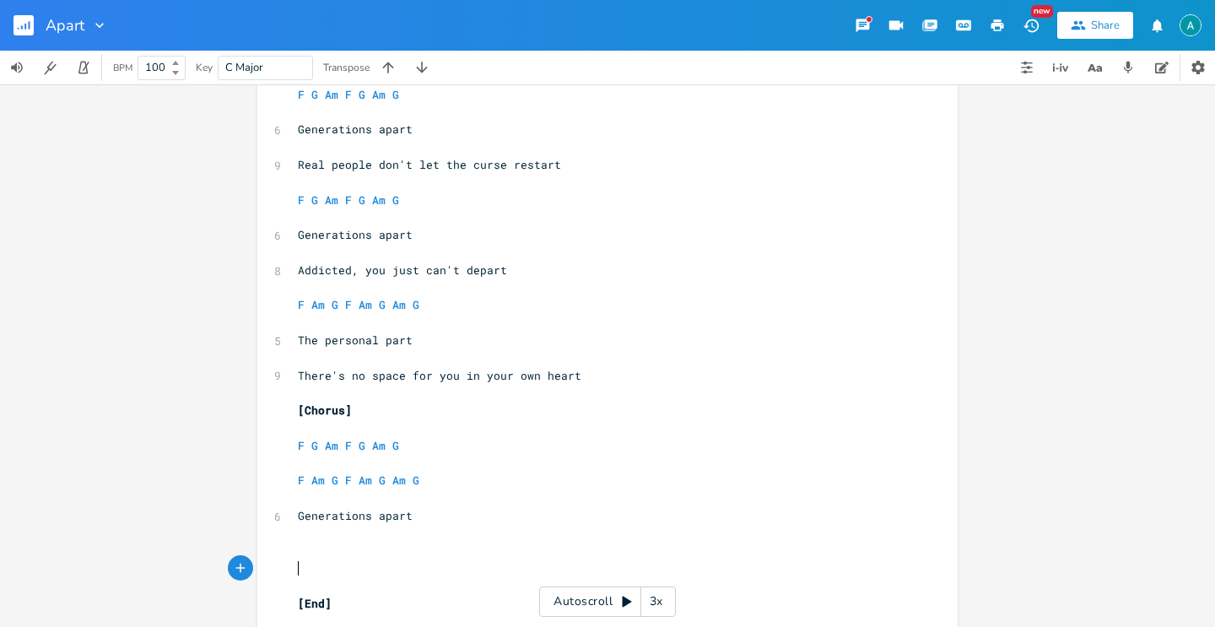
click at [358, 336] on span "The personal part" at bounding box center [355, 339] width 115 height 15
type textarea "The personal part"
click at [358, 336] on span "The personal part" at bounding box center [355, 339] width 115 height 15
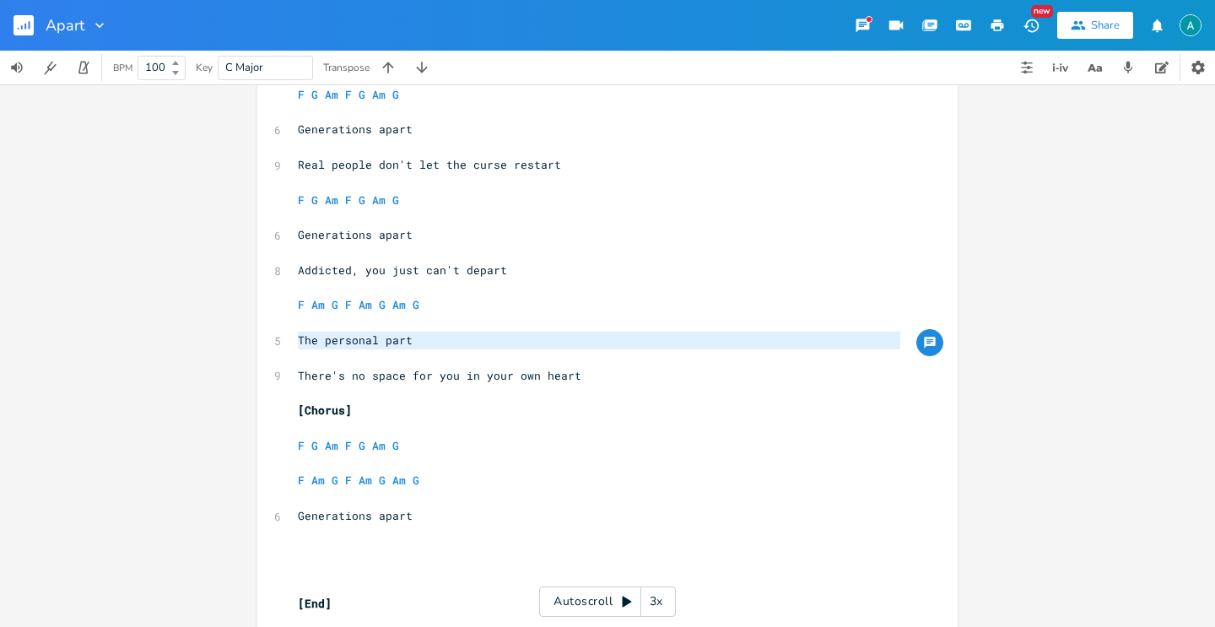
paste textarea
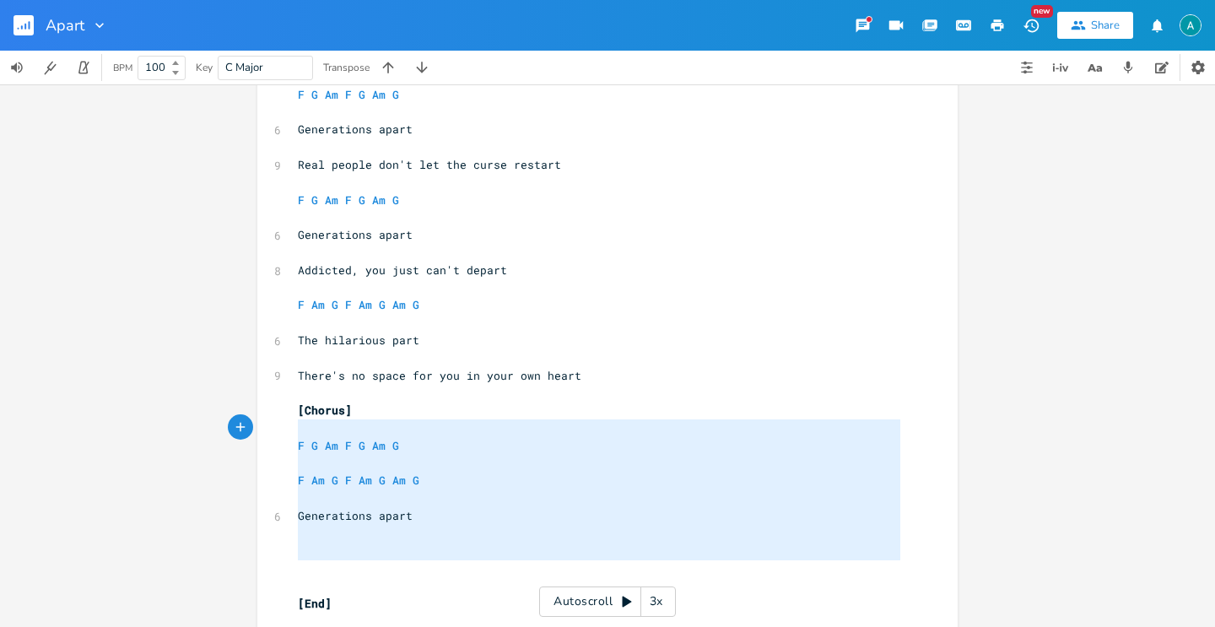
type textarea "[Chorus] F G Am F G Am G F Am G F Am G Am G Generations apart"
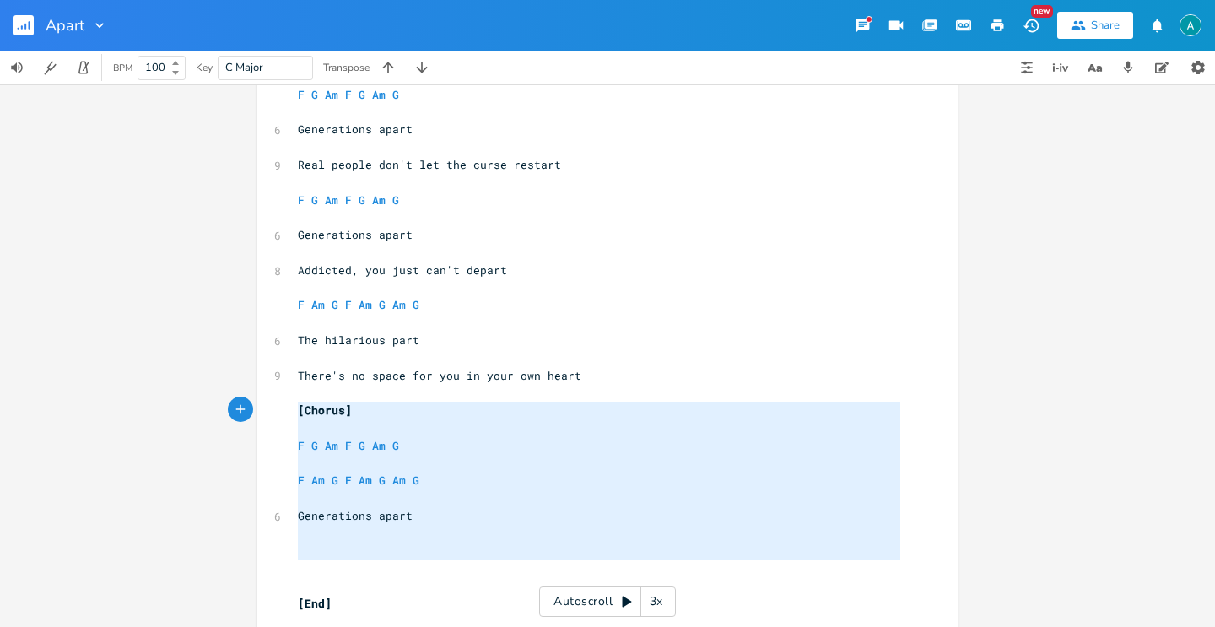
drag, startPoint x: 381, startPoint y: 570, endPoint x: 259, endPoint y: 406, distance: 204.6
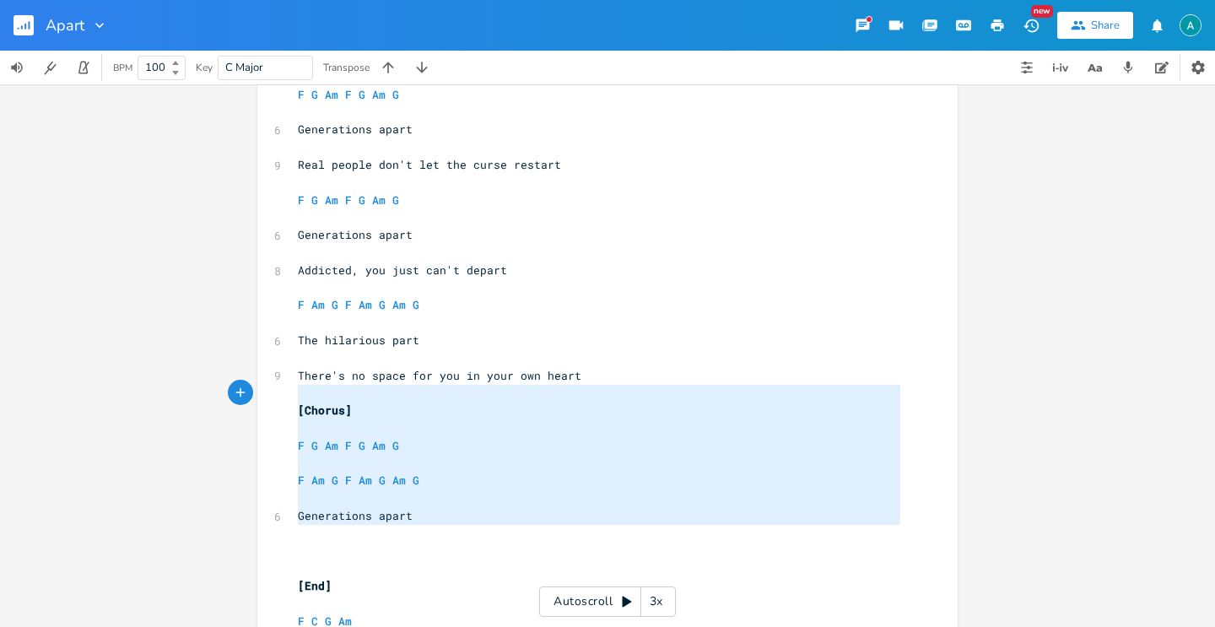
drag, startPoint x: 444, startPoint y: 530, endPoint x: 239, endPoint y: 402, distance: 241.9
type textarea "[Chorus] F G Am F G Am G F Am G F Am G Am G Generations apart"
click at [228, 392] on div "[Chorus] F G Am F G Am G F Am G F Am G Am G Generations apart x 2 1/2 step down…" at bounding box center [607, 355] width 1215 height 543
click at [410, 521] on pre "Generations apart" at bounding box center [599, 516] width 609 height 18
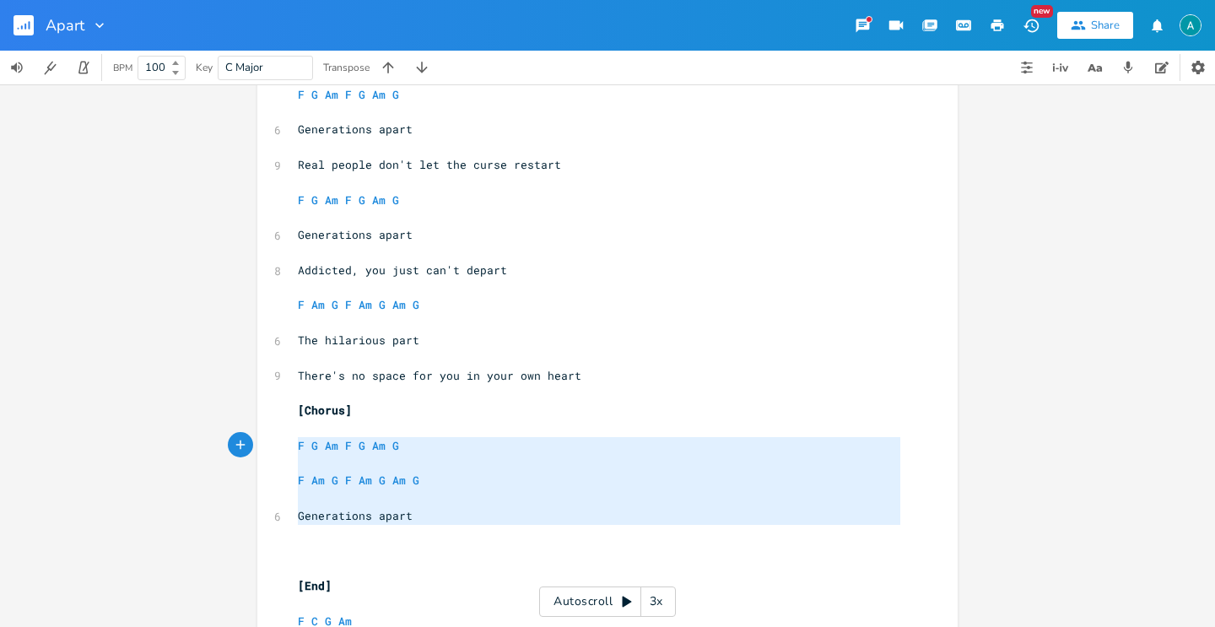
type textarea "[Chorus] F G Am F G Am G F Am G F Am G Am G Generations apart"
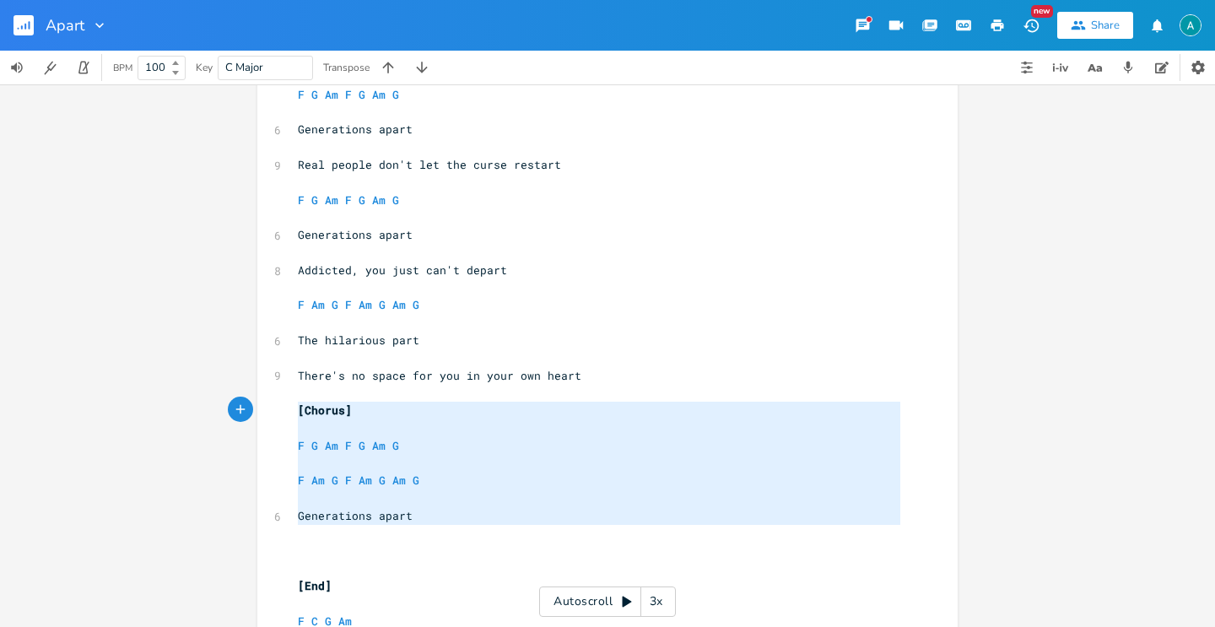
drag, startPoint x: 294, startPoint y: 447, endPoint x: 250, endPoint y: 422, distance: 50.7
click at [238, 405] on div "[Chorus] F G Am F G Am G F Am G F Am G Am G Generations apart x 2 1/2 step down…" at bounding box center [607, 355] width 1215 height 543
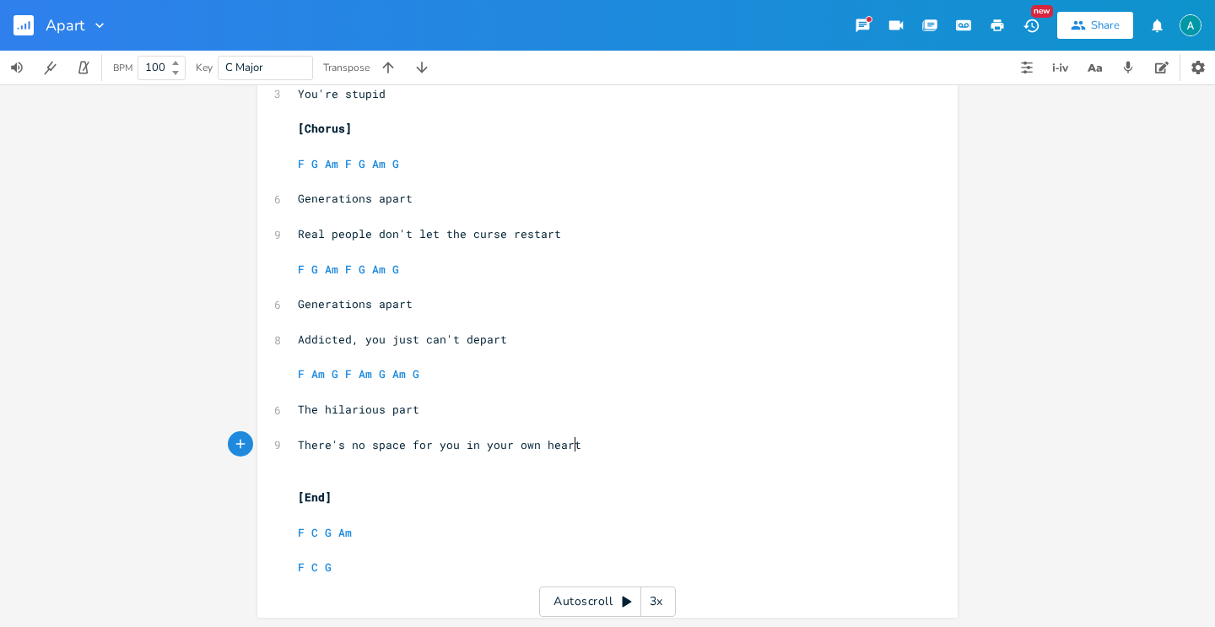
click at [338, 462] on pre "​" at bounding box center [599, 462] width 609 height 18
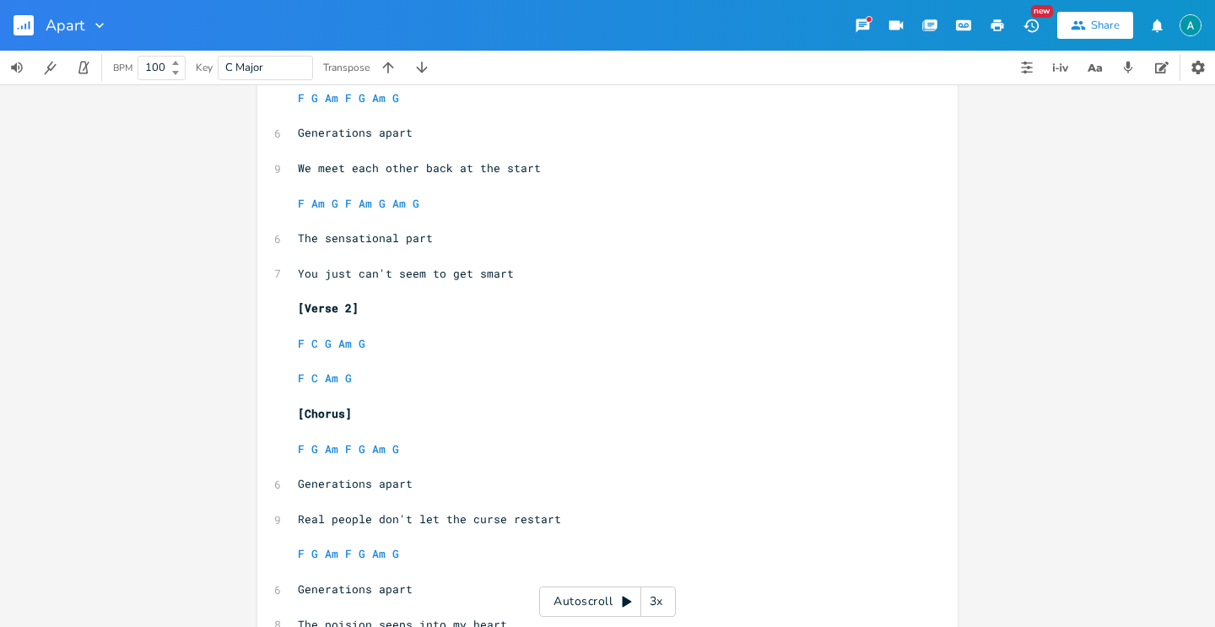
scroll to position [1269, 0]
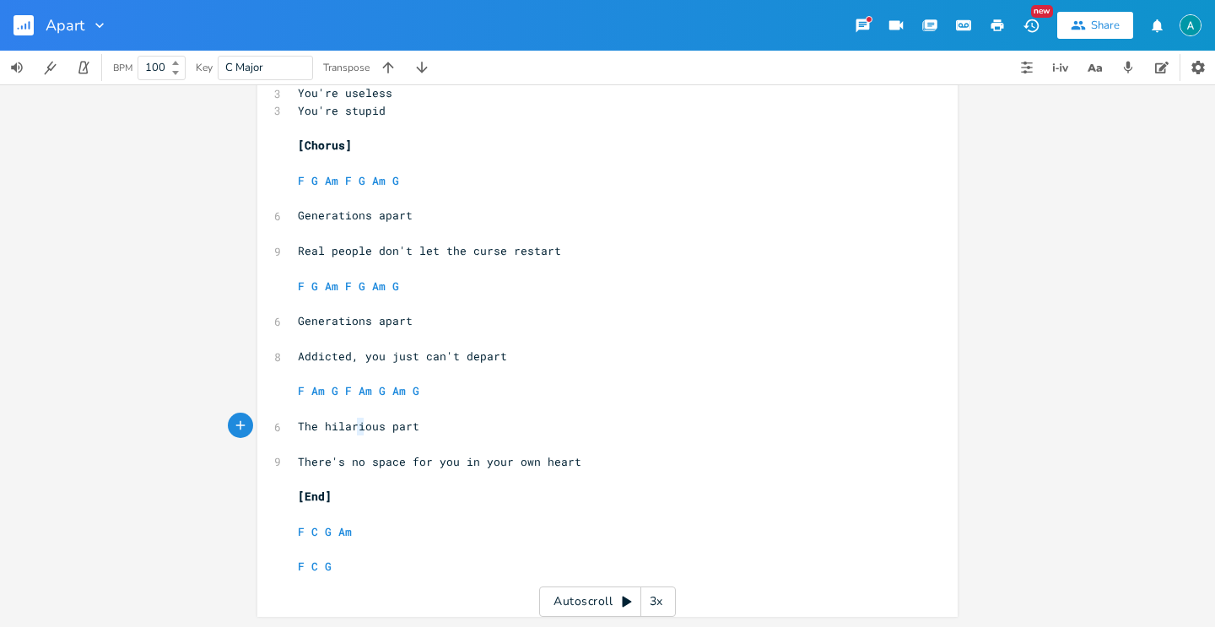
click at [359, 425] on span "The hilarious part" at bounding box center [359, 426] width 122 height 15
type textarea "hilarious"
click at [360, 425] on span "The hilarious part" at bounding box center [359, 426] width 122 height 15
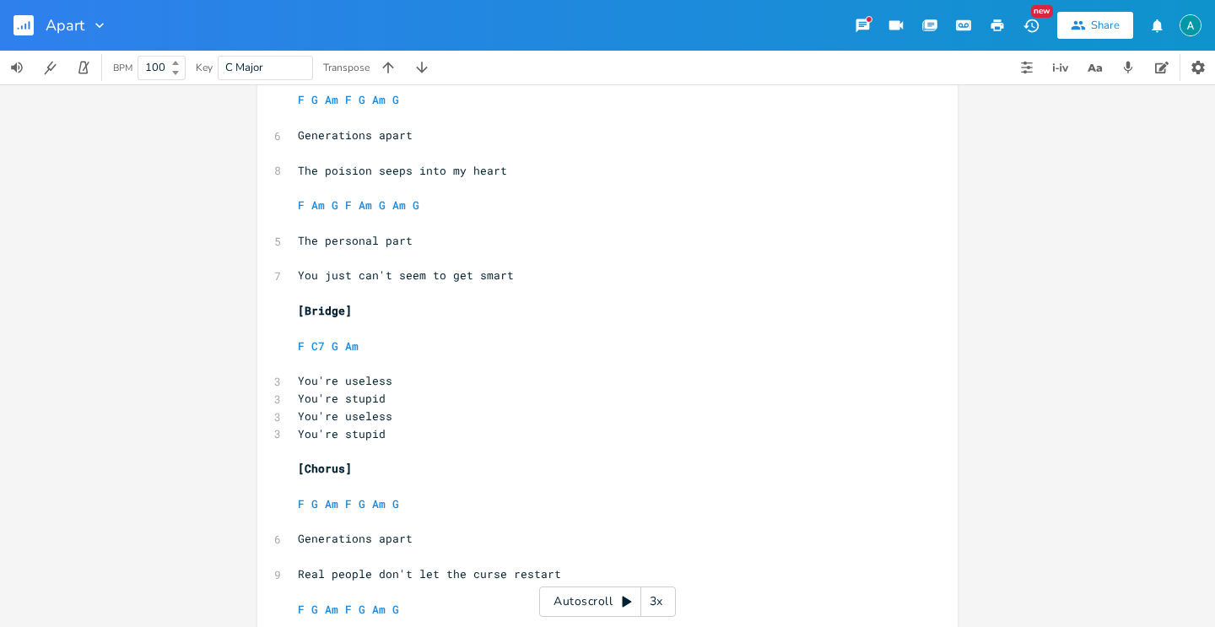
click at [734, 356] on pre "​" at bounding box center [599, 363] width 609 height 18
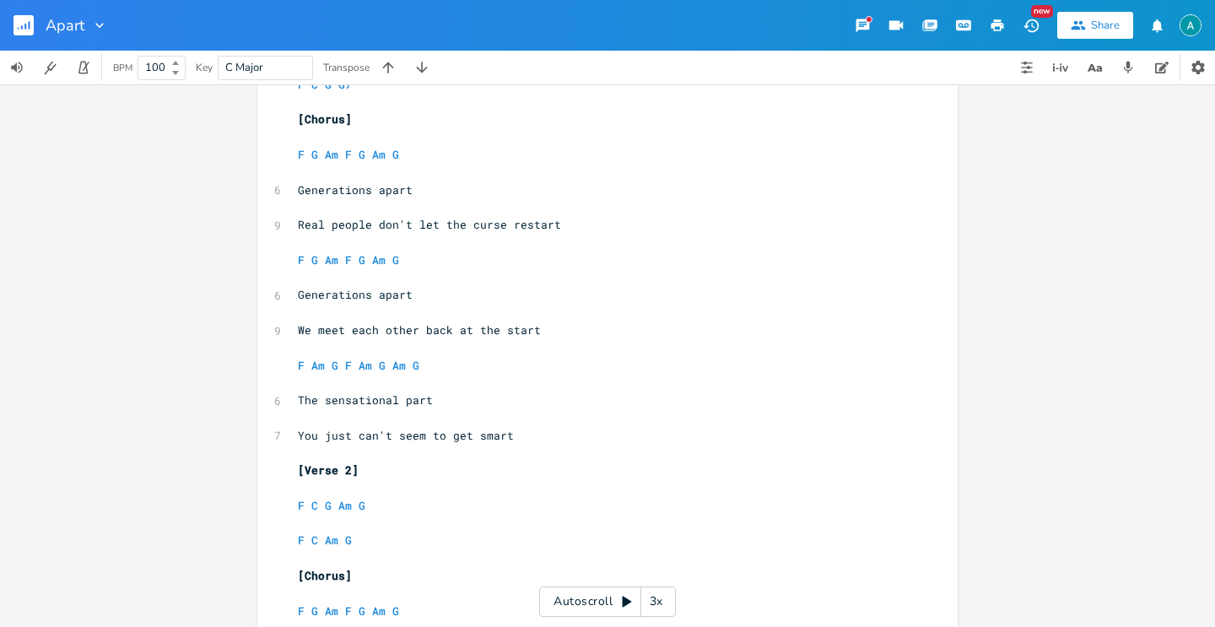
scroll to position [473, 0]
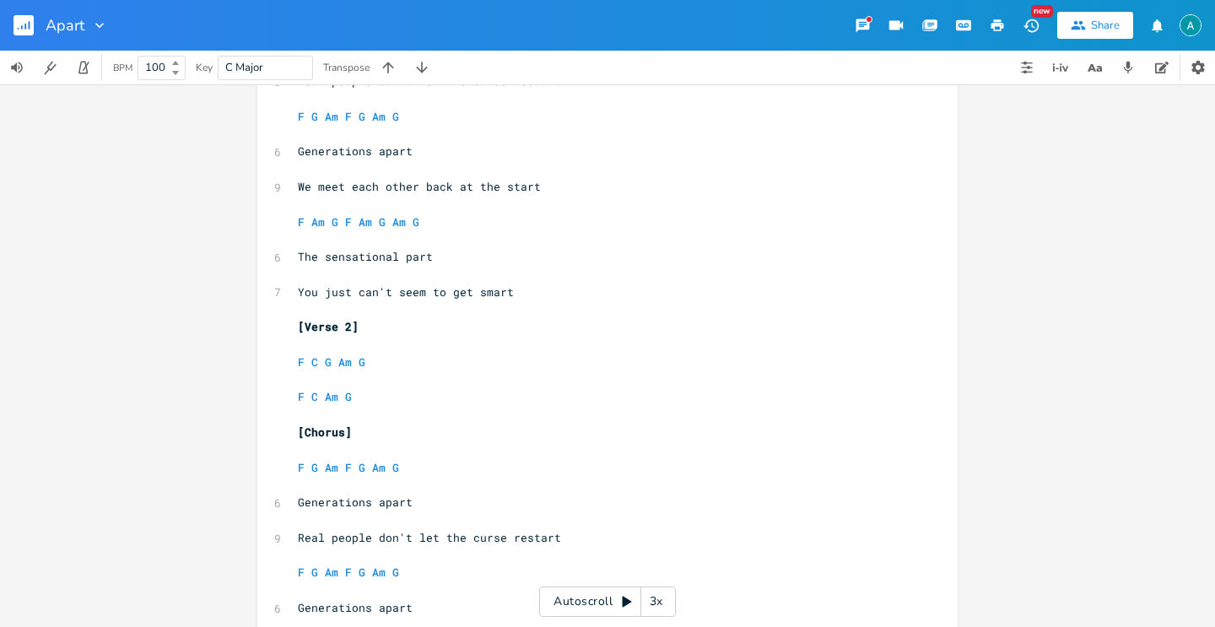
click at [409, 397] on pre "F C Am G" at bounding box center [599, 397] width 609 height 18
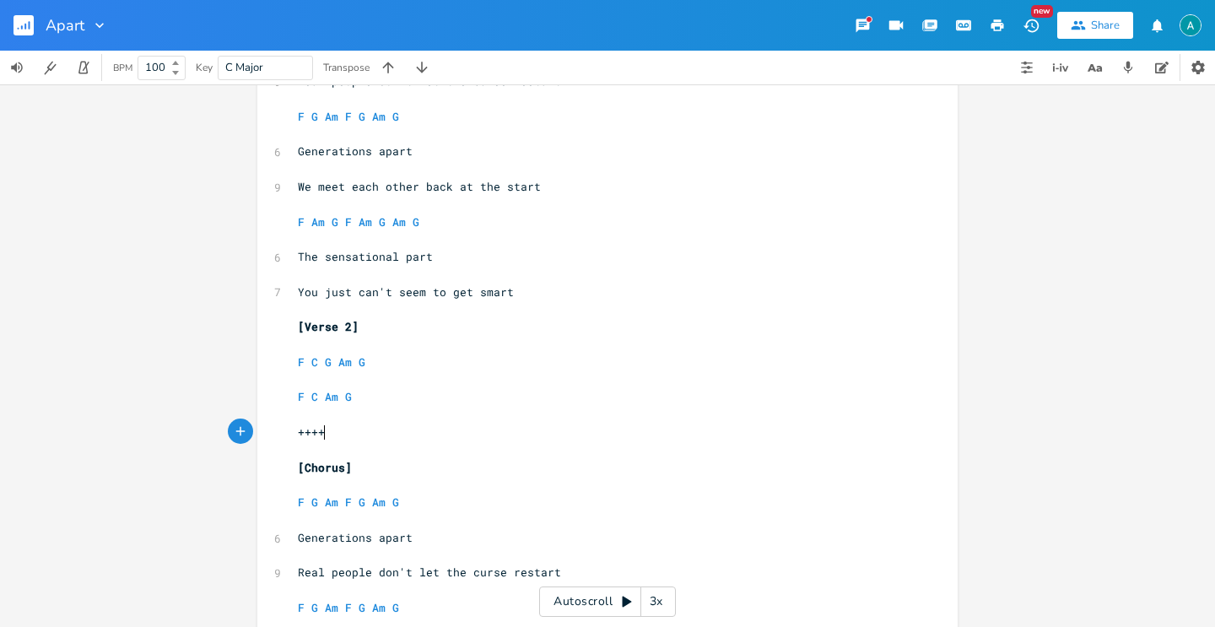
type textarea "+++++"
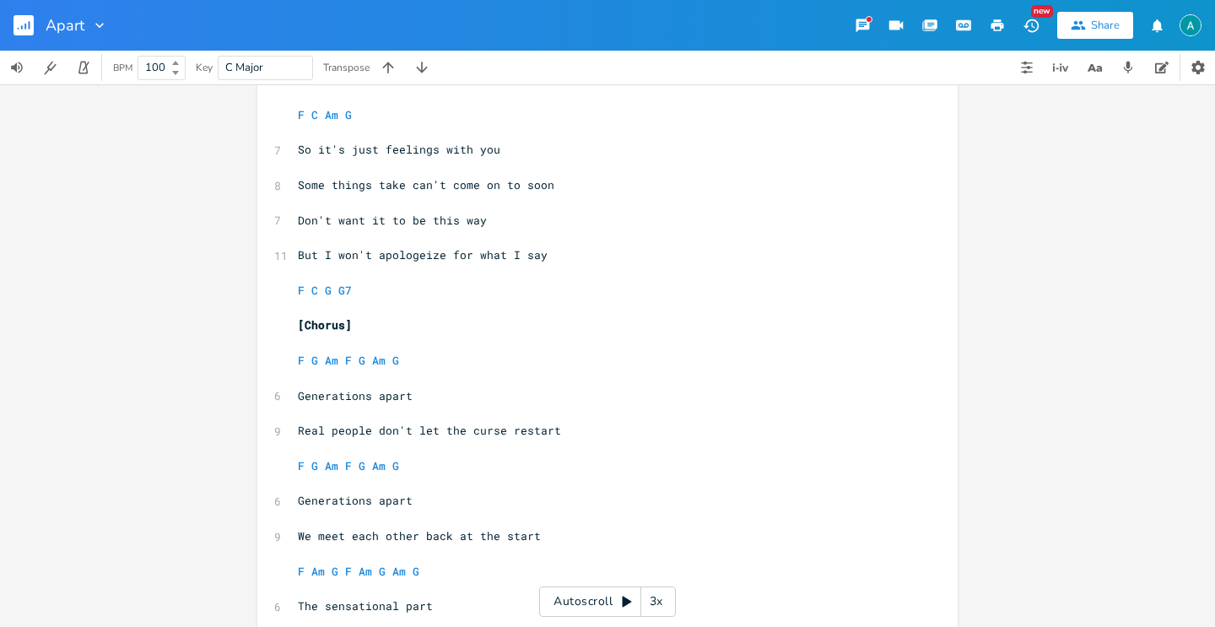
scroll to position [0, 0]
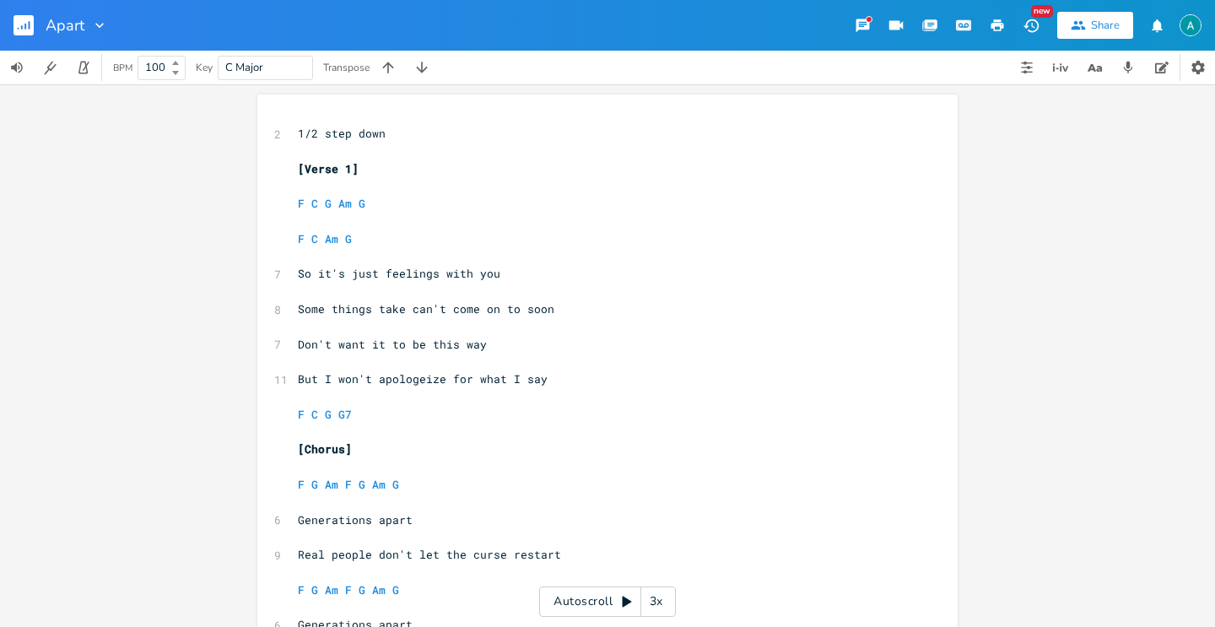
click at [372, 402] on pre "​" at bounding box center [599, 397] width 609 height 18
click at [372, 415] on pre "F C G G7" at bounding box center [599, 415] width 609 height 18
type textarea "F C G G7"
drag, startPoint x: 372, startPoint y: 415, endPoint x: 364, endPoint y: 417, distance: 8.6
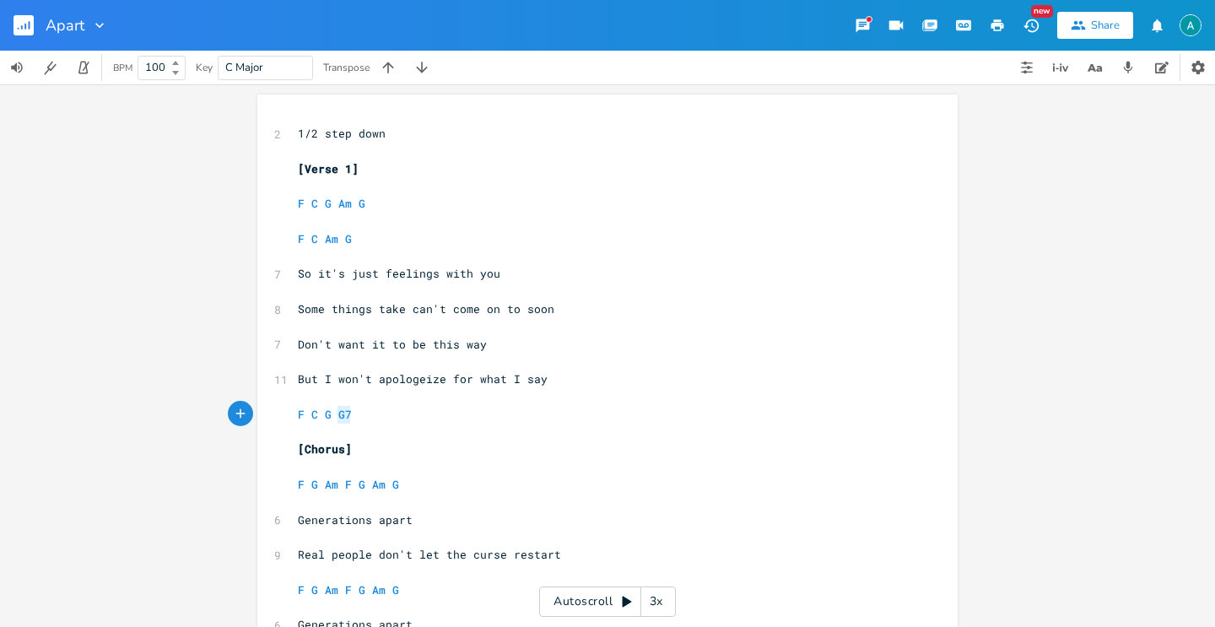
click at [366, 417] on pre "F C G G7" at bounding box center [599, 415] width 609 height 18
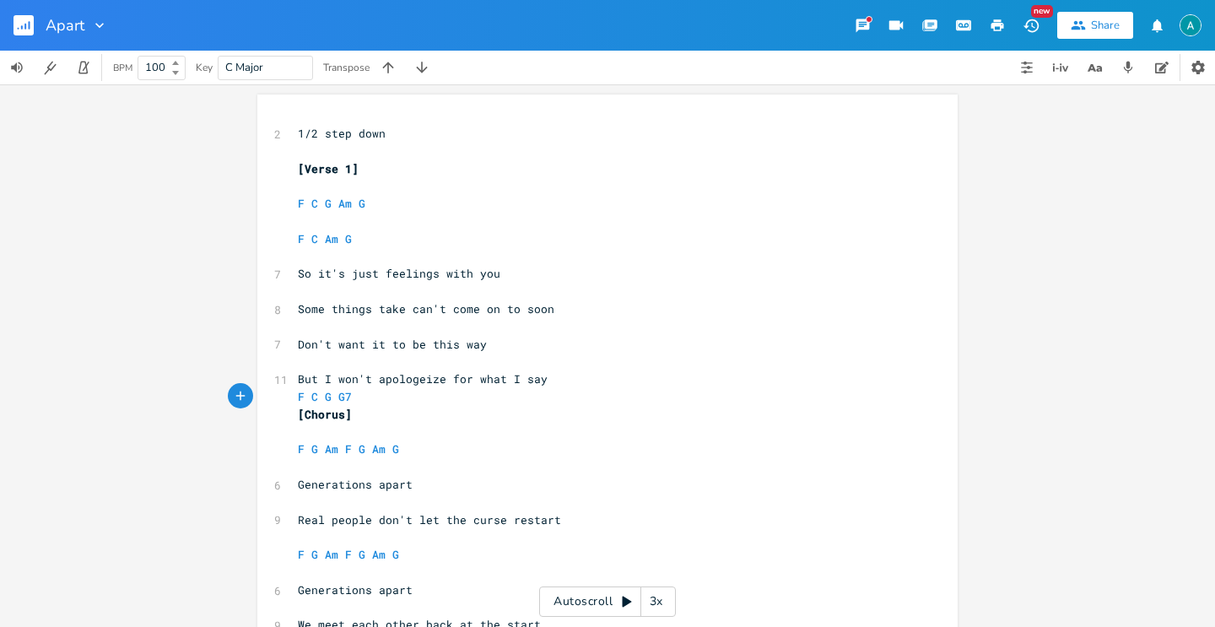
click at [495, 392] on pre "F C G G7" at bounding box center [599, 397] width 609 height 18
type textarea "F C G G7"
click at [495, 392] on pre "F C G G7" at bounding box center [599, 397] width 609 height 18
click at [298, 481] on span "Generations apart" at bounding box center [355, 484] width 115 height 15
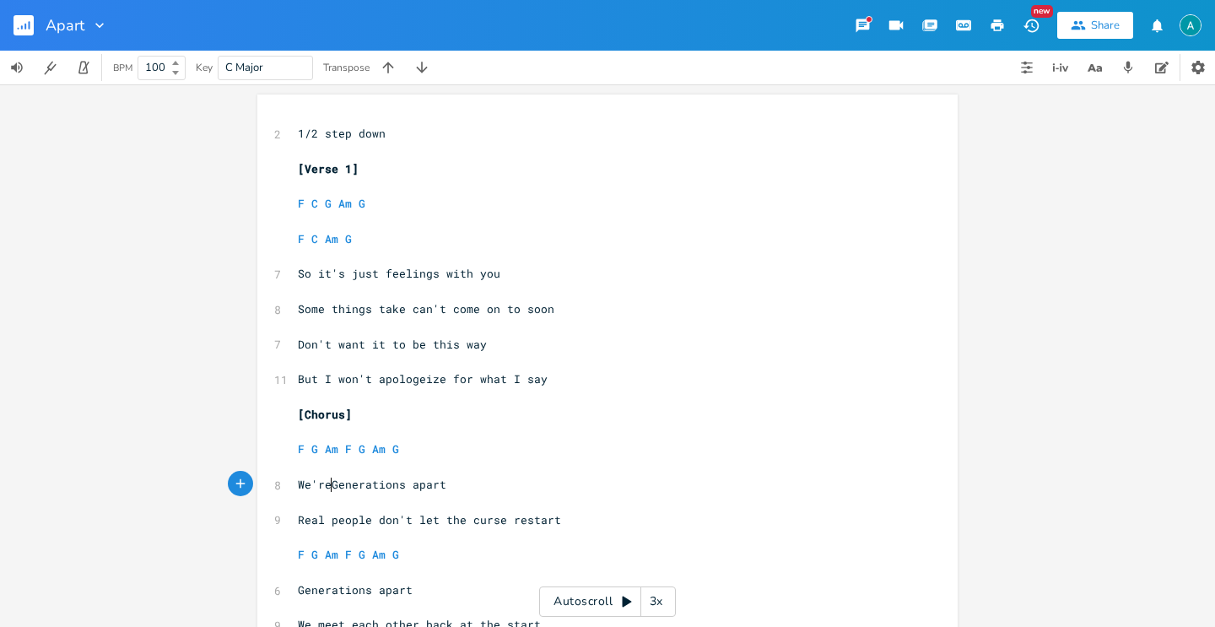
type textarea "We're"
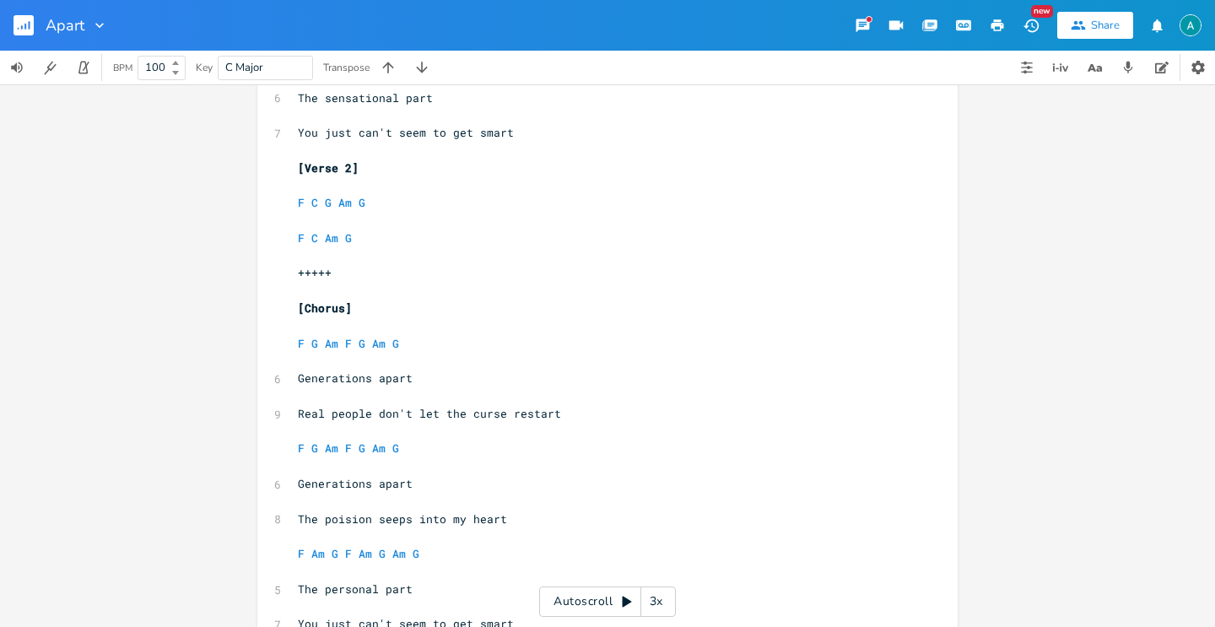
scroll to position [598, 0]
click at [295, 493] on pre "​" at bounding box center [599, 501] width 609 height 18
click at [295, 484] on pre "Generations apart" at bounding box center [599, 483] width 609 height 18
type textarea "We're"
type textarea "g"
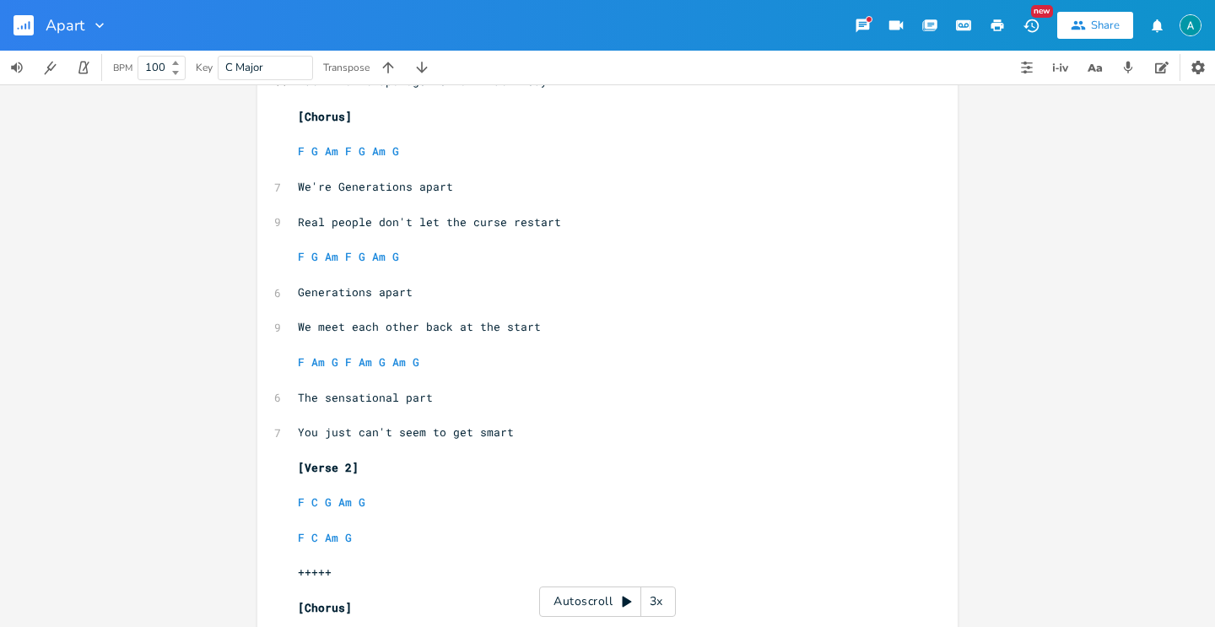
scroll to position [181, 0]
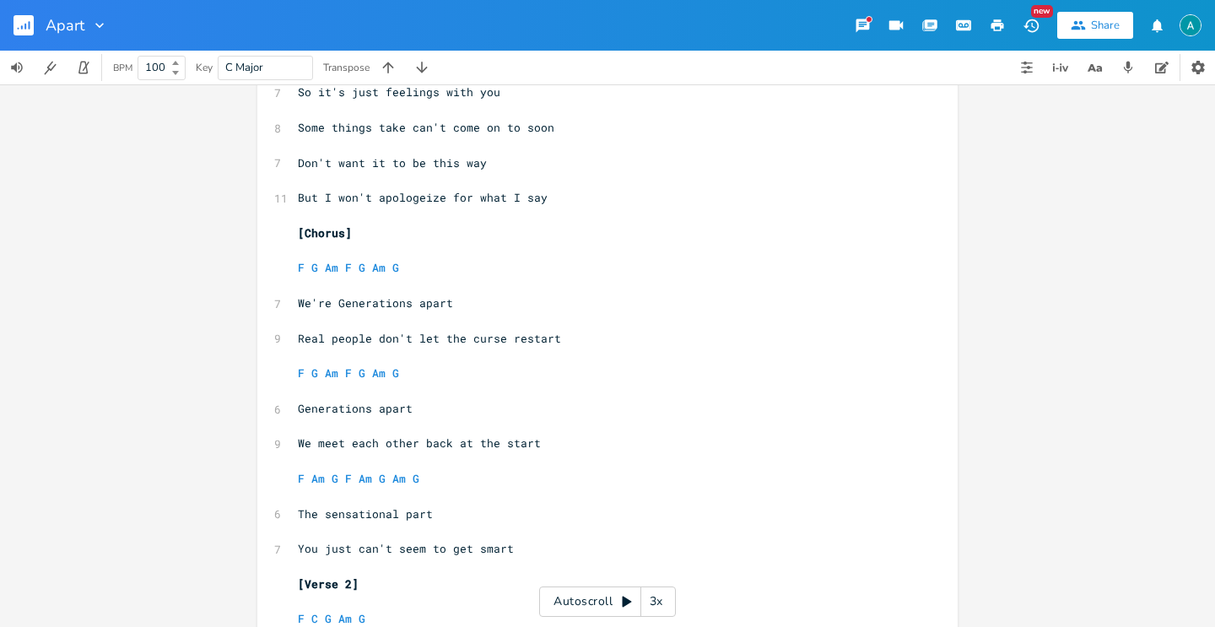
click at [343, 304] on span "We're Generations apart" at bounding box center [375, 302] width 155 height 15
type textarea "g"
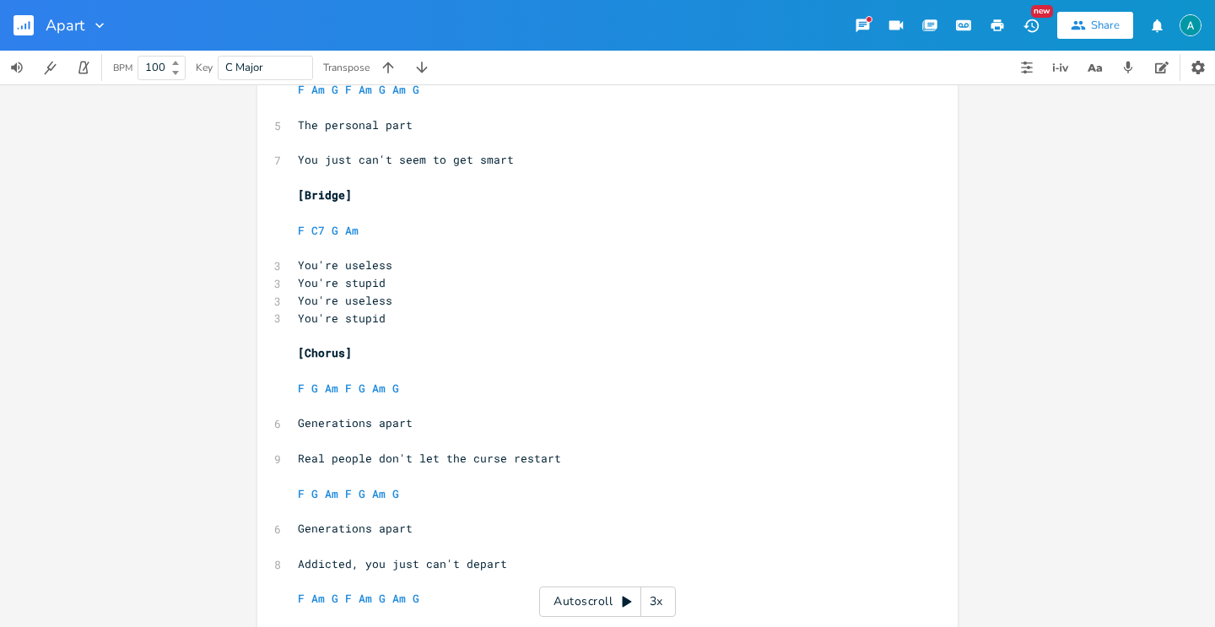
scroll to position [1065, 0]
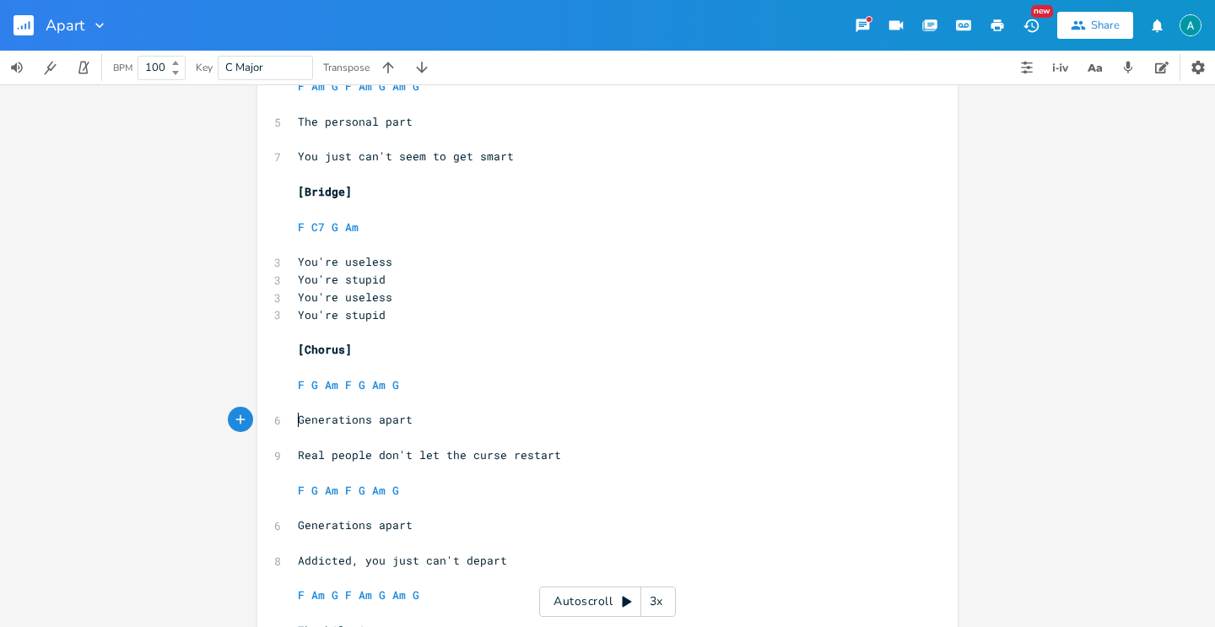
click at [295, 415] on pre "Generations apart" at bounding box center [599, 420] width 609 height 18
type textarea "We#"
type textarea "'re"
type textarea "g"
